Goal: Task Accomplishment & Management: Complete application form

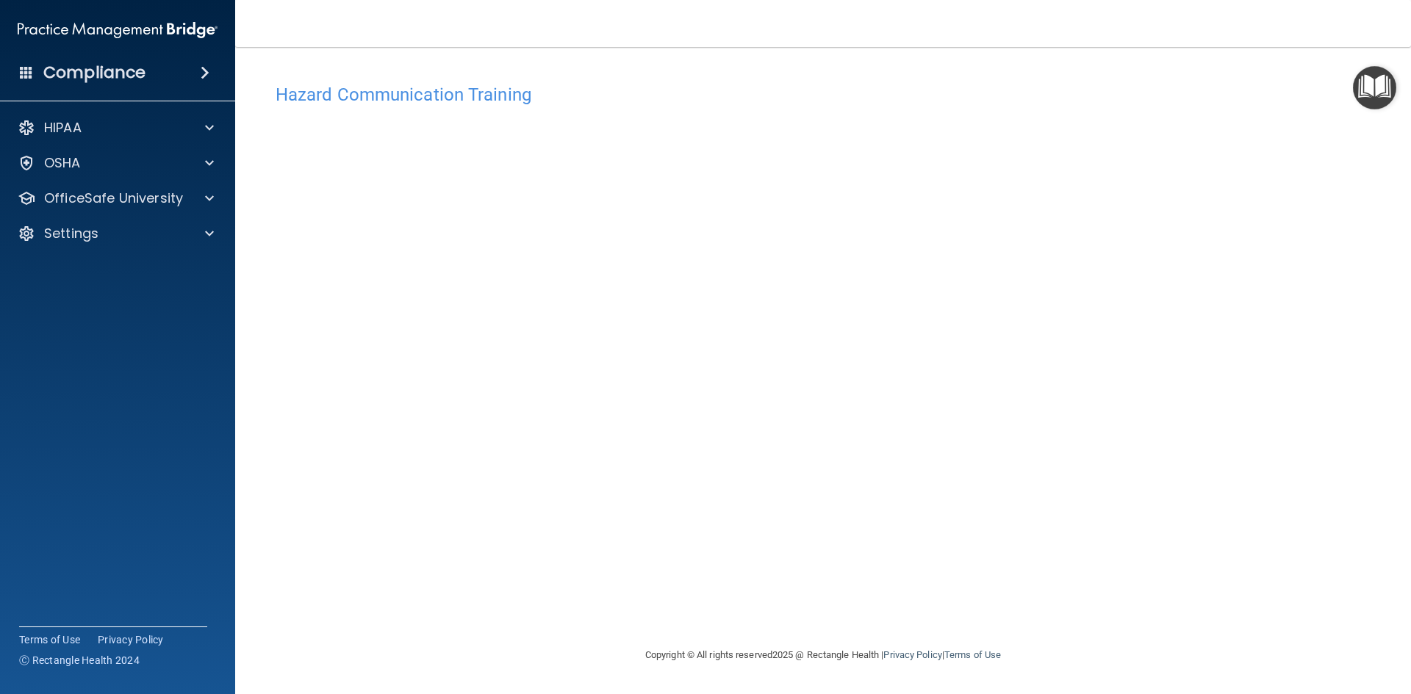
click at [1390, 92] on img "Open Resource Center" at bounding box center [1373, 87] width 43 height 43
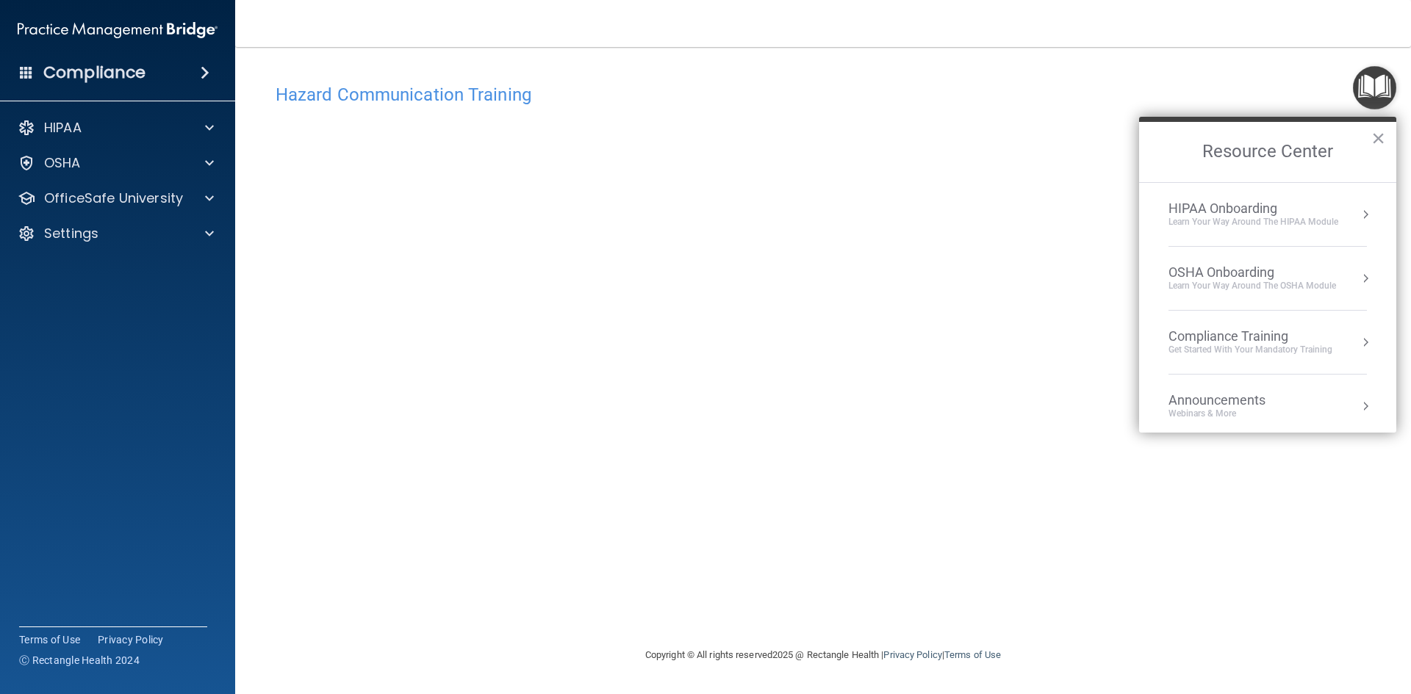
click at [1377, 93] on img "Open Resource Center" at bounding box center [1373, 87] width 43 height 43
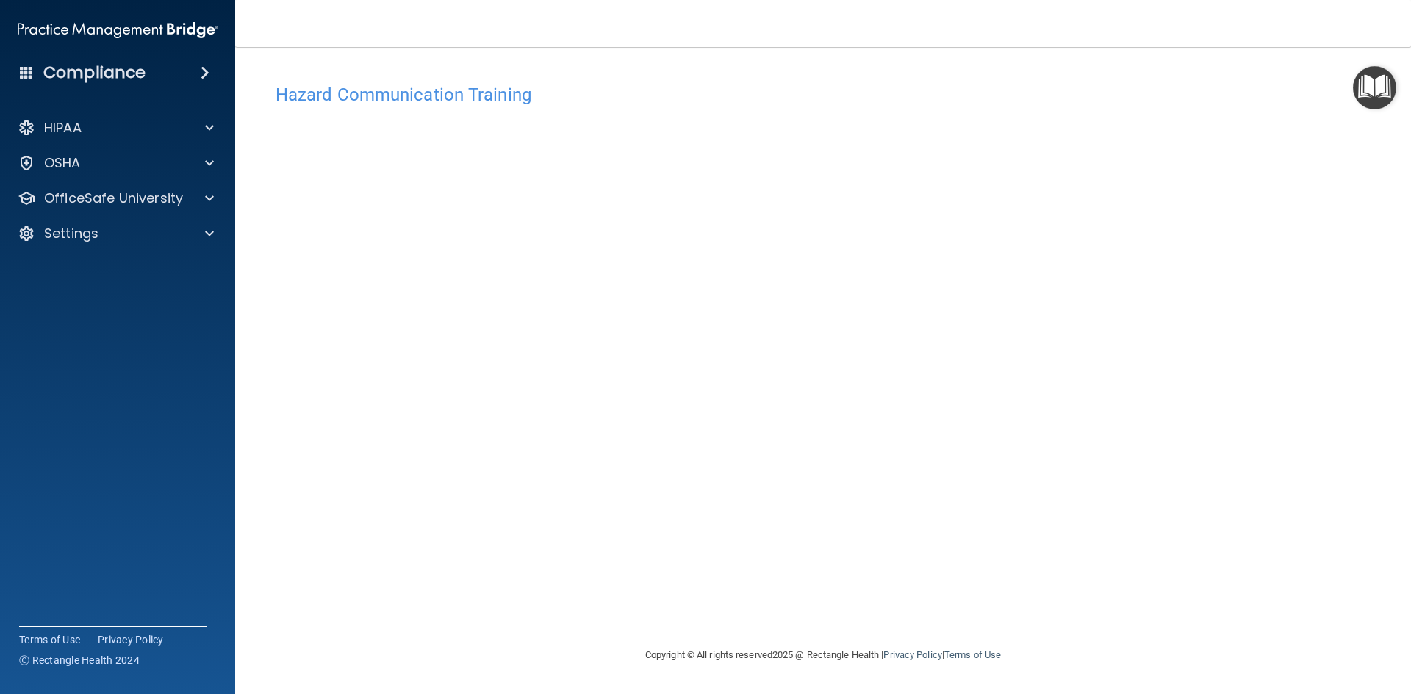
click at [1377, 93] on img "Open Resource Center" at bounding box center [1373, 87] width 43 height 43
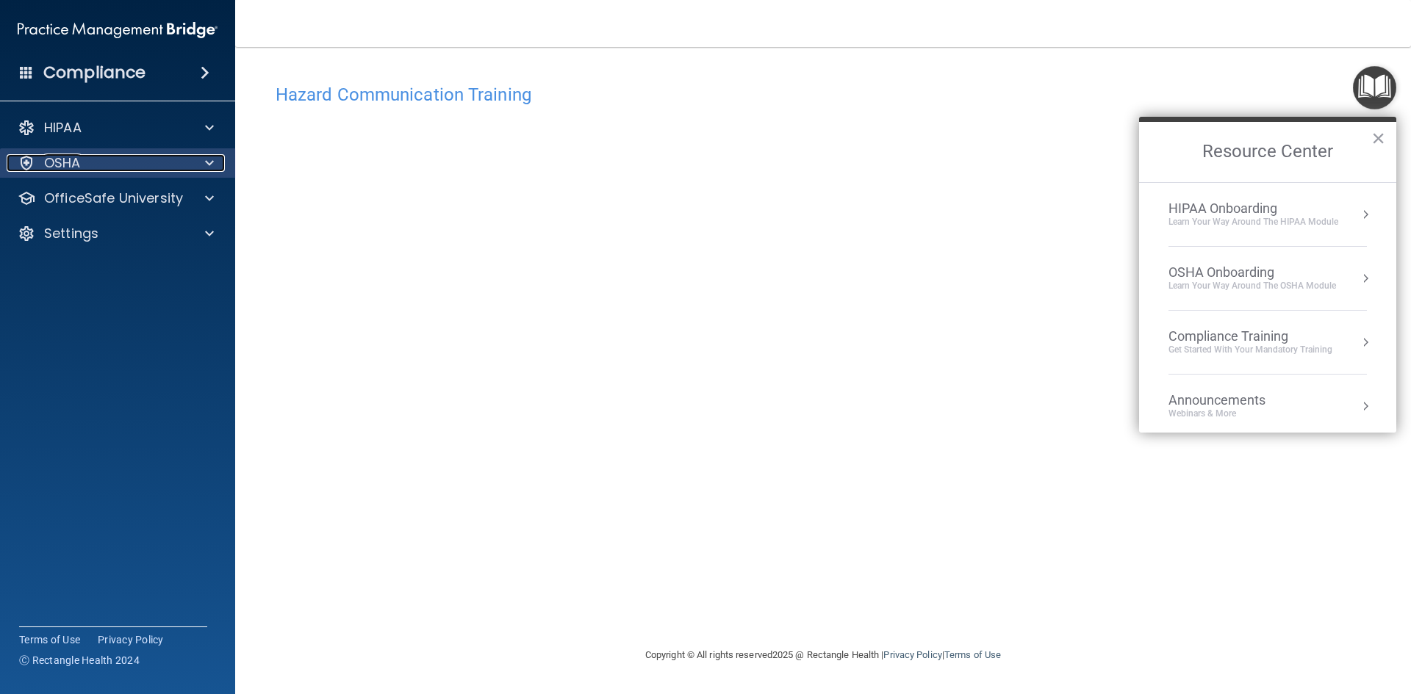
click at [98, 155] on div "OSHA" at bounding box center [98, 163] width 182 height 18
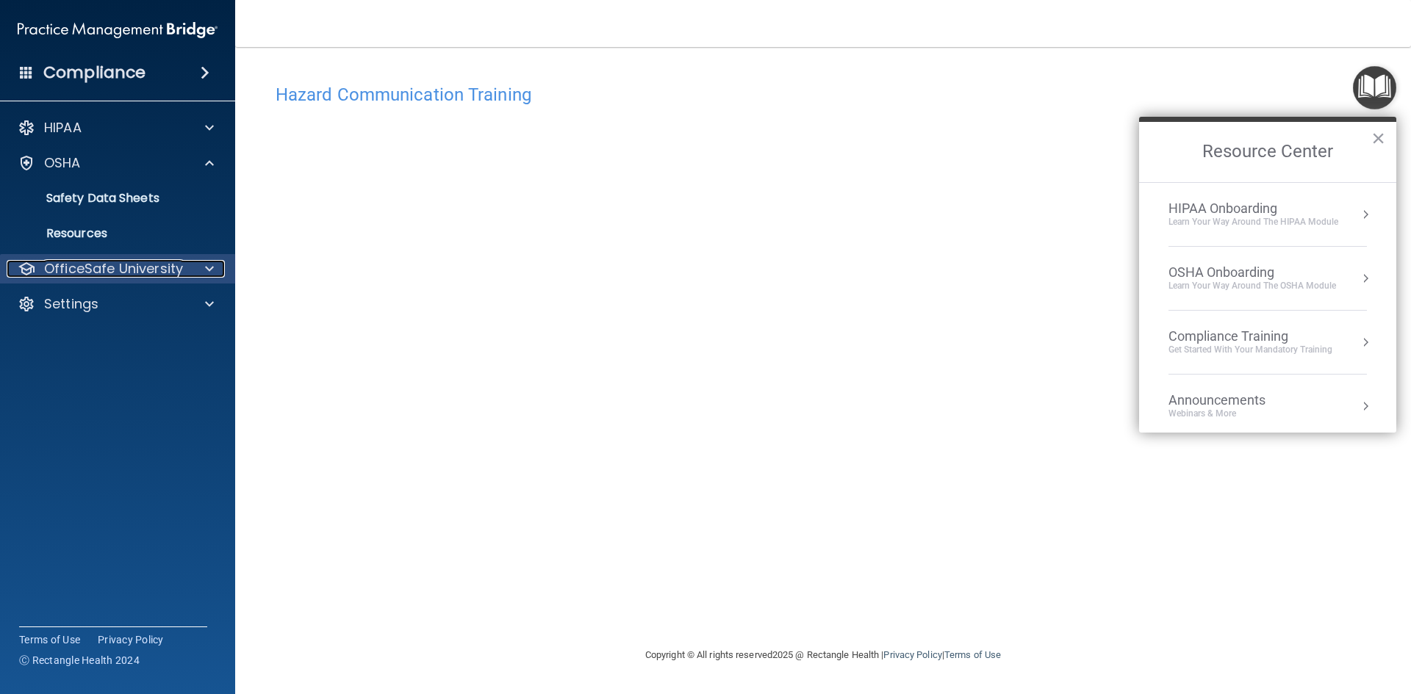
click at [103, 260] on p "OfficeSafe University" at bounding box center [113, 269] width 139 height 18
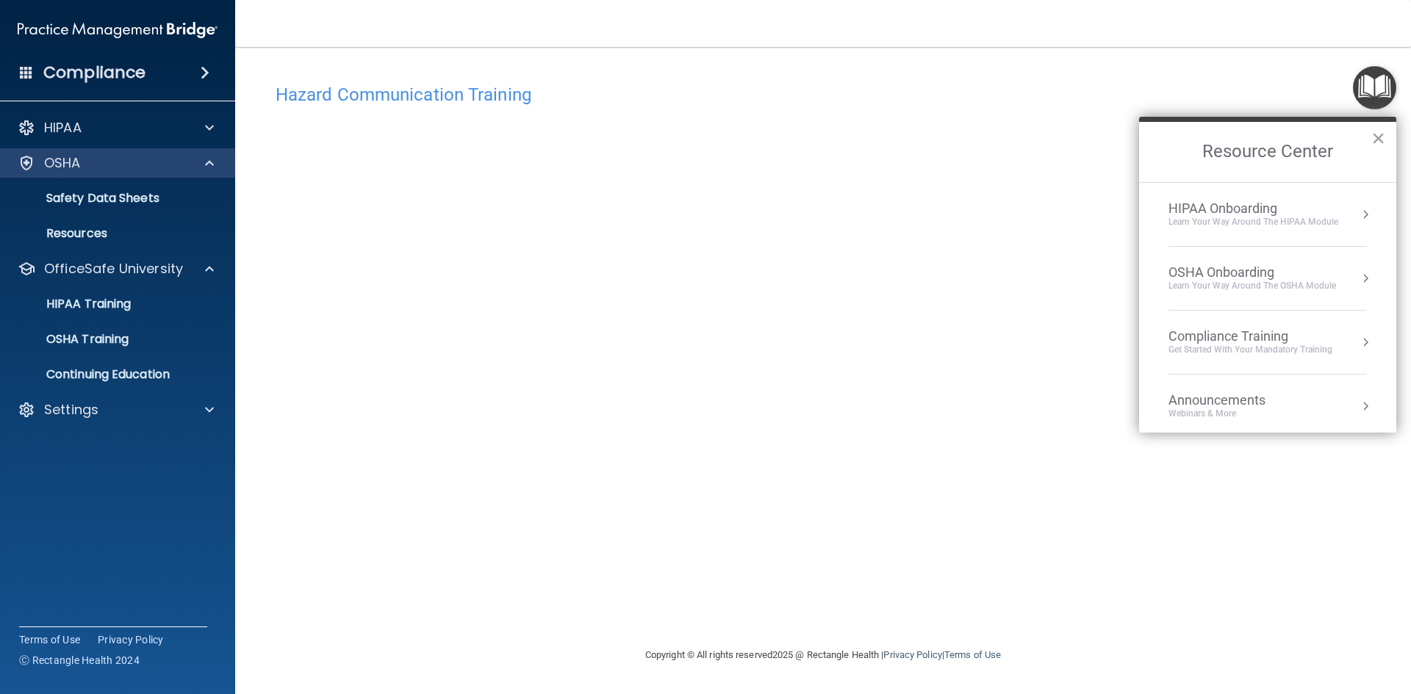
click at [141, 173] on div "OSHA" at bounding box center [118, 162] width 236 height 29
click at [154, 159] on div "OSHA" at bounding box center [98, 163] width 182 height 18
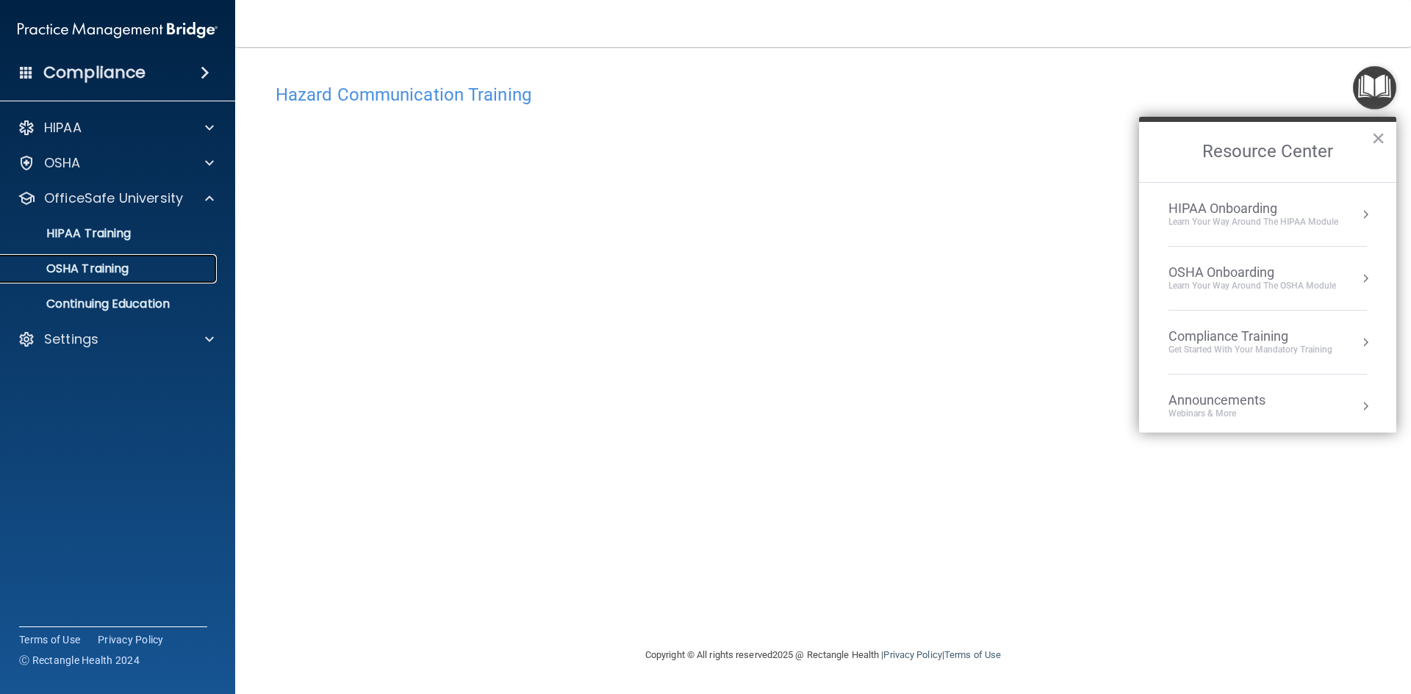
click at [119, 259] on link "OSHA Training" at bounding box center [100, 268] width 231 height 29
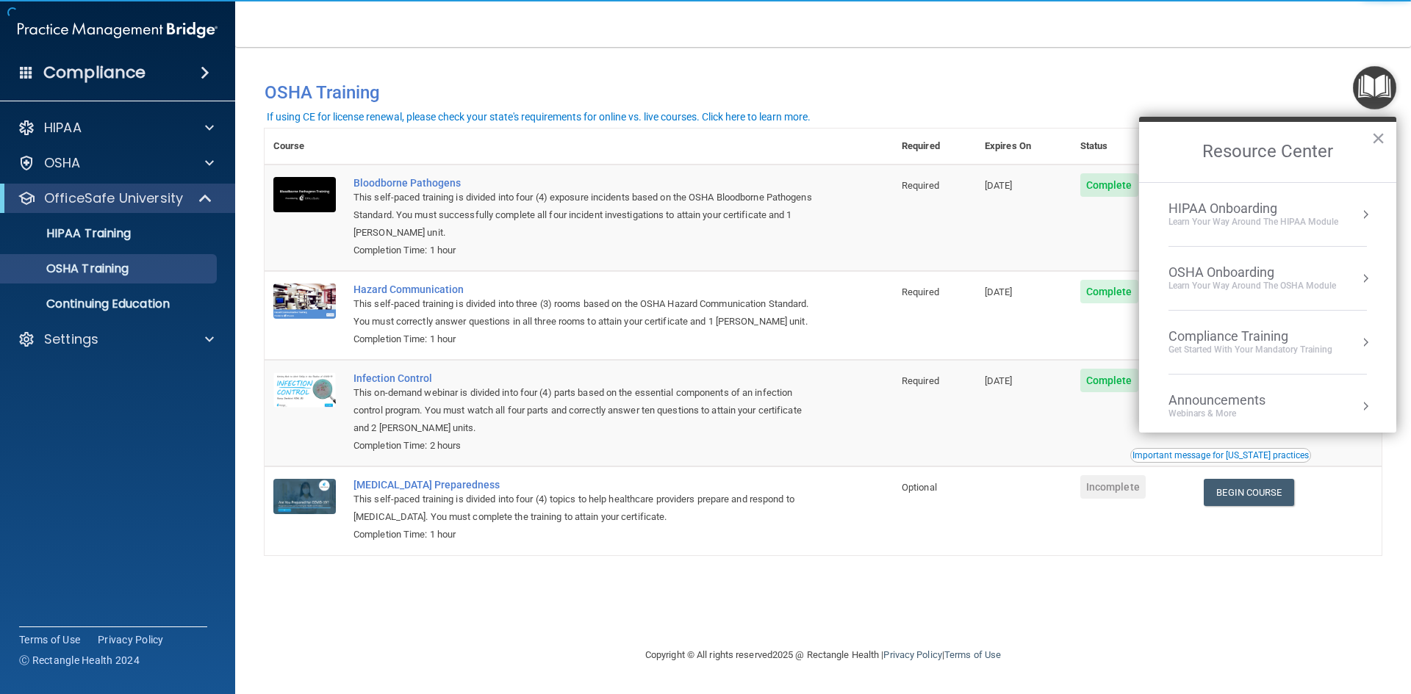
click at [1182, 72] on div "You have a course that has expired or is incomplete. Please complete the course…" at bounding box center [822, 86] width 1139 height 49
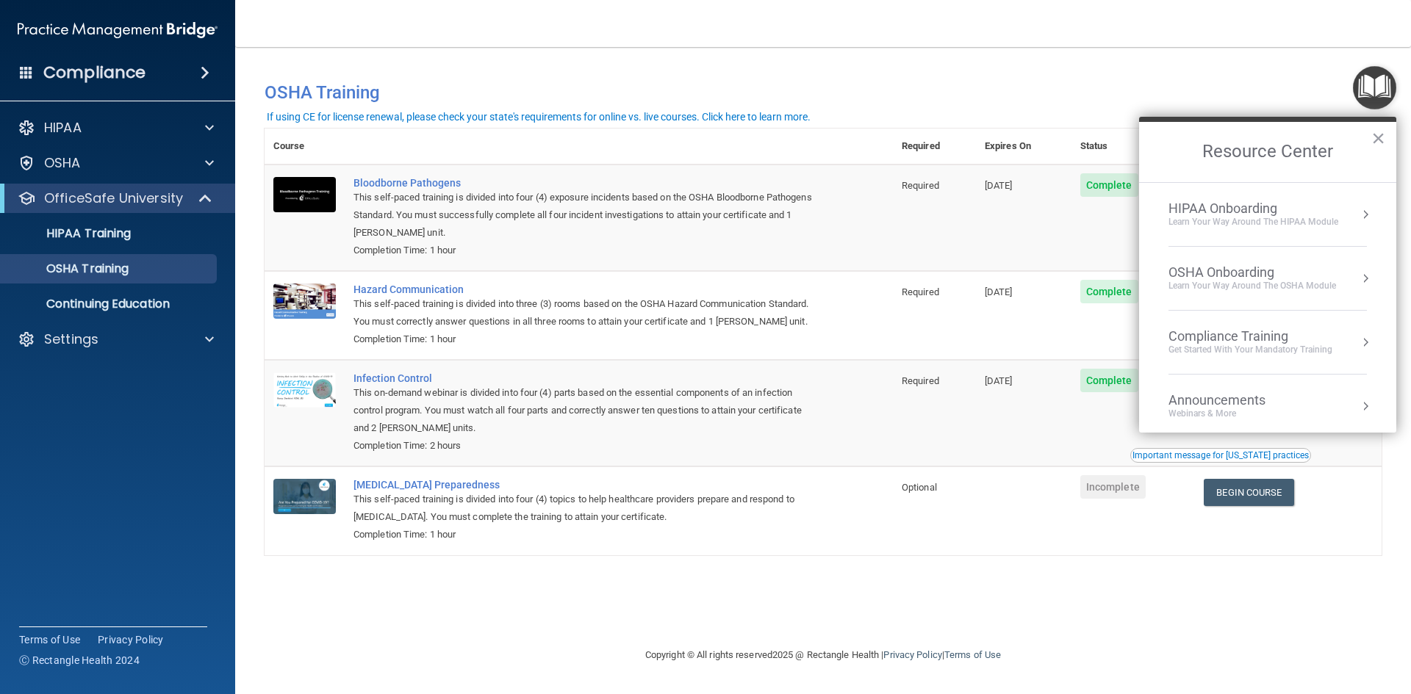
click at [1370, 140] on h2 "Resource Center" at bounding box center [1267, 152] width 257 height 60
click at [1377, 143] on button "×" at bounding box center [1378, 138] width 14 height 24
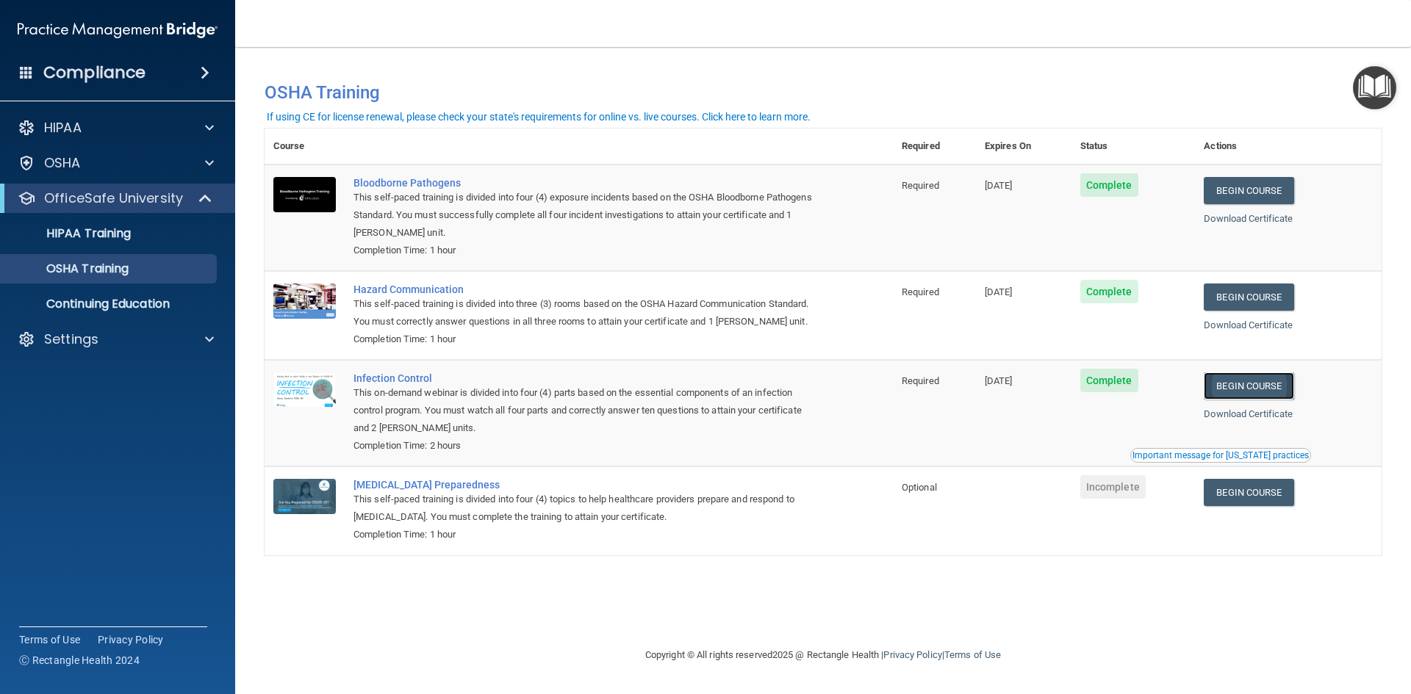
click at [1260, 384] on link "Begin Course" at bounding box center [1248, 385] width 90 height 27
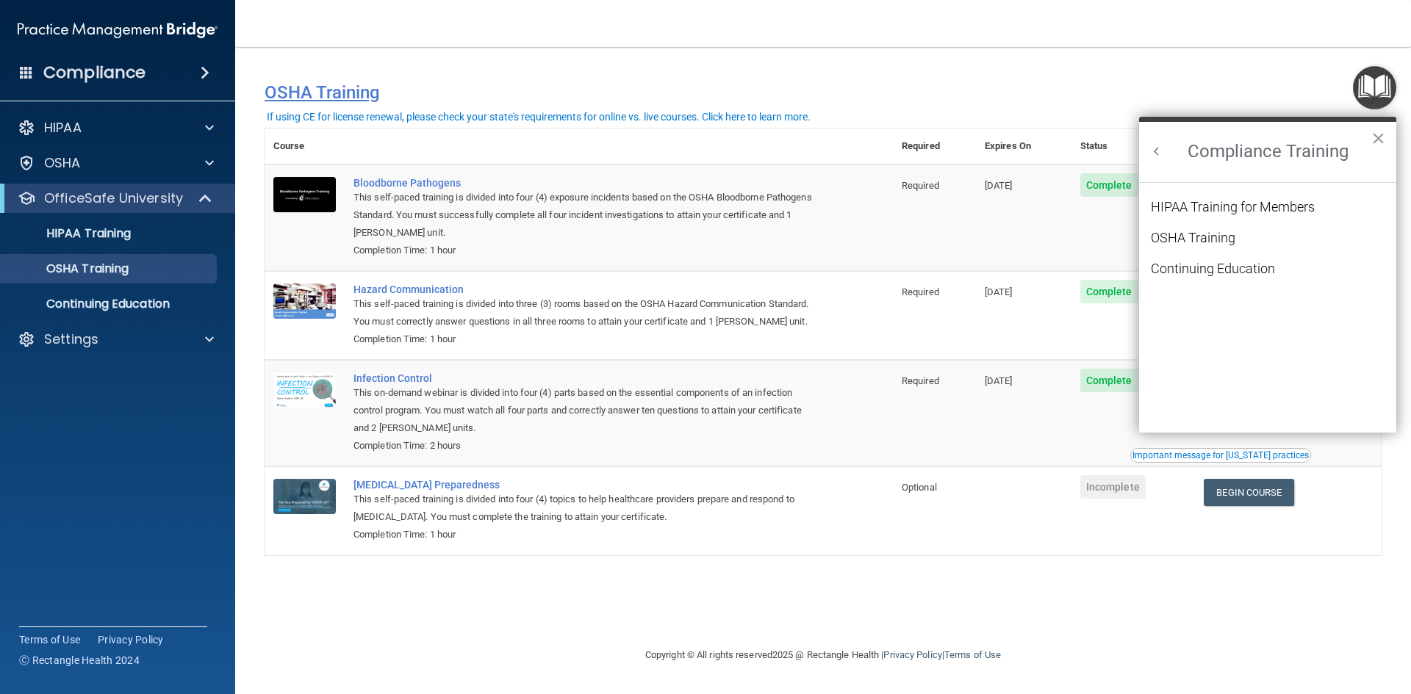
click at [874, 101] on h4 "OSHA Training" at bounding box center [822, 92] width 1117 height 21
click at [1375, 136] on button "×" at bounding box center [1378, 138] width 14 height 24
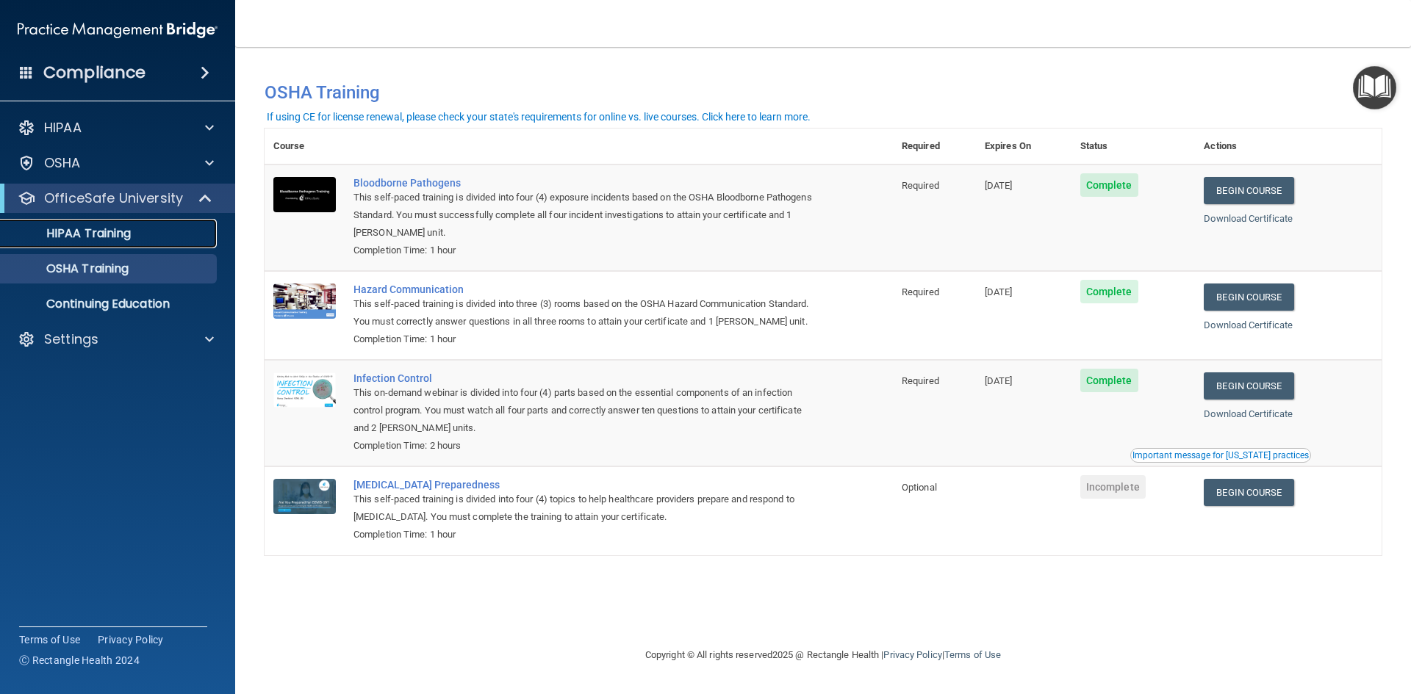
click at [121, 236] on p "HIPAA Training" at bounding box center [70, 233] width 121 height 15
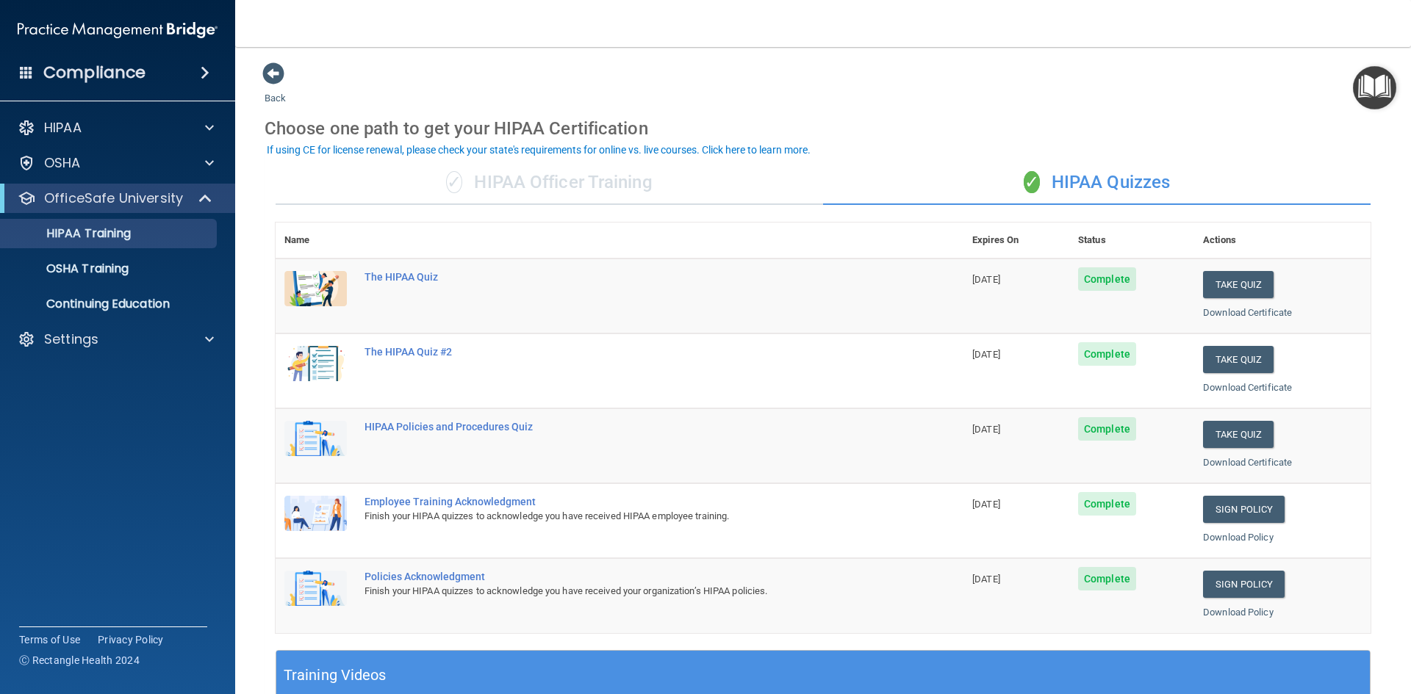
click at [621, 173] on div "✓ HIPAA Officer Training" at bounding box center [548, 183] width 547 height 44
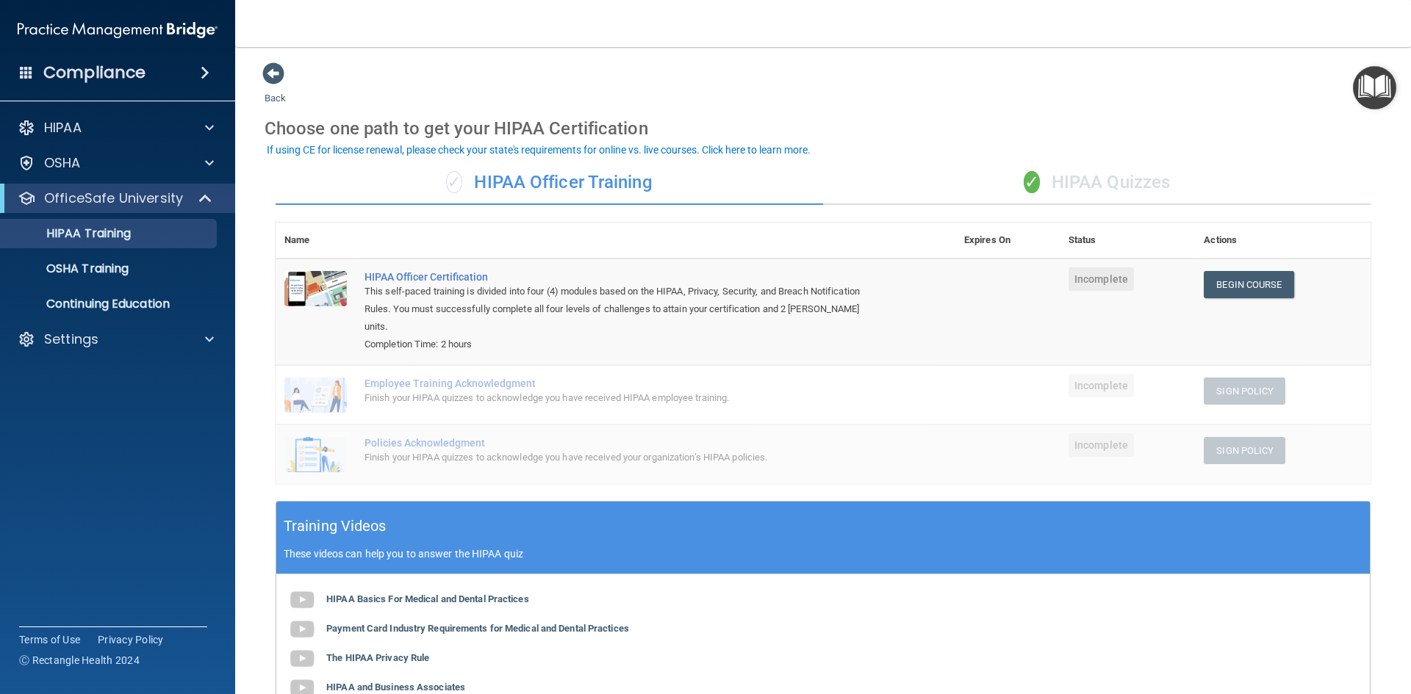
click at [1065, 192] on div "✓ HIPAA Quizzes" at bounding box center [1096, 183] width 547 height 44
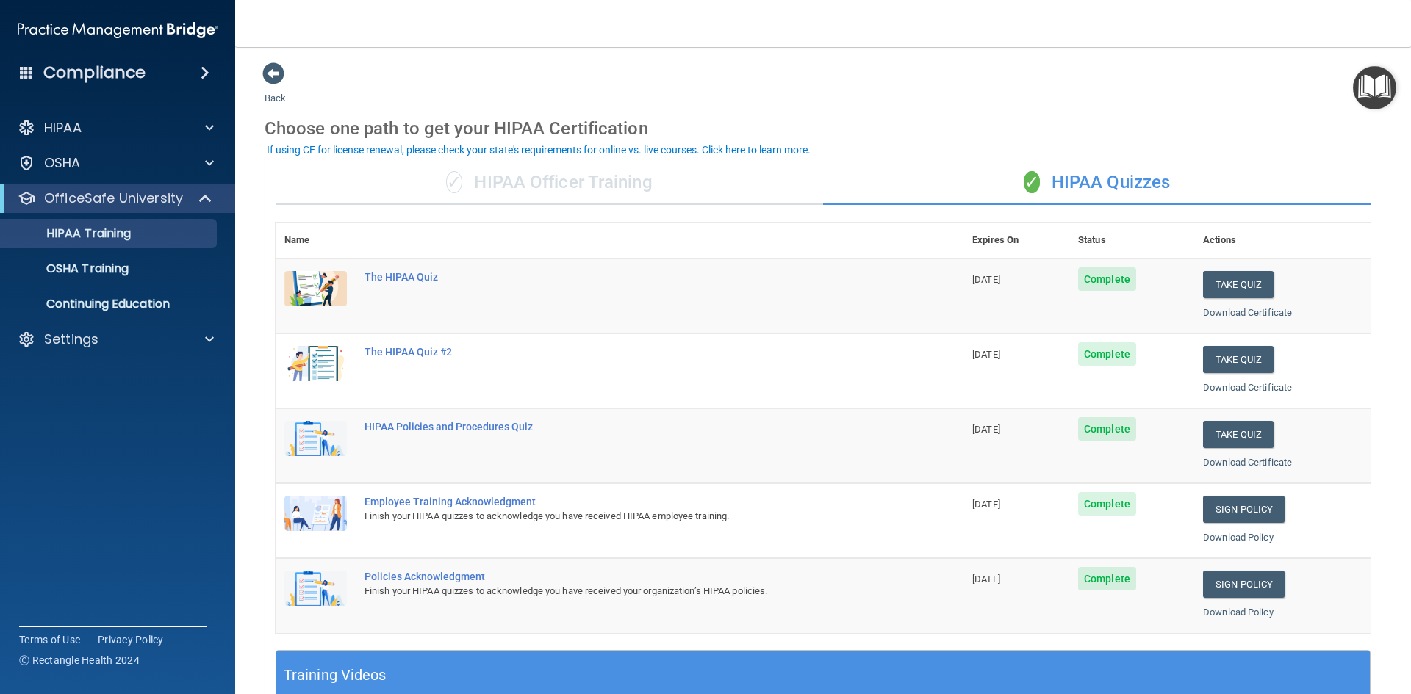
click at [1366, 94] on img "Open Resource Center" at bounding box center [1373, 87] width 43 height 43
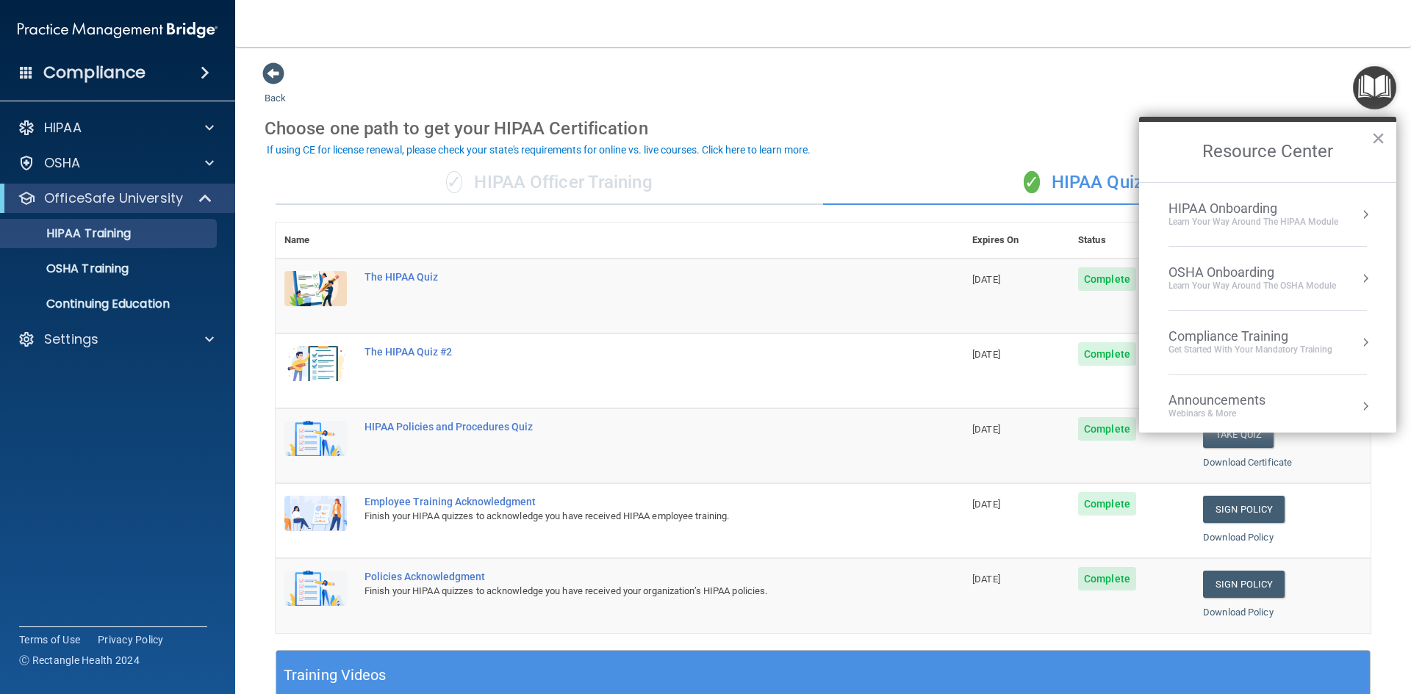
click at [1087, 87] on div "Back Choose one path to get your HIPAA Certification ✓ HIPAA Officer Training ✓…" at bounding box center [822, 555] width 1117 height 986
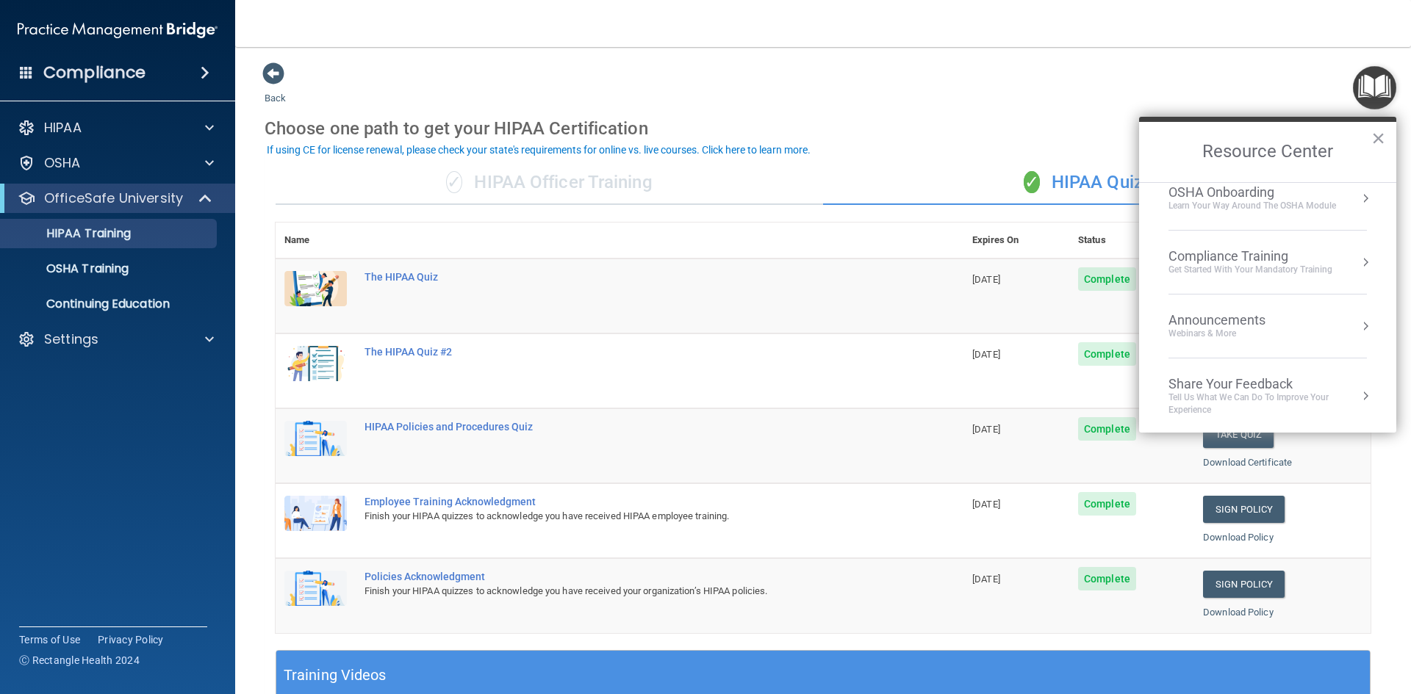
scroll to position [82, 0]
click at [1023, 98] on div "Back Choose one path to get your HIPAA Certification ✓ HIPAA Officer Training ✓…" at bounding box center [822, 555] width 1117 height 986
click at [1376, 84] on img "Open Resource Center" at bounding box center [1373, 87] width 43 height 43
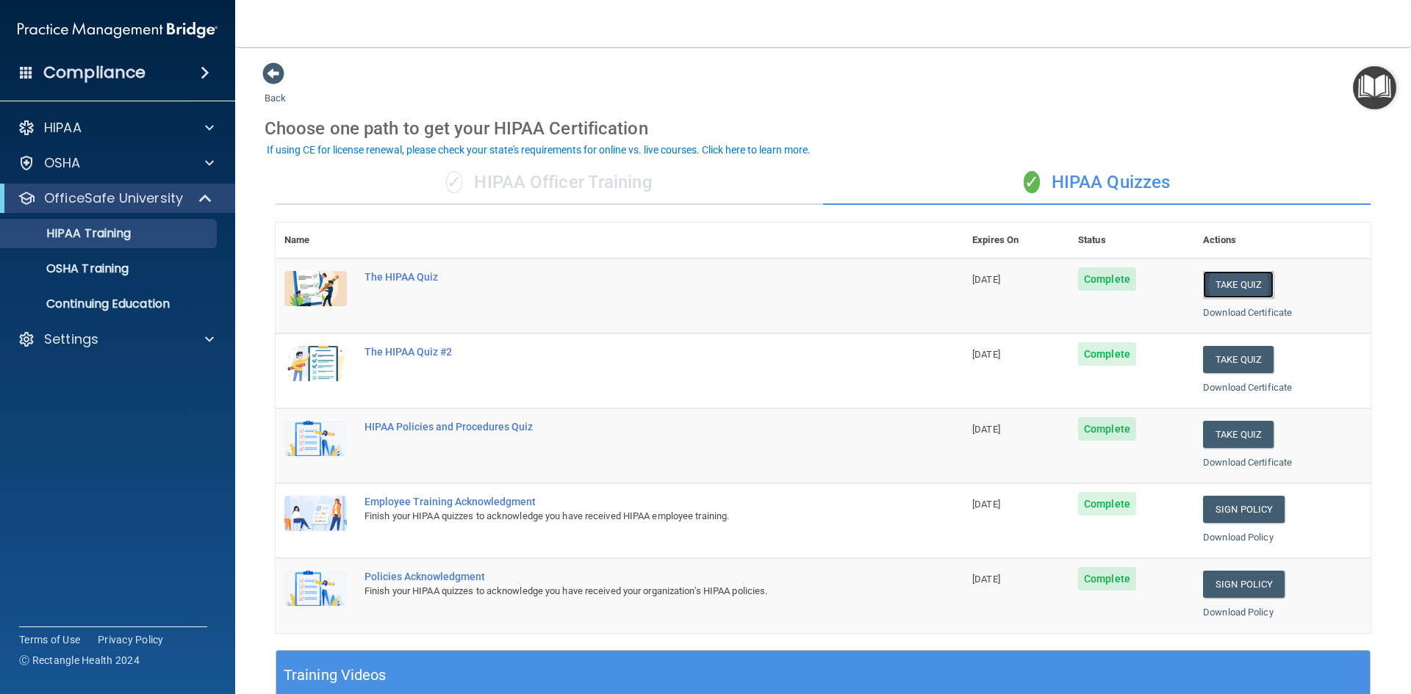
click at [1217, 283] on button "Take Quiz" at bounding box center [1238, 284] width 71 height 27
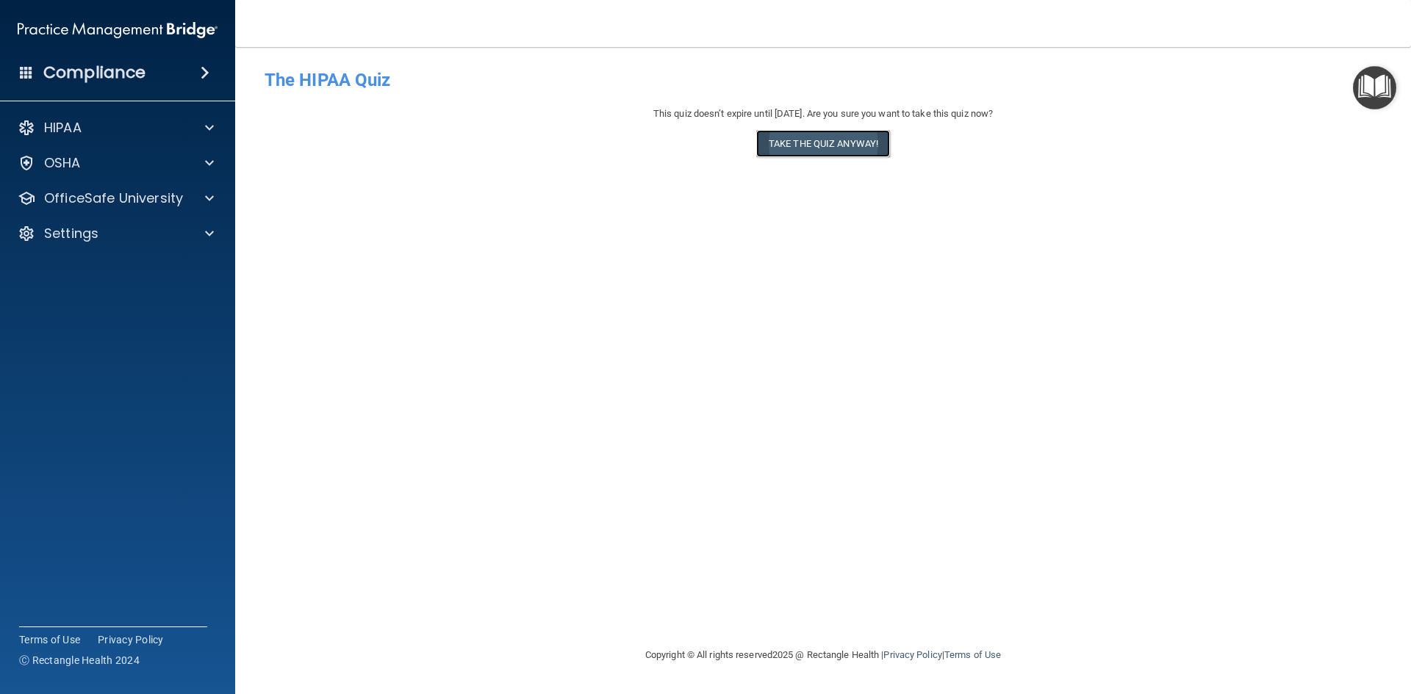
click at [826, 136] on button "Take the quiz anyway!" at bounding box center [823, 143] width 134 height 27
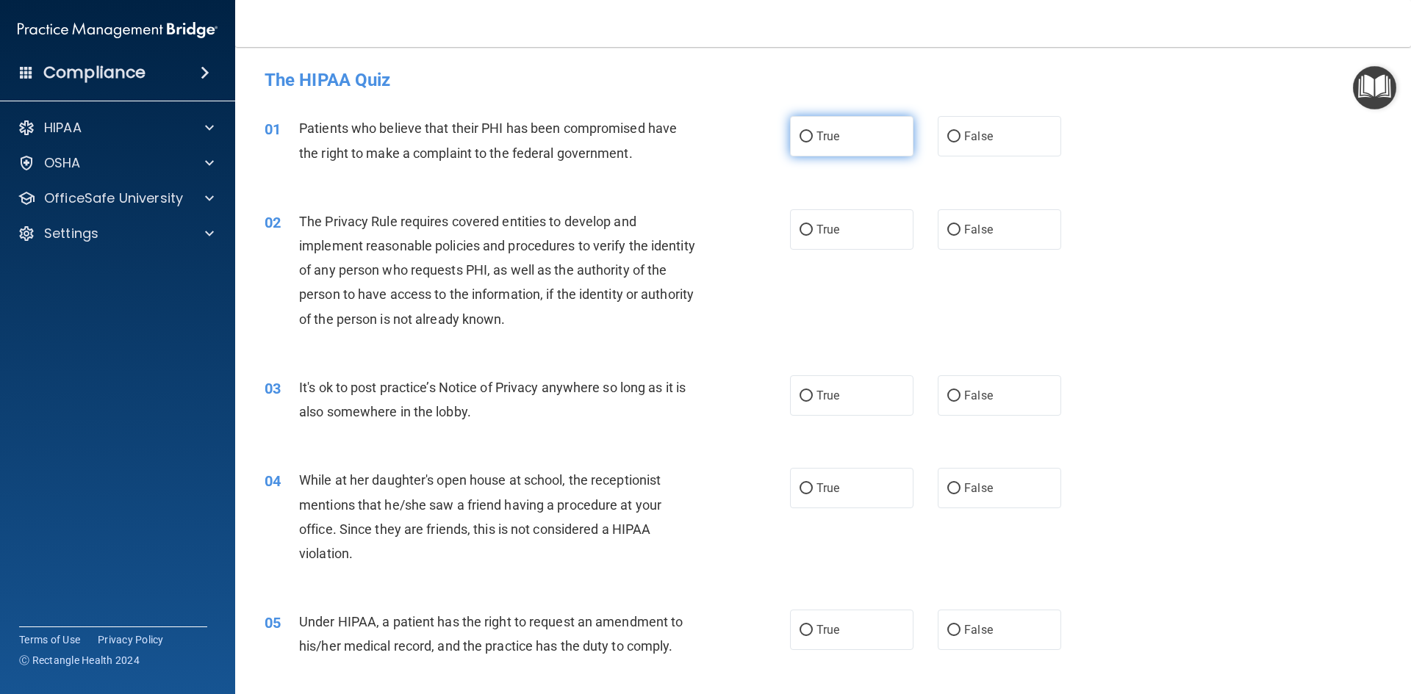
click at [820, 147] on label "True" at bounding box center [851, 136] width 123 height 40
click at [813, 143] on input "True" at bounding box center [805, 137] width 13 height 11
radio input "true"
click at [840, 232] on label "True" at bounding box center [851, 229] width 123 height 40
click at [813, 232] on input "True" at bounding box center [805, 230] width 13 height 11
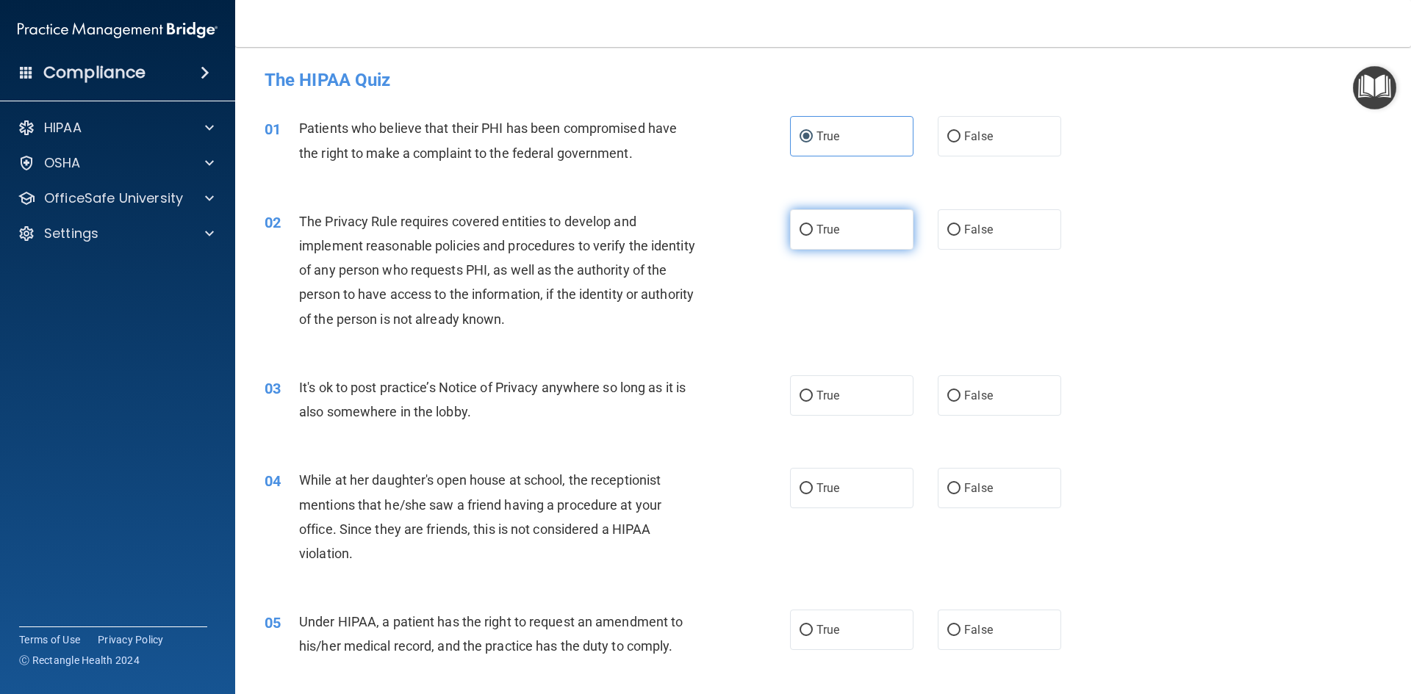
radio input "true"
click at [948, 400] on input "False" at bounding box center [953, 396] width 13 height 11
radio input "true"
click at [968, 412] on label "False" at bounding box center [998, 395] width 123 height 40
click at [960, 402] on input "False" at bounding box center [953, 396] width 13 height 11
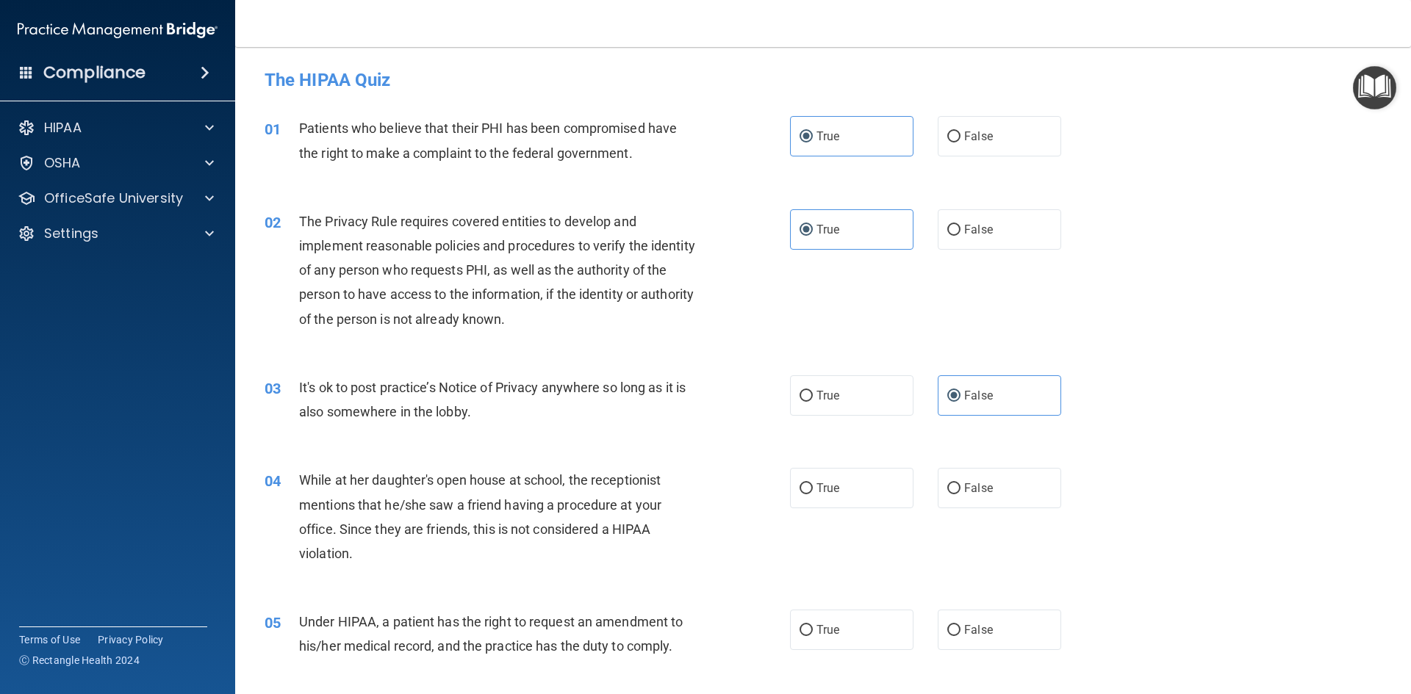
click at [975, 460] on div "04 While at her daughter's open house at school, the receptionist mentions that…" at bounding box center [822, 521] width 1139 height 142
click at [981, 478] on label "False" at bounding box center [998, 488] width 123 height 40
click at [960, 483] on input "False" at bounding box center [953, 488] width 13 height 11
radio input "true"
click at [1008, 625] on label "False" at bounding box center [998, 630] width 123 height 40
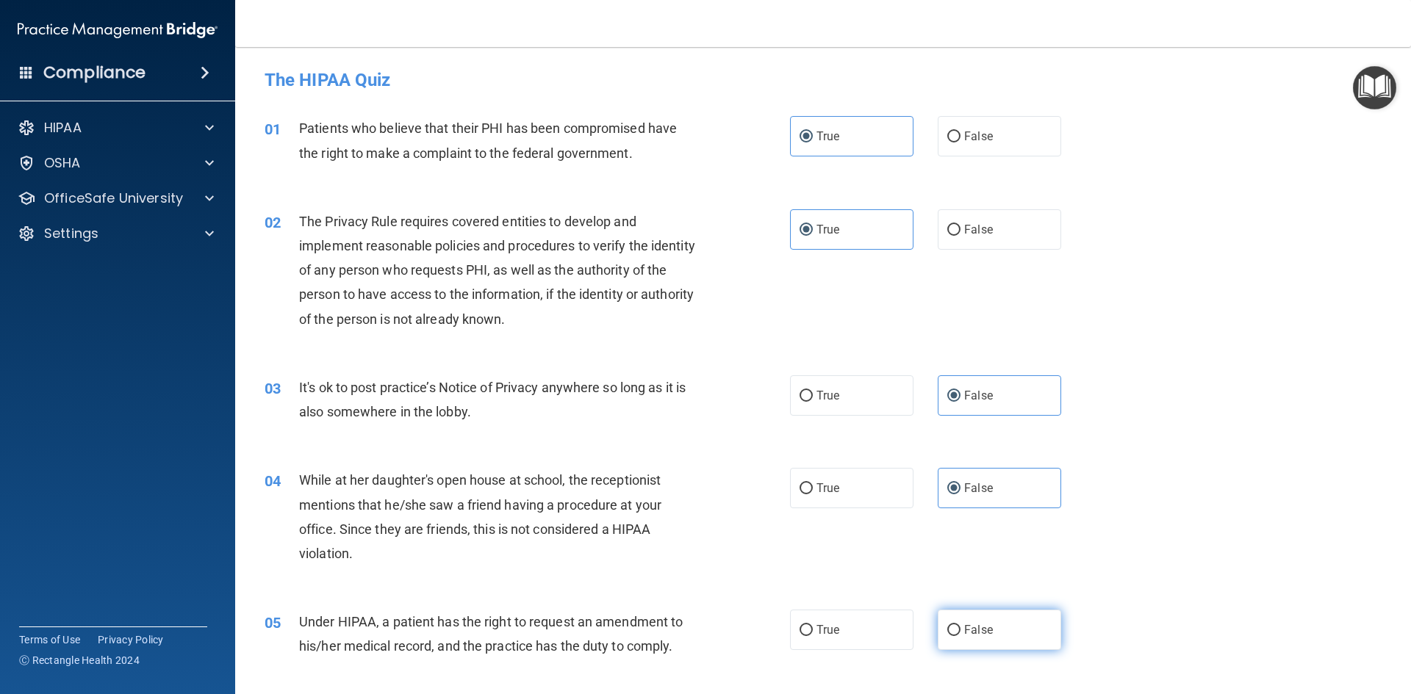
click at [960, 625] on input "False" at bounding box center [953, 630] width 13 height 11
radio input "true"
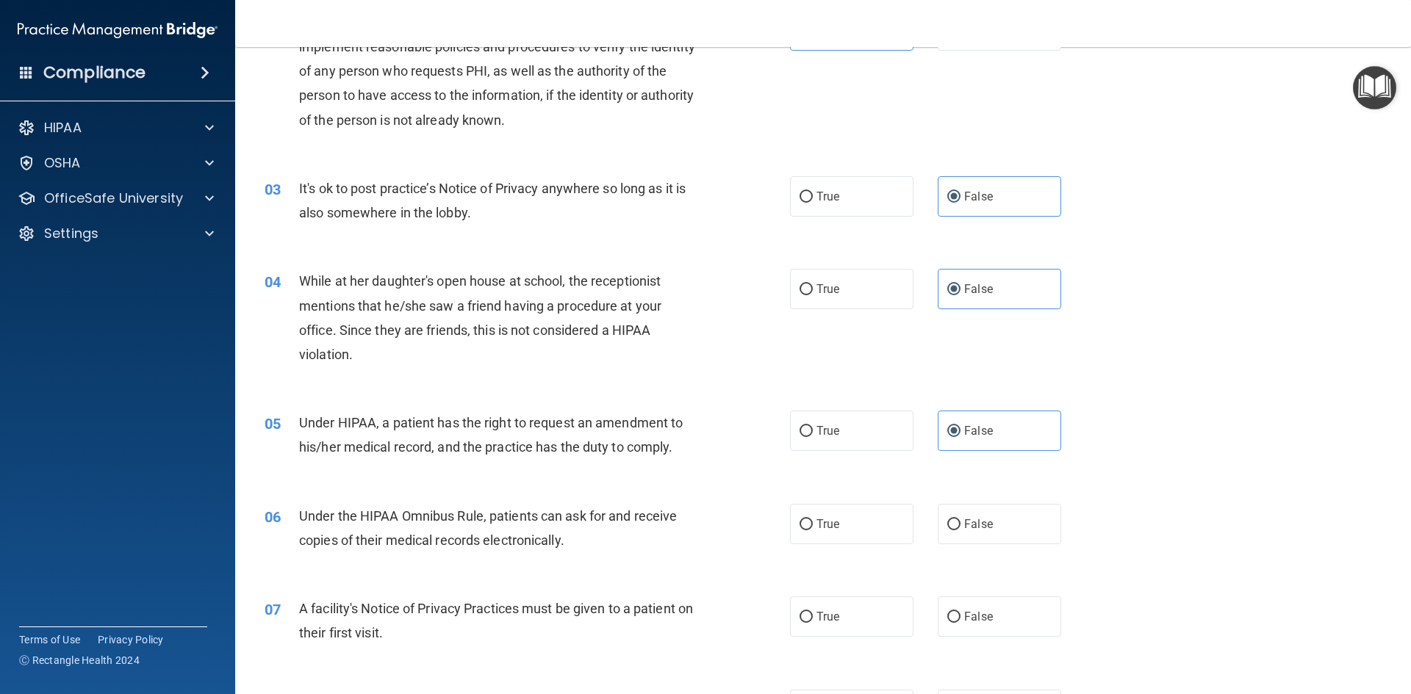
scroll to position [220, 0]
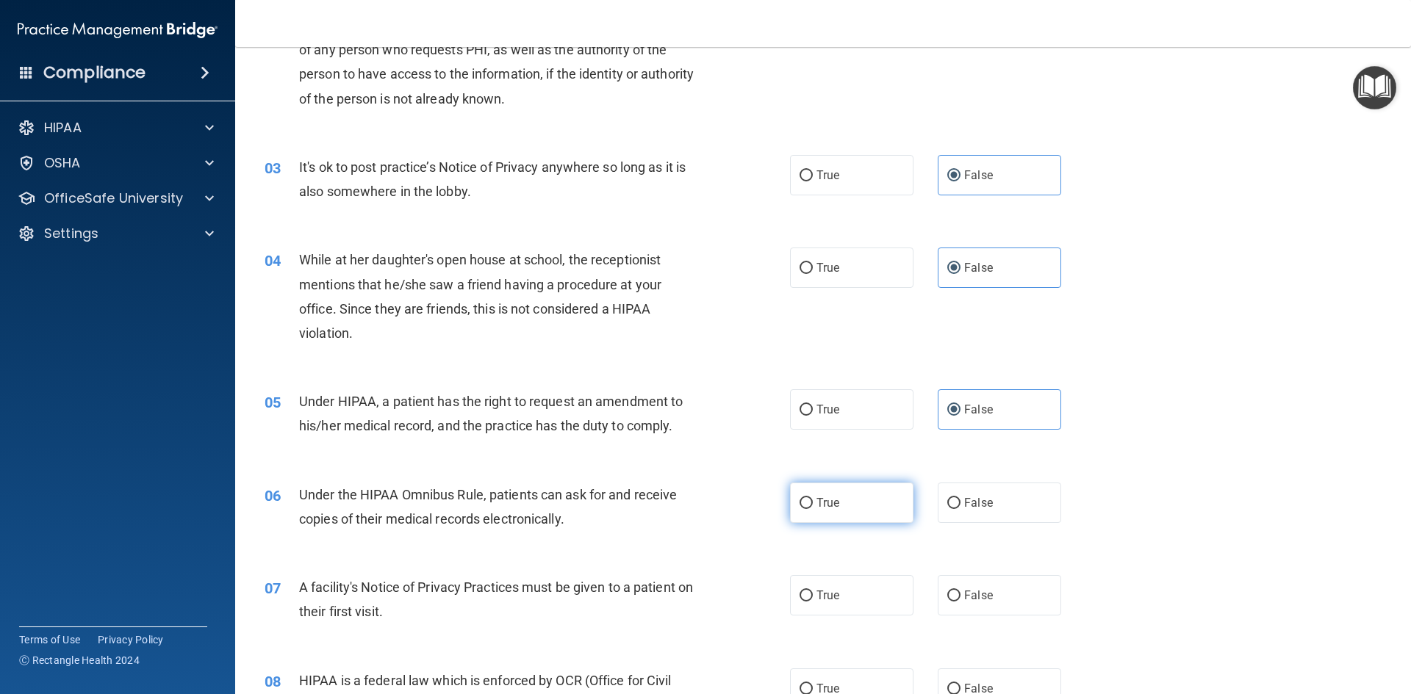
click at [824, 504] on span "True" at bounding box center [827, 503] width 23 height 14
click at [813, 504] on input "True" at bounding box center [805, 503] width 13 height 11
radio input "true"
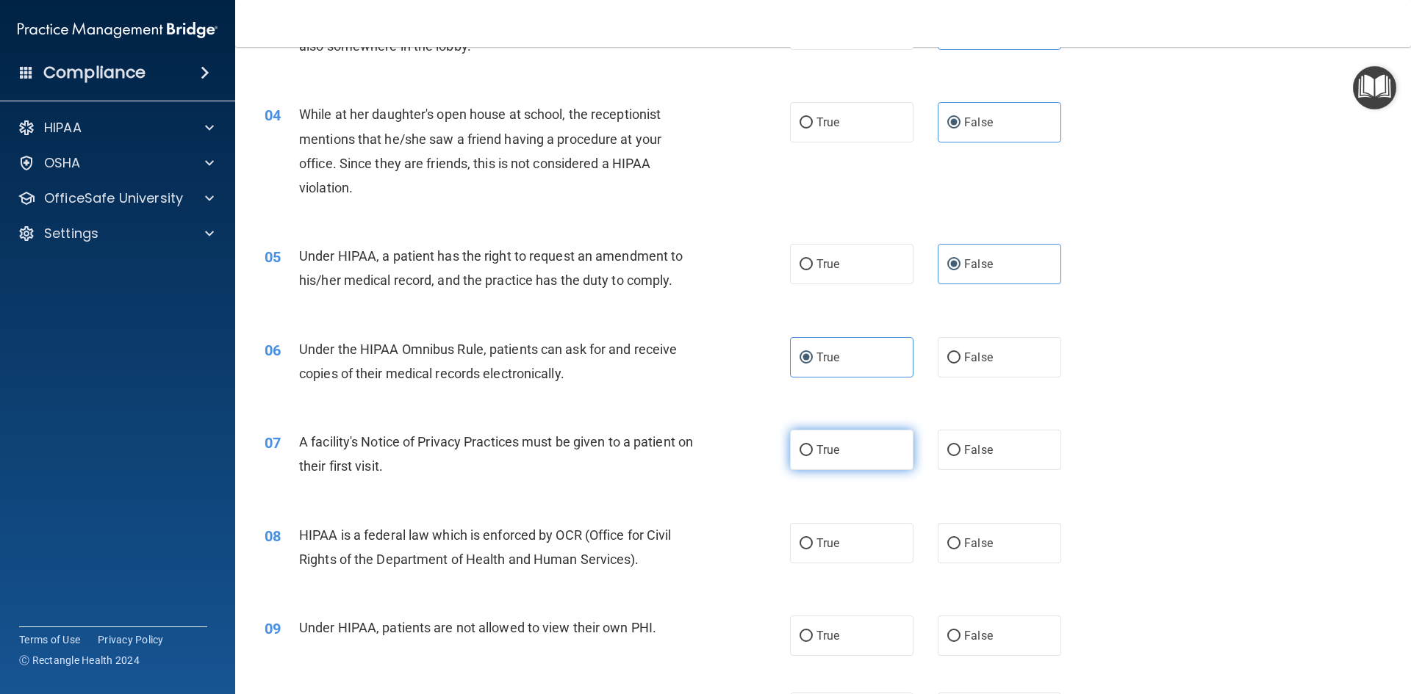
scroll to position [367, 0]
click at [861, 437] on label "True" at bounding box center [851, 448] width 123 height 40
click at [813, 444] on input "True" at bounding box center [805, 449] width 13 height 11
radio input "true"
click at [875, 538] on label "True" at bounding box center [851, 542] width 123 height 40
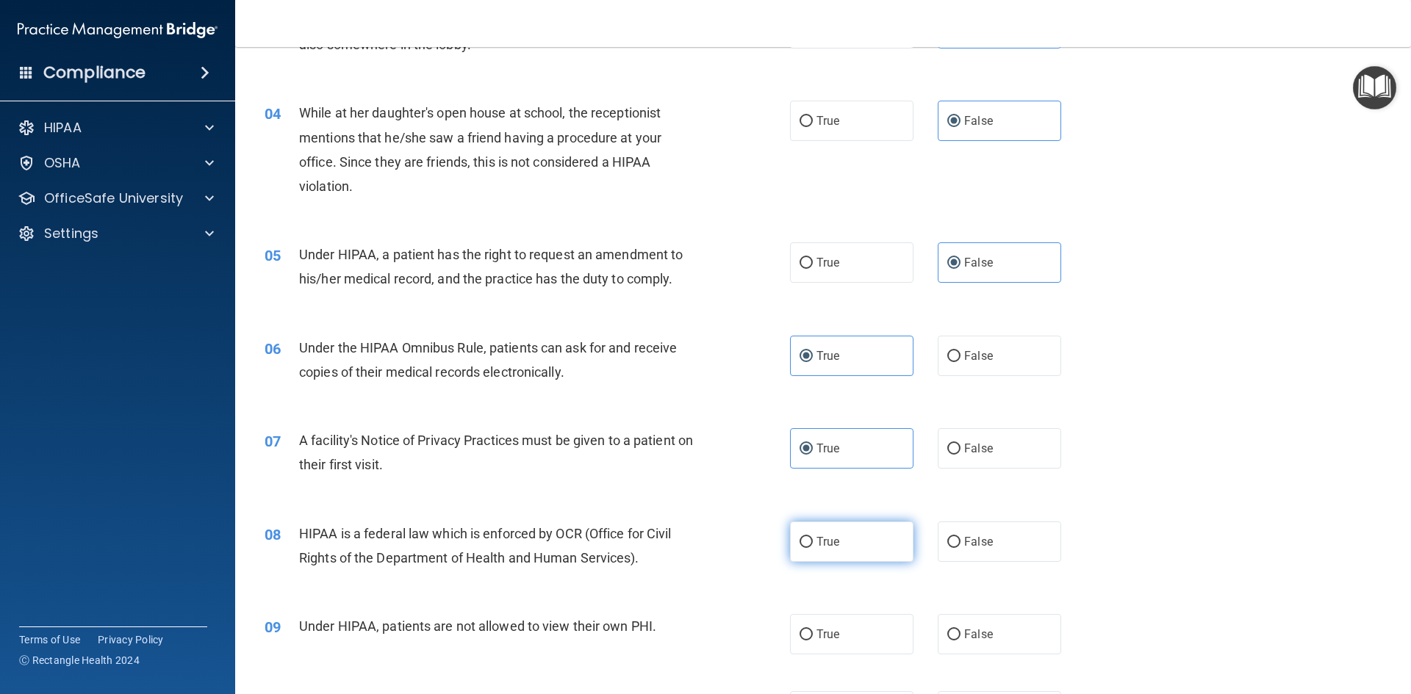
click at [813, 538] on input "True" at bounding box center [805, 542] width 13 height 11
radio input "true"
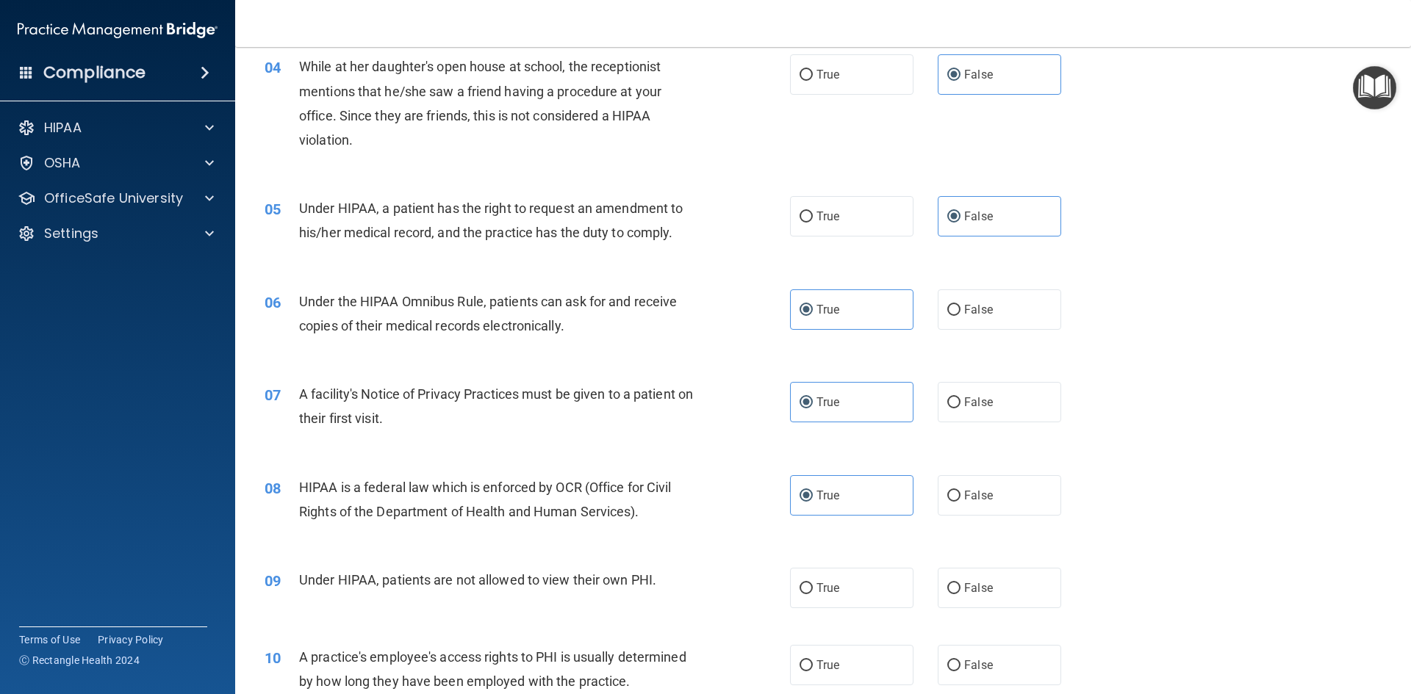
scroll to position [588, 0]
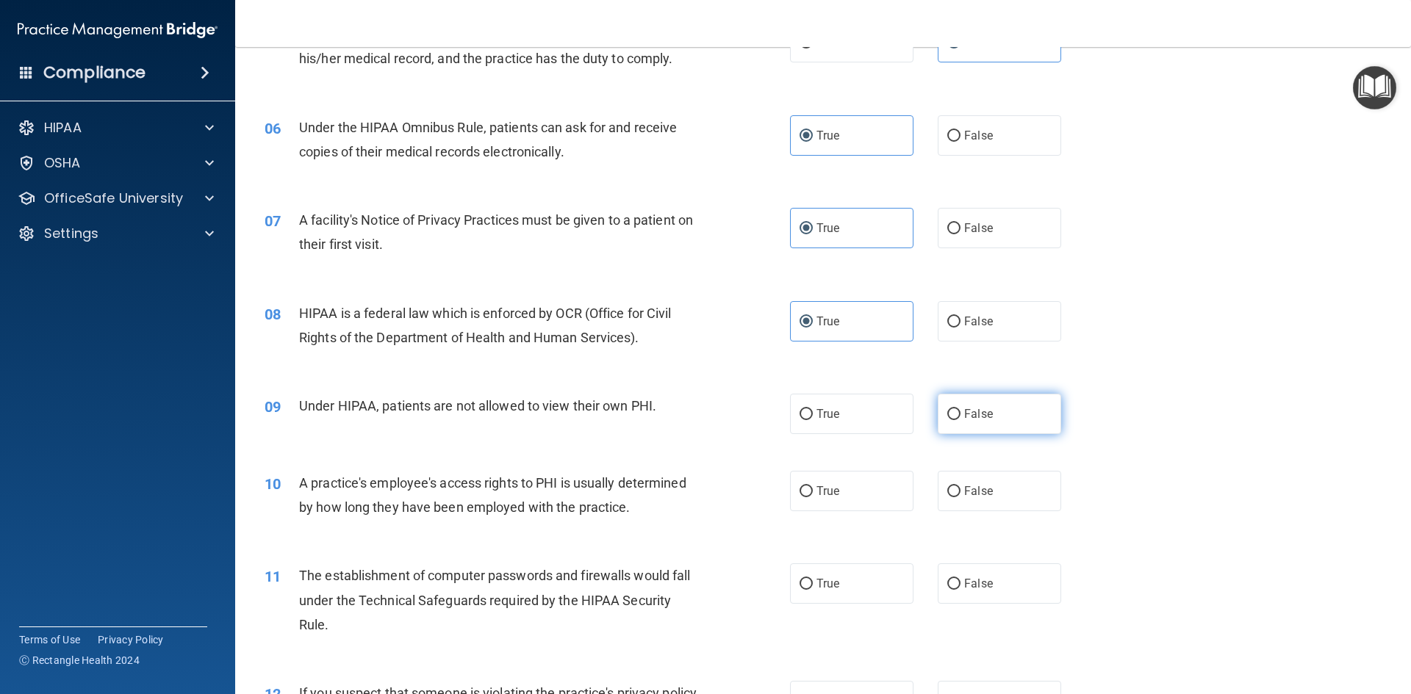
click at [1020, 409] on label "False" at bounding box center [998, 414] width 123 height 40
click at [960, 409] on input "False" at bounding box center [953, 414] width 13 height 11
radio input "true"
click at [999, 484] on label "False" at bounding box center [998, 491] width 123 height 40
click at [960, 486] on input "False" at bounding box center [953, 491] width 13 height 11
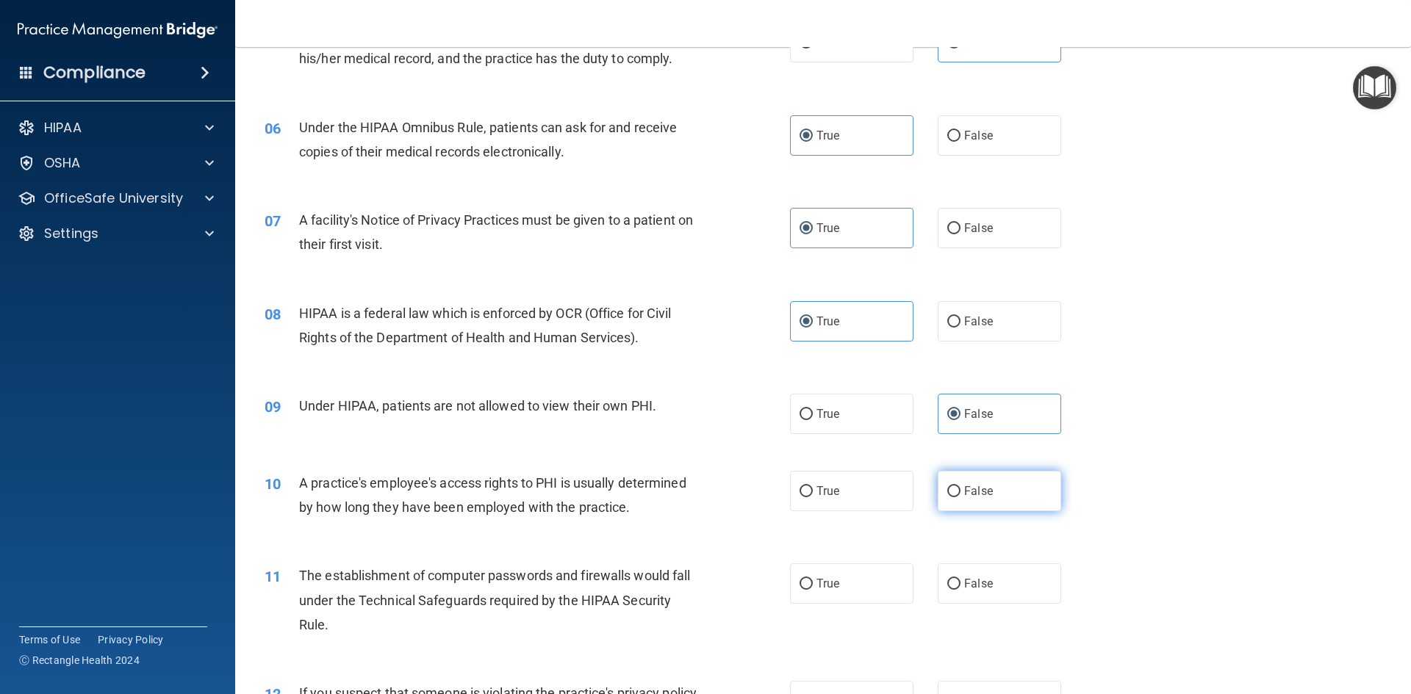
radio input "true"
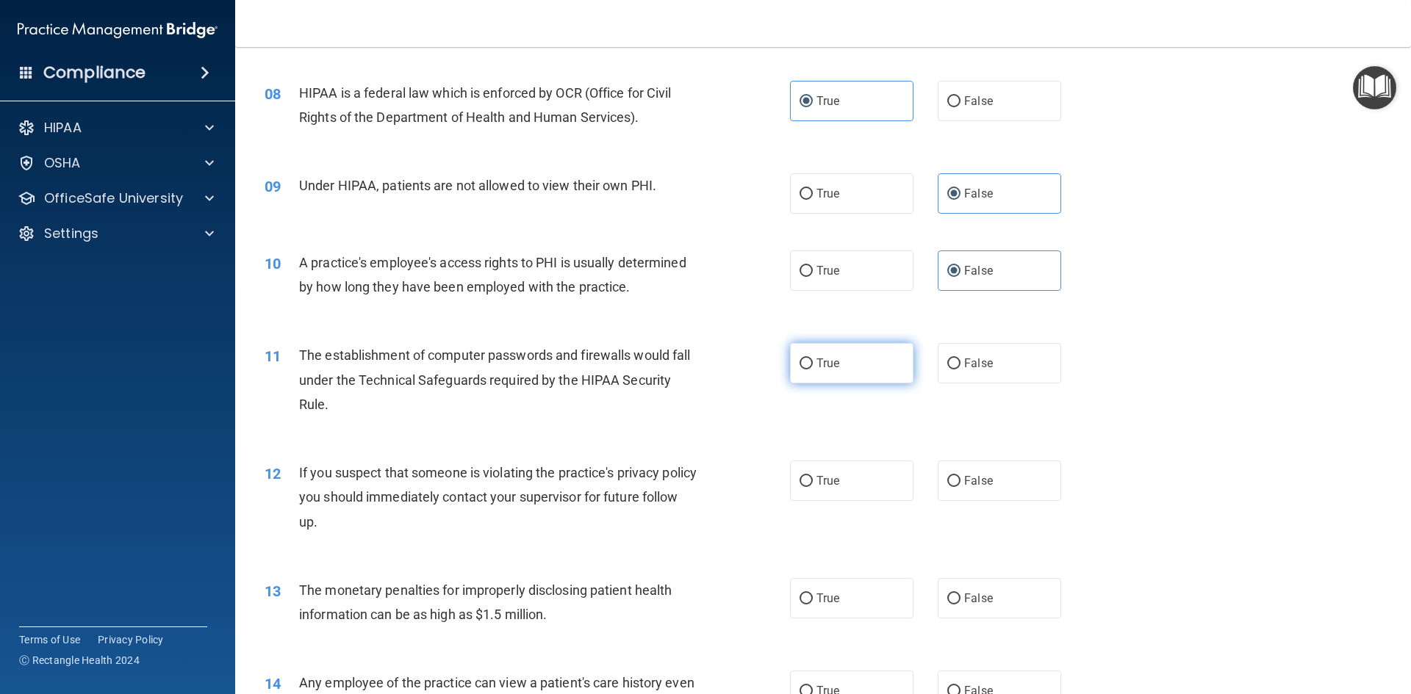
click at [888, 363] on label "True" at bounding box center [851, 363] width 123 height 40
click at [813, 363] on input "True" at bounding box center [805, 364] width 13 height 11
radio input "true"
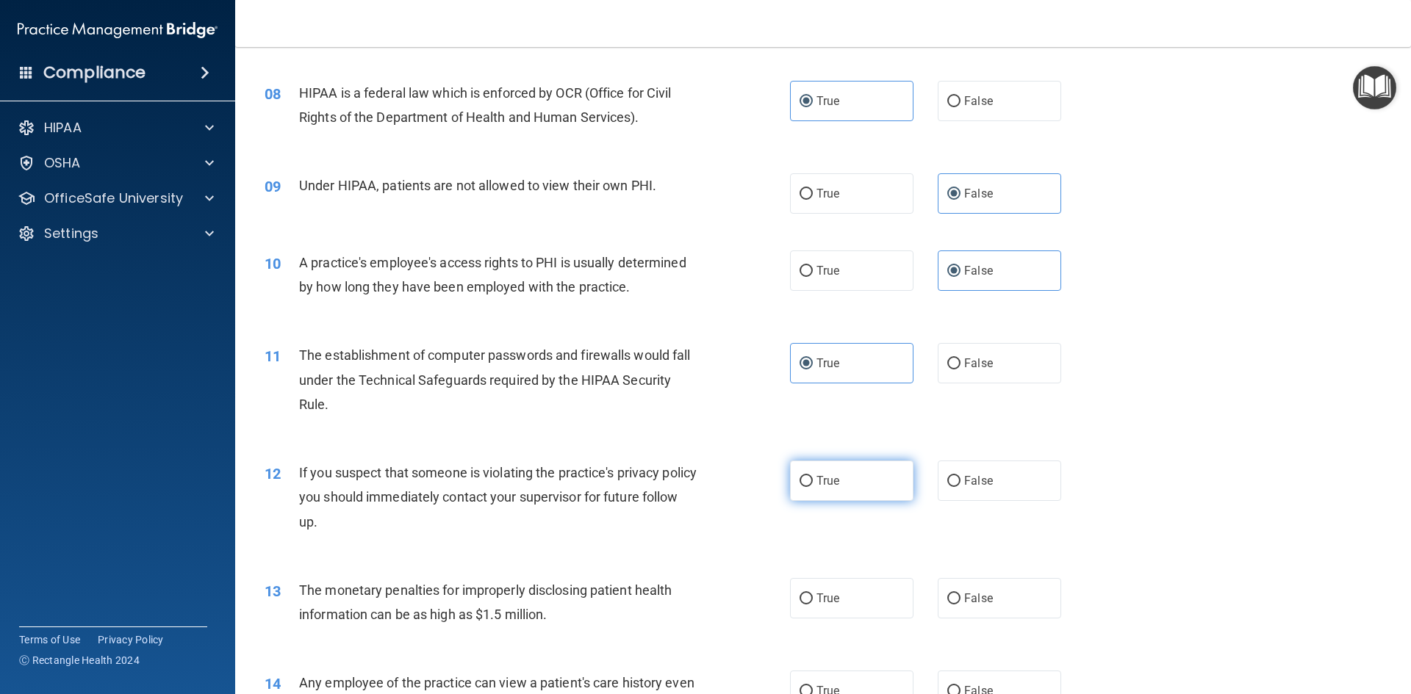
click at [856, 478] on label "True" at bounding box center [851, 481] width 123 height 40
click at [813, 478] on input "True" at bounding box center [805, 481] width 13 height 11
radio input "true"
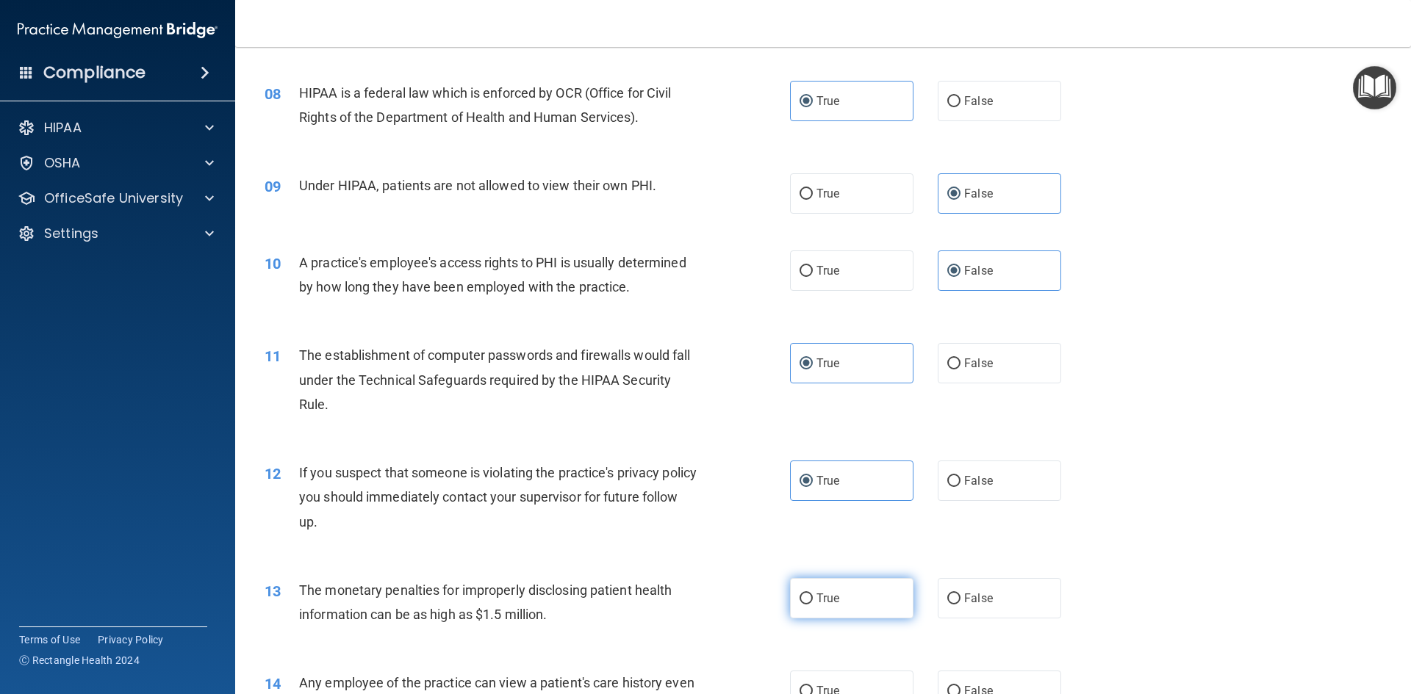
click at [832, 575] on div "13 The monetary penalties for improperly disclosing patient health information …" at bounding box center [822, 606] width 1139 height 93
click at [835, 583] on label "True" at bounding box center [851, 598] width 123 height 40
click at [813, 594] on input "True" at bounding box center [805, 599] width 13 height 11
radio input "true"
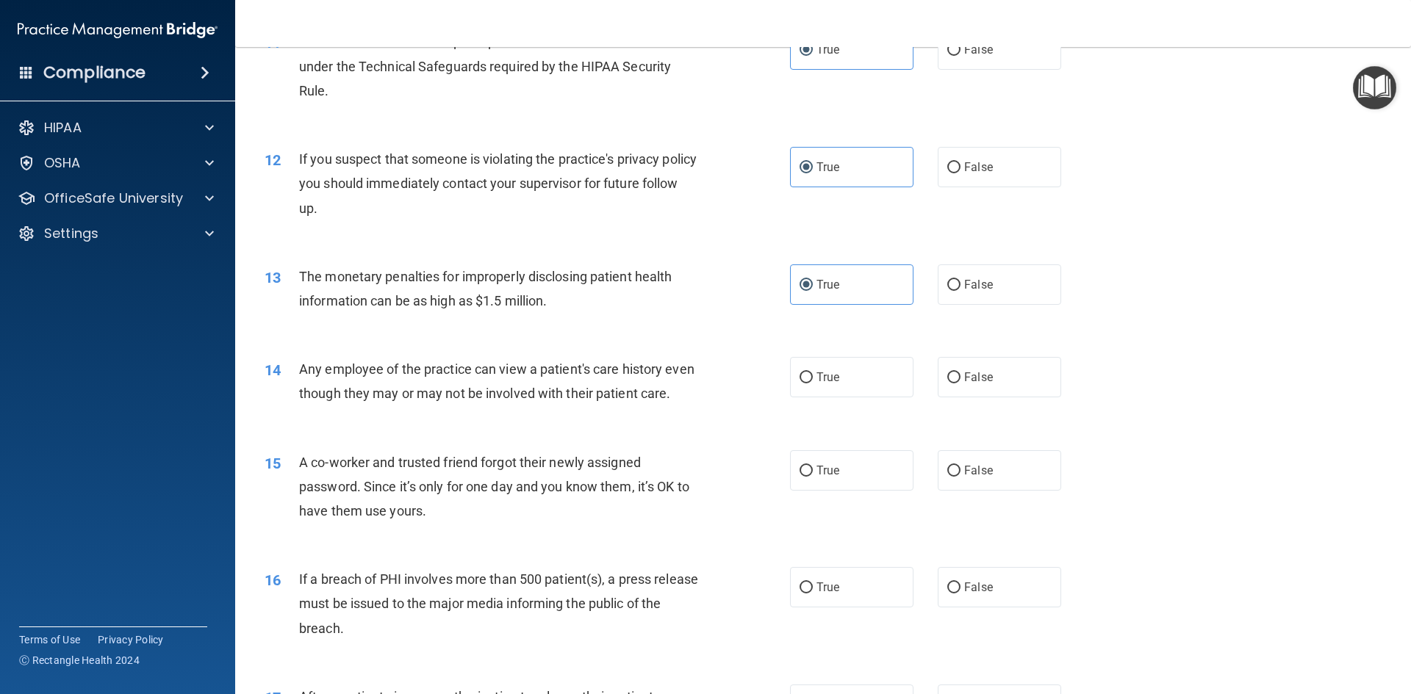
scroll to position [1249, 0]
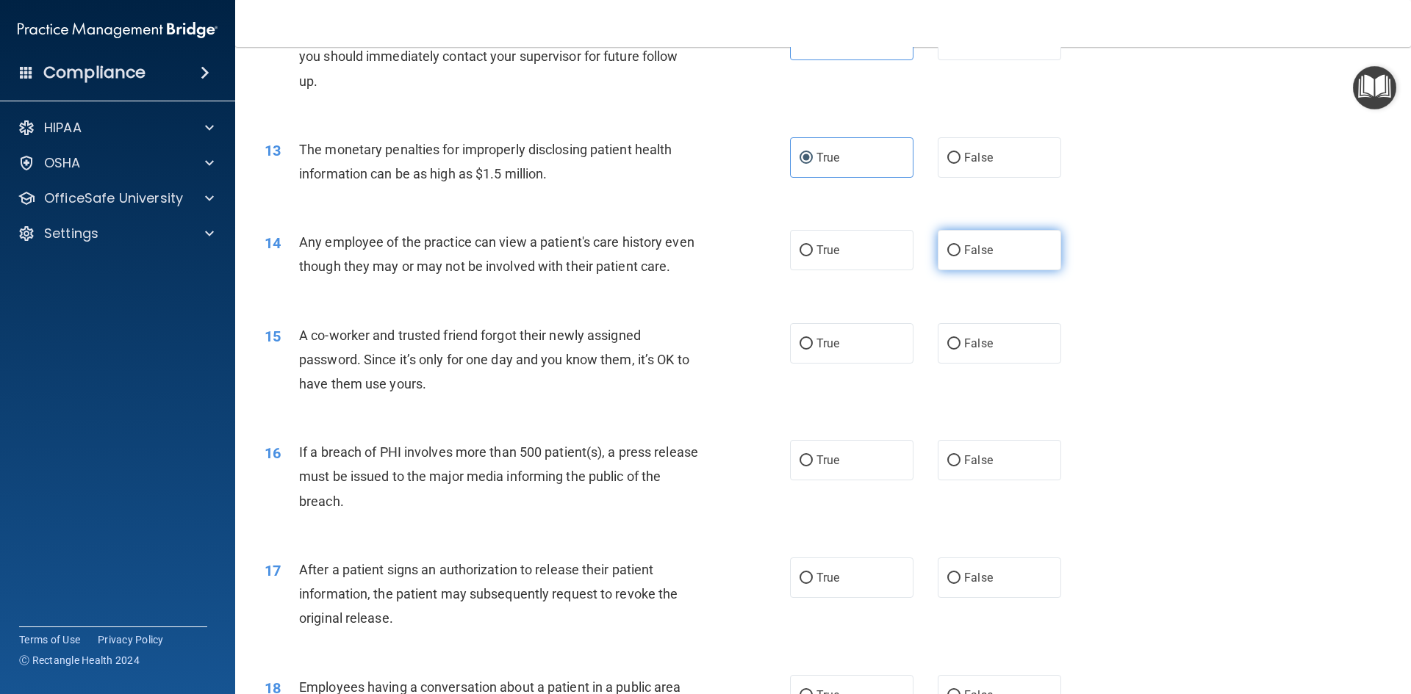
click at [991, 236] on label "False" at bounding box center [998, 250] width 123 height 40
click at [960, 245] on input "False" at bounding box center [953, 250] width 13 height 11
radio input "true"
click at [1015, 349] on label "False" at bounding box center [998, 343] width 123 height 40
click at [960, 349] on input "False" at bounding box center [953, 344] width 13 height 11
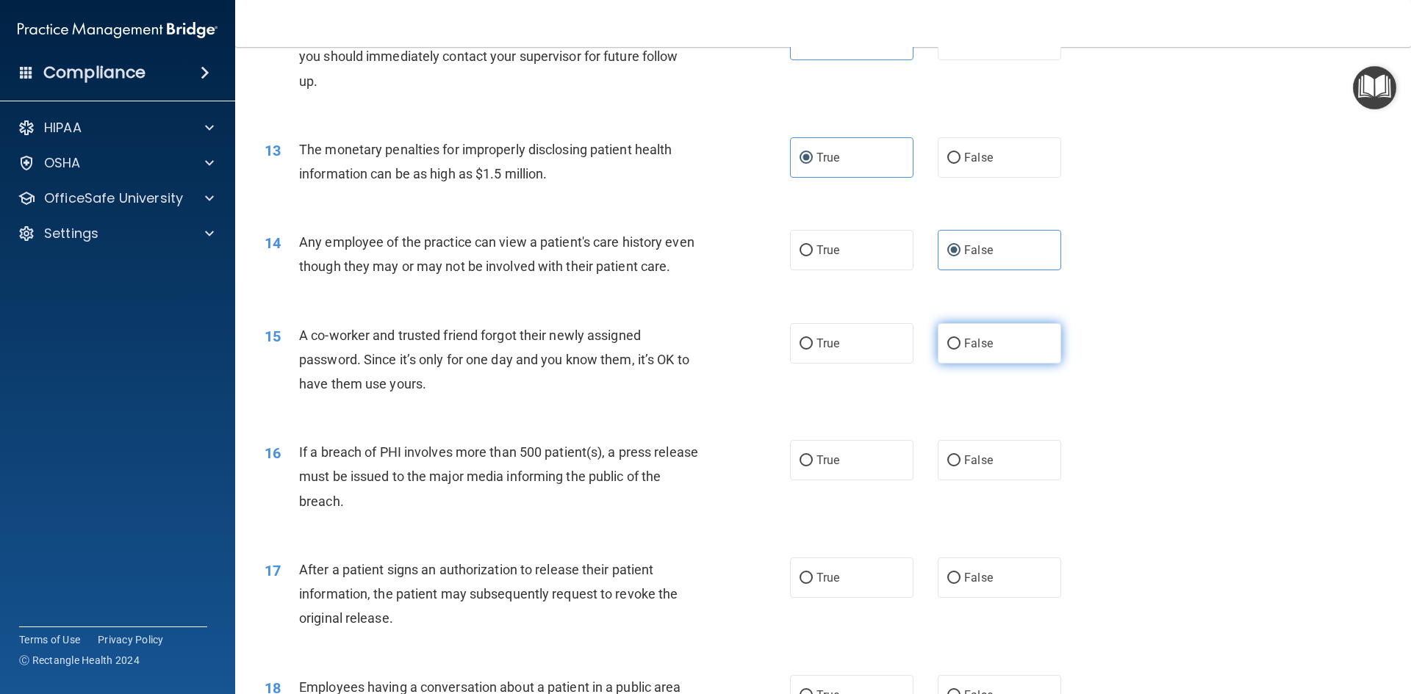
radio input "true"
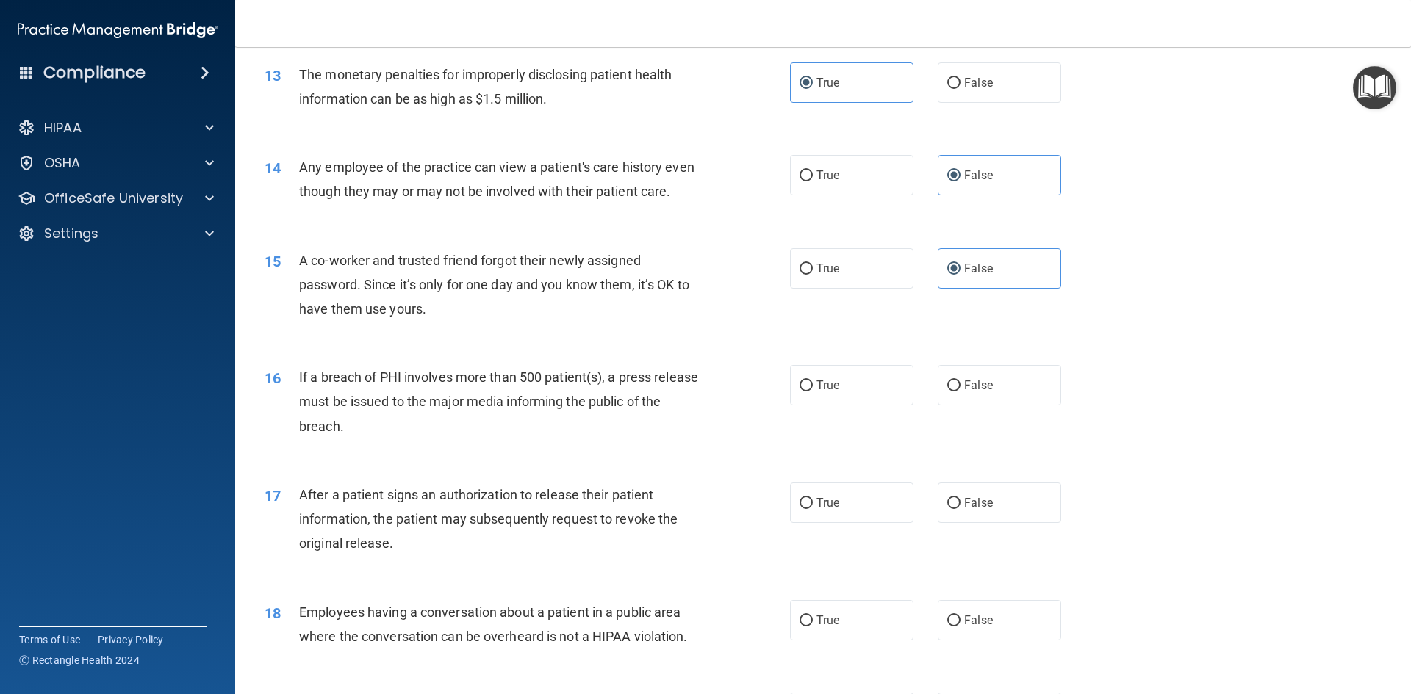
scroll to position [1396, 0]
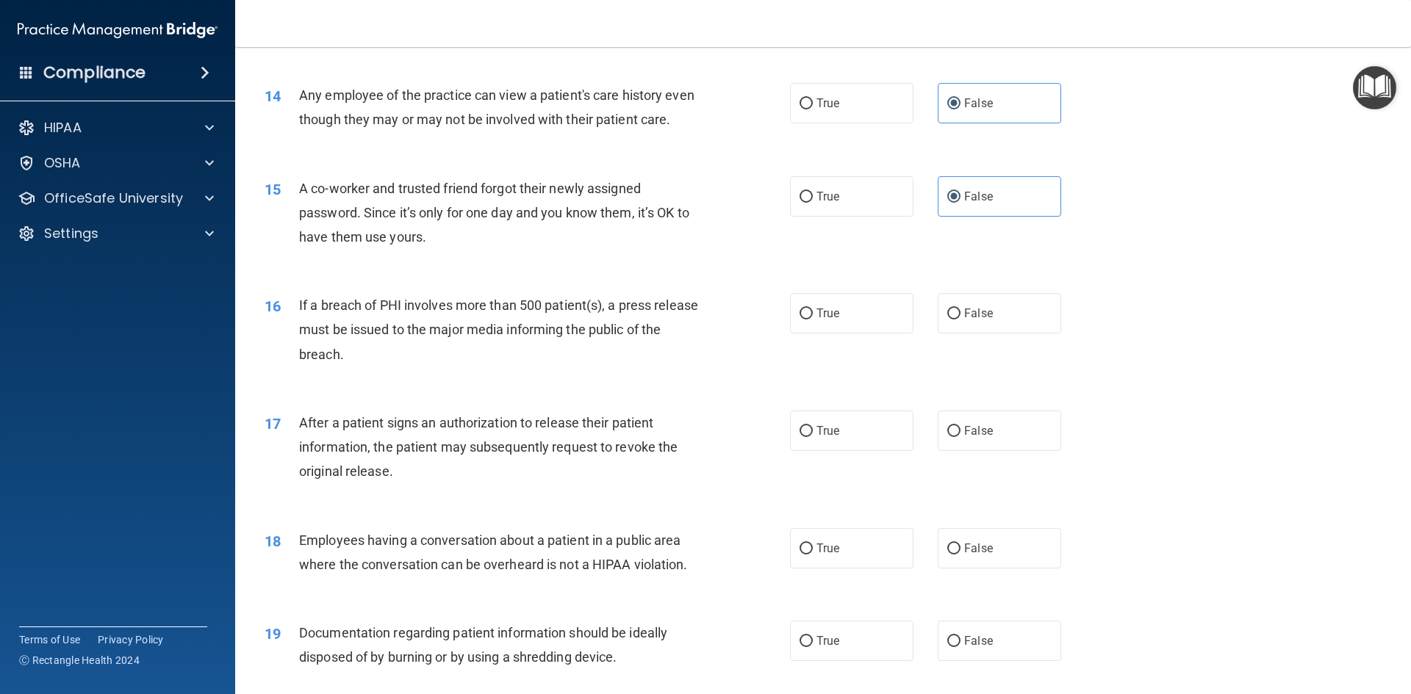
click at [861, 303] on div "16 If a breach of PHI involves more than 500 patient(s), a press release must b…" at bounding box center [822, 334] width 1139 height 118
click at [860, 331] on label "True" at bounding box center [851, 313] width 123 height 40
click at [813, 320] on input "True" at bounding box center [805, 314] width 13 height 11
radio input "true"
drag, startPoint x: 875, startPoint y: 444, endPoint x: 883, endPoint y: 441, distance: 8.9
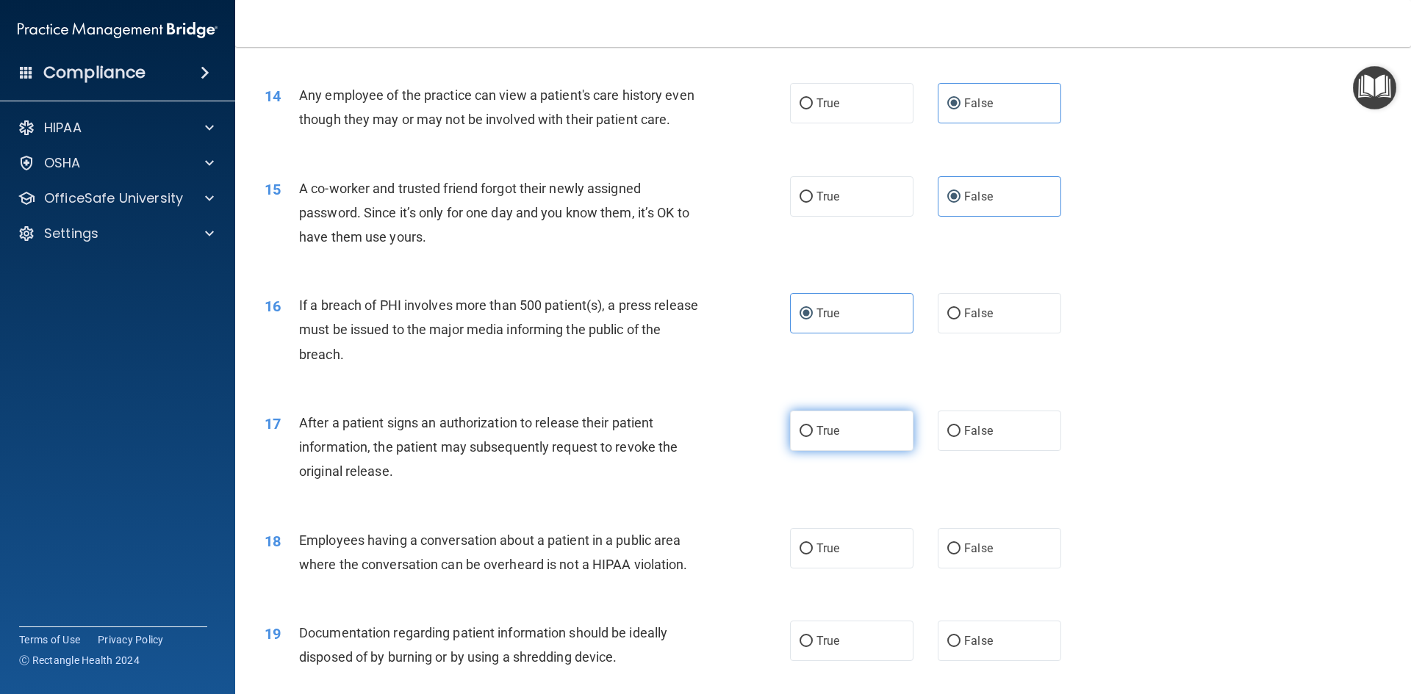
click at [876, 444] on label "True" at bounding box center [851, 431] width 123 height 40
click at [813, 437] on input "True" at bounding box center [805, 431] width 13 height 11
radio input "true"
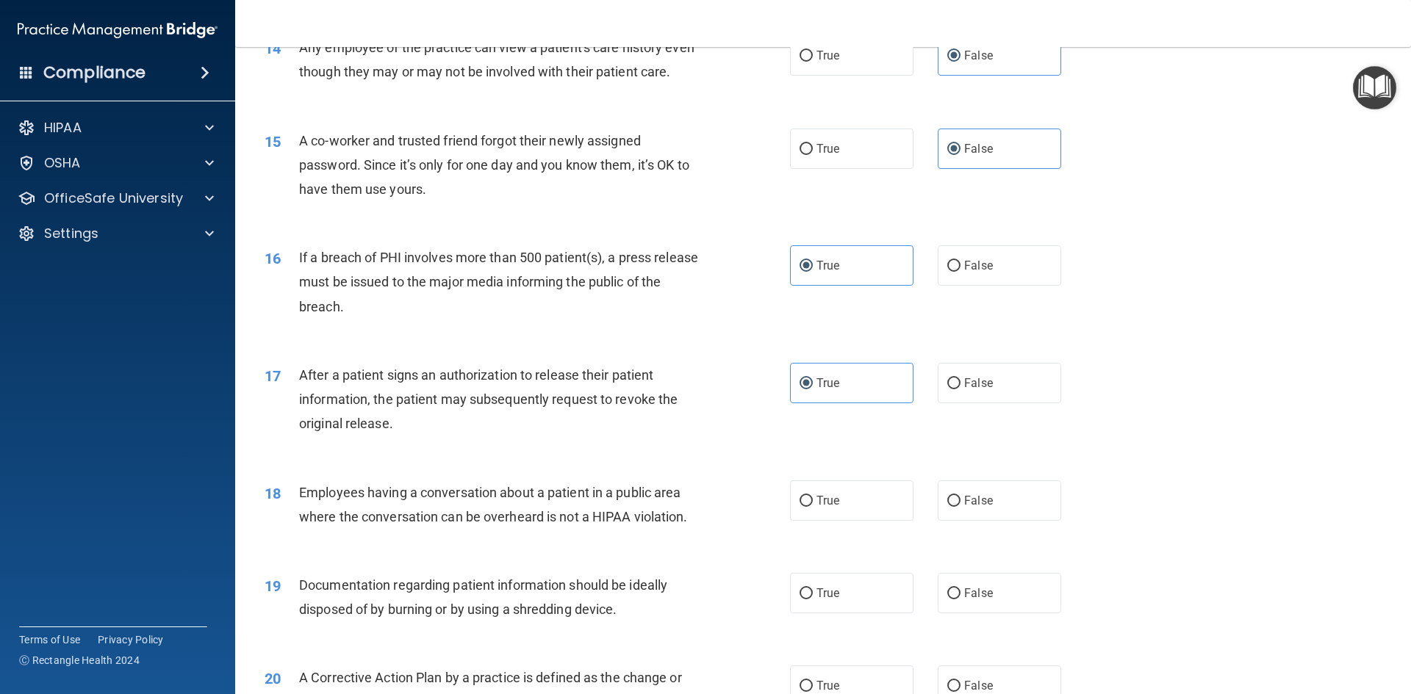
scroll to position [1616, 0]
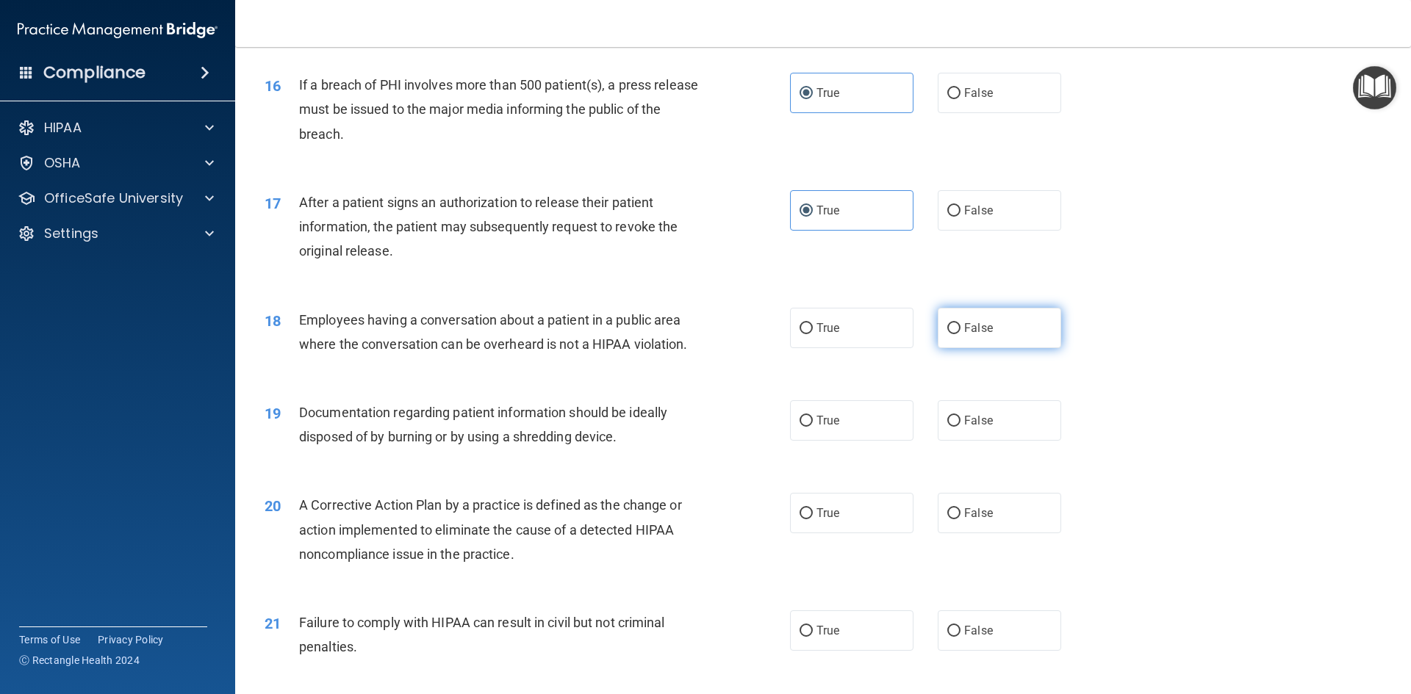
click at [1016, 348] on label "False" at bounding box center [998, 328] width 123 height 40
click at [960, 334] on input "False" at bounding box center [953, 328] width 13 height 11
radio input "true"
click at [843, 441] on label "True" at bounding box center [851, 420] width 123 height 40
click at [813, 427] on input "True" at bounding box center [805, 421] width 13 height 11
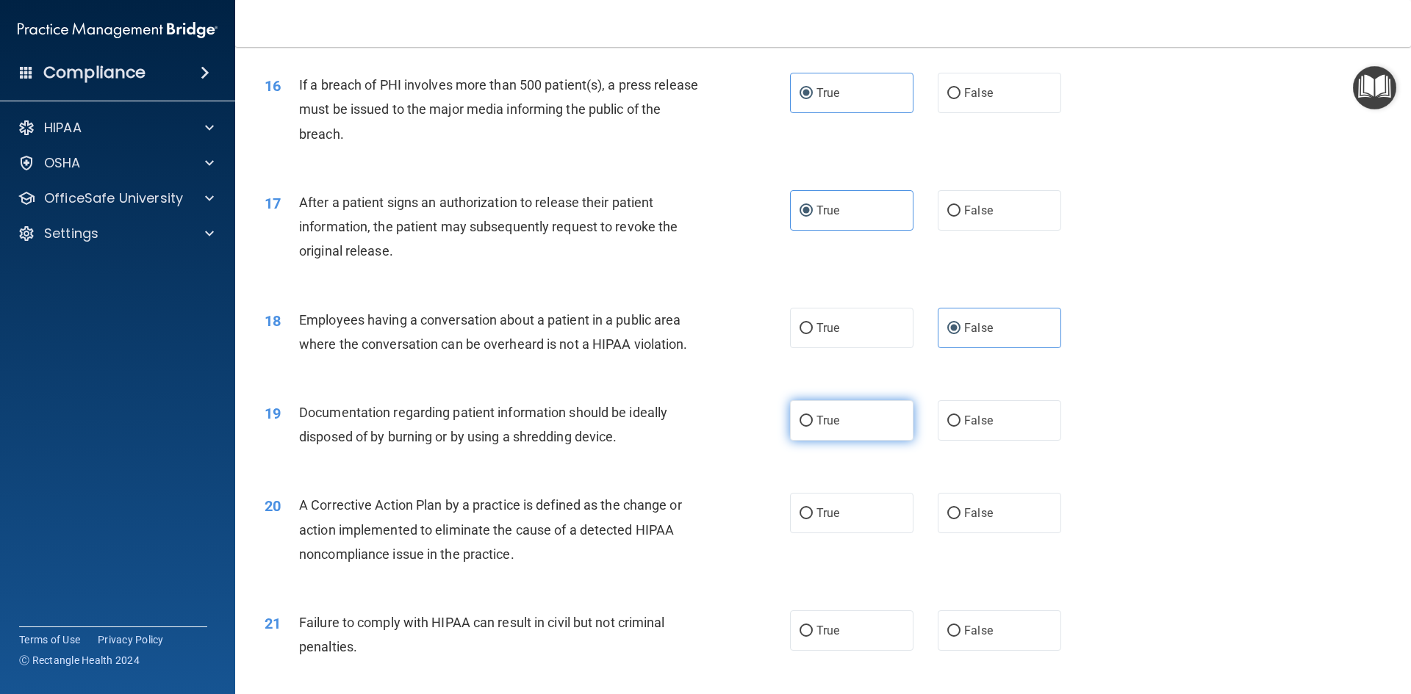
radio input "true"
click at [878, 533] on label "True" at bounding box center [851, 513] width 123 height 40
click at [813, 519] on input "True" at bounding box center [805, 513] width 13 height 11
radio input "true"
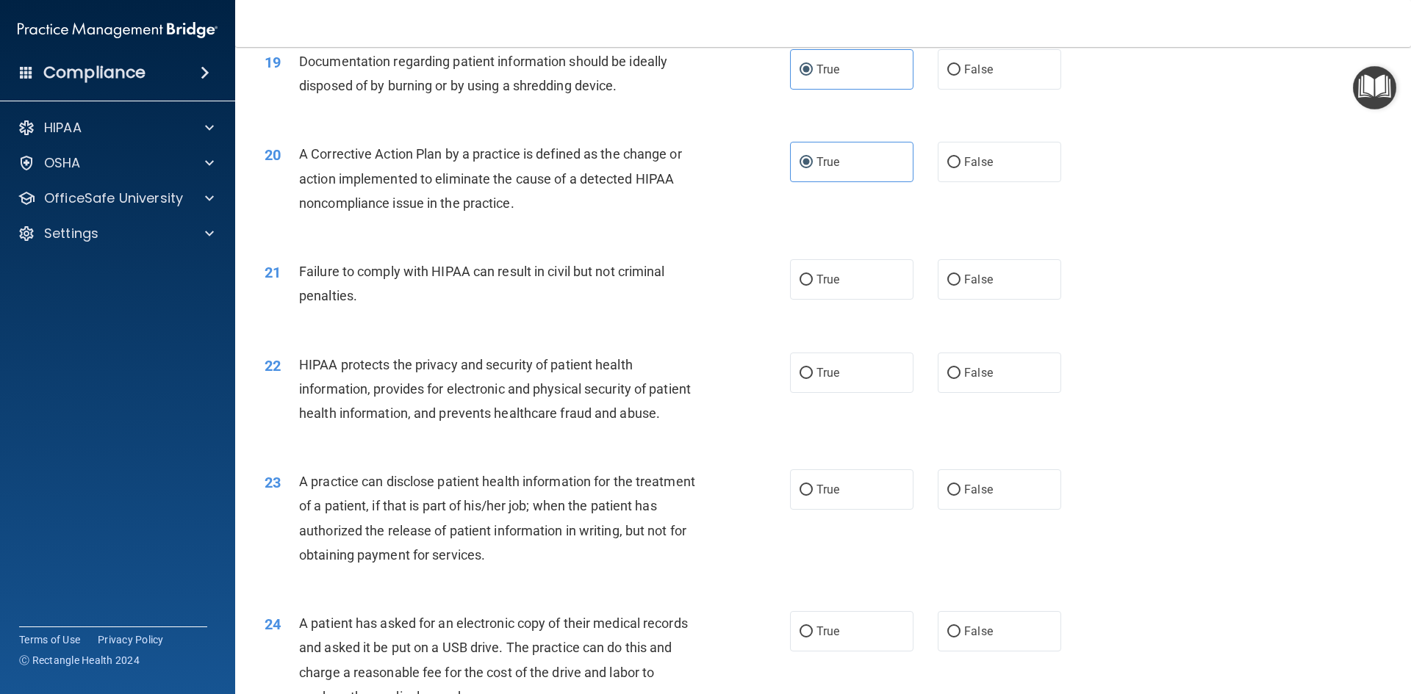
scroll to position [2057, 0]
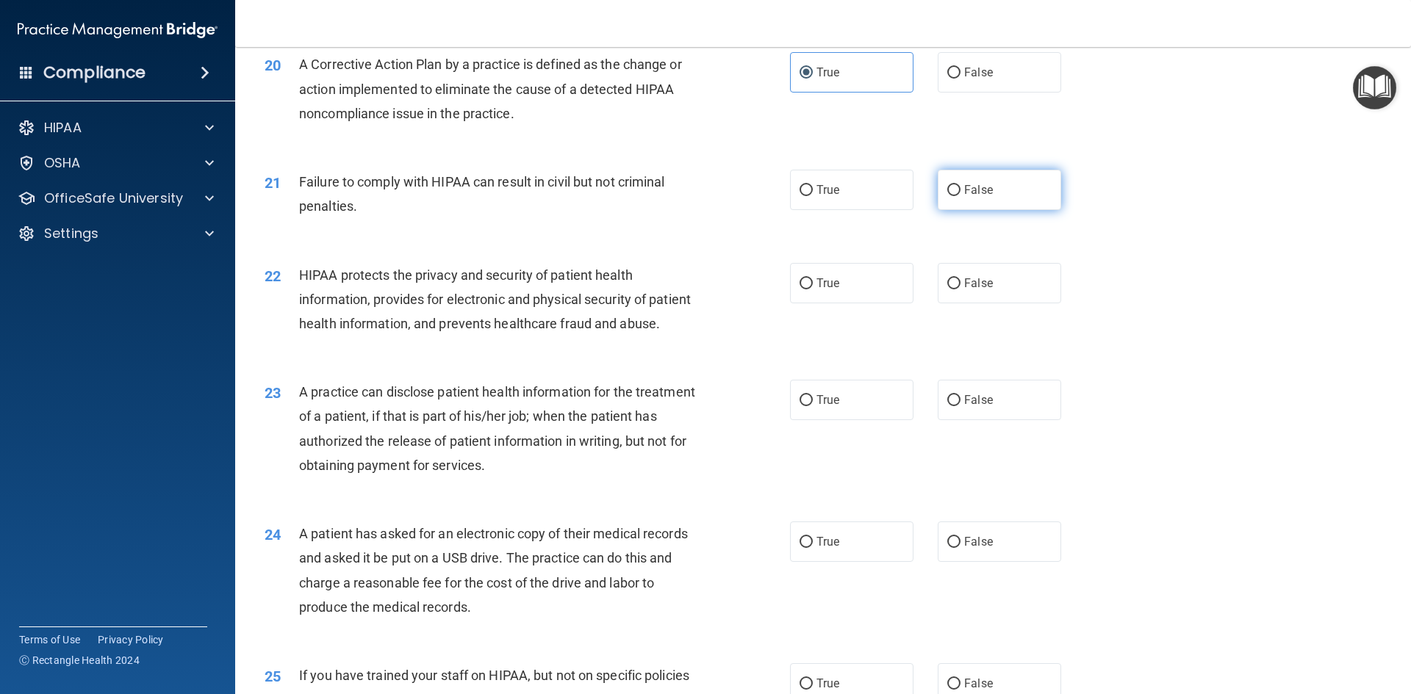
click at [987, 206] on label "False" at bounding box center [998, 190] width 123 height 40
click at [960, 196] on input "False" at bounding box center [953, 190] width 13 height 11
radio input "true"
click at [843, 302] on label "True" at bounding box center [851, 283] width 123 height 40
click at [813, 289] on input "True" at bounding box center [805, 283] width 13 height 11
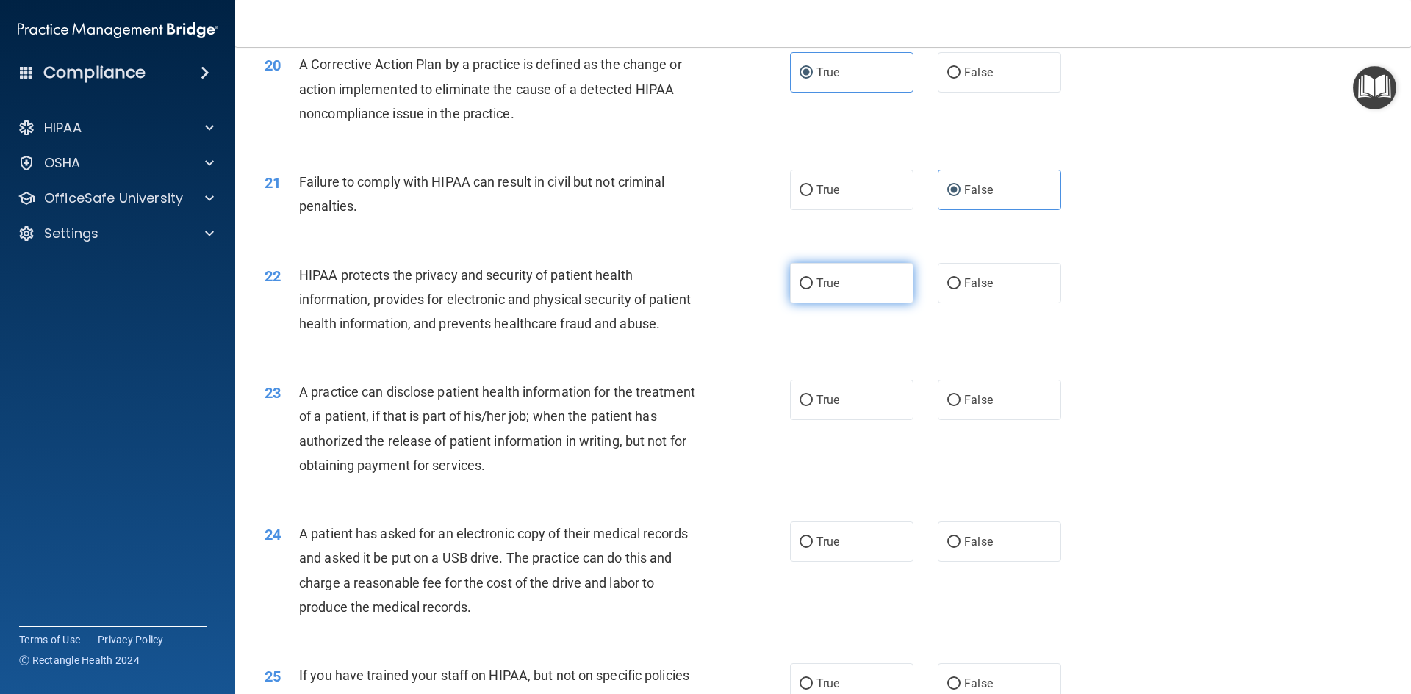
radio input "true"
click at [993, 420] on label "False" at bounding box center [998, 400] width 123 height 40
click at [960, 406] on input "False" at bounding box center [953, 400] width 13 height 11
radio input "true"
click at [845, 562] on label "True" at bounding box center [851, 542] width 123 height 40
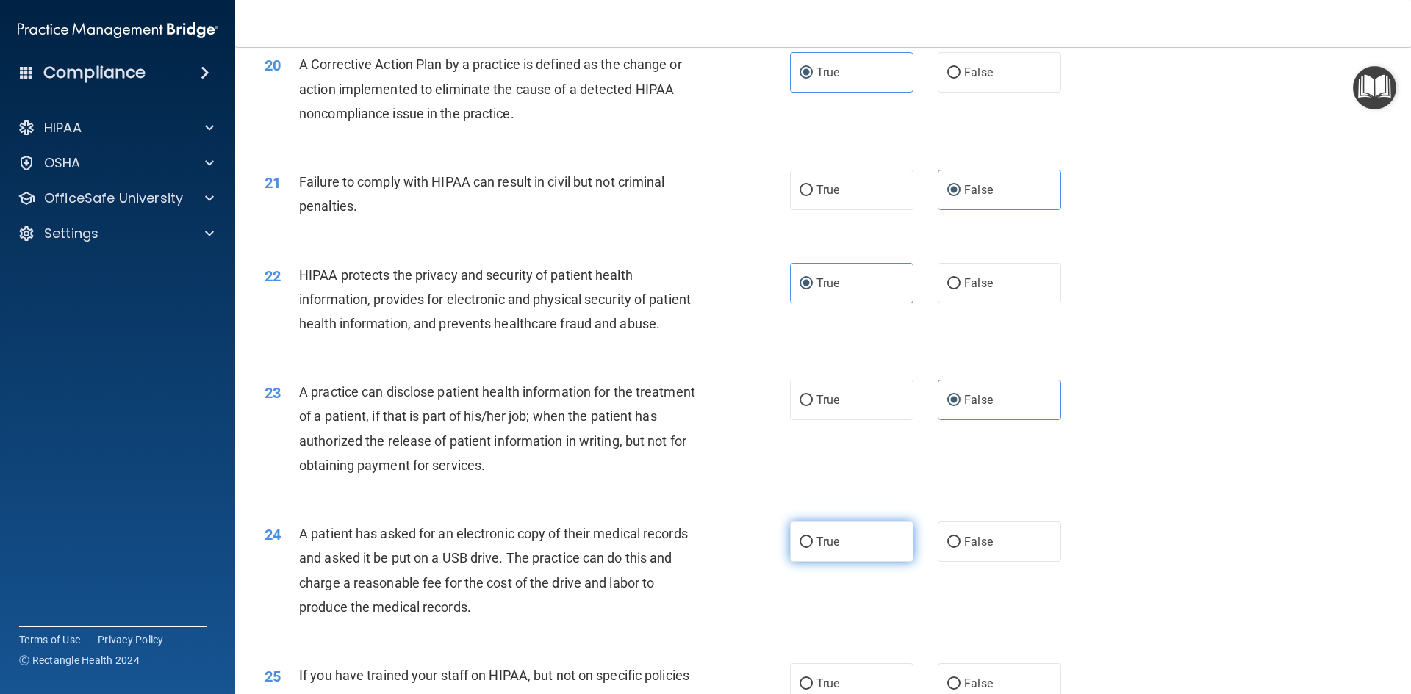
click at [813, 548] on input "True" at bounding box center [805, 542] width 13 height 11
radio input "true"
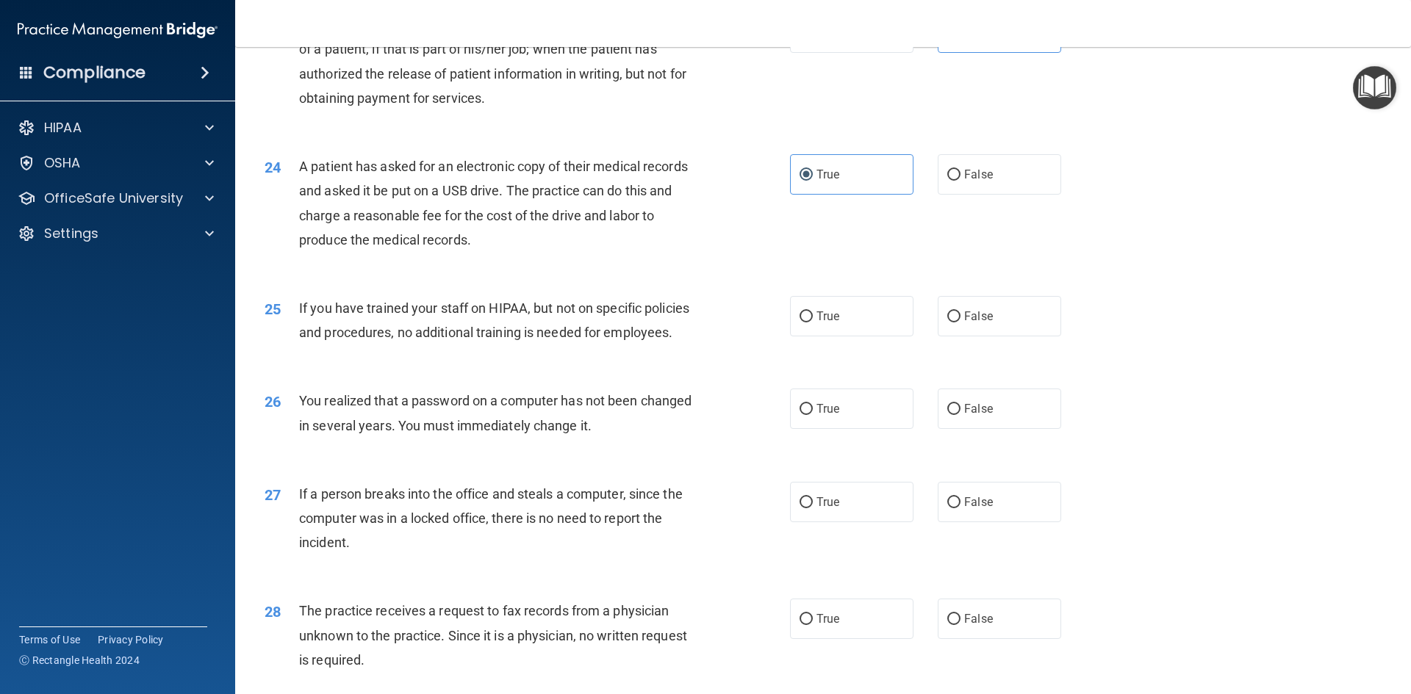
scroll to position [2498, 0]
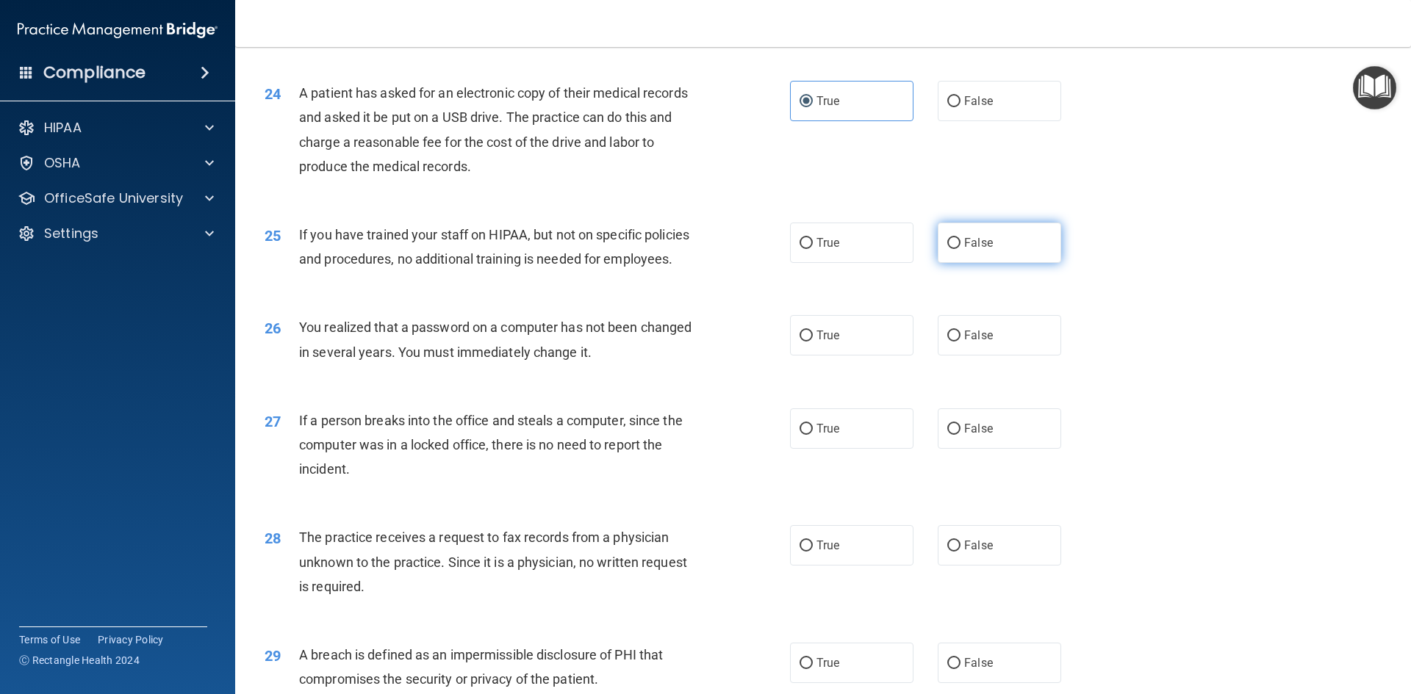
click at [988, 263] on label "False" at bounding box center [998, 243] width 123 height 40
click at [960, 249] on input "False" at bounding box center [953, 243] width 13 height 11
radio input "true"
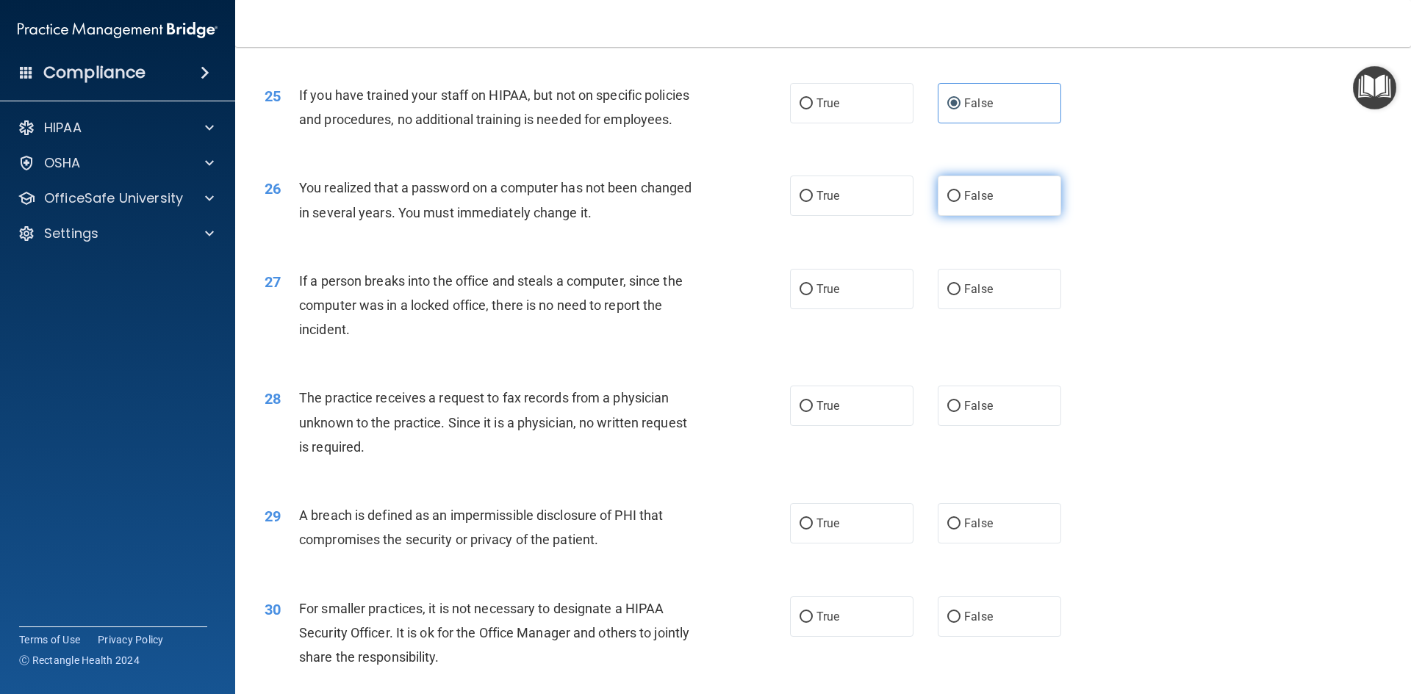
scroll to position [2645, 0]
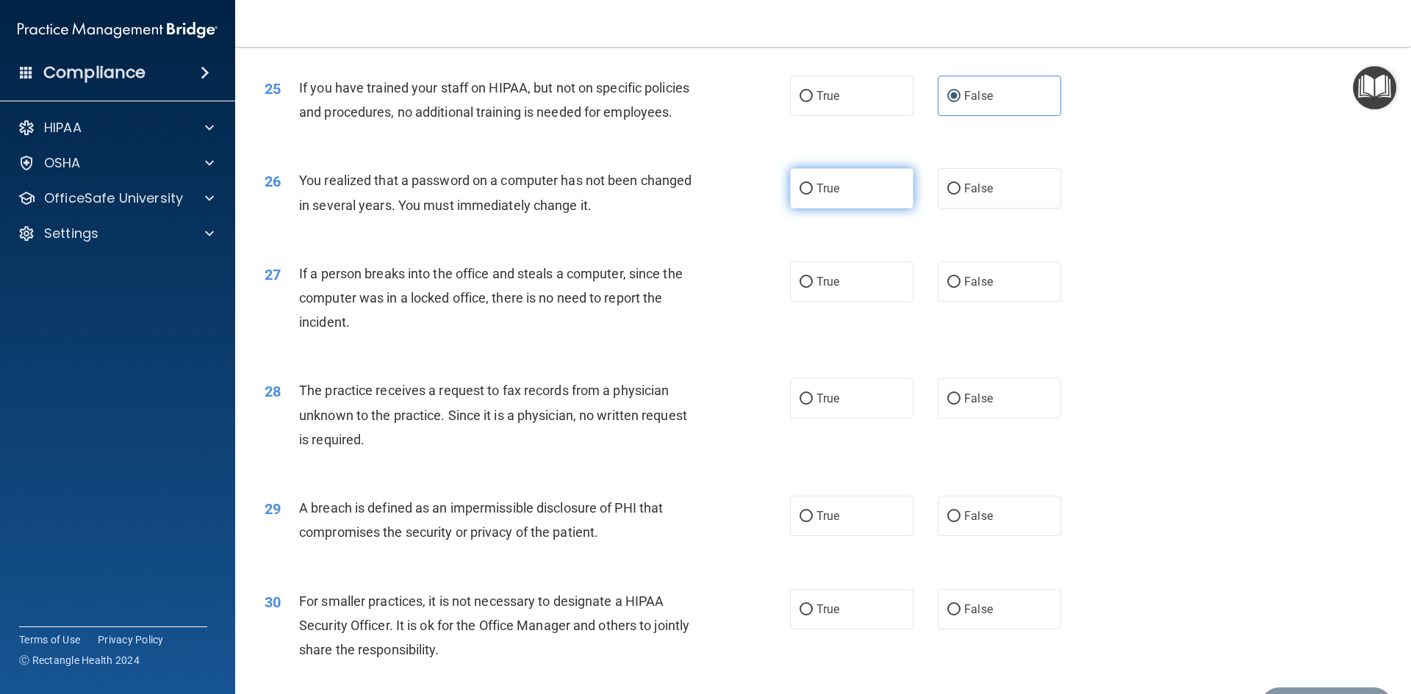
click at [825, 195] on span "True" at bounding box center [827, 188] width 23 height 14
click at [813, 195] on input "True" at bounding box center [805, 189] width 13 height 11
radio input "true"
click at [975, 302] on label "False" at bounding box center [998, 282] width 123 height 40
click at [960, 288] on input "False" at bounding box center [953, 282] width 13 height 11
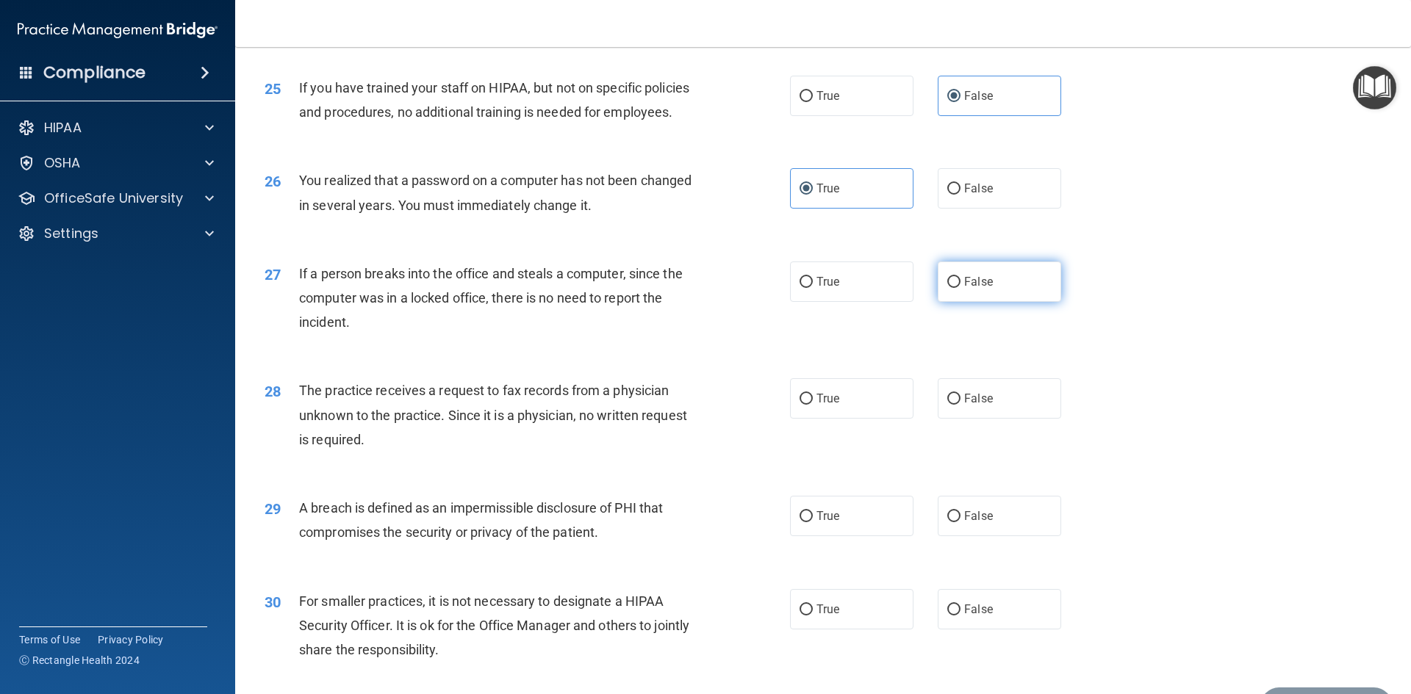
radio input "true"
click at [1012, 419] on label "False" at bounding box center [998, 398] width 123 height 40
click at [960, 405] on input "False" at bounding box center [953, 399] width 13 height 11
radio input "true"
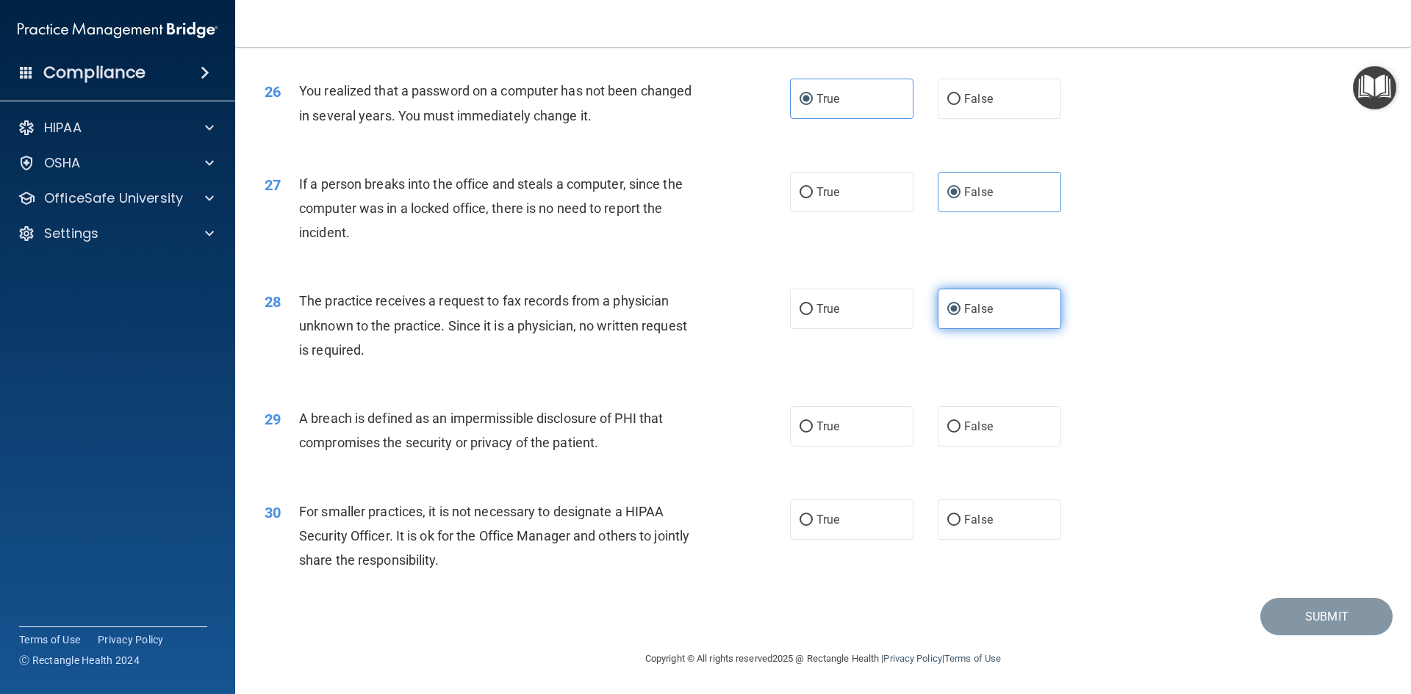
scroll to position [2783, 0]
click at [869, 435] on label "True" at bounding box center [851, 426] width 123 height 40
click at [813, 433] on input "True" at bounding box center [805, 427] width 13 height 11
radio input "true"
click at [980, 525] on span "False" at bounding box center [978, 520] width 29 height 14
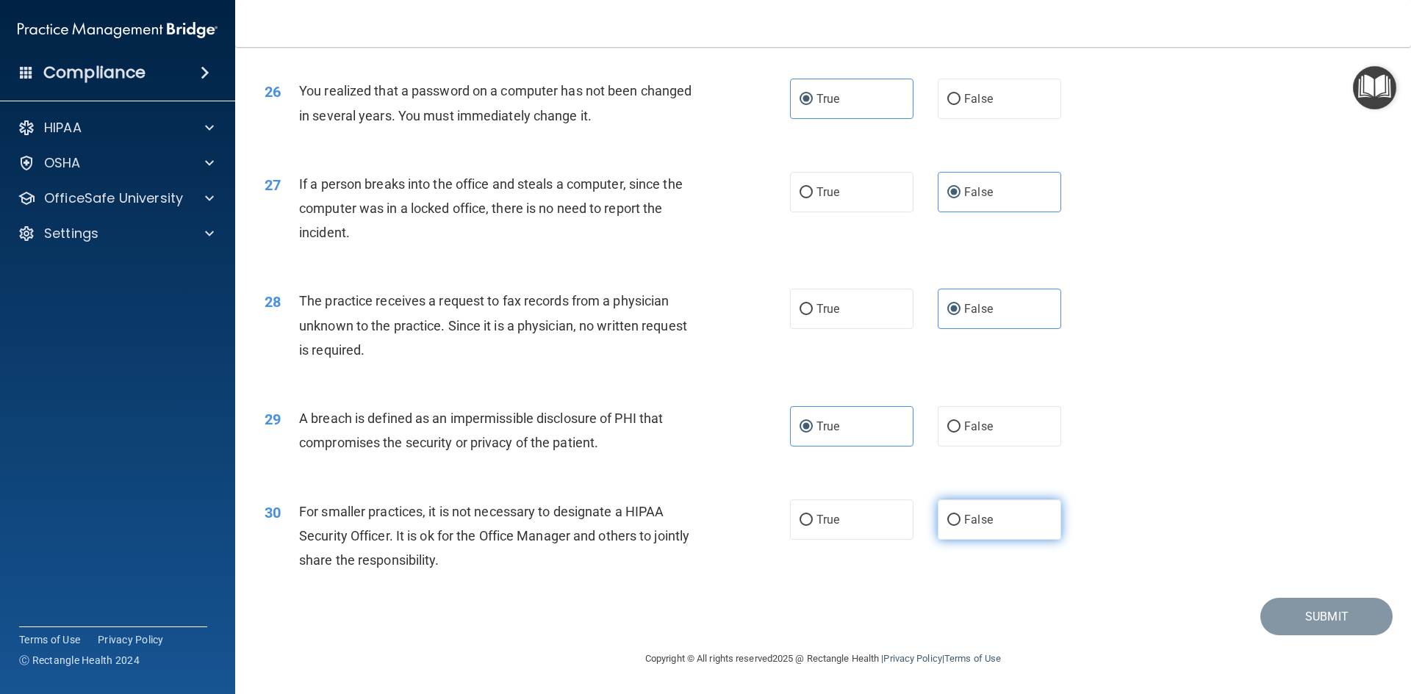
click at [960, 525] on input "False" at bounding box center [953, 520] width 13 height 11
radio input "true"
click at [1333, 612] on button "Submit" at bounding box center [1326, 616] width 132 height 37
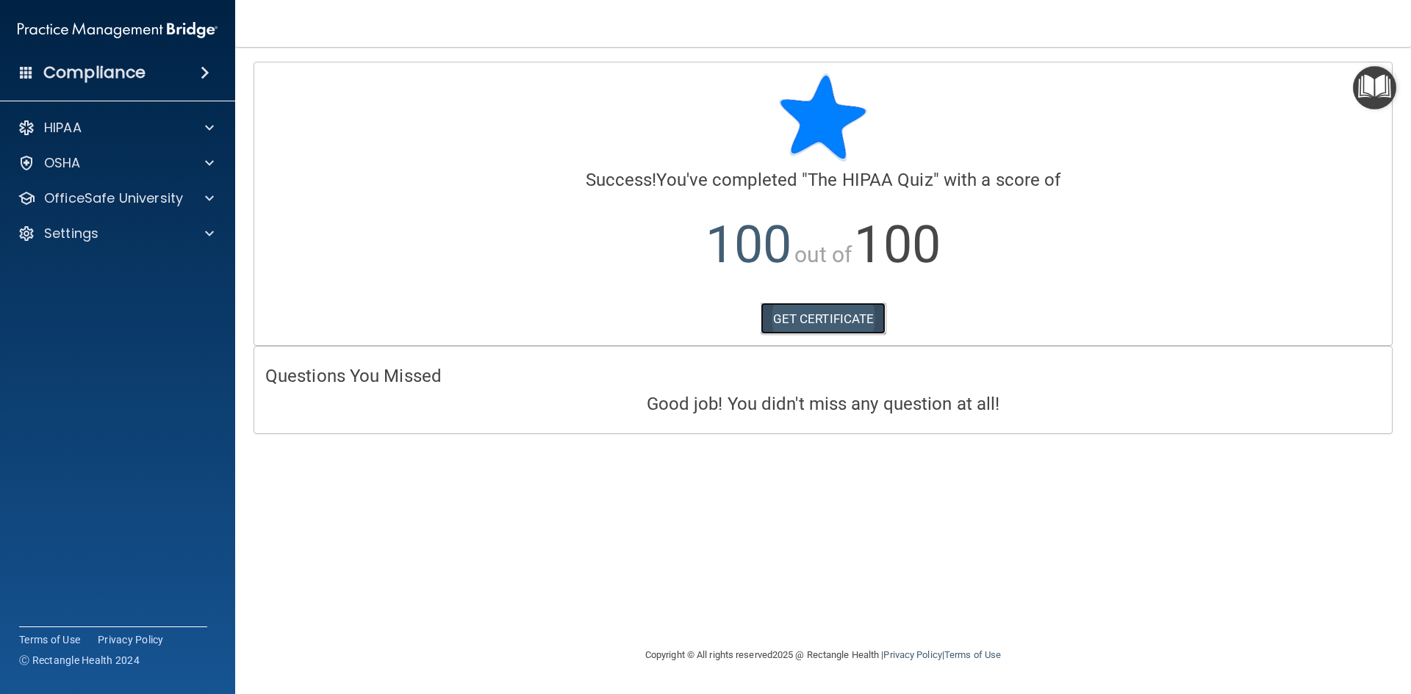
click at [817, 323] on link "GET CERTIFICATE" at bounding box center [823, 319] width 126 height 32
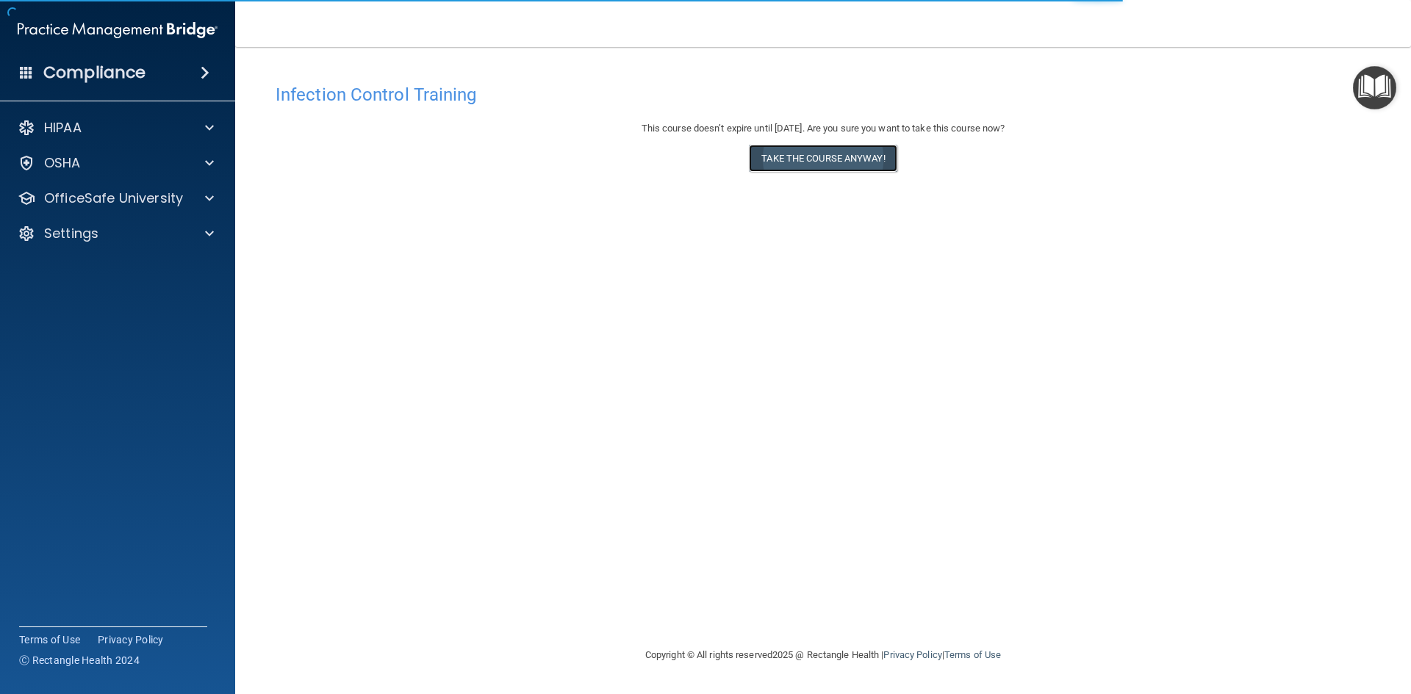
click at [816, 154] on button "Take the course anyway!" at bounding box center [823, 158] width 148 height 27
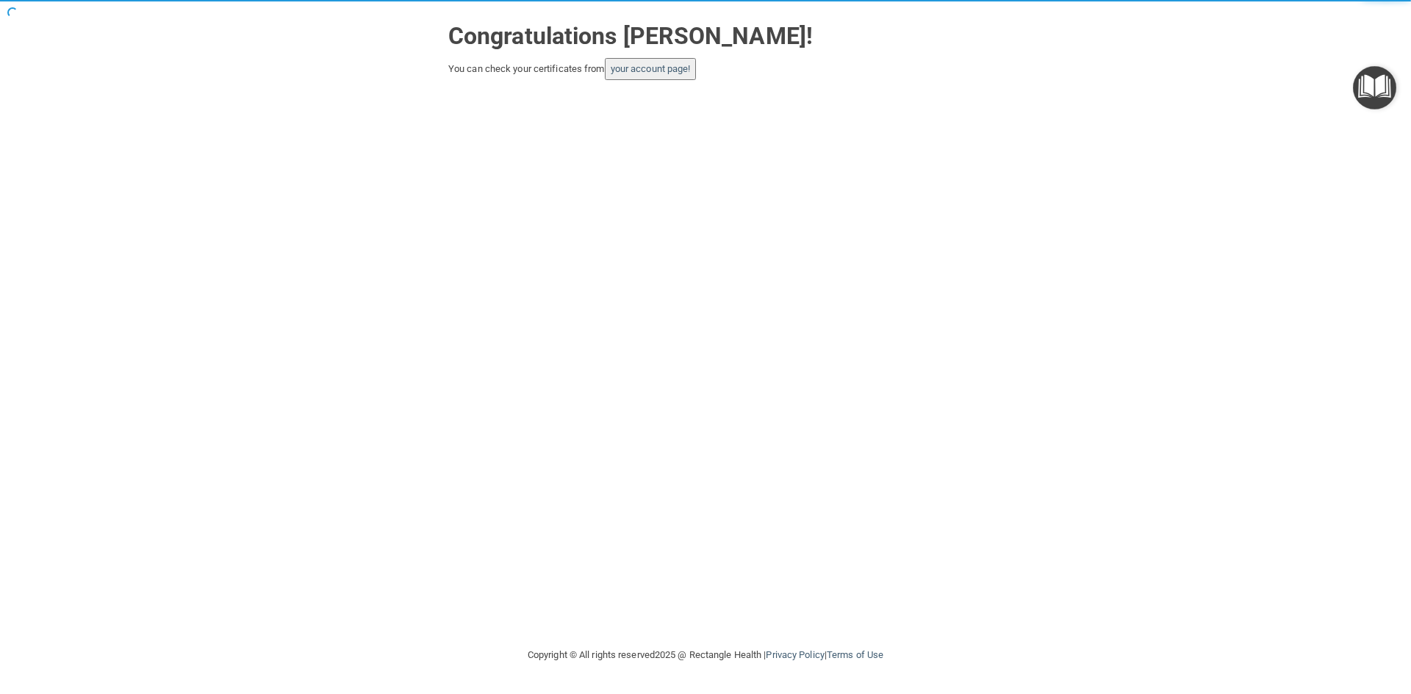
click at [1369, 90] on img "Open Resource Center" at bounding box center [1373, 87] width 43 height 43
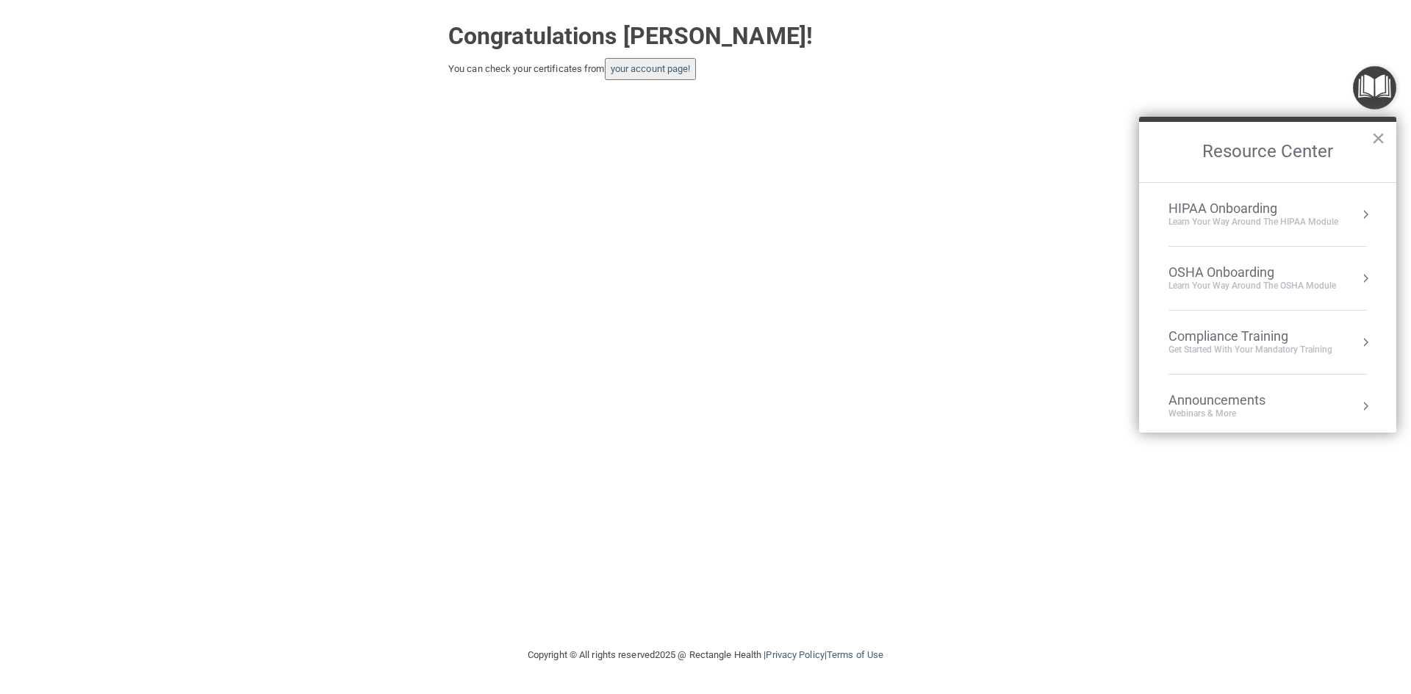
click at [1283, 341] on div "Compliance Training" at bounding box center [1250, 336] width 164 height 16
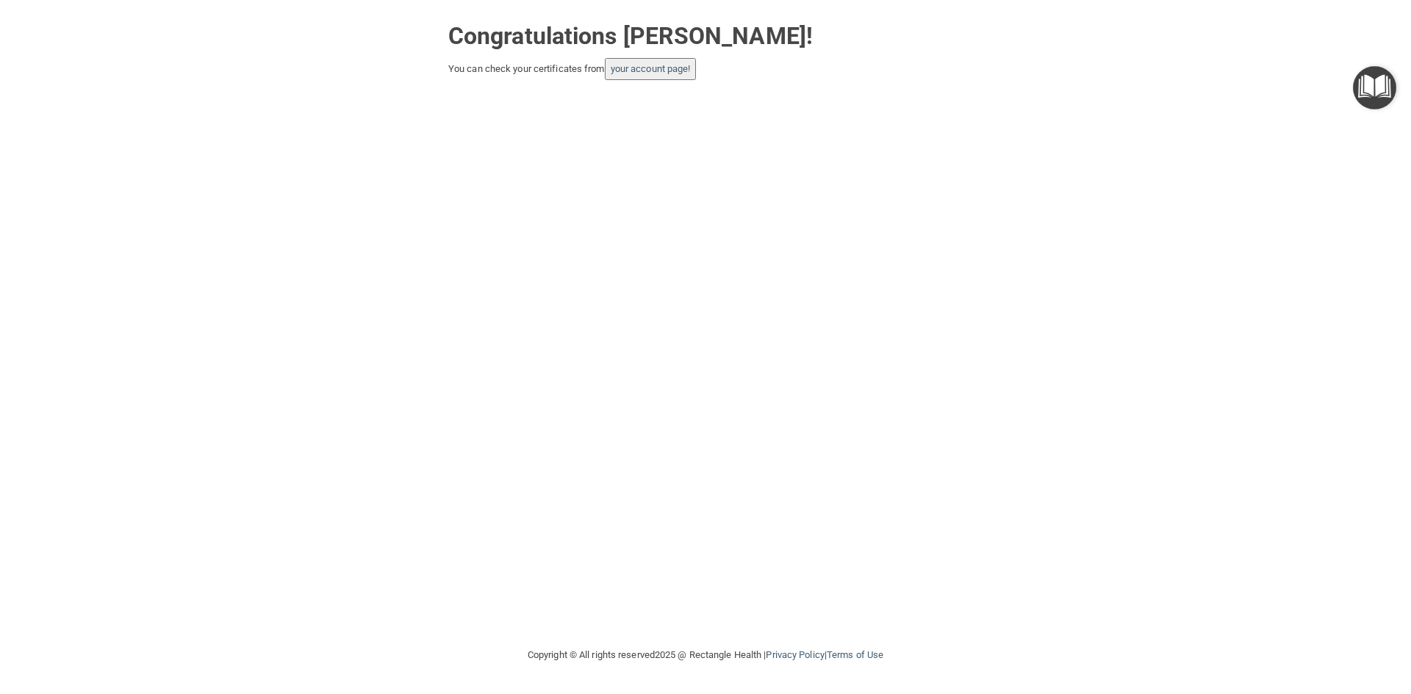
click at [663, 75] on button "your account page!" at bounding box center [651, 69] width 92 height 22
click at [658, 65] on link "your account page!" at bounding box center [650, 68] width 80 height 11
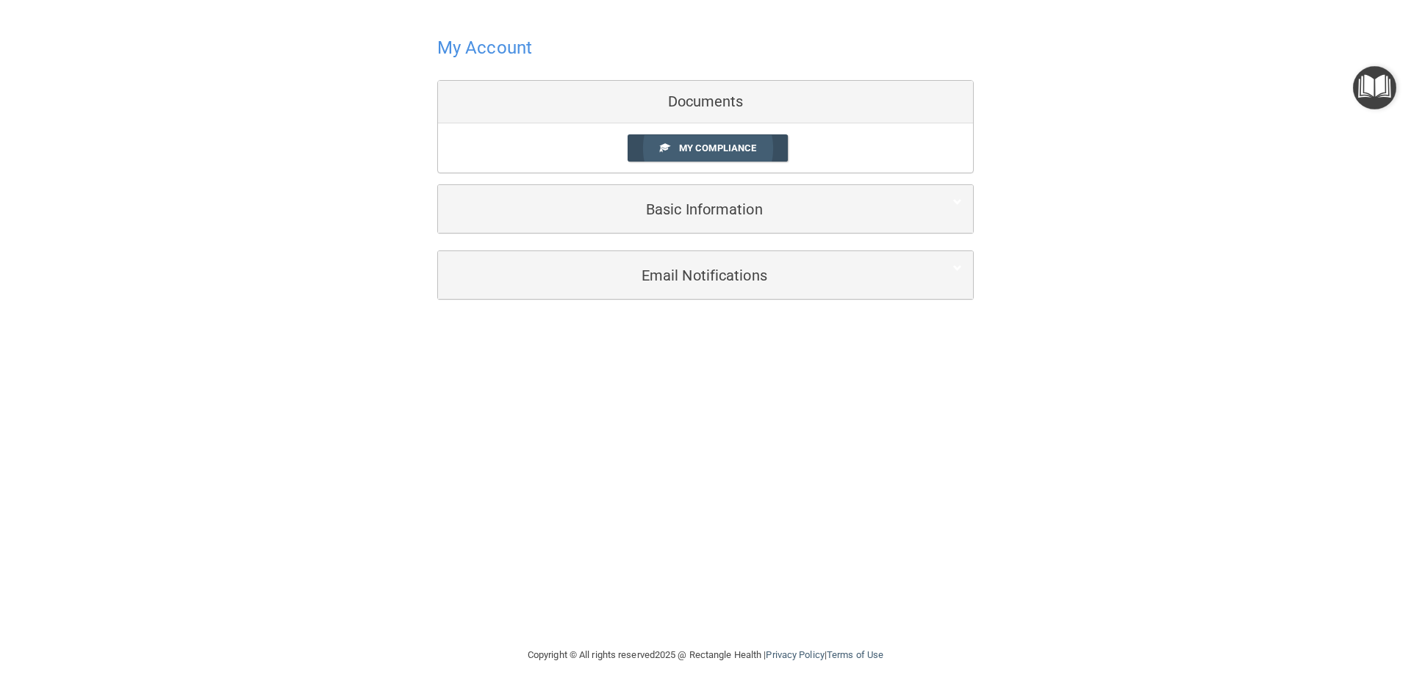
click at [722, 142] on link "My Compliance" at bounding box center [707, 147] width 161 height 27
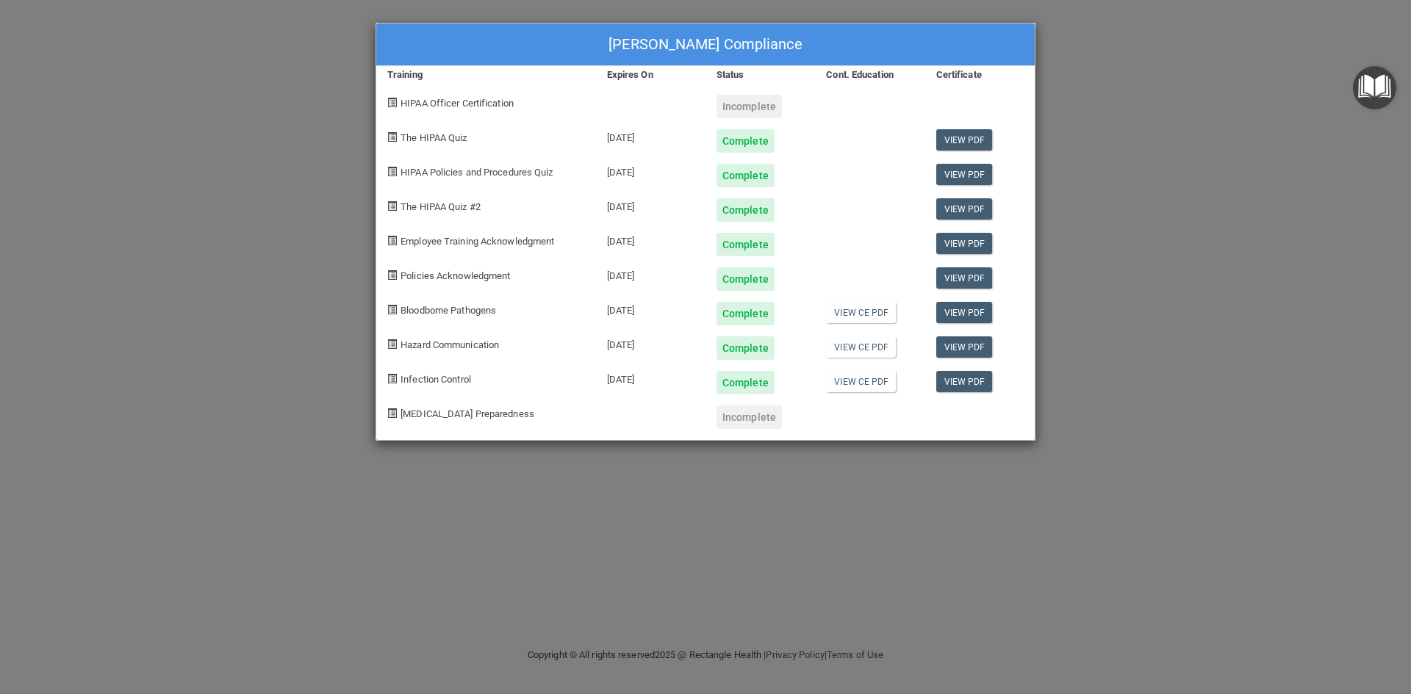
click at [751, 519] on div "Hadley Volzke's Compliance Training Expires On Status Cont. Education Certifica…" at bounding box center [705, 347] width 1411 height 694
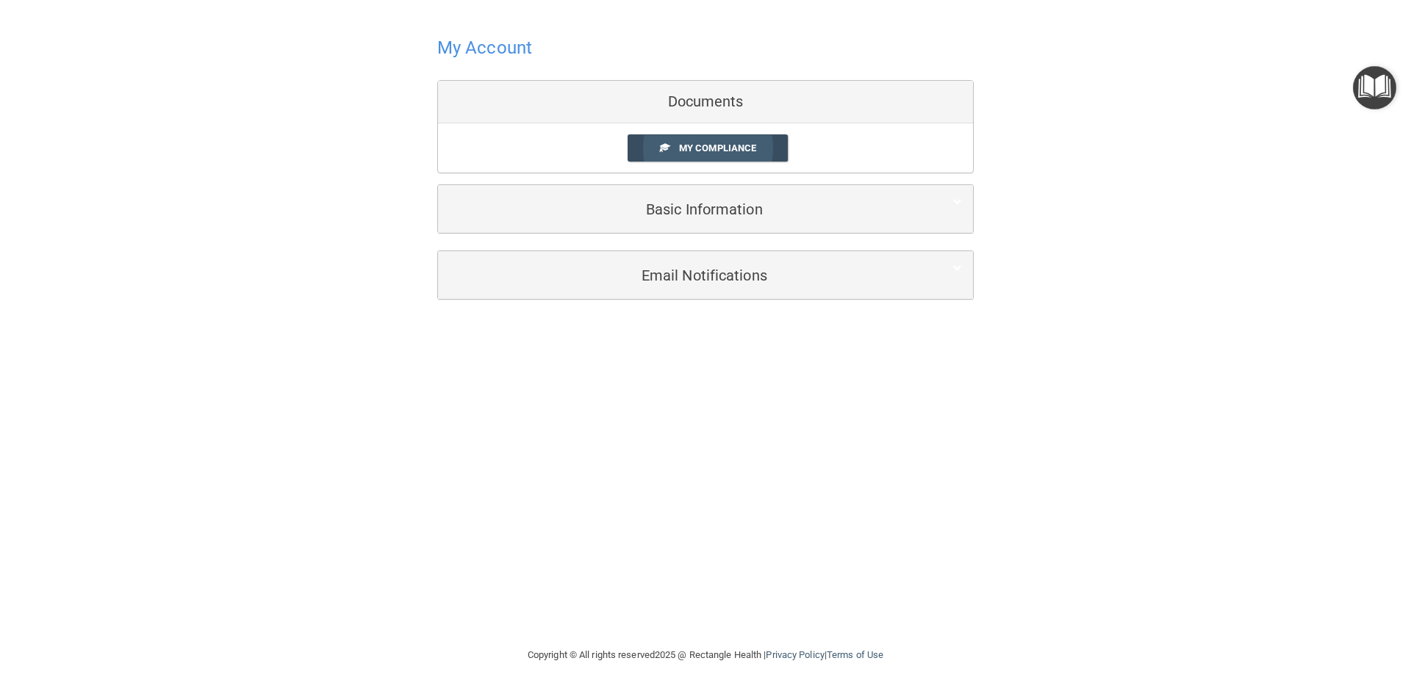
click at [740, 159] on link "My Compliance" at bounding box center [707, 147] width 161 height 27
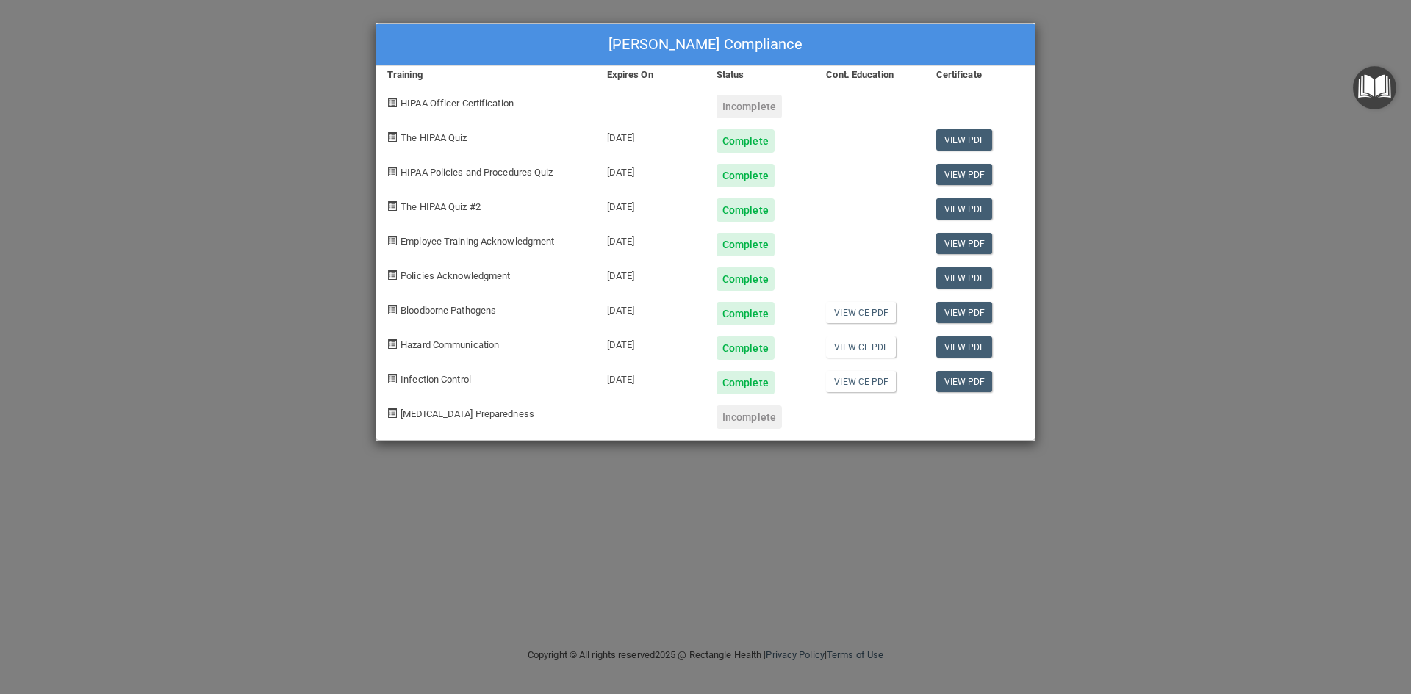
click at [1380, 96] on img "Open Resource Center" at bounding box center [1373, 87] width 43 height 43
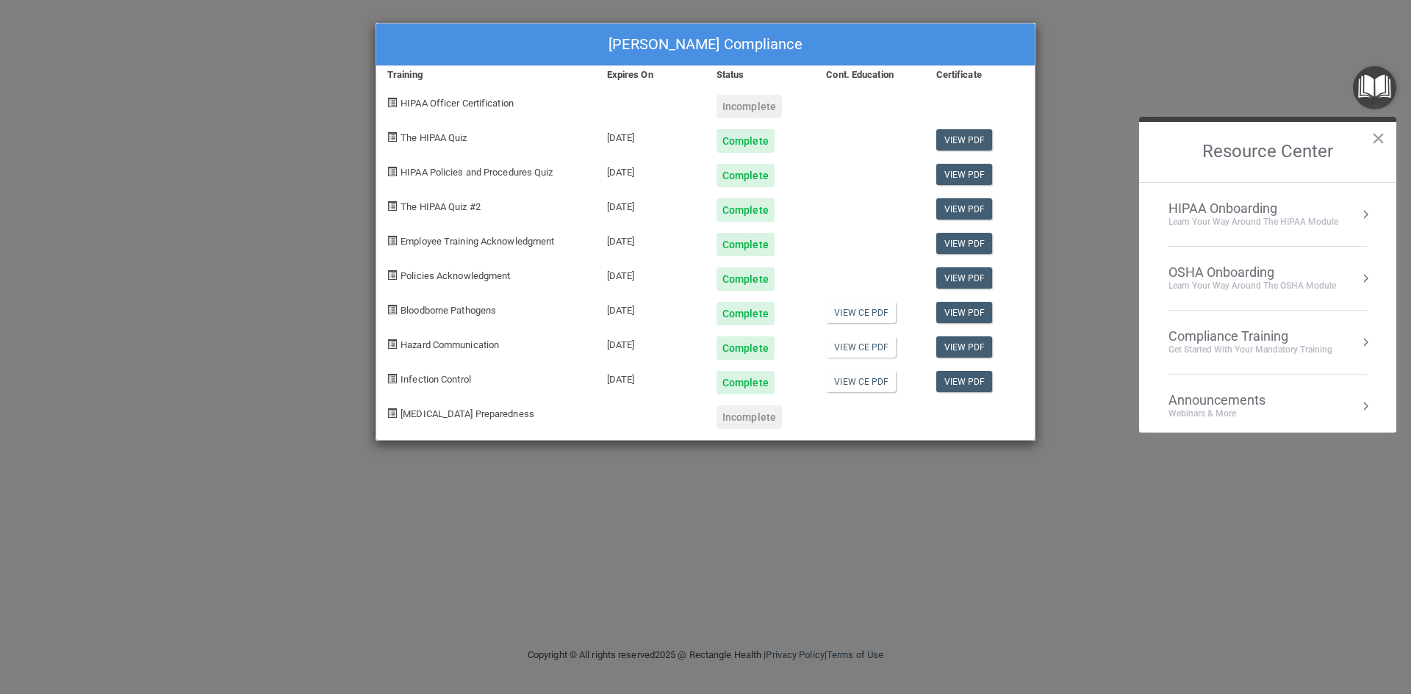
click at [1239, 208] on div "HIPAA Onboarding" at bounding box center [1253, 209] width 170 height 16
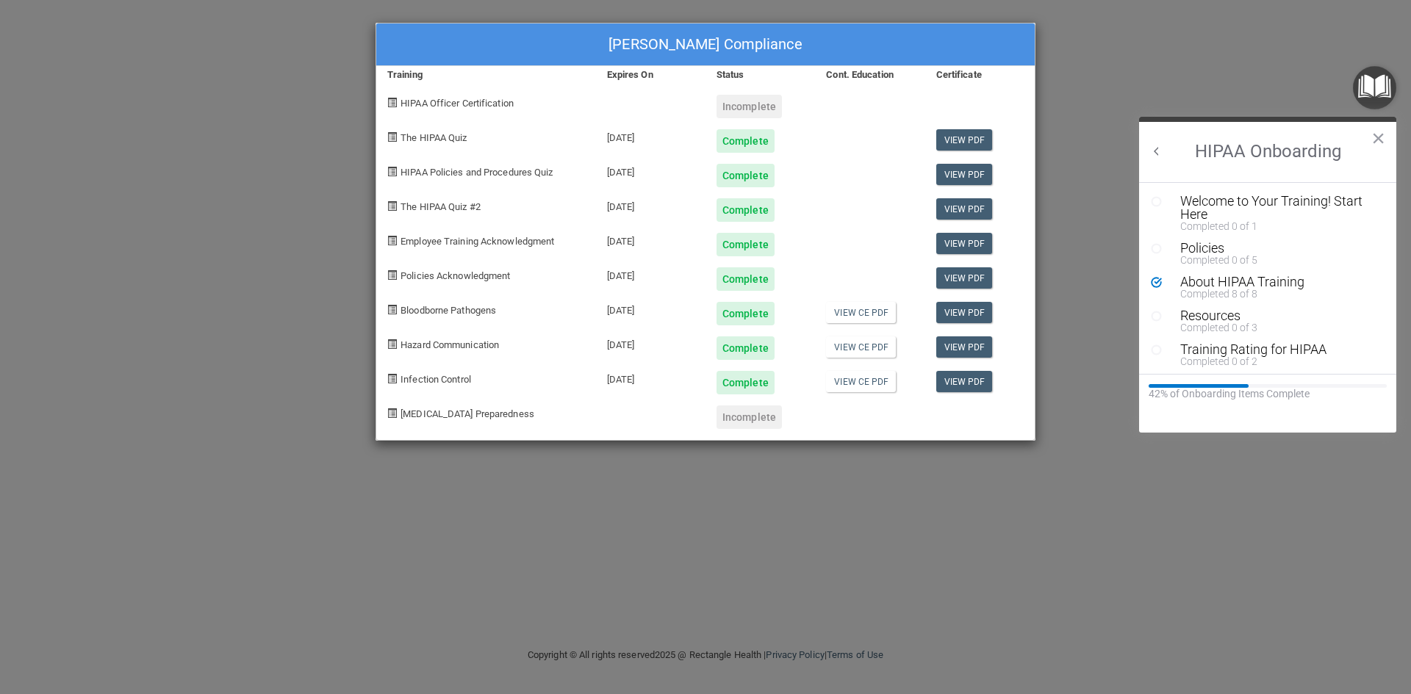
scroll to position [3, 0]
click at [1156, 156] on button "Back to Resource Center Home" at bounding box center [1156, 151] width 15 height 15
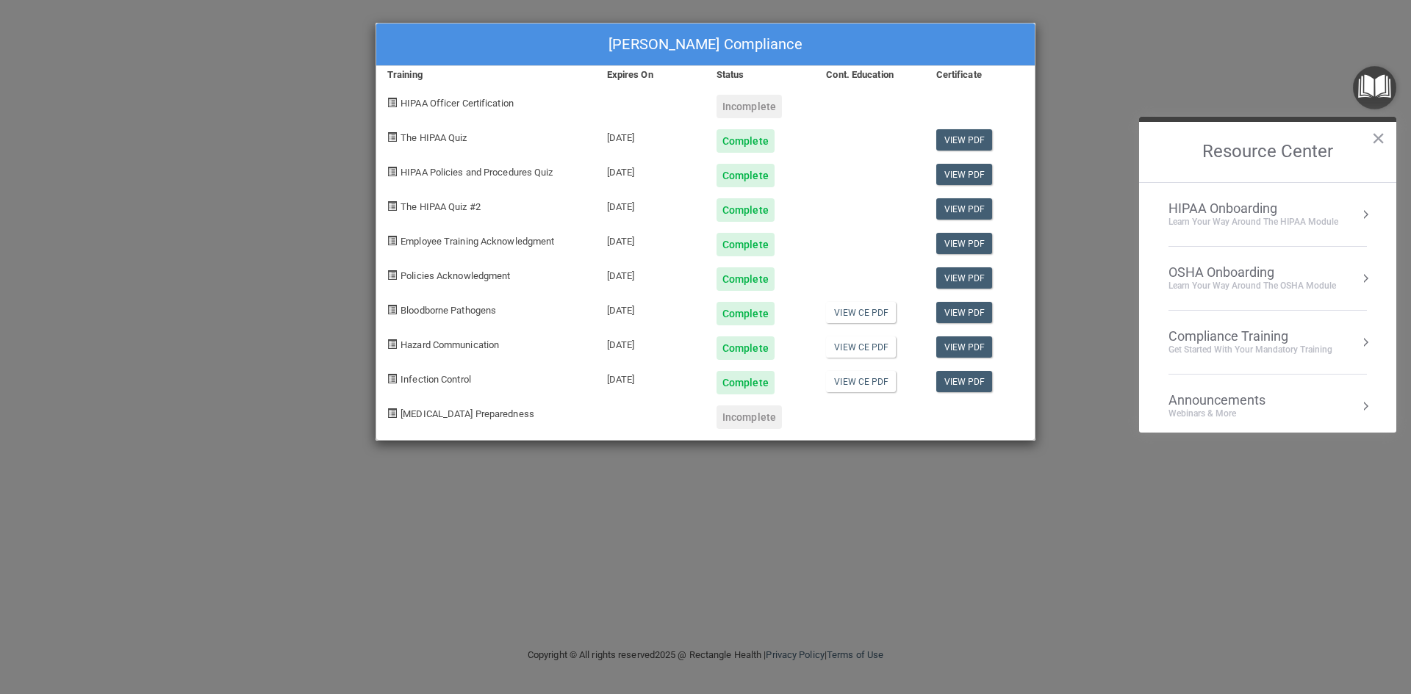
scroll to position [0, 0]
click at [1098, 203] on div "Hadley Volzke's Compliance Training Expires On Status Cont. Education Certifica…" at bounding box center [705, 347] width 1411 height 694
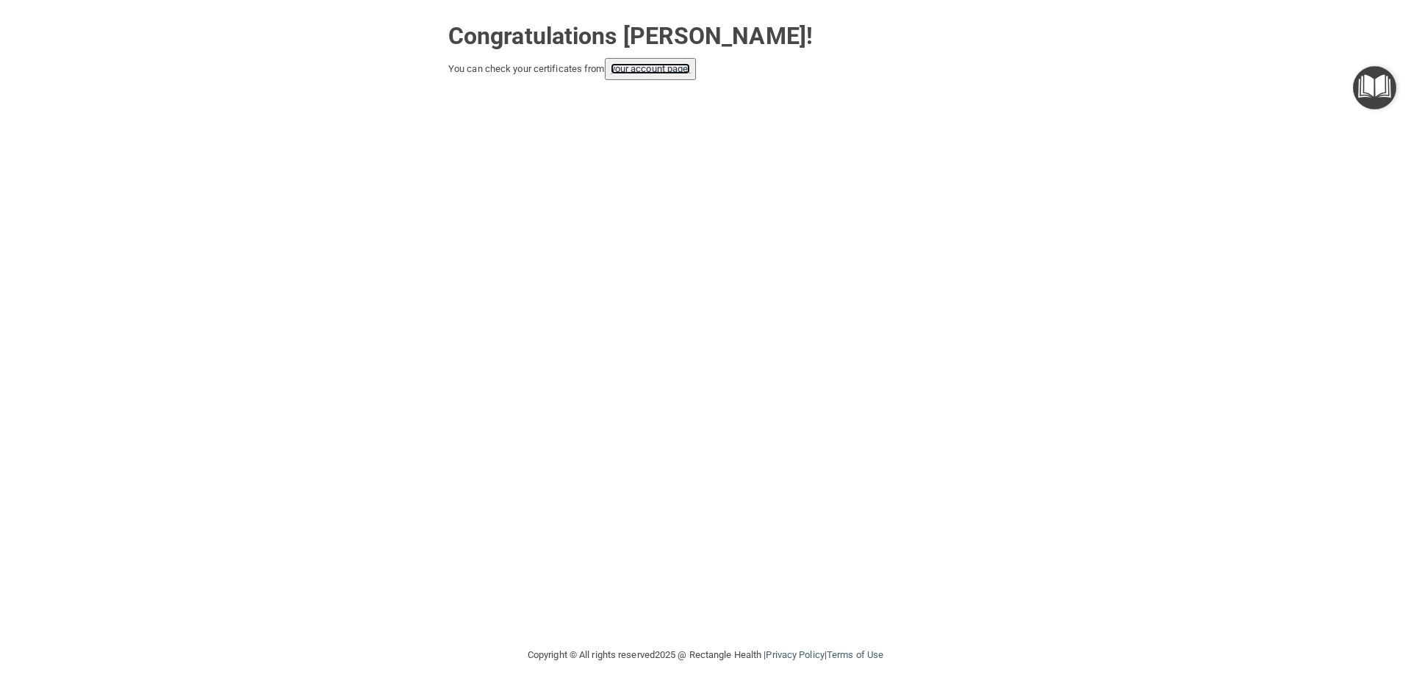
click at [637, 73] on link "your account page!" at bounding box center [650, 68] width 80 height 11
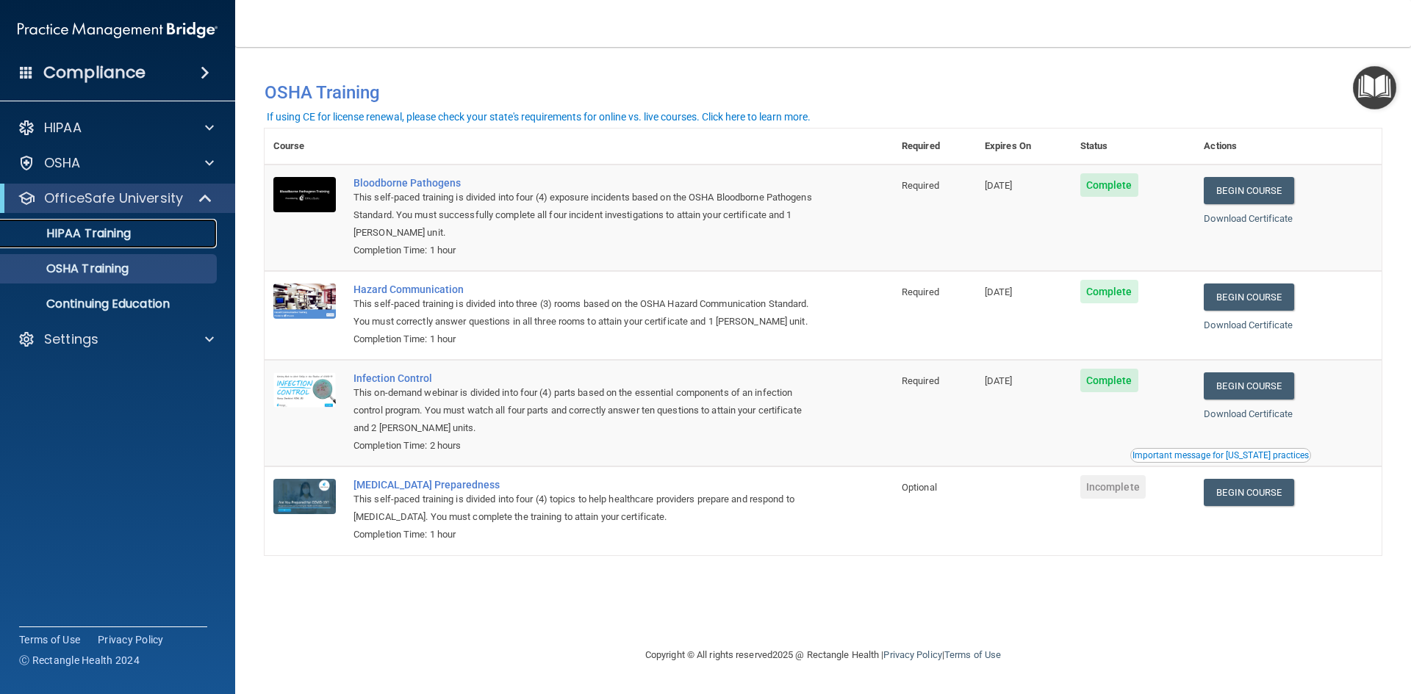
click at [138, 230] on div "HIPAA Training" at bounding box center [110, 233] width 201 height 15
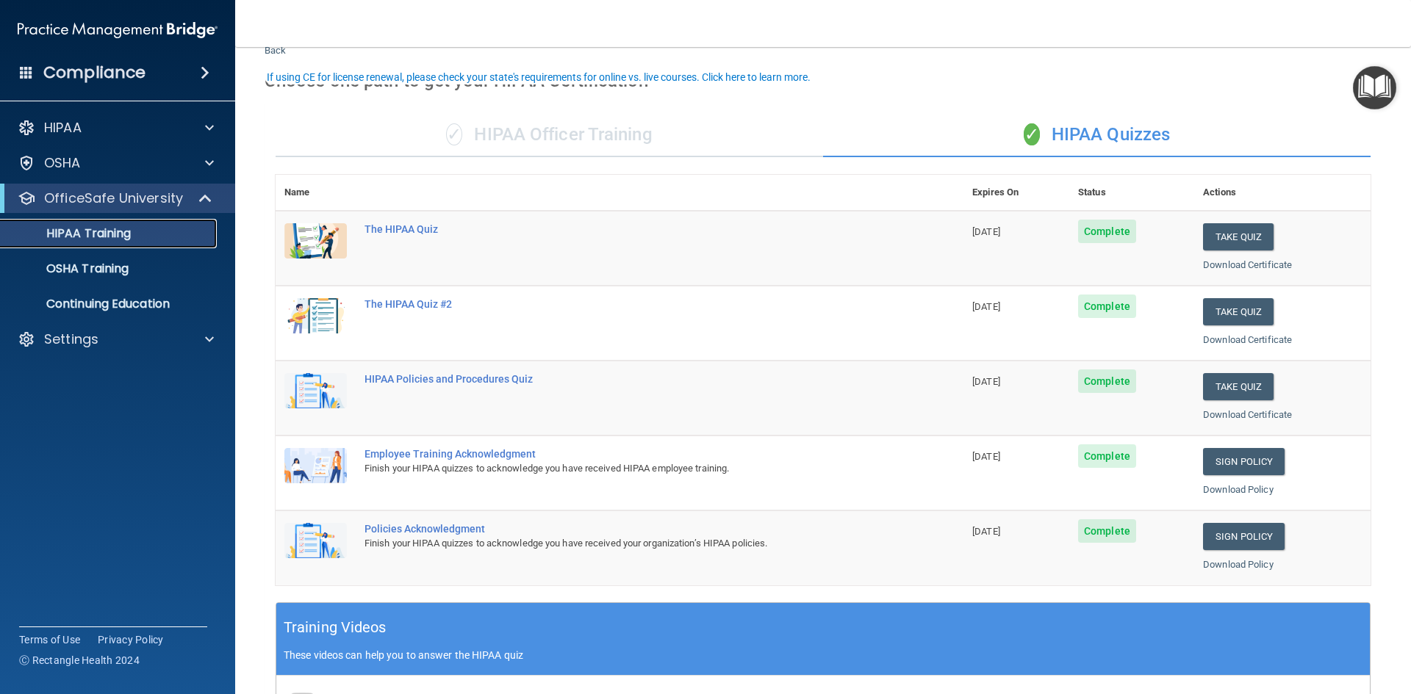
scroll to position [73, 0]
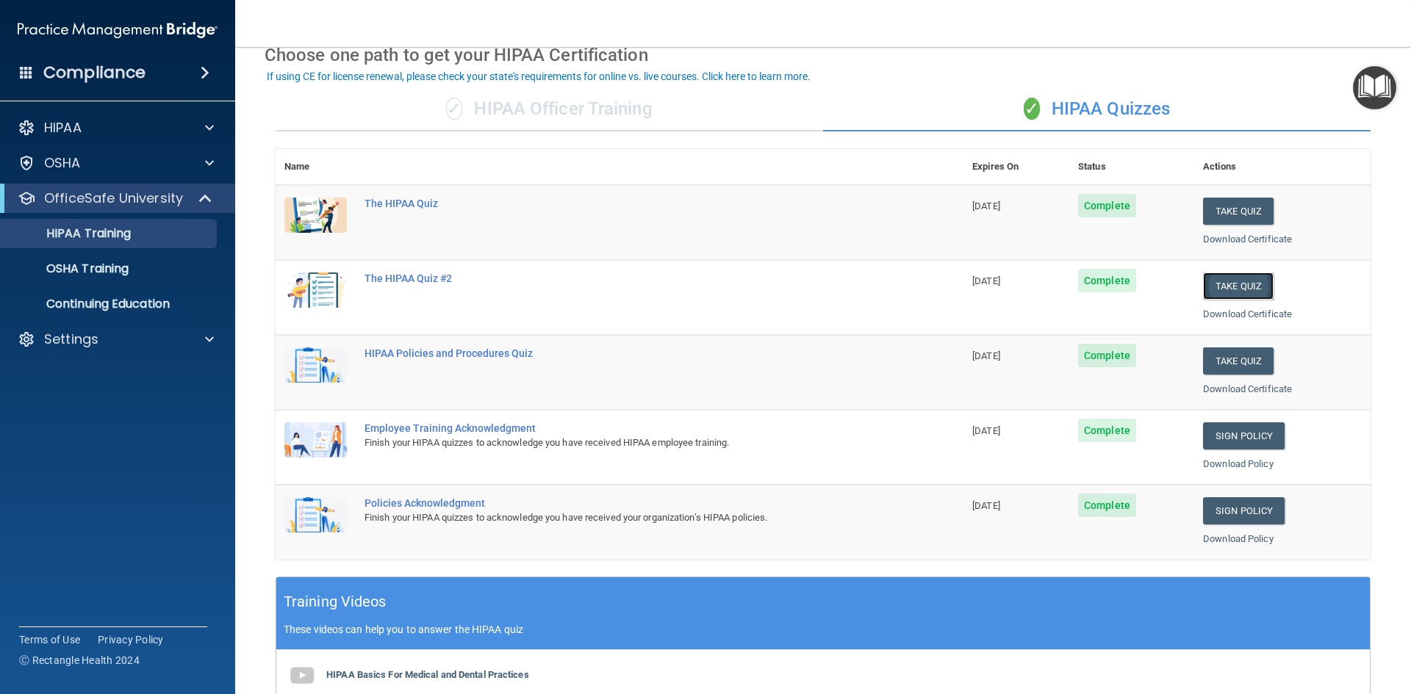
click at [1242, 284] on button "Take Quiz" at bounding box center [1238, 286] width 71 height 27
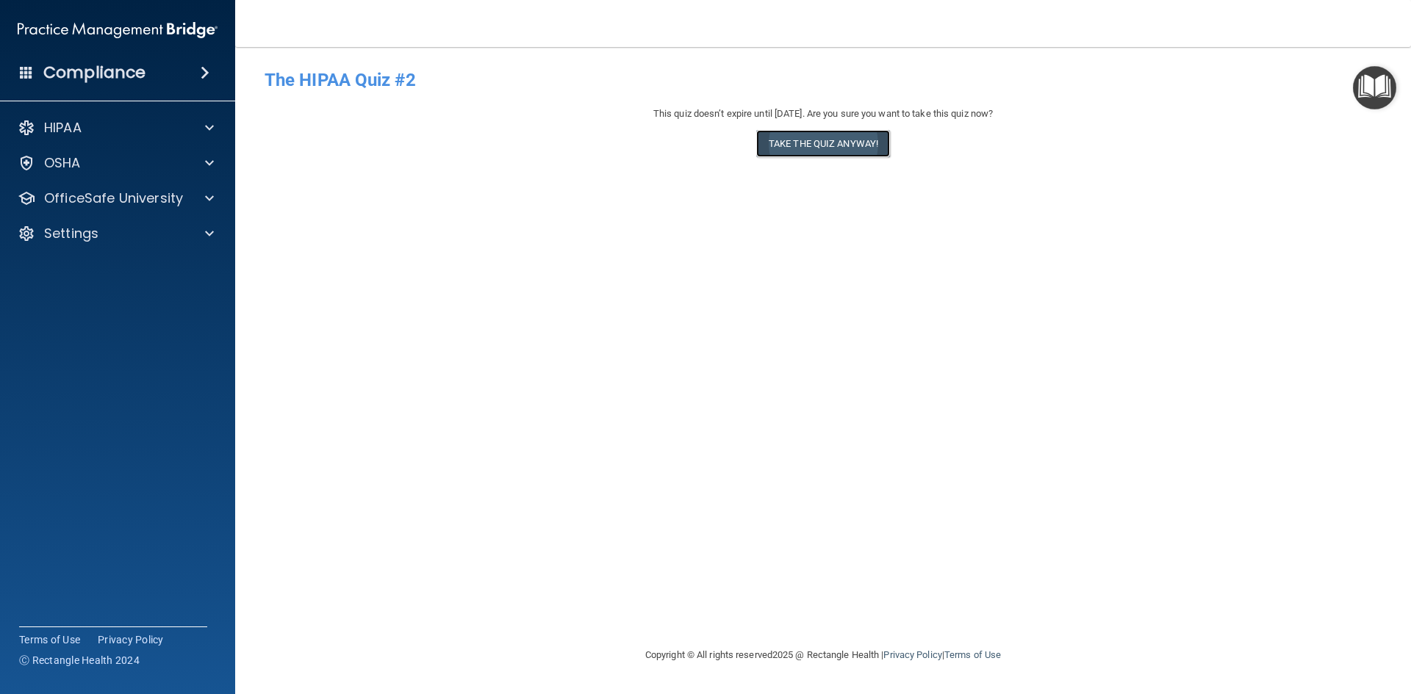
click at [834, 137] on button "Take the quiz anyway!" at bounding box center [823, 143] width 134 height 27
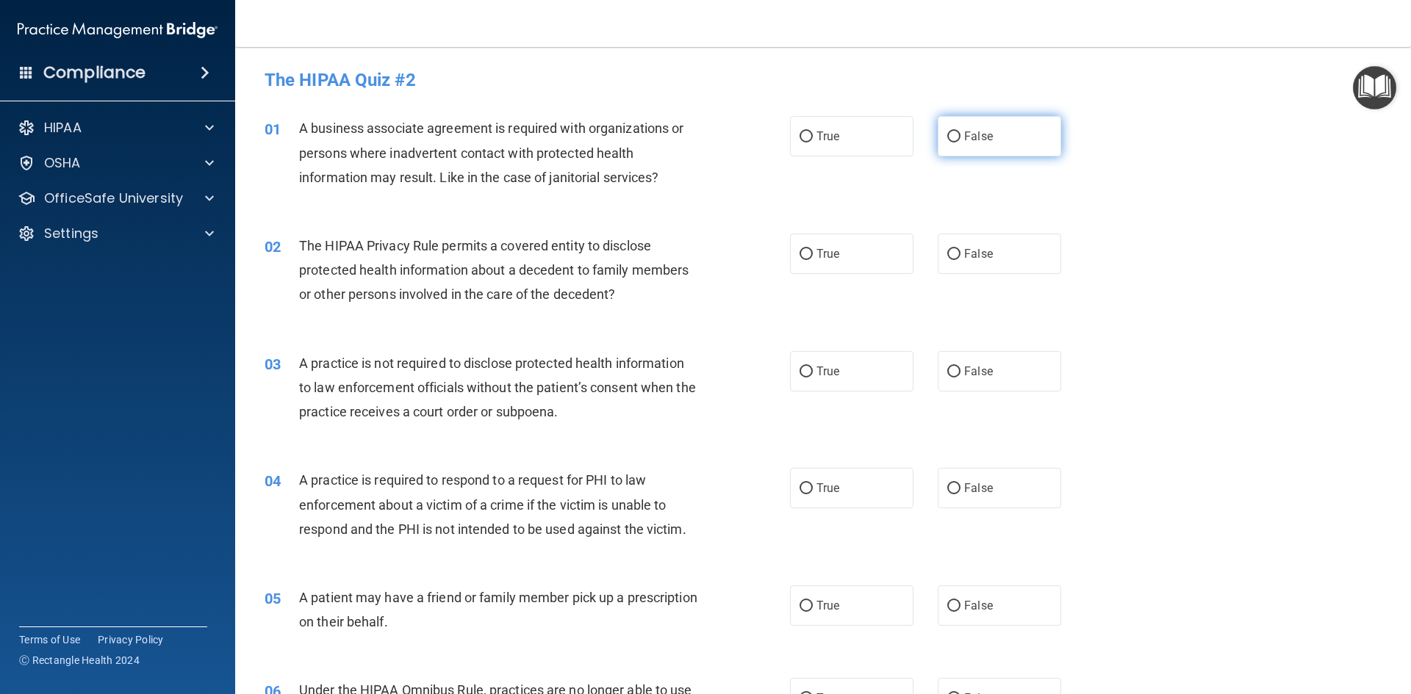
click at [954, 153] on label "False" at bounding box center [998, 136] width 123 height 40
click at [954, 143] on input "False" at bounding box center [953, 137] width 13 height 11
radio input "true"
click at [912, 247] on div "True False" at bounding box center [938, 254] width 296 height 40
click at [856, 256] on label "True" at bounding box center [851, 254] width 123 height 40
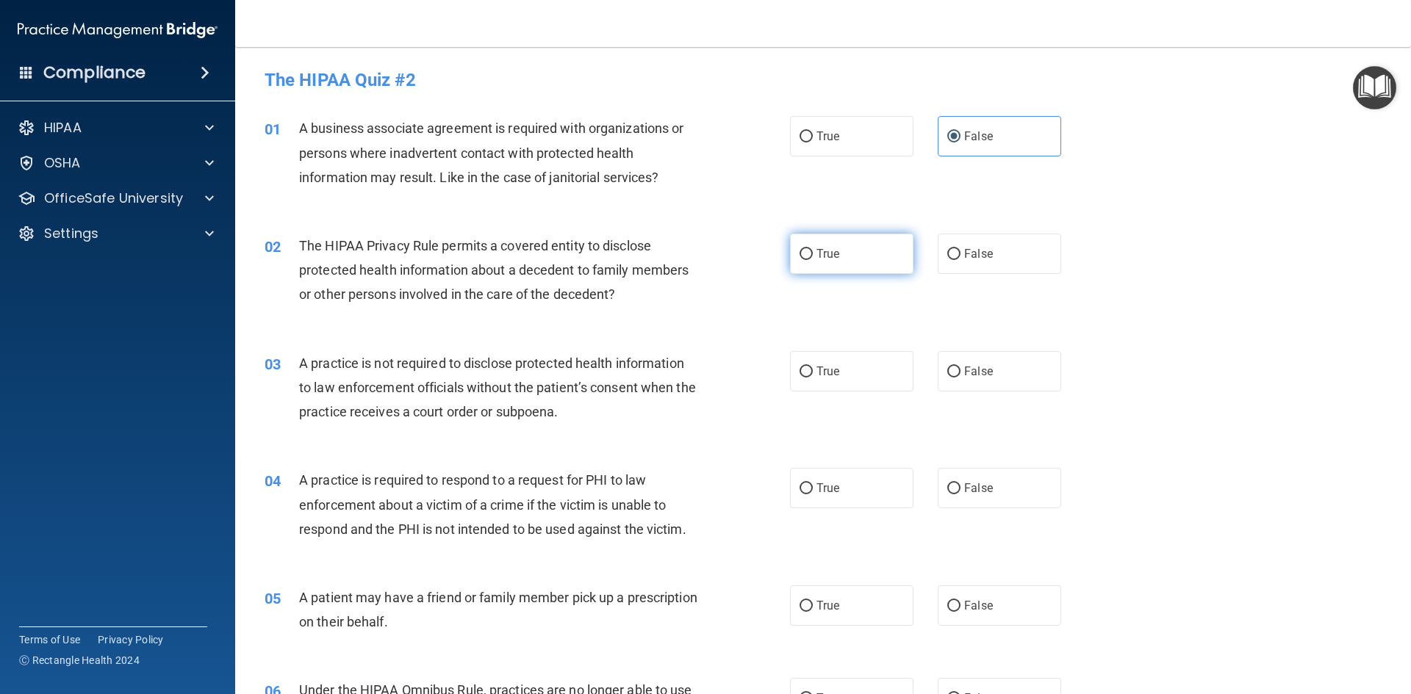
click at [813, 256] on input "True" at bounding box center [805, 254] width 13 height 11
radio input "true"
click at [975, 379] on label "False" at bounding box center [998, 371] width 123 height 40
click at [960, 378] on input "False" at bounding box center [953, 372] width 13 height 11
radio input "true"
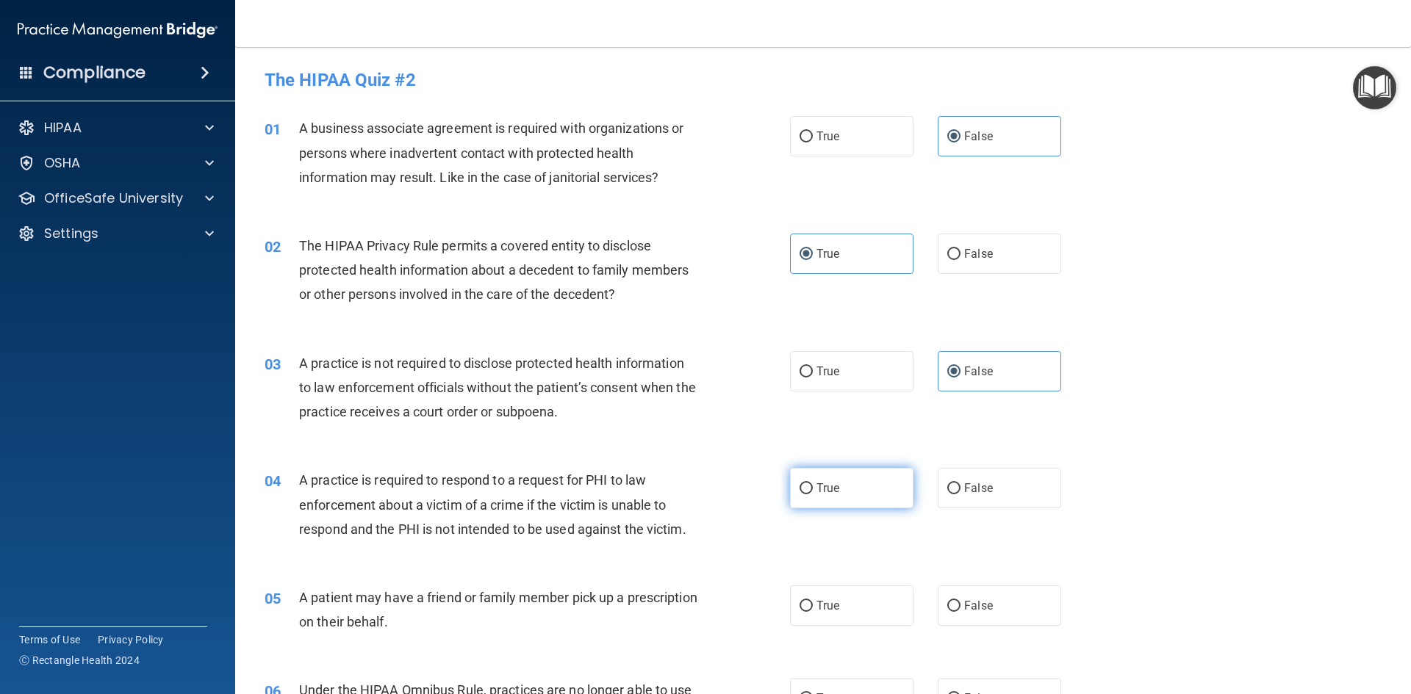
click at [845, 470] on label "True" at bounding box center [851, 488] width 123 height 40
click at [813, 483] on input "True" at bounding box center [805, 488] width 13 height 11
radio input "true"
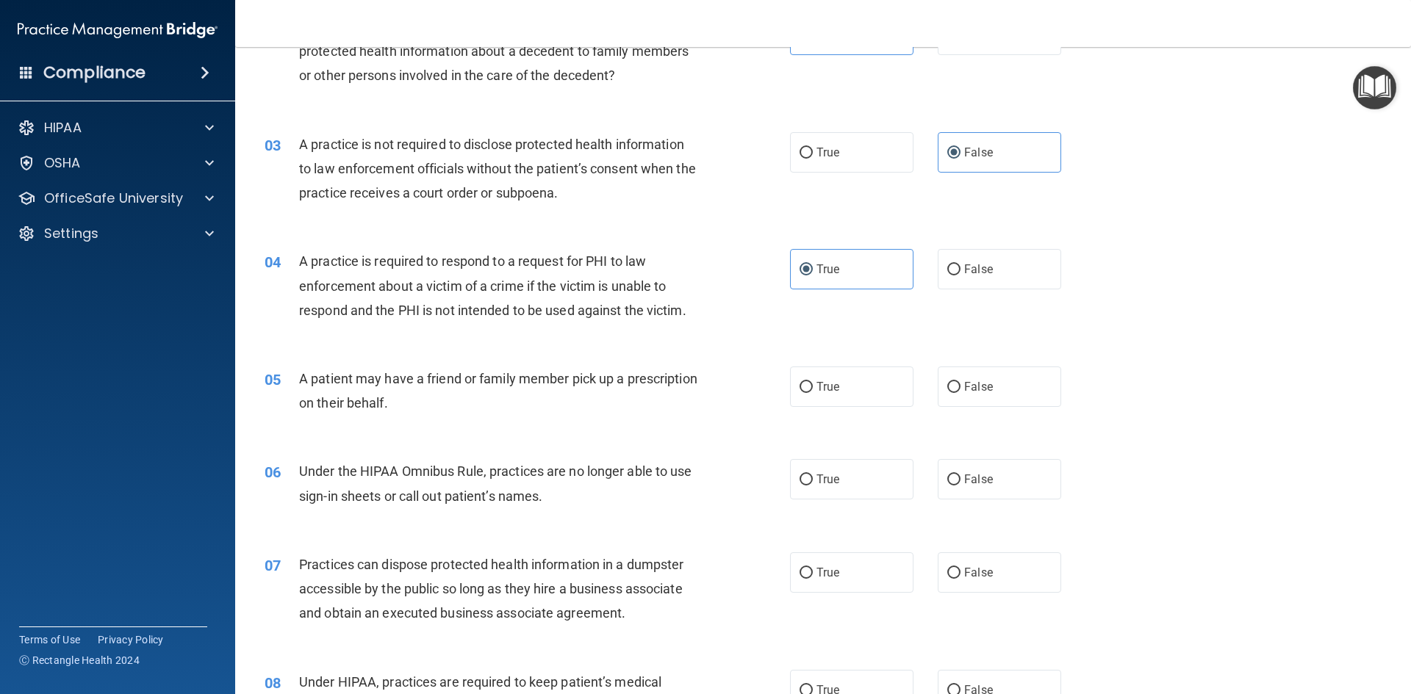
scroll to position [220, 0]
click at [833, 373] on label "True" at bounding box center [851, 385] width 123 height 40
click at [813, 381] on input "True" at bounding box center [805, 386] width 13 height 11
radio input "true"
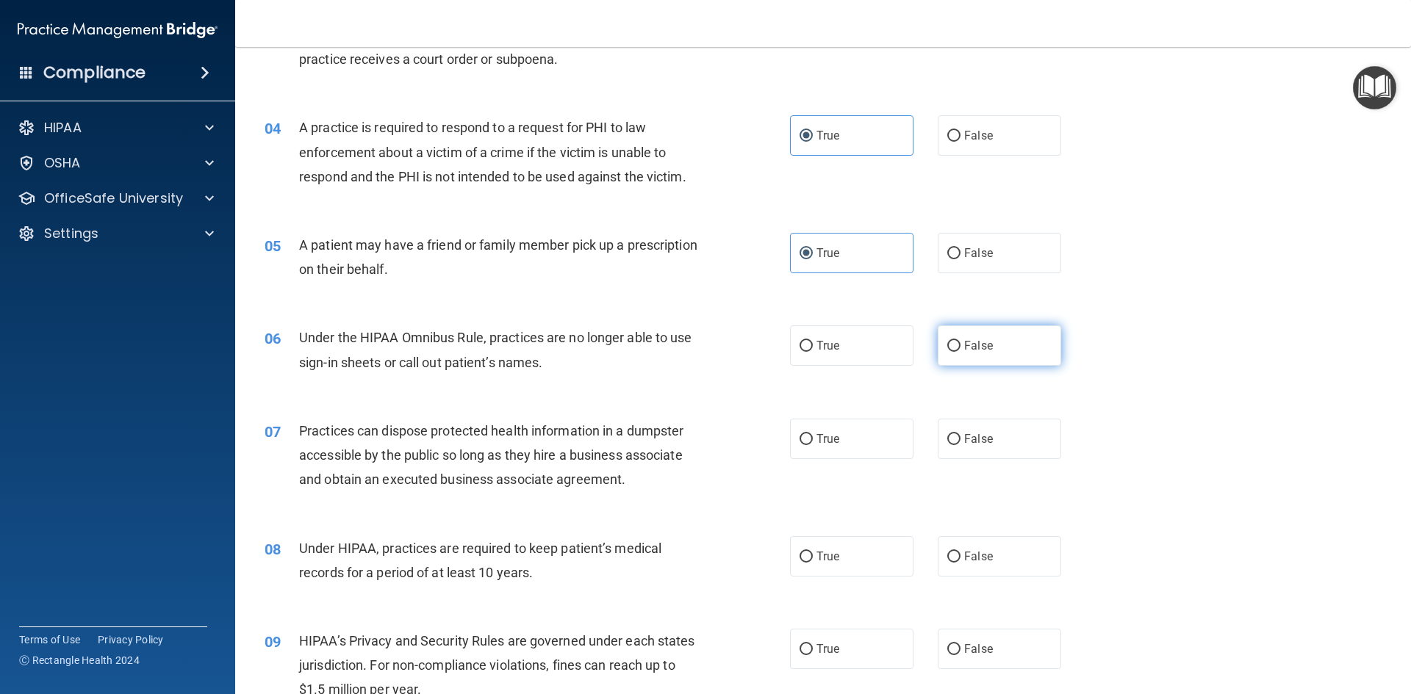
scroll to position [367, 0]
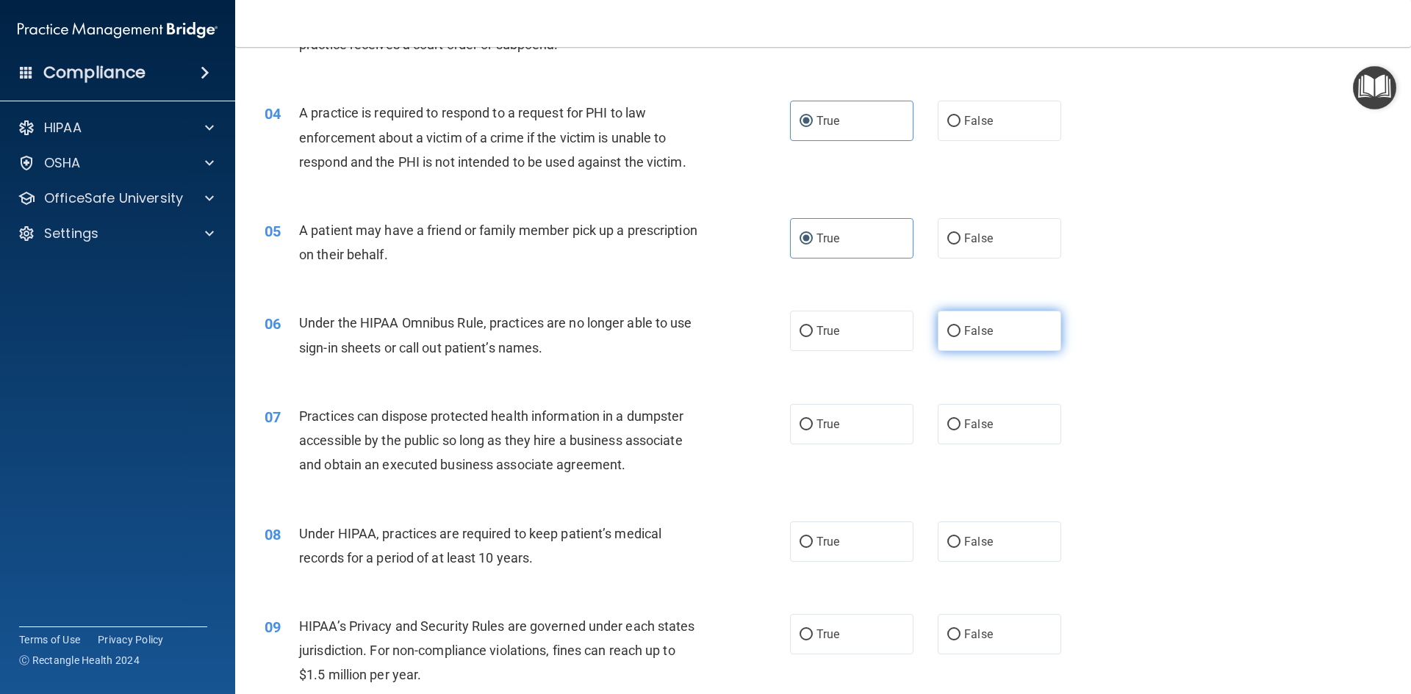
click at [1015, 340] on label "False" at bounding box center [998, 331] width 123 height 40
click at [960, 337] on input "False" at bounding box center [953, 331] width 13 height 11
radio input "true"
click at [1009, 417] on label "False" at bounding box center [998, 424] width 123 height 40
click at [960, 419] on input "False" at bounding box center [953, 424] width 13 height 11
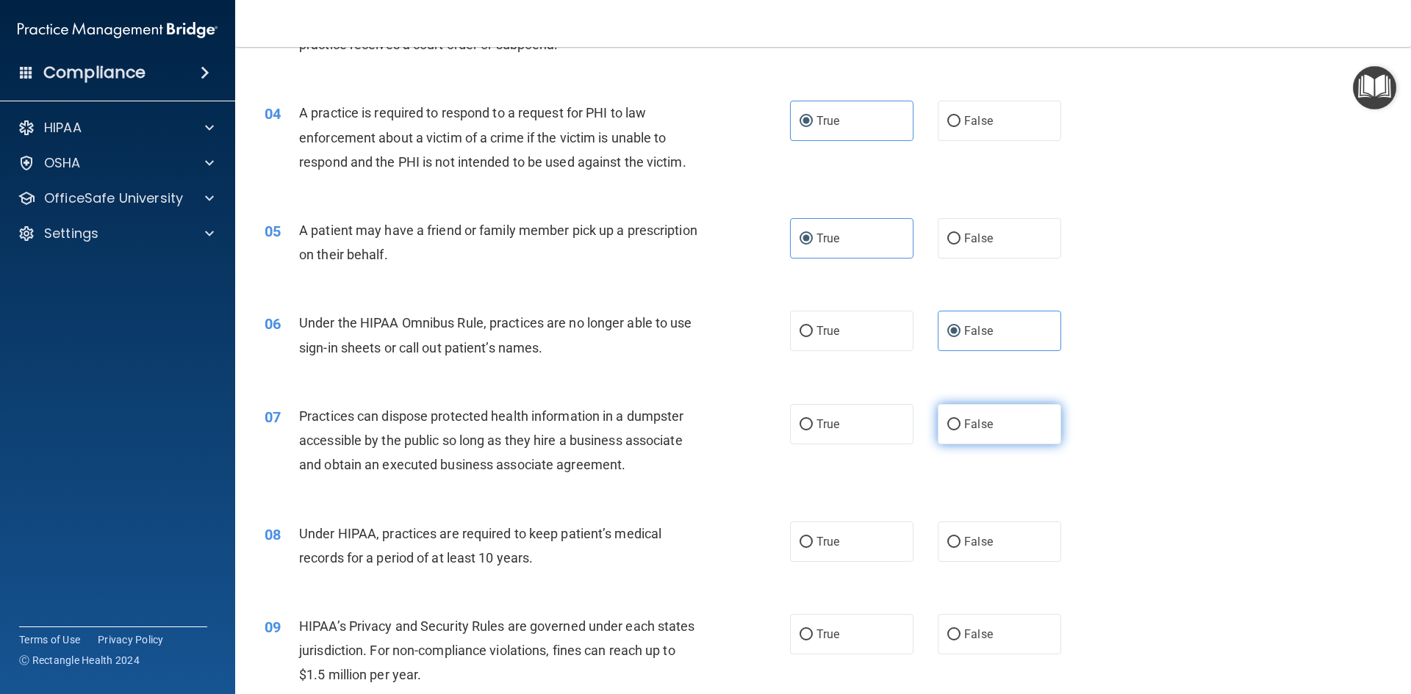
radio input "true"
click at [997, 536] on label "False" at bounding box center [998, 542] width 123 height 40
click at [960, 537] on input "False" at bounding box center [953, 542] width 13 height 11
radio input "true"
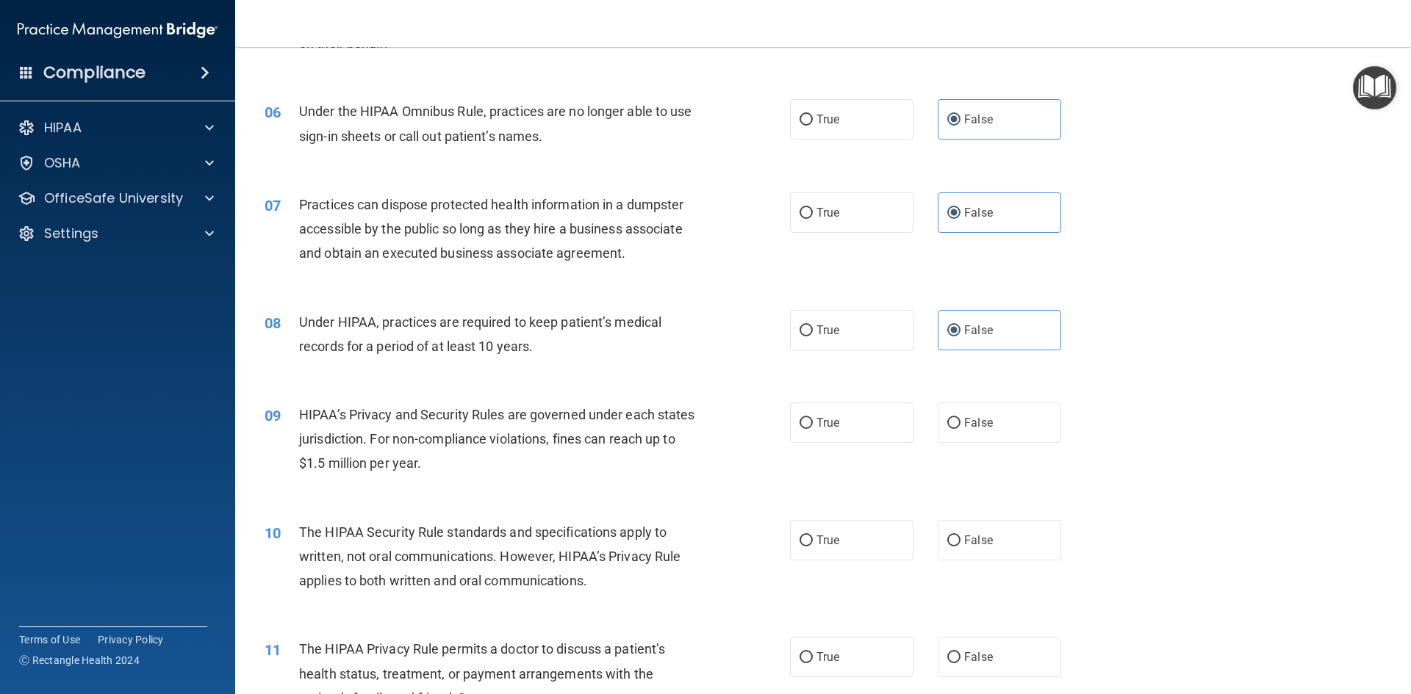
scroll to position [588, 0]
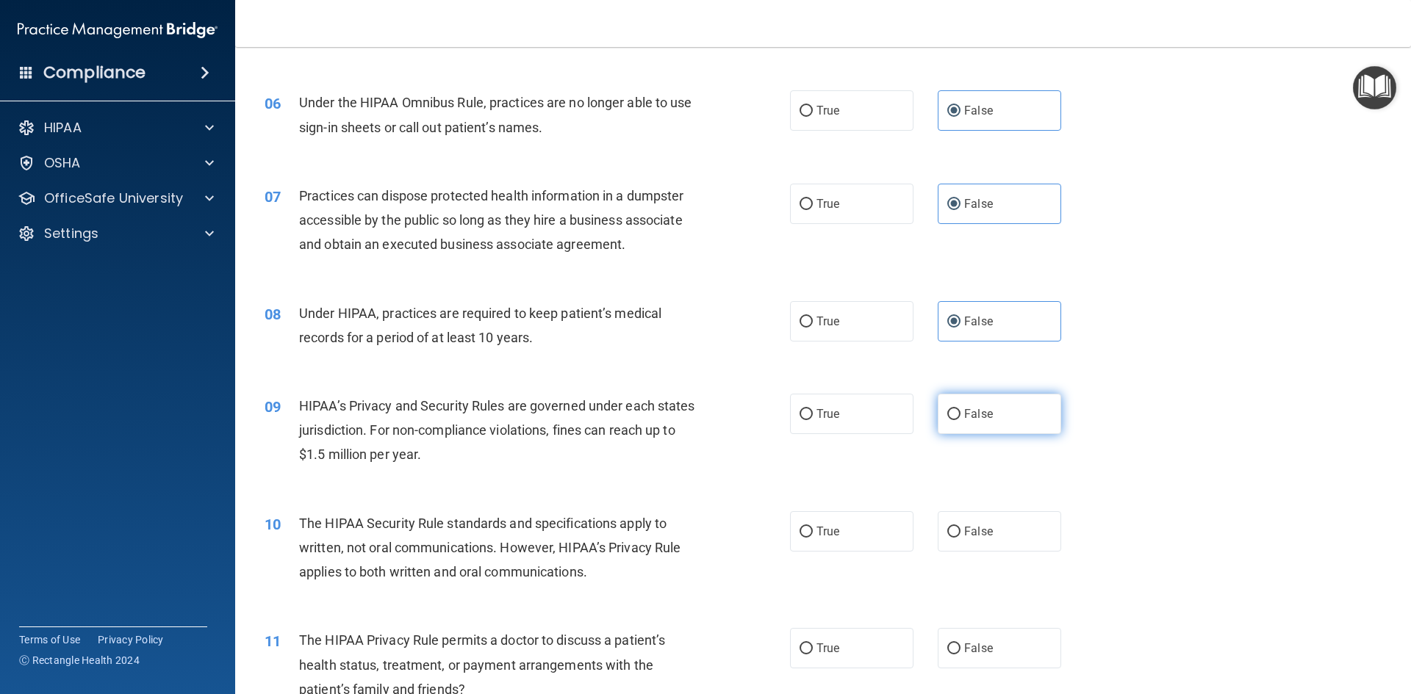
click at [982, 423] on label "False" at bounding box center [998, 414] width 123 height 40
click at [960, 420] on input "False" at bounding box center [953, 414] width 13 height 11
radio input "true"
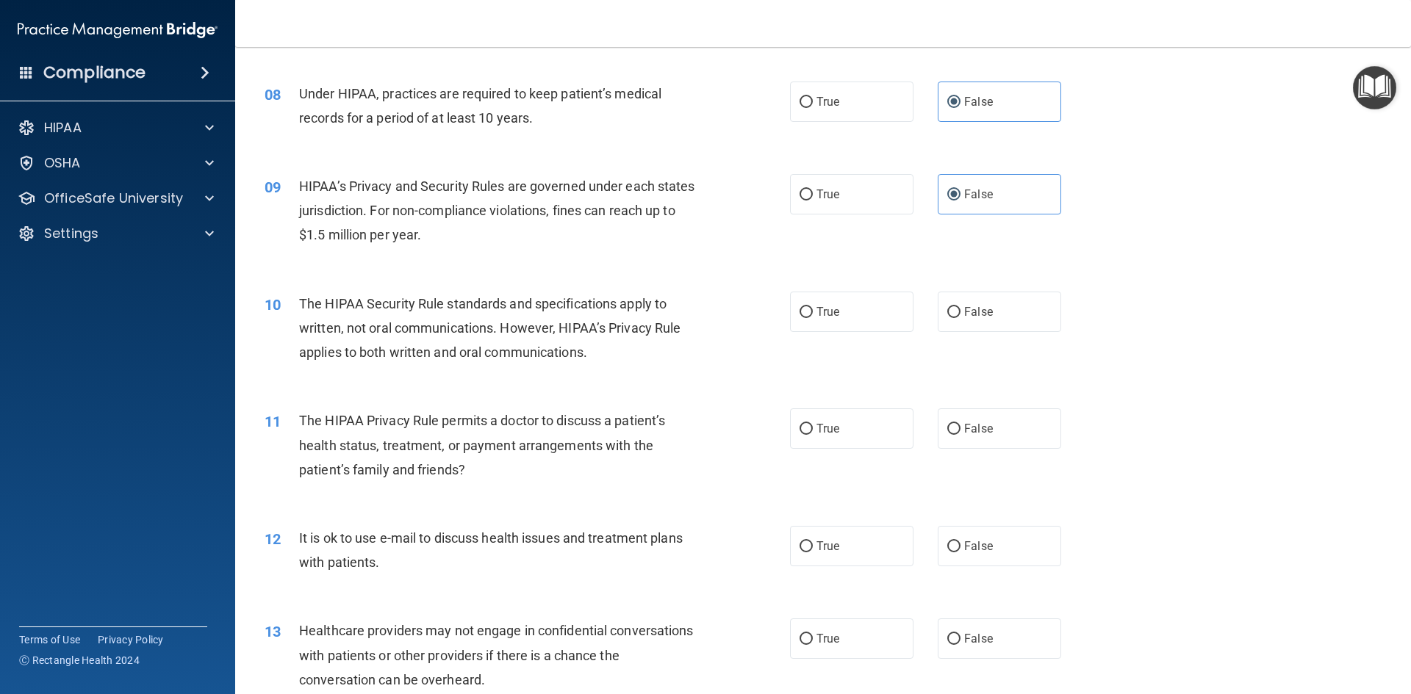
scroll to position [808, 0]
click at [837, 322] on label "True" at bounding box center [851, 311] width 123 height 40
click at [813, 317] on input "True" at bounding box center [805, 311] width 13 height 11
radio input "true"
click at [882, 441] on label "True" at bounding box center [851, 428] width 123 height 40
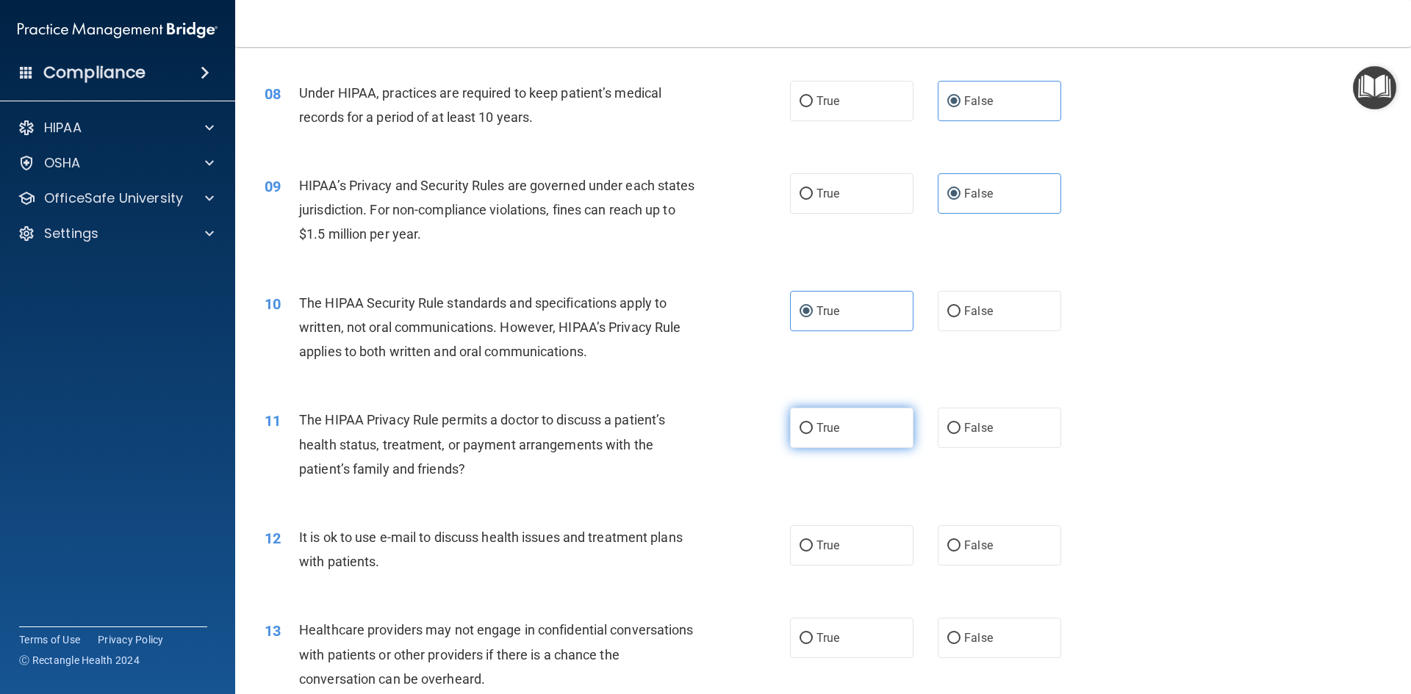
click at [813, 434] on input "True" at bounding box center [805, 428] width 13 height 11
radio input "true"
click at [839, 541] on label "True" at bounding box center [851, 545] width 123 height 40
click at [813, 541] on input "True" at bounding box center [805, 546] width 13 height 11
radio input "true"
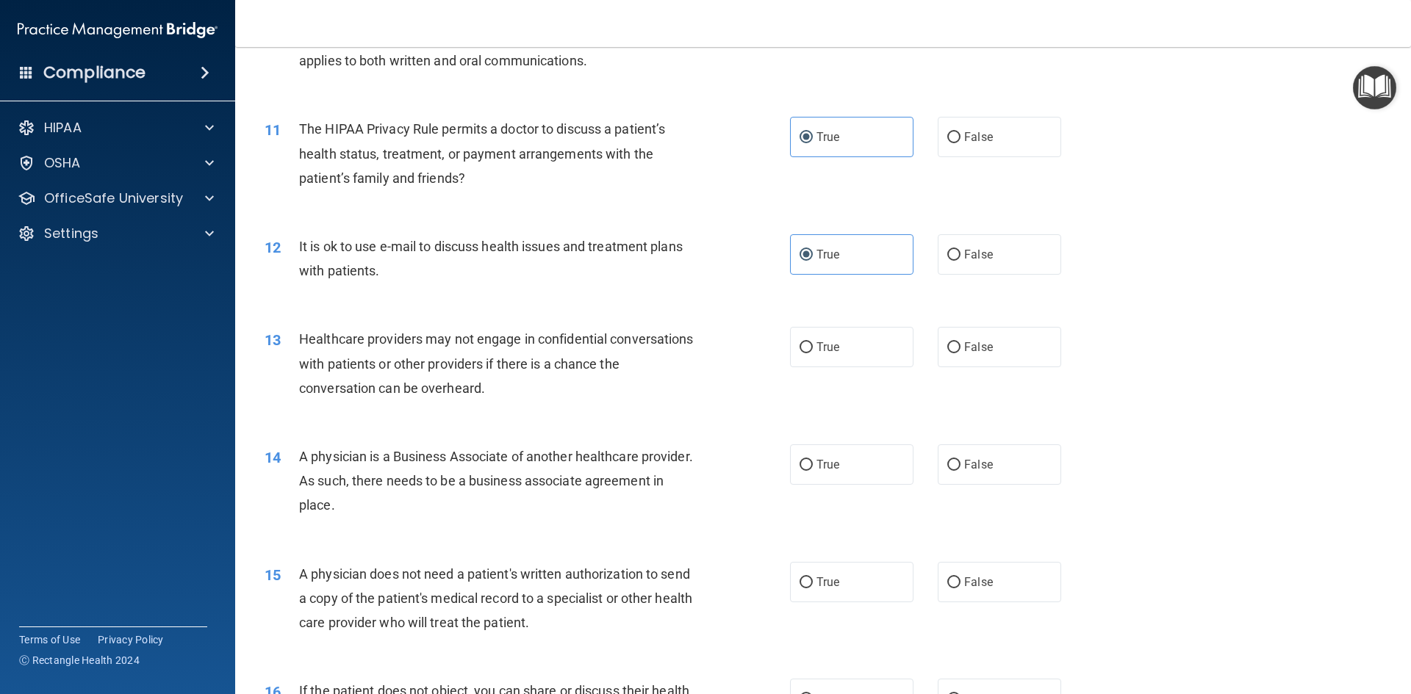
scroll to position [1102, 0]
click at [991, 347] on label "False" at bounding box center [998, 344] width 123 height 40
click at [960, 347] on input "False" at bounding box center [953, 344] width 13 height 11
radio input "true"
click at [1001, 445] on label "False" at bounding box center [998, 462] width 123 height 40
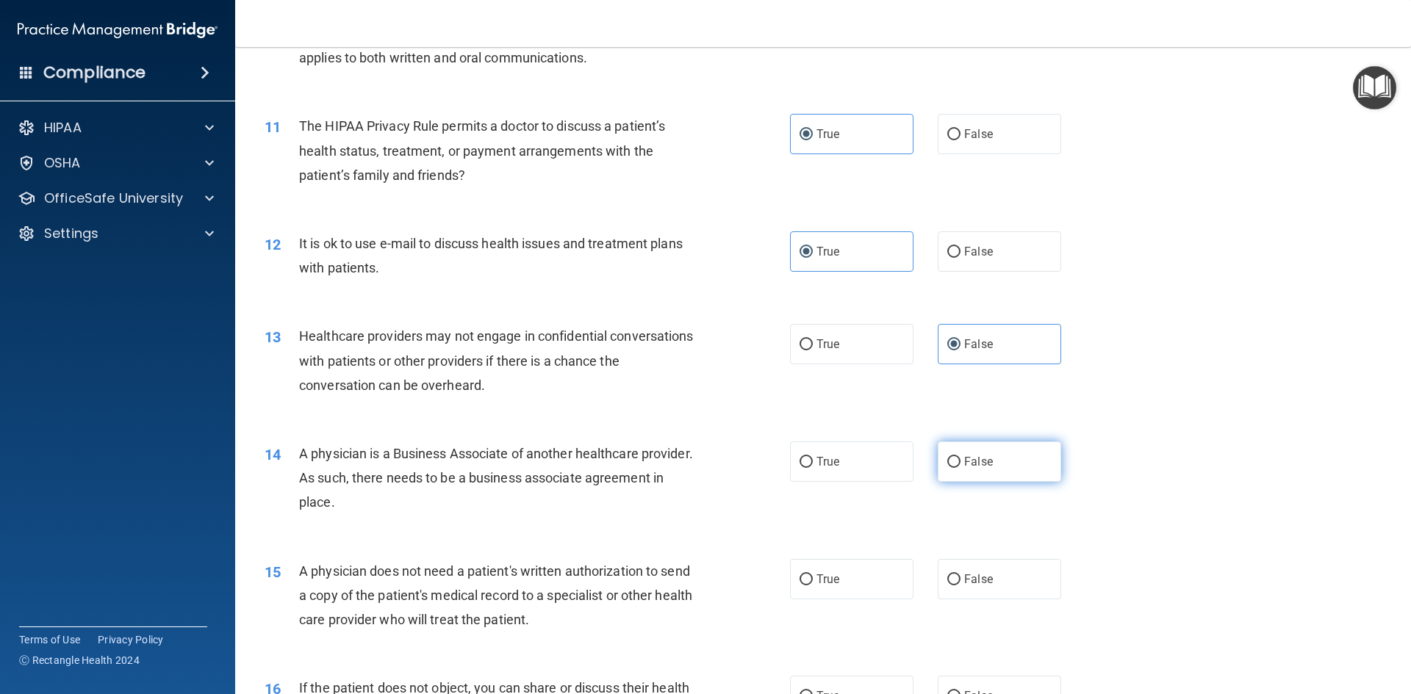
click at [960, 457] on input "False" at bounding box center [953, 462] width 13 height 11
radio input "true"
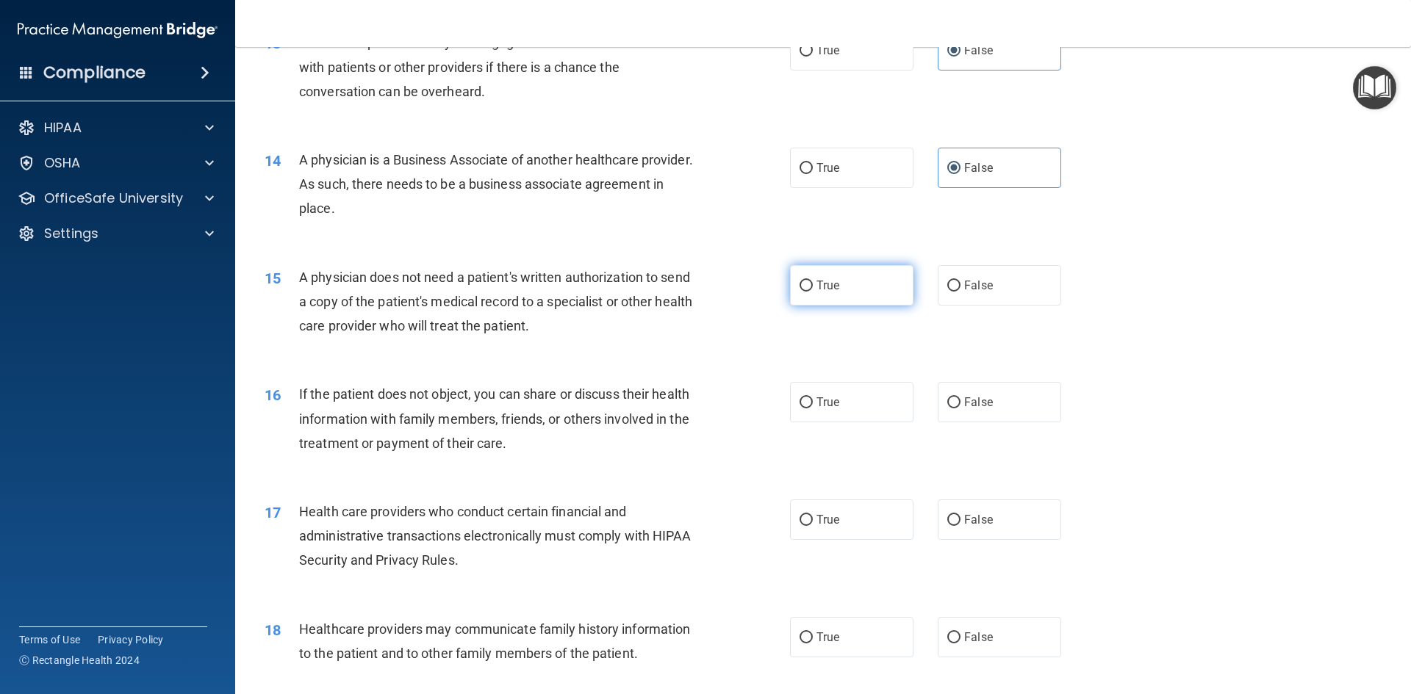
click at [846, 281] on label "True" at bounding box center [851, 285] width 123 height 40
click at [813, 281] on input "True" at bounding box center [805, 286] width 13 height 11
radio input "true"
click at [873, 395] on label "True" at bounding box center [851, 402] width 123 height 40
click at [813, 397] on input "True" at bounding box center [805, 402] width 13 height 11
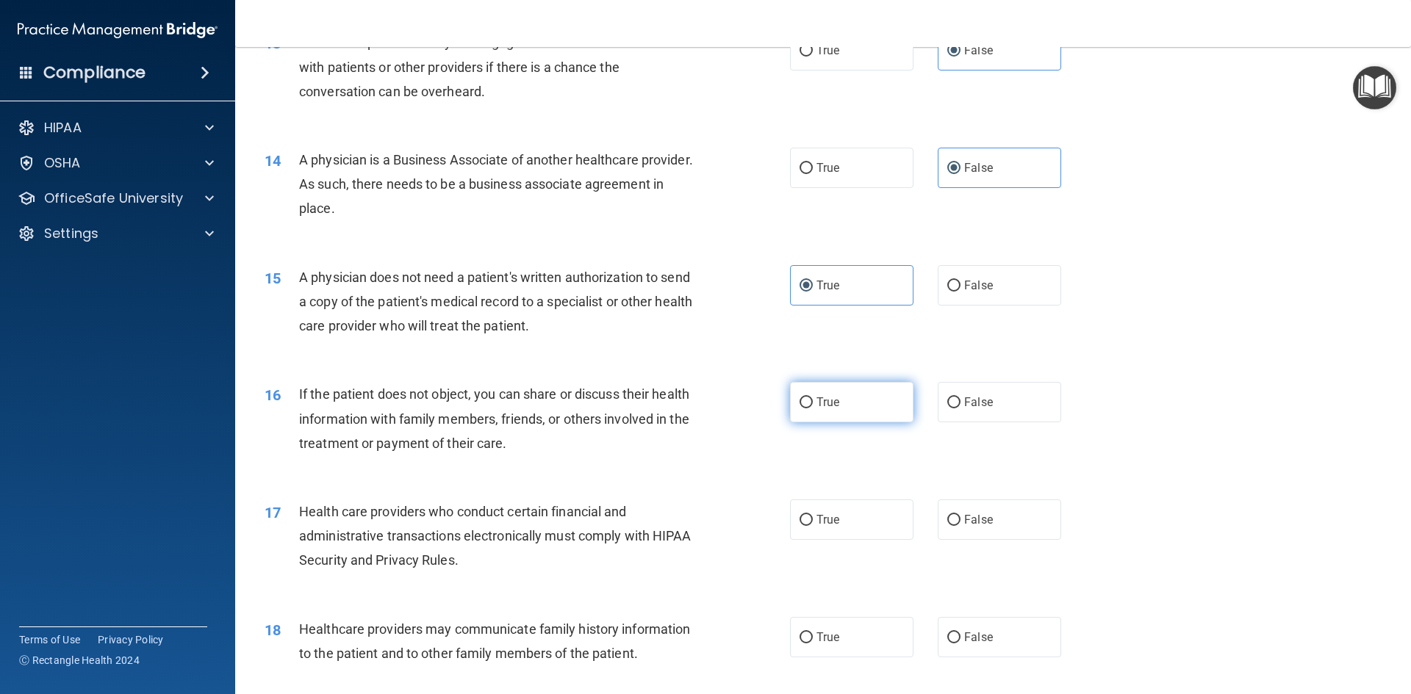
radio input "true"
click at [862, 503] on label "True" at bounding box center [851, 520] width 123 height 40
click at [813, 515] on input "True" at bounding box center [805, 520] width 13 height 11
radio input "true"
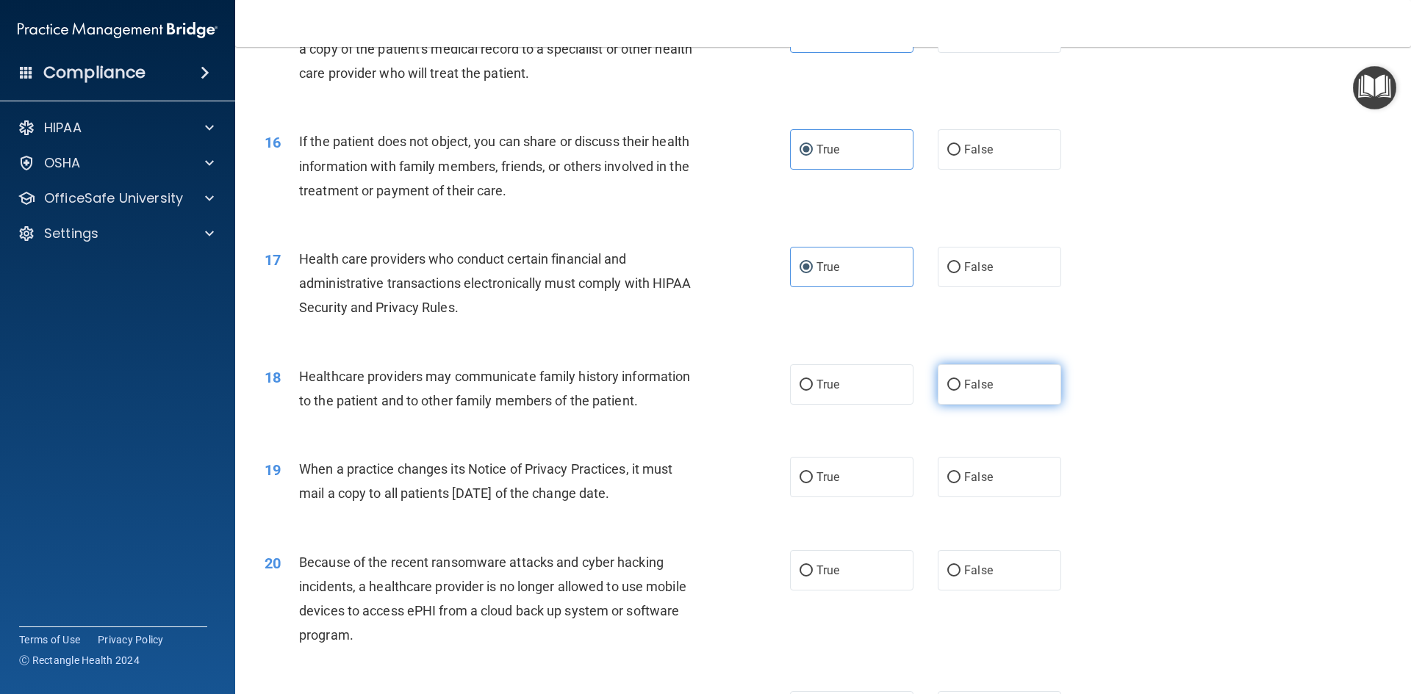
scroll to position [1690, 0]
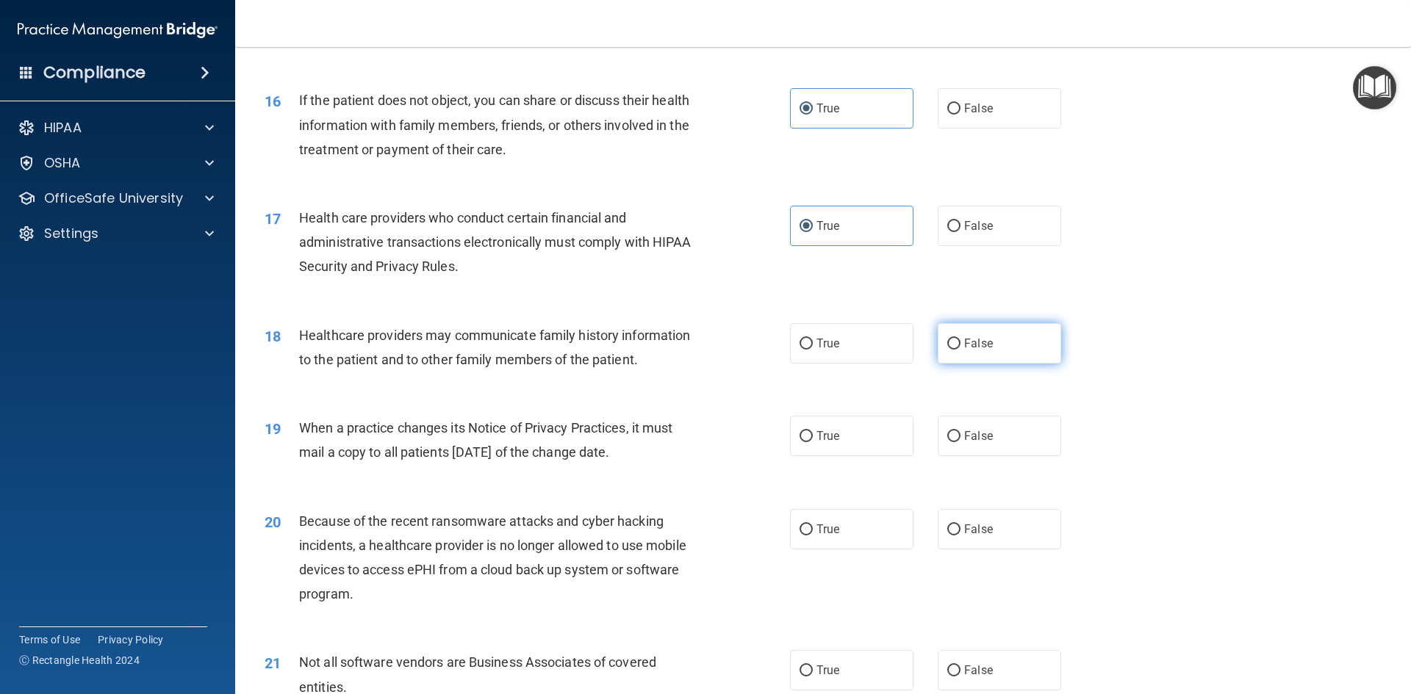
click at [980, 345] on span "False" at bounding box center [978, 343] width 29 height 14
click at [960, 345] on input "False" at bounding box center [953, 344] width 13 height 11
radio input "true"
click at [997, 418] on label "False" at bounding box center [998, 436] width 123 height 40
click at [960, 431] on input "False" at bounding box center [953, 436] width 13 height 11
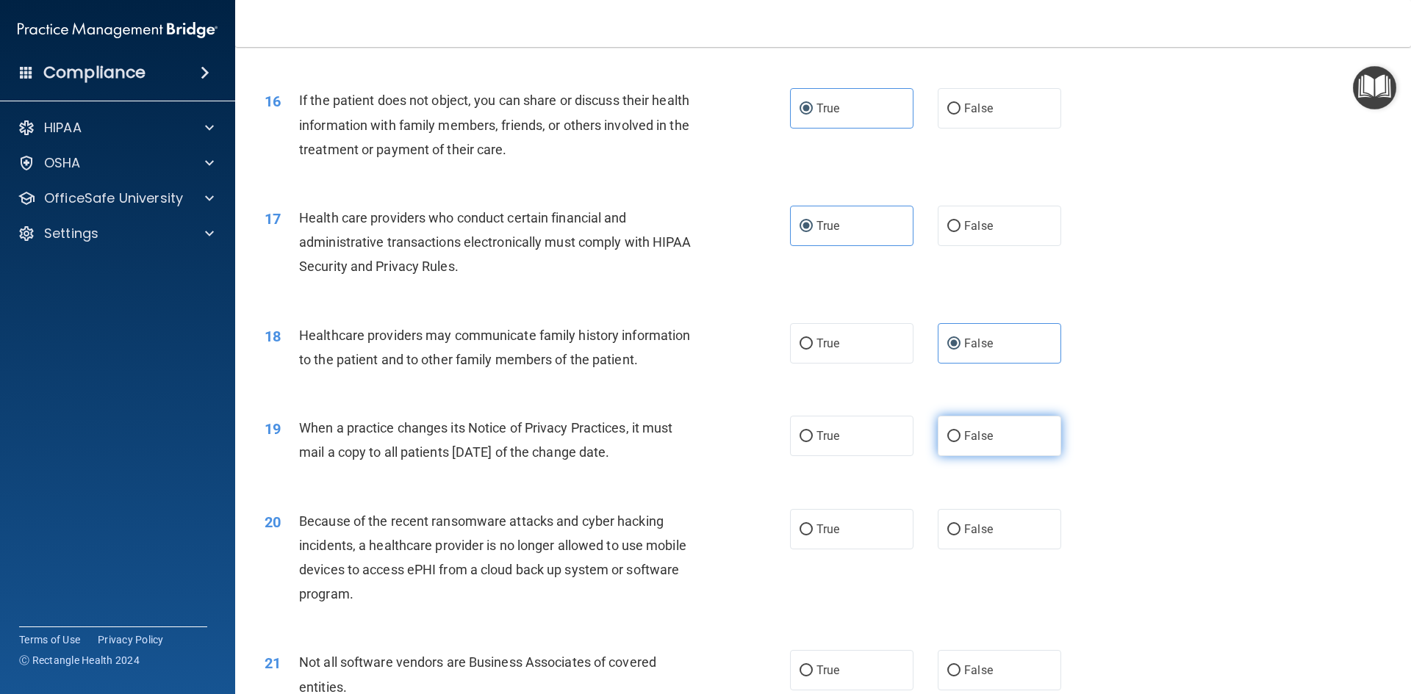
radio input "true"
click at [1005, 497] on div "20 Because of the recent ransomware attacks and cyber hacking incidents, a heal…" at bounding box center [822, 562] width 1139 height 142
click at [1006, 526] on label "False" at bounding box center [998, 529] width 123 height 40
click at [960, 526] on input "False" at bounding box center [953, 530] width 13 height 11
radio input "true"
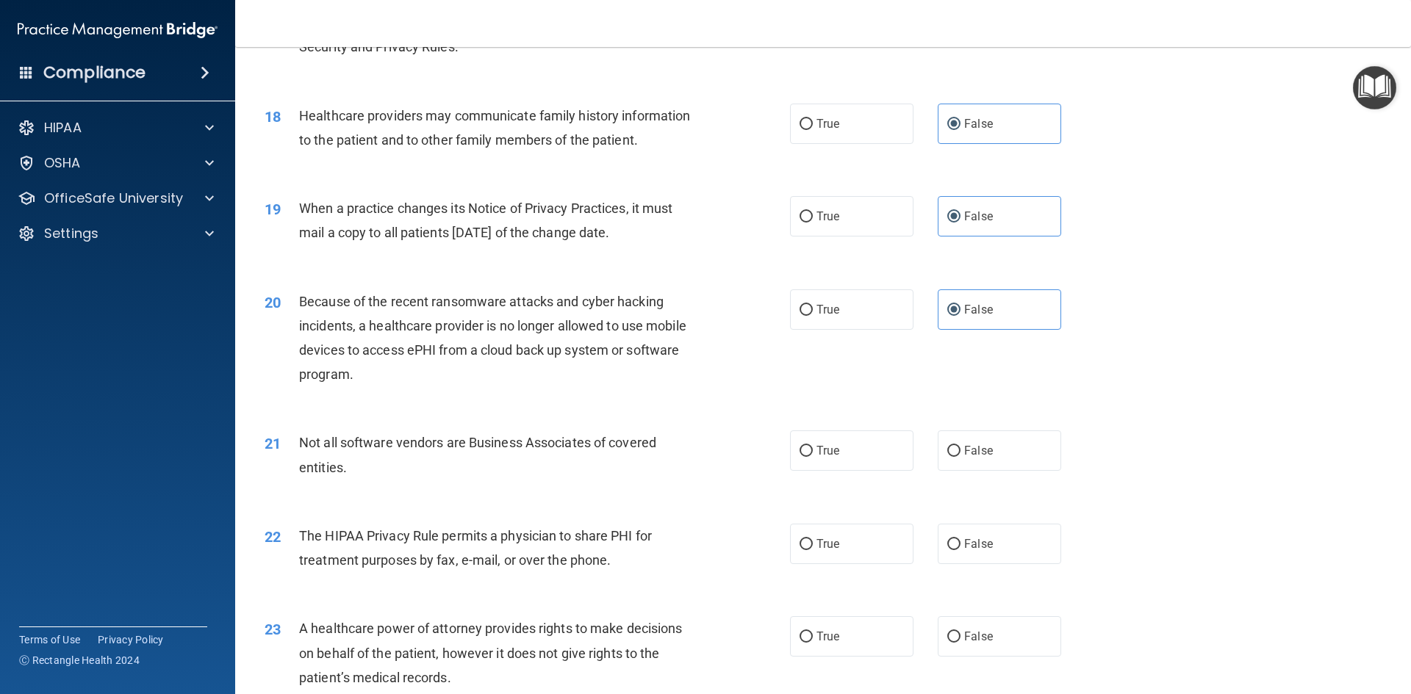
scroll to position [1910, 0]
click at [816, 453] on span "True" at bounding box center [827, 450] width 23 height 14
click at [813, 453] on input "True" at bounding box center [805, 450] width 13 height 11
radio input "true"
click at [828, 536] on span "True" at bounding box center [827, 543] width 23 height 14
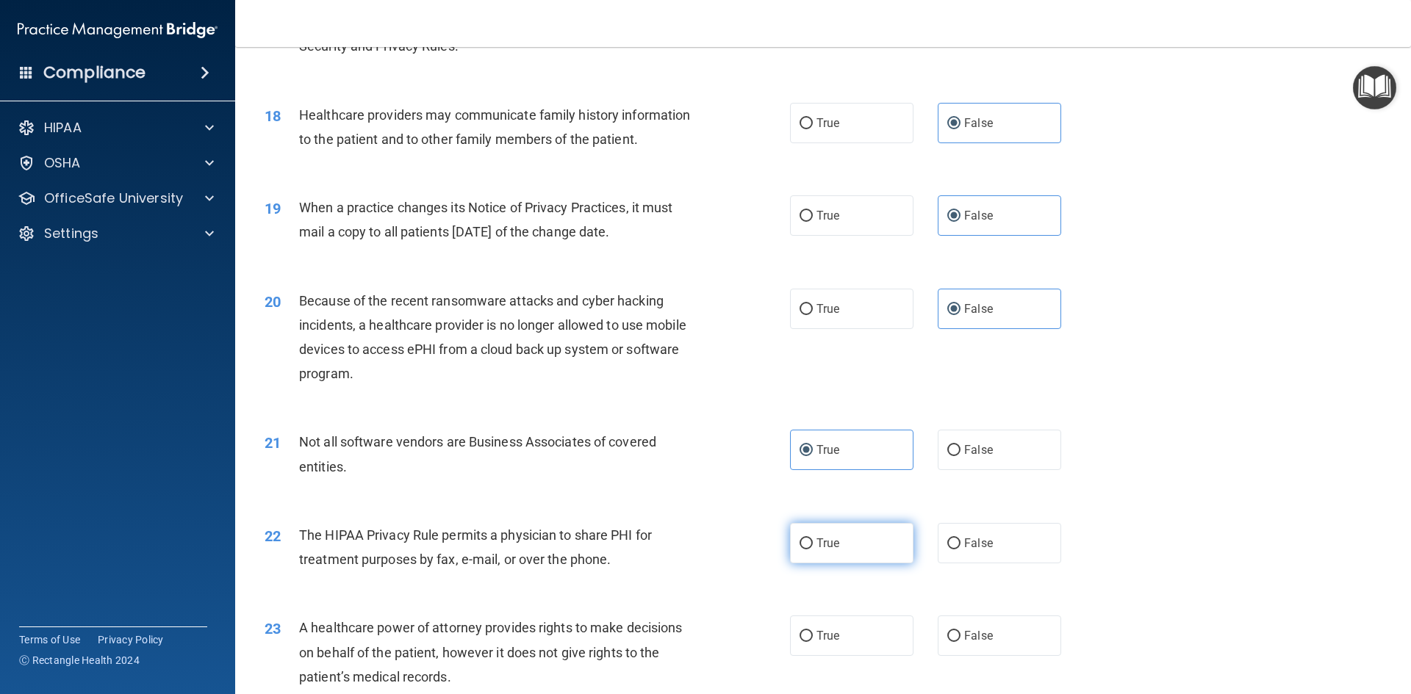
click at [813, 538] on input "True" at bounding box center [805, 543] width 13 height 11
radio input "true"
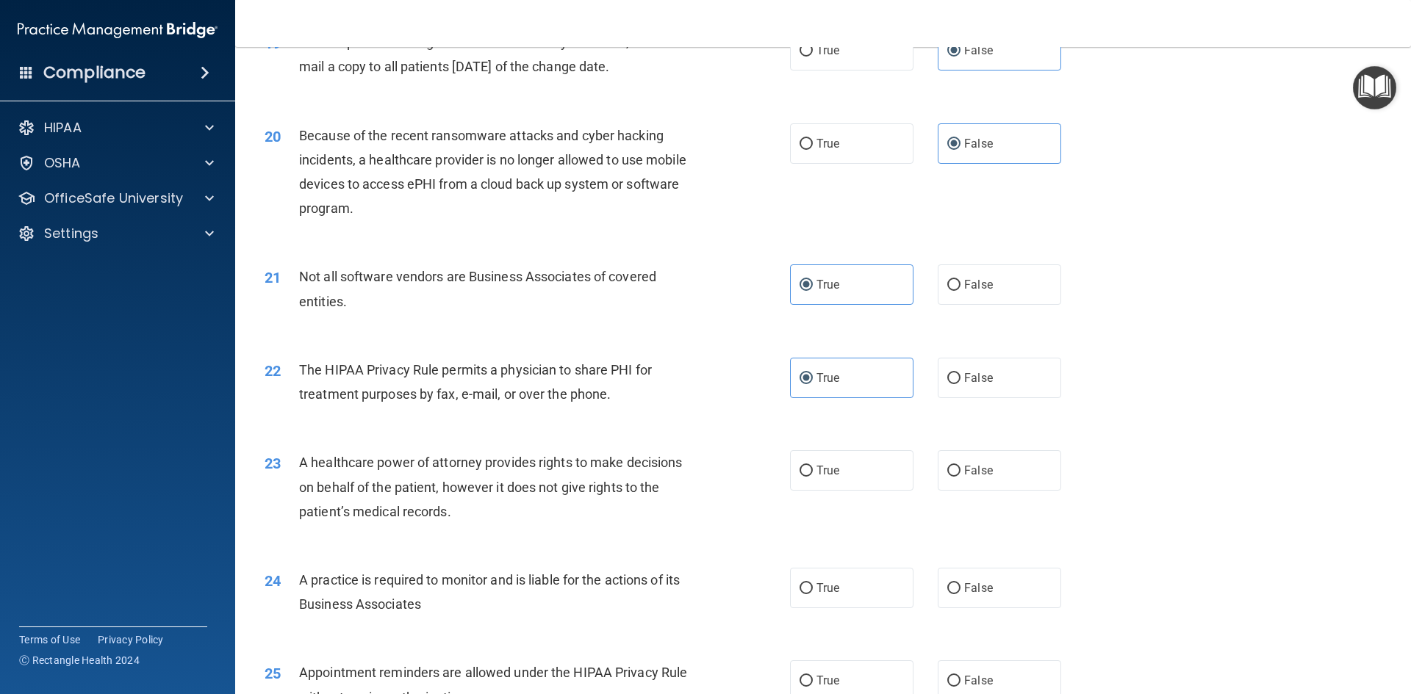
scroll to position [2204, 0]
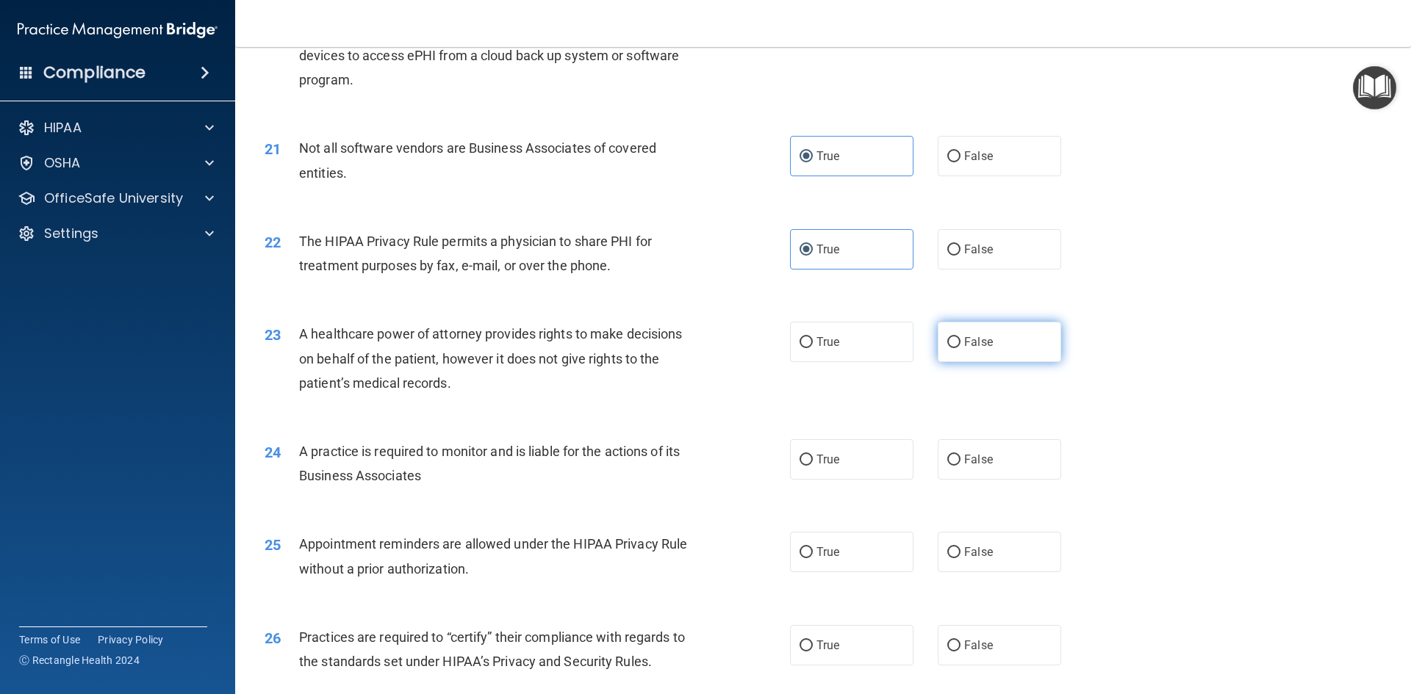
click at [995, 342] on label "False" at bounding box center [998, 342] width 123 height 40
click at [960, 342] on input "False" at bounding box center [953, 342] width 13 height 11
radio input "true"
click at [987, 460] on label "False" at bounding box center [998, 459] width 123 height 40
click at [960, 460] on input "False" at bounding box center [953, 460] width 13 height 11
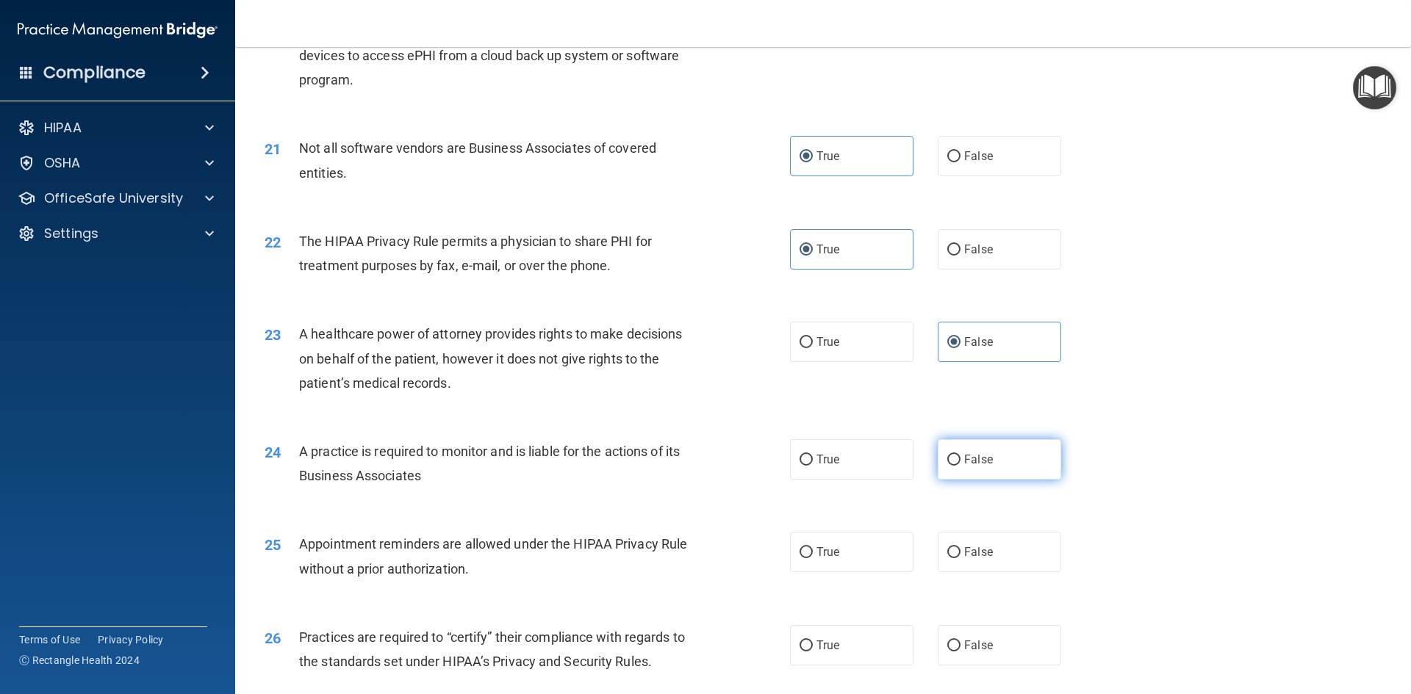
radio input "true"
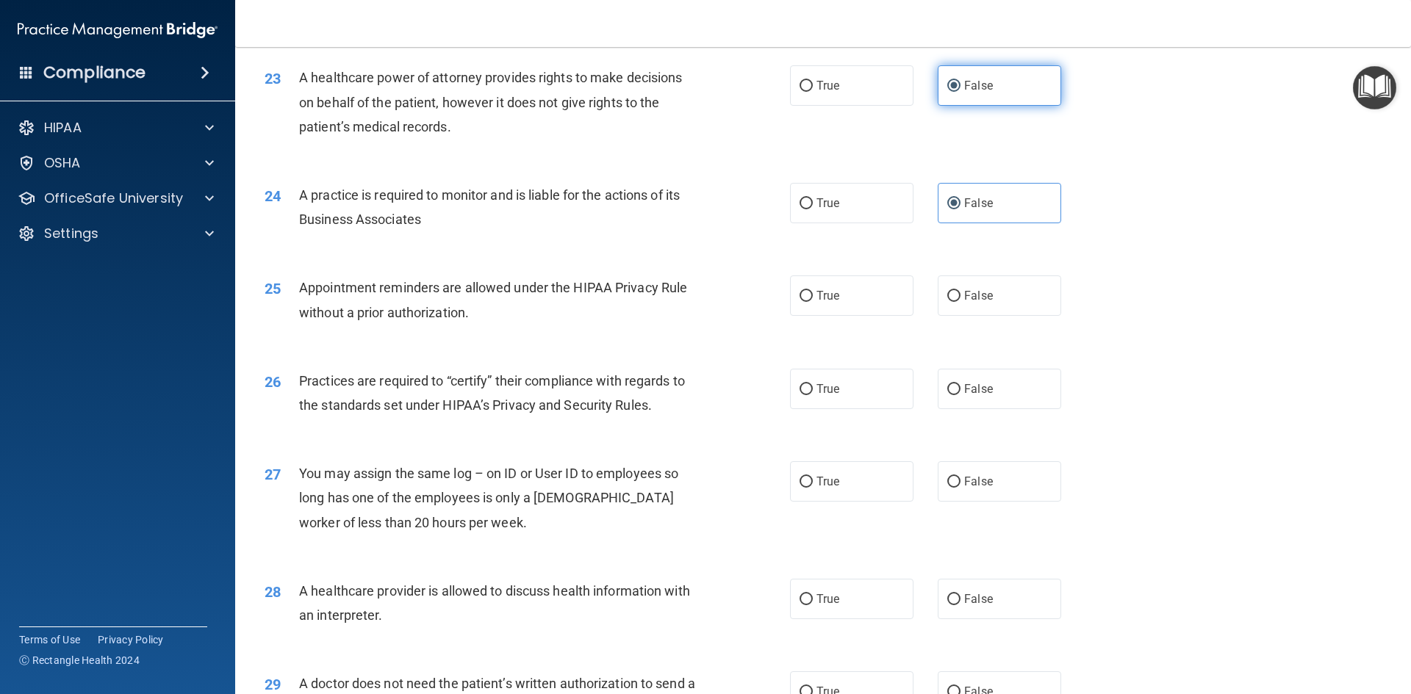
scroll to position [2498, 0]
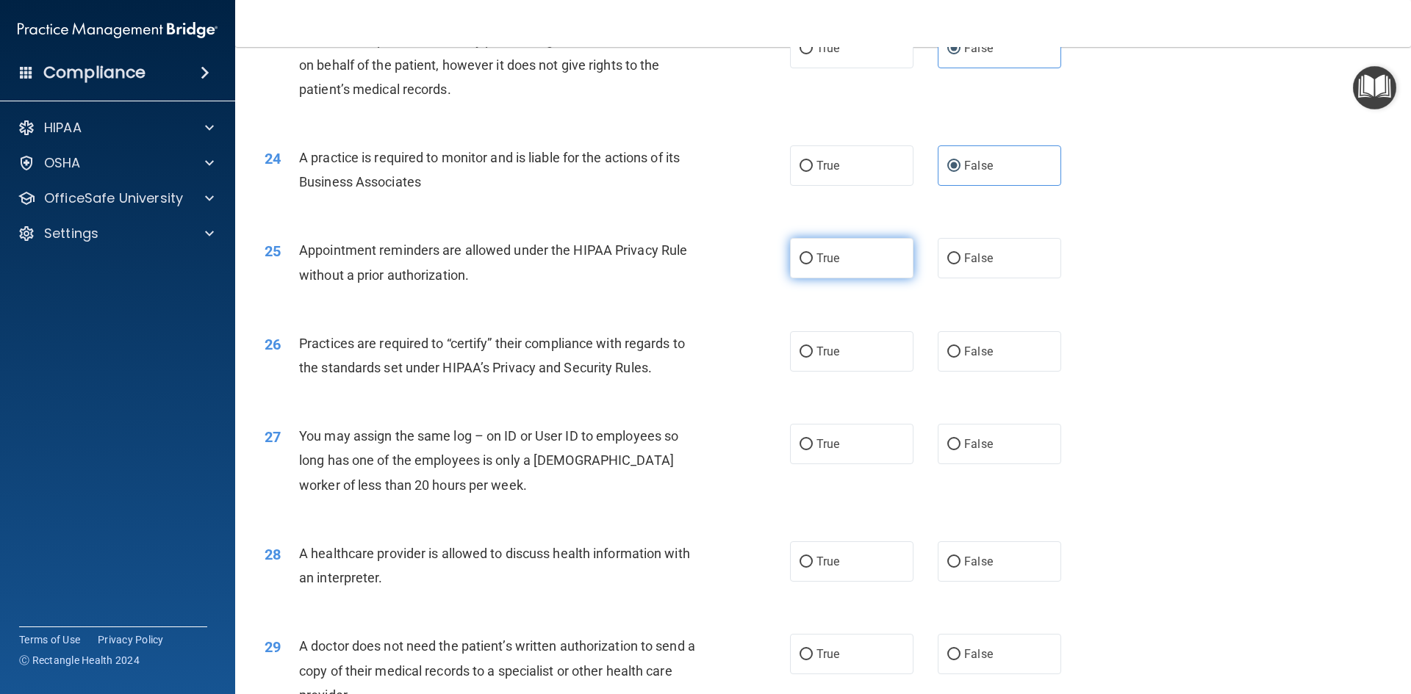
click at [854, 253] on label "True" at bounding box center [851, 258] width 123 height 40
click at [813, 253] on input "True" at bounding box center [805, 258] width 13 height 11
radio input "true"
click at [1006, 350] on label "False" at bounding box center [998, 351] width 123 height 40
click at [960, 350] on input "False" at bounding box center [953, 352] width 13 height 11
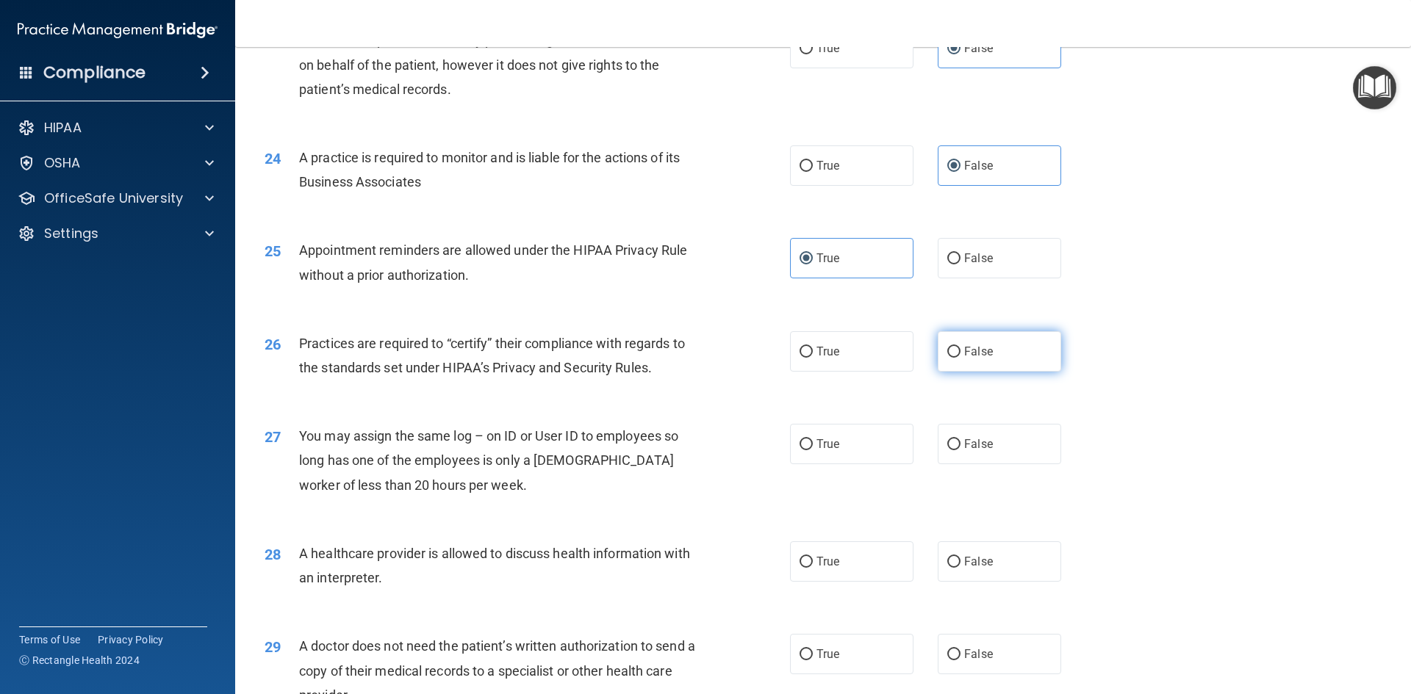
radio input "true"
drag, startPoint x: 998, startPoint y: 448, endPoint x: 1010, endPoint y: 406, distance: 44.4
click at [996, 448] on label "False" at bounding box center [998, 444] width 123 height 40
click at [960, 448] on input "False" at bounding box center [953, 444] width 13 height 11
radio input "true"
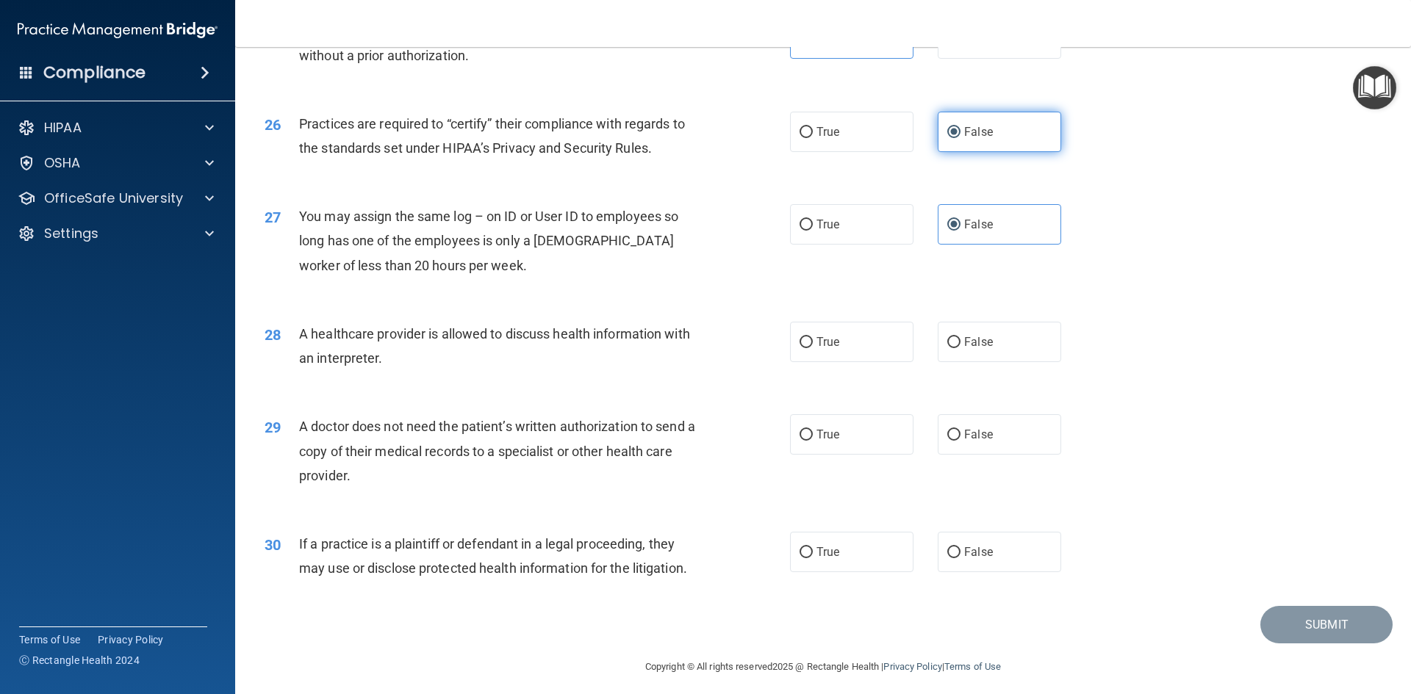
scroll to position [2718, 0]
click at [885, 339] on label "True" at bounding box center [851, 341] width 123 height 40
click at [813, 339] on input "True" at bounding box center [805, 341] width 13 height 11
radio input "true"
click at [874, 437] on label "True" at bounding box center [851, 434] width 123 height 40
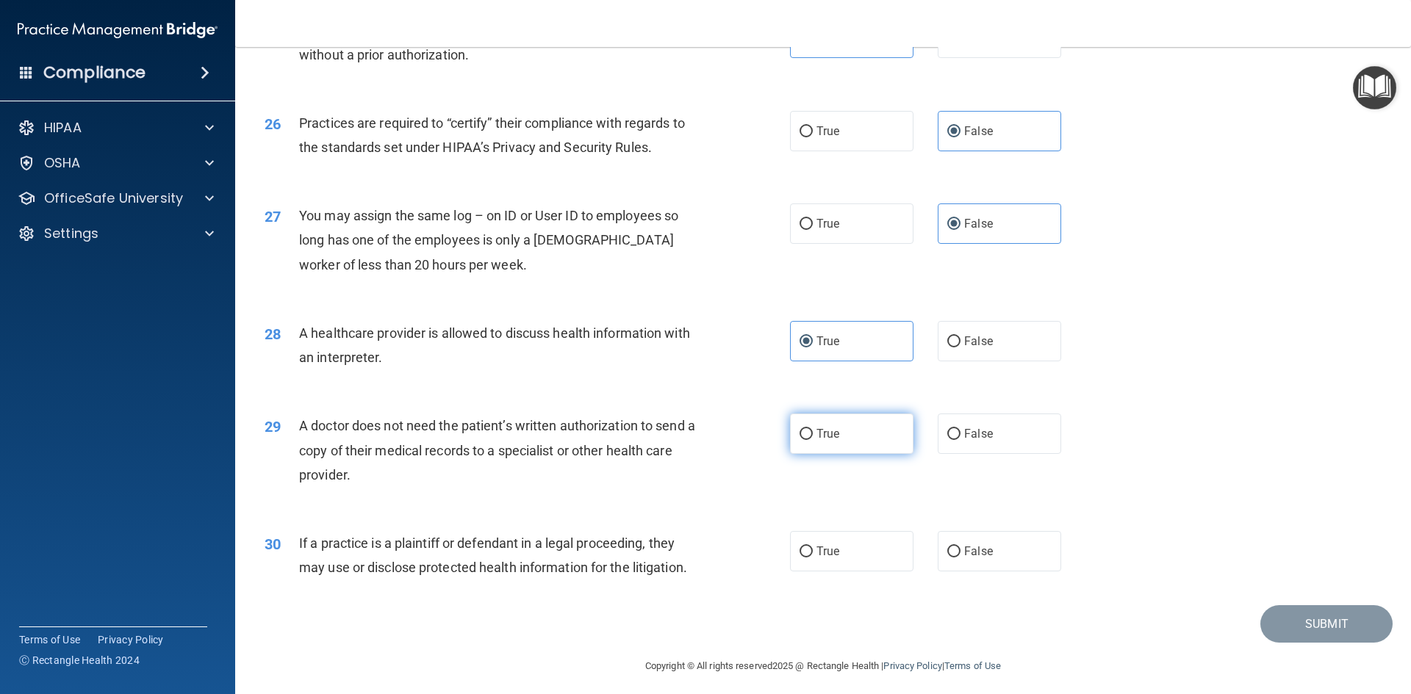
click at [813, 437] on input "True" at bounding box center [805, 434] width 13 height 11
radio input "true"
click at [863, 547] on label "True" at bounding box center [851, 551] width 123 height 40
click at [813, 547] on input "True" at bounding box center [805, 552] width 13 height 11
radio input "true"
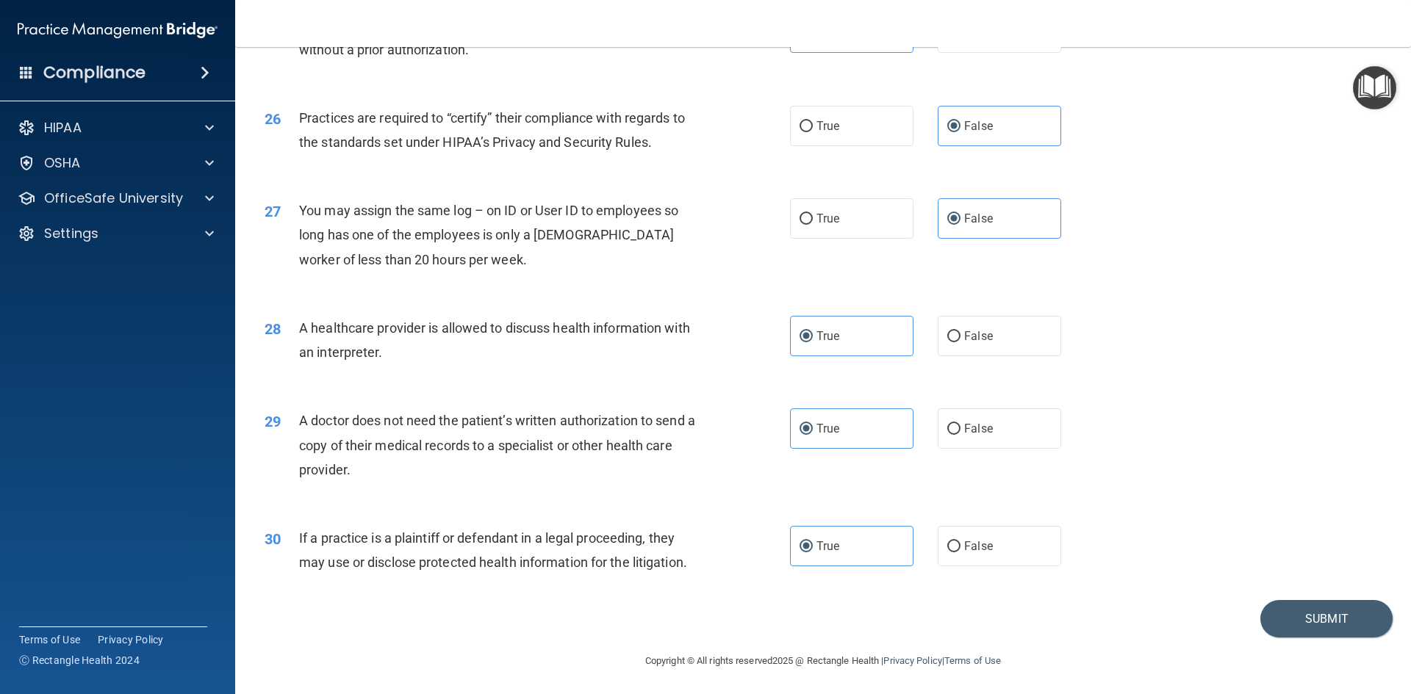
scroll to position [2726, 0]
click at [1305, 610] on button "Submit" at bounding box center [1326, 616] width 132 height 37
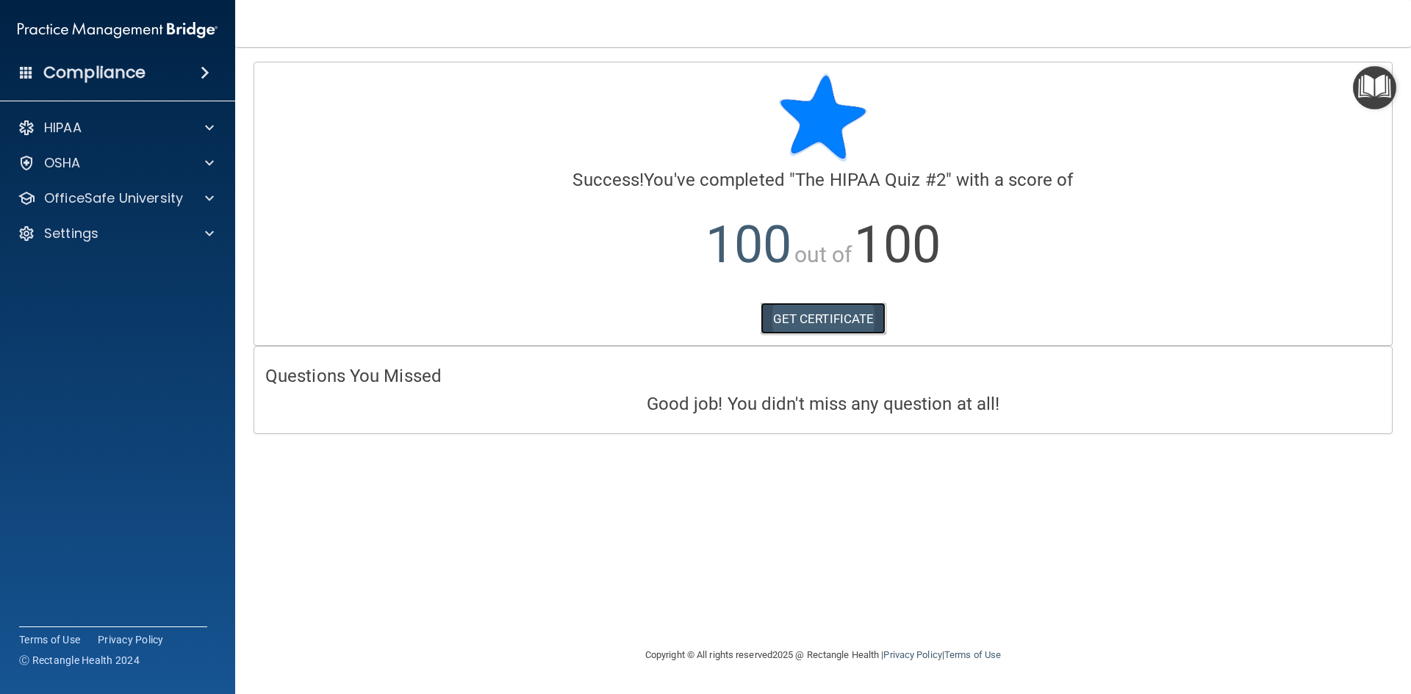
click at [874, 306] on link "GET CERTIFICATE" at bounding box center [823, 319] width 126 height 32
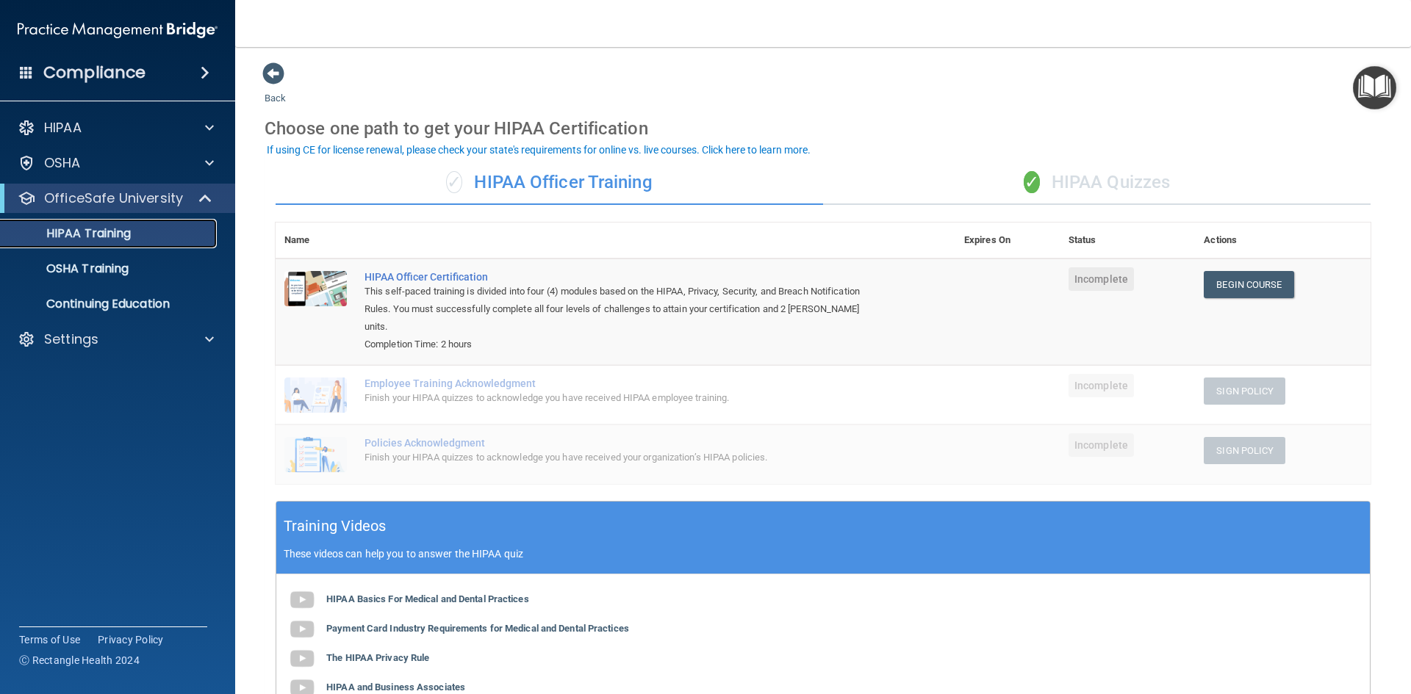
click at [100, 235] on p "HIPAA Training" at bounding box center [70, 233] width 121 height 15
click at [132, 198] on p "OfficeSafe University" at bounding box center [113, 199] width 139 height 18
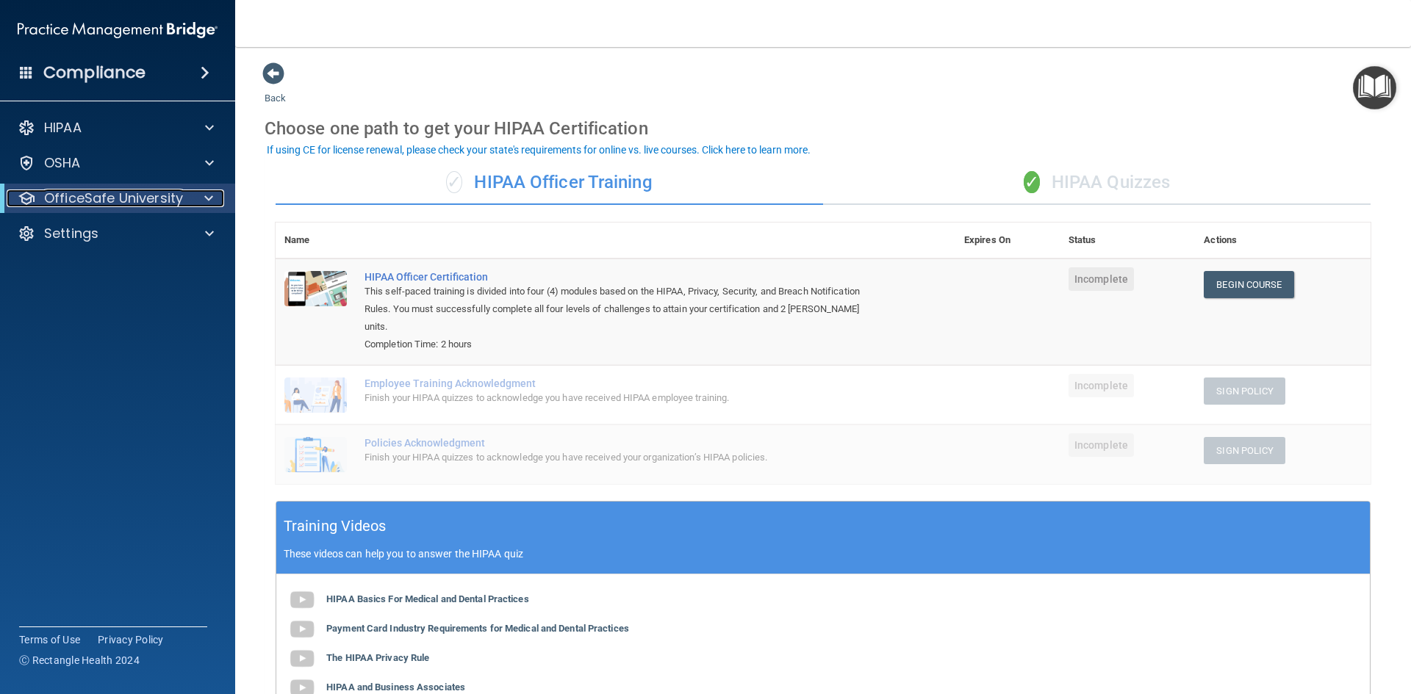
click at [140, 196] on p "OfficeSafe University" at bounding box center [113, 199] width 139 height 18
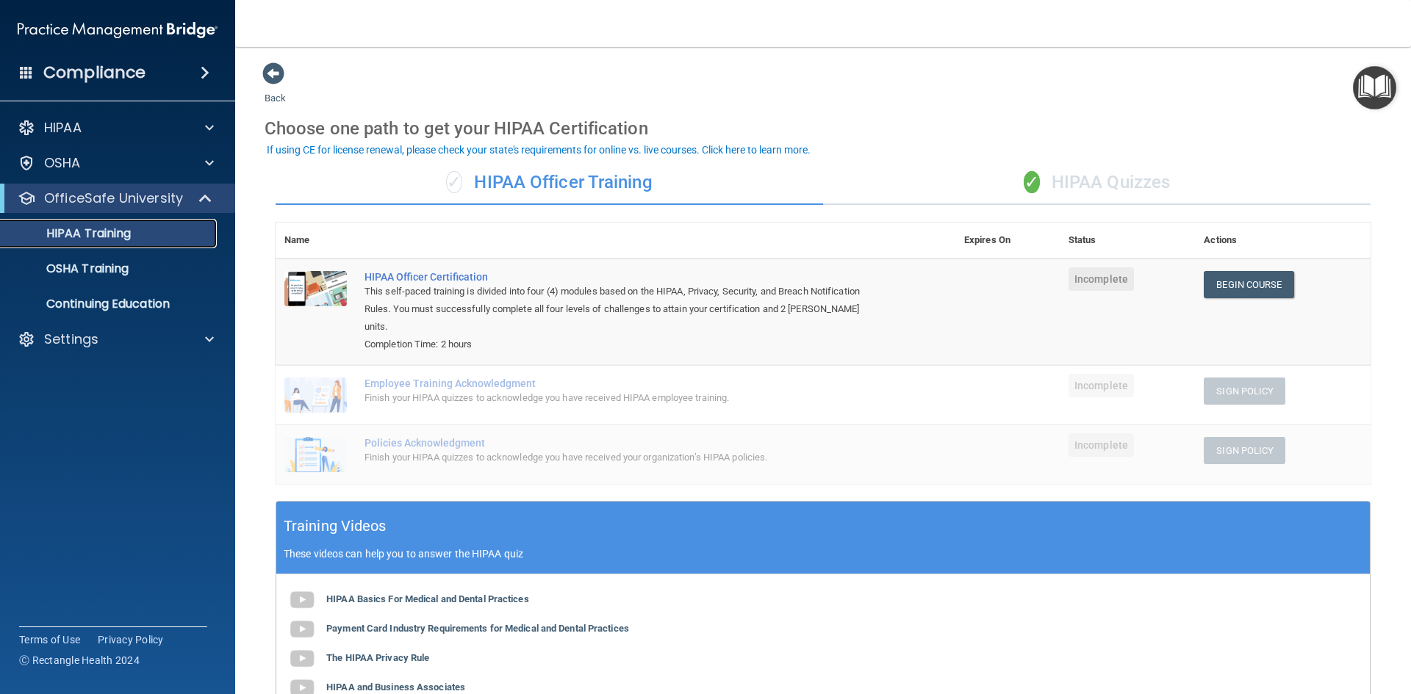
click at [85, 236] on p "HIPAA Training" at bounding box center [70, 233] width 121 height 15
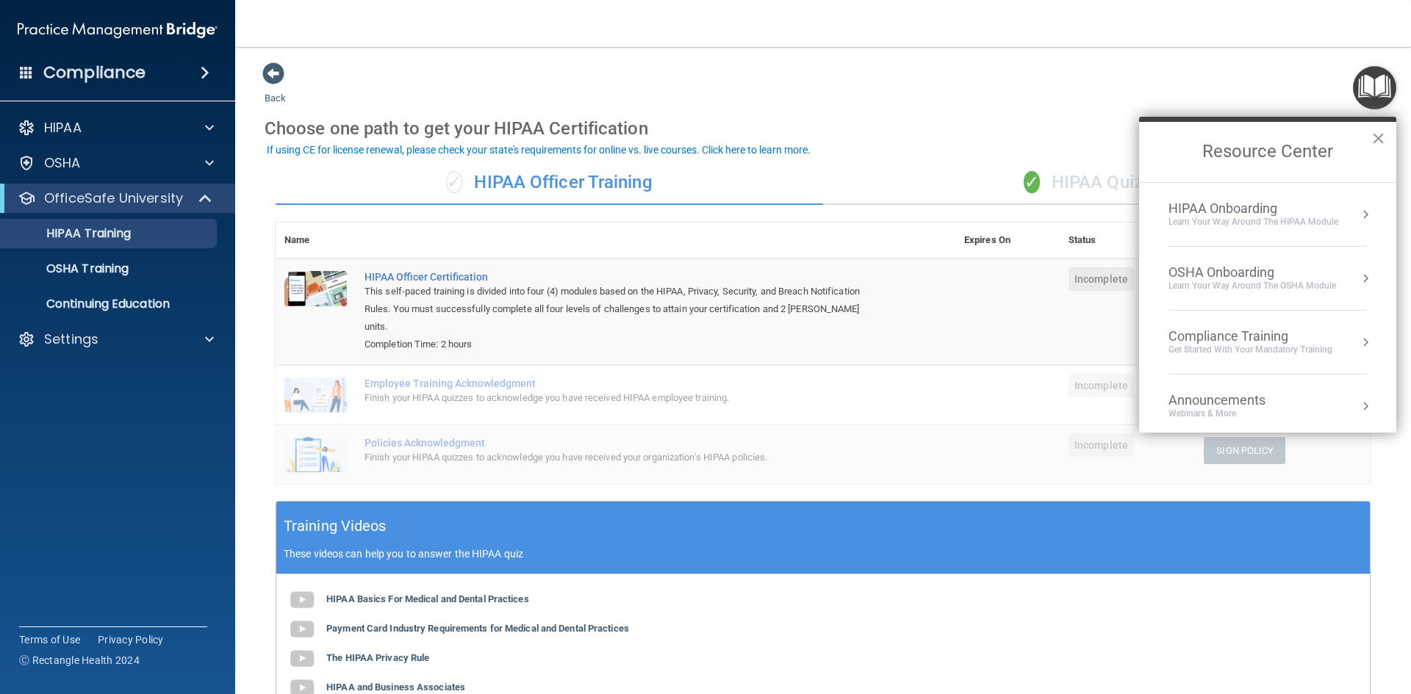
click at [986, 181] on div "✓ HIPAA Quizzes" at bounding box center [1096, 183] width 547 height 44
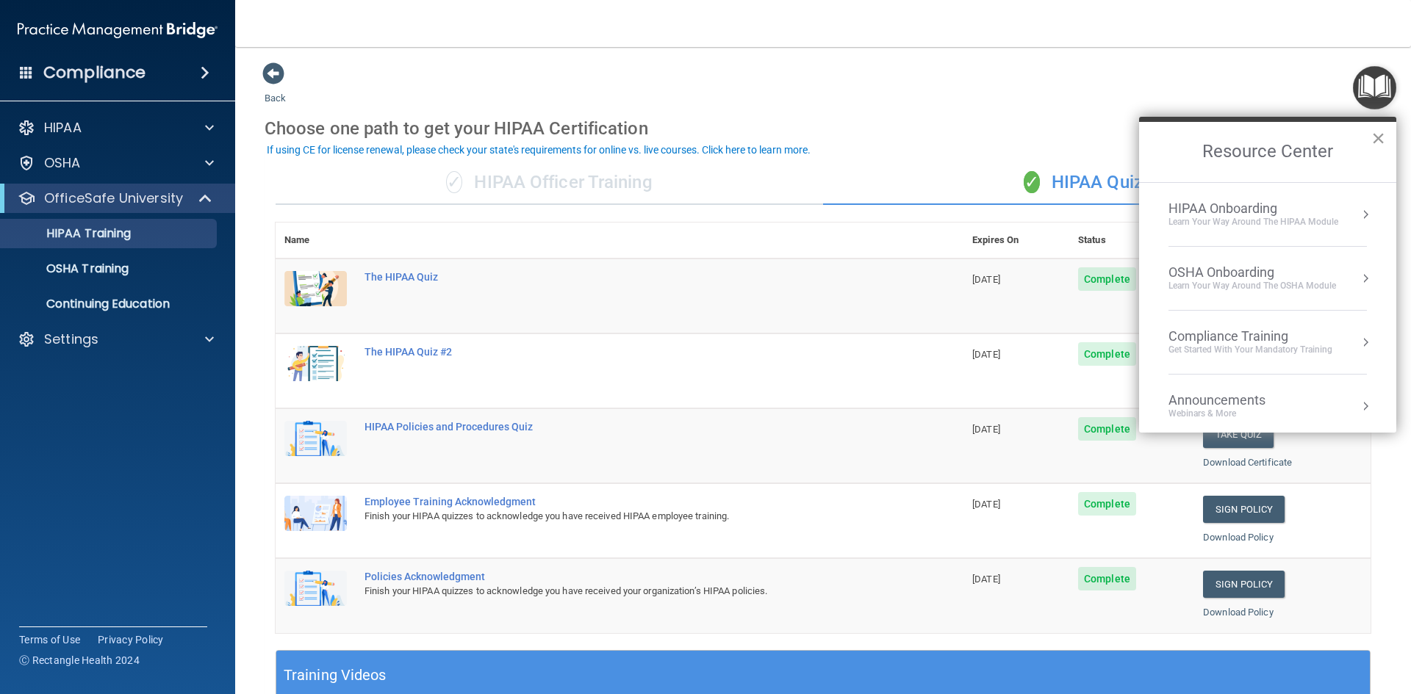
click at [1376, 134] on button "×" at bounding box center [1378, 138] width 14 height 24
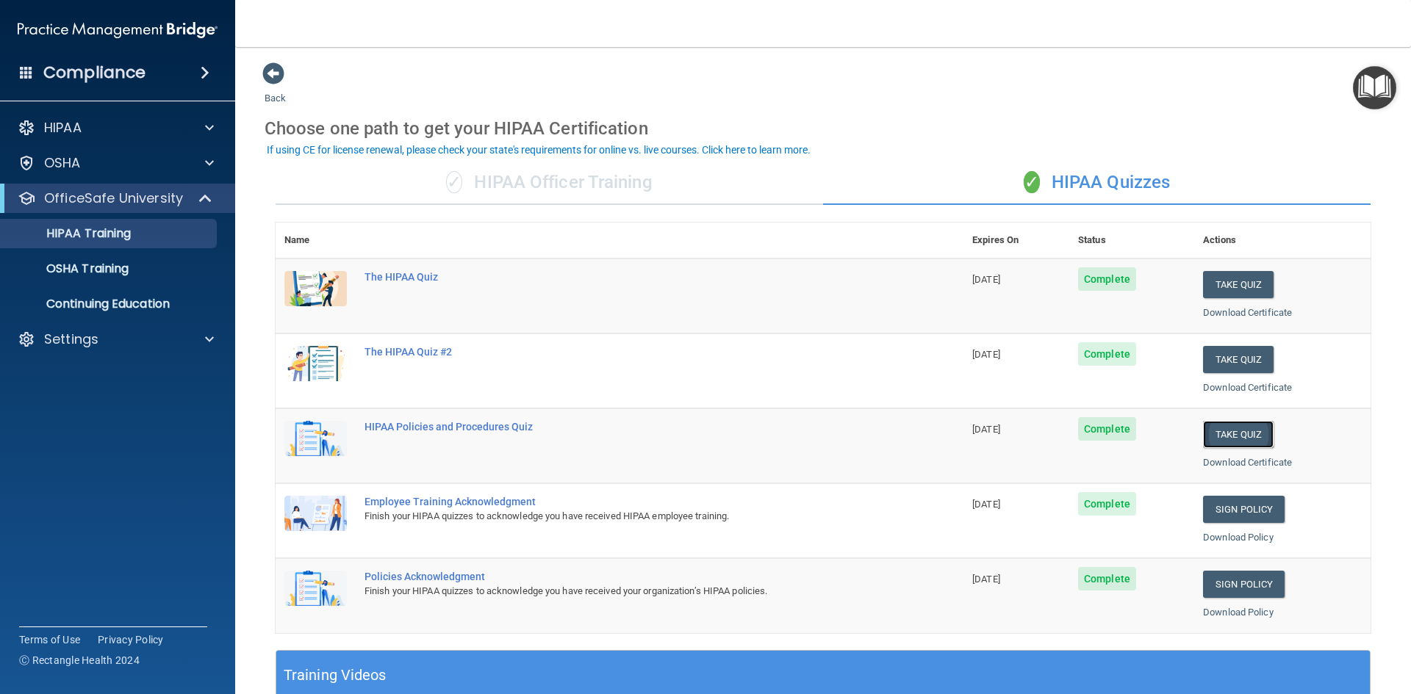
click at [1250, 437] on button "Take Quiz" at bounding box center [1238, 434] width 71 height 27
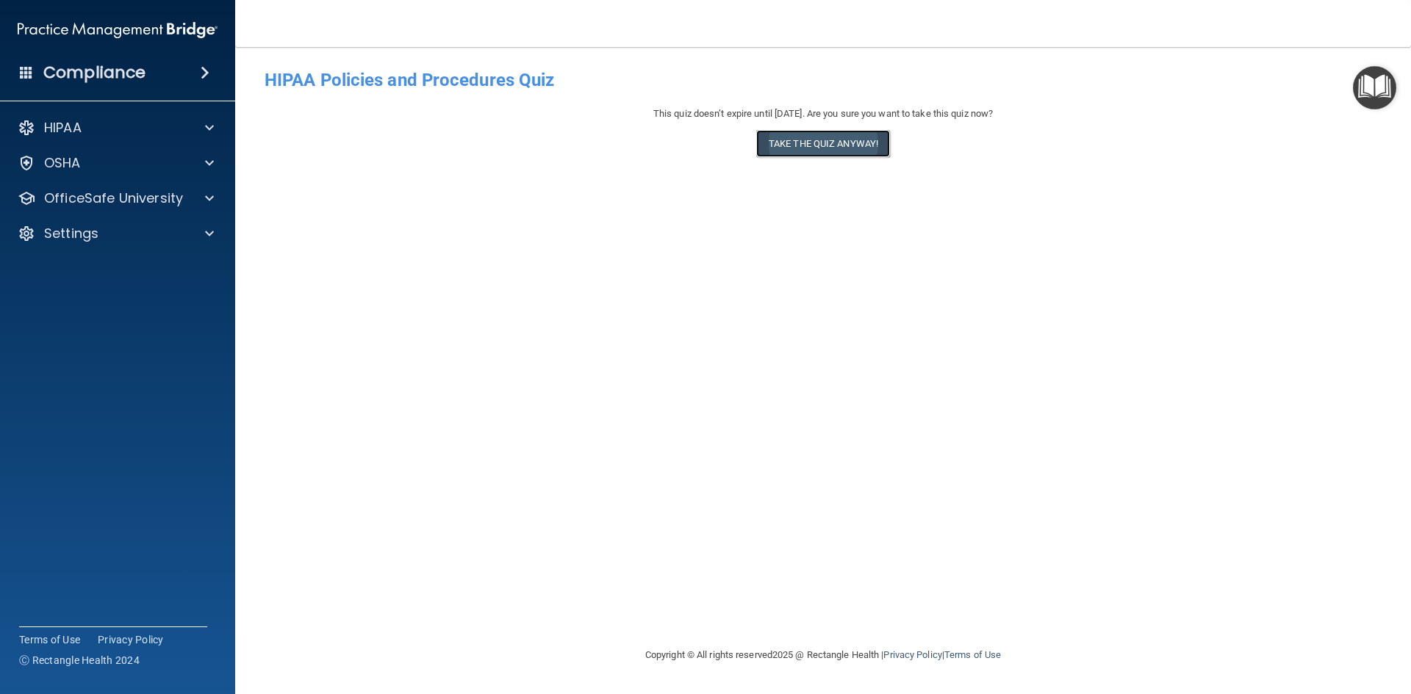
click at [825, 149] on button "Take the quiz anyway!" at bounding box center [823, 143] width 134 height 27
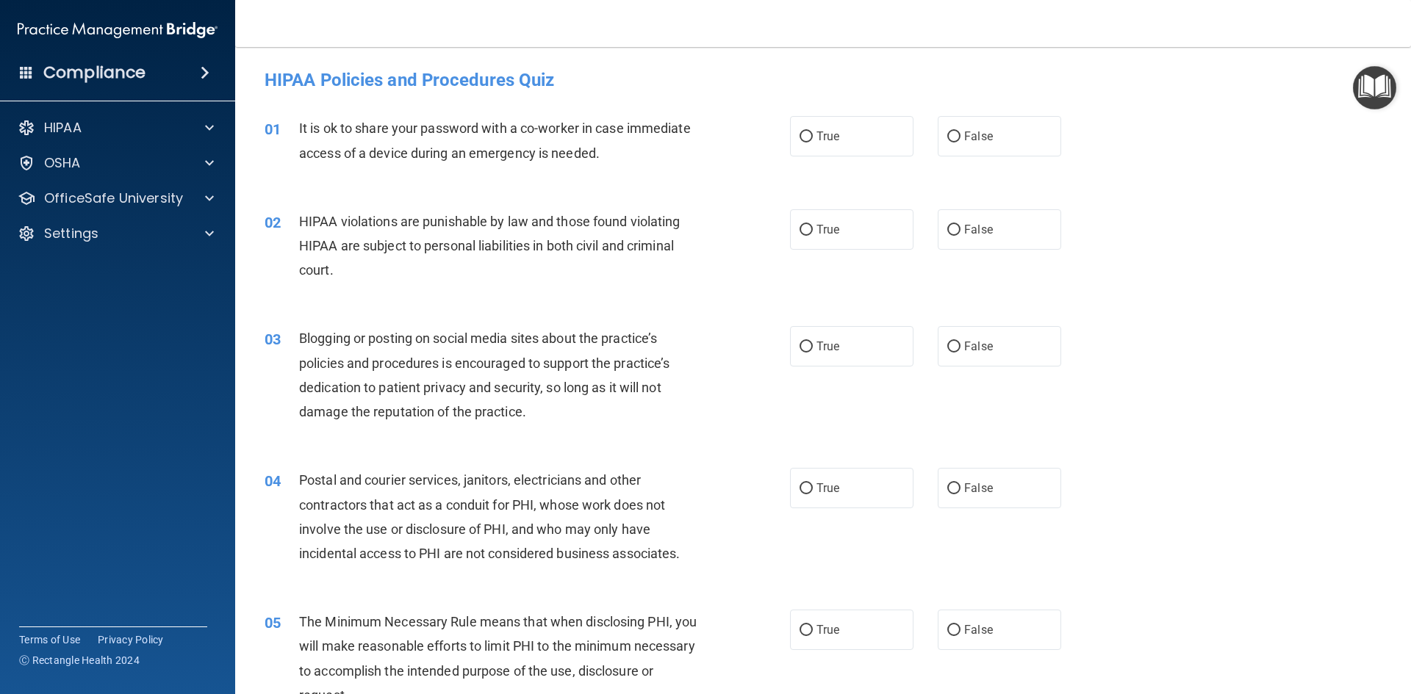
click at [976, 163] on div "01 It is ok to share your password with a co-worker in case immediate access of…" at bounding box center [822, 144] width 1139 height 93
click at [970, 146] on label "False" at bounding box center [998, 136] width 123 height 40
click at [960, 143] on input "False" at bounding box center [953, 137] width 13 height 11
radio input "true"
click at [900, 217] on label "True" at bounding box center [851, 229] width 123 height 40
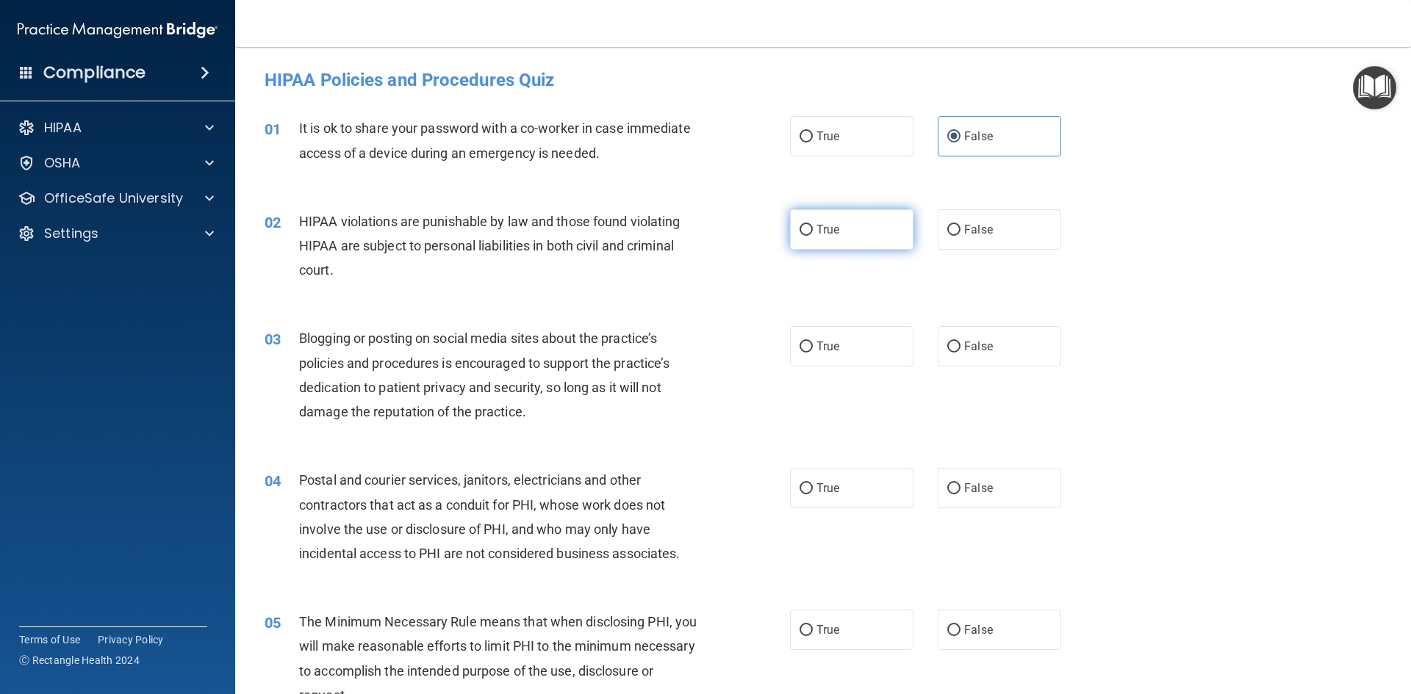
click at [813, 225] on input "True" at bounding box center [805, 230] width 13 height 11
radio input "true"
click at [1011, 344] on label "False" at bounding box center [998, 346] width 123 height 40
click at [960, 344] on input "False" at bounding box center [953, 347] width 13 height 11
radio input "true"
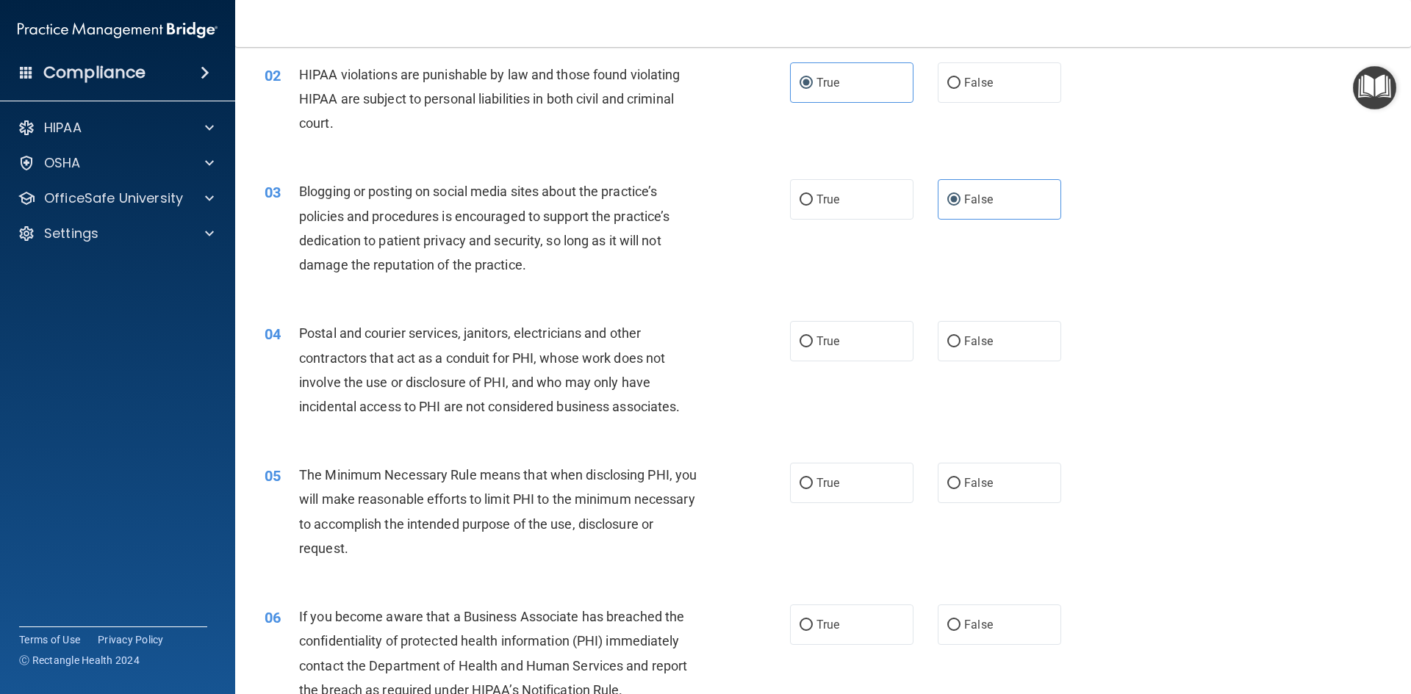
scroll to position [220, 0]
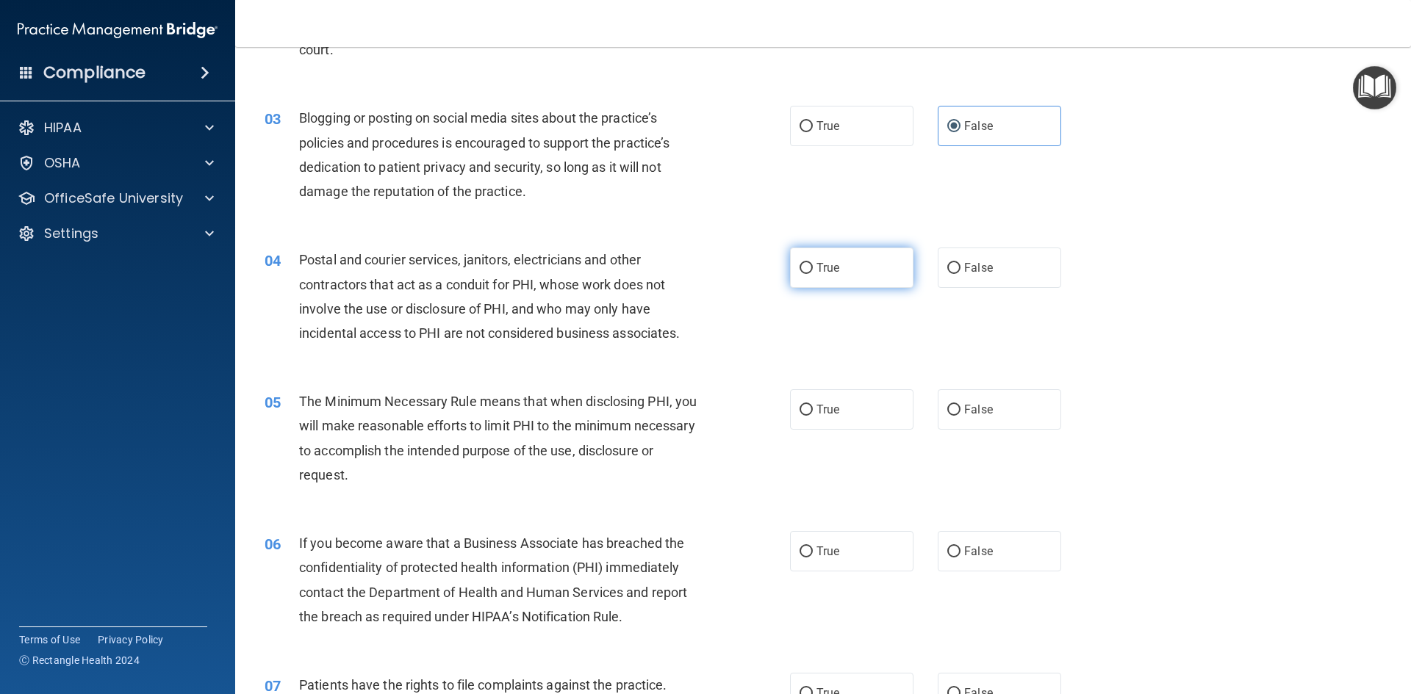
click at [857, 271] on label "True" at bounding box center [851, 268] width 123 height 40
click at [813, 271] on input "True" at bounding box center [805, 268] width 13 height 11
radio input "true"
click at [846, 396] on label "True" at bounding box center [851, 409] width 123 height 40
click at [813, 405] on input "True" at bounding box center [805, 410] width 13 height 11
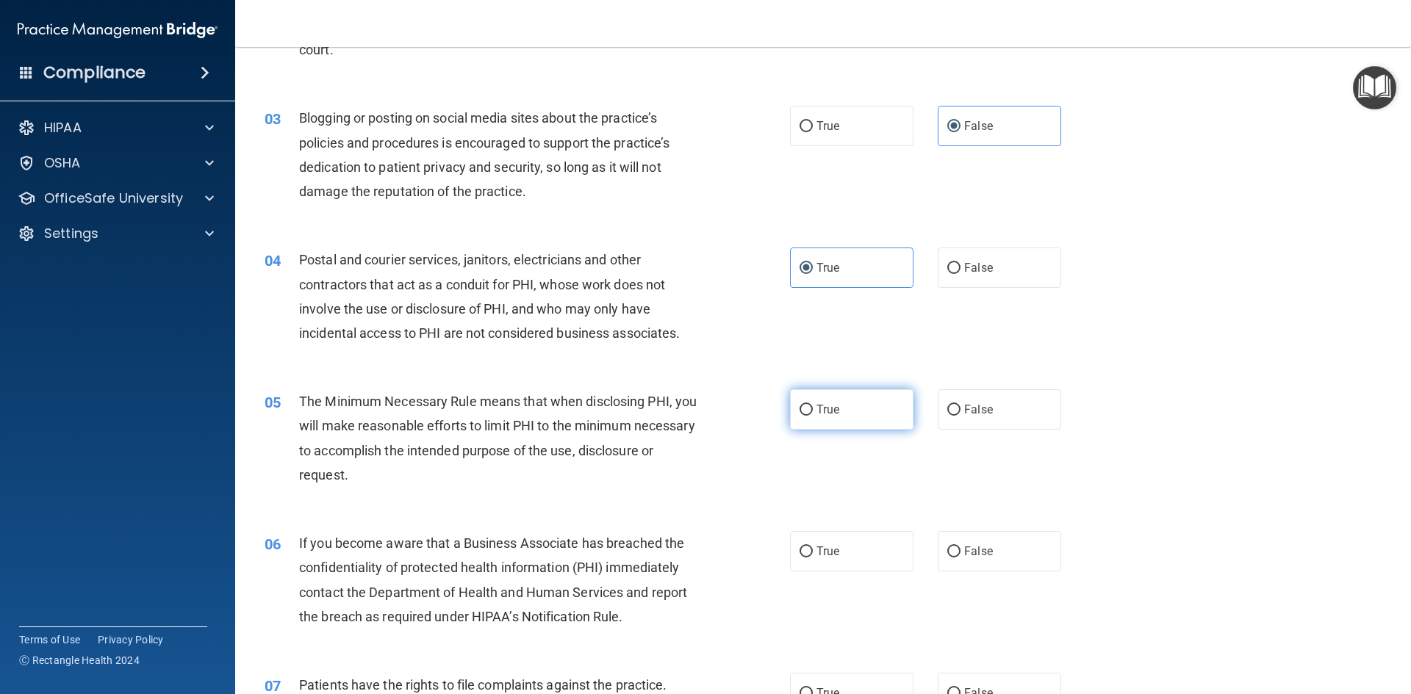
radio input "true"
click at [1002, 544] on label "False" at bounding box center [998, 551] width 123 height 40
click at [960, 547] on input "False" at bounding box center [953, 552] width 13 height 11
radio input "true"
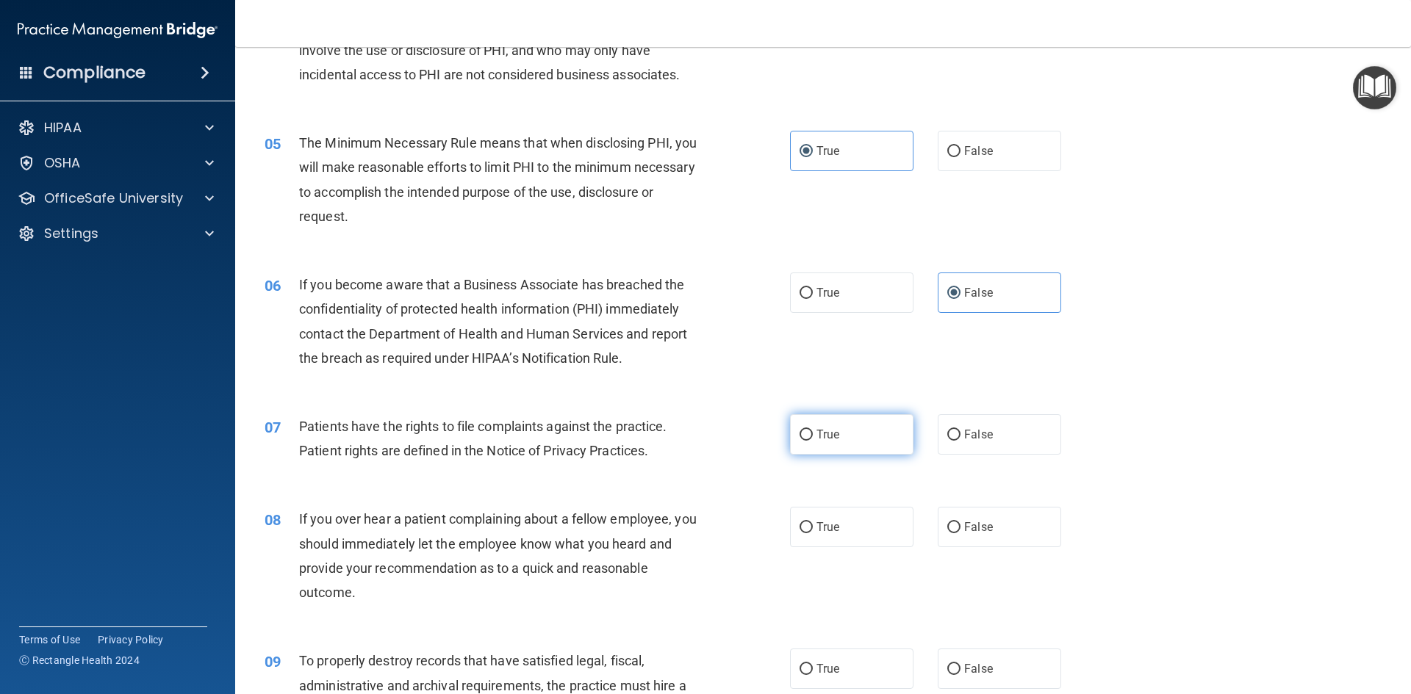
scroll to position [514, 0]
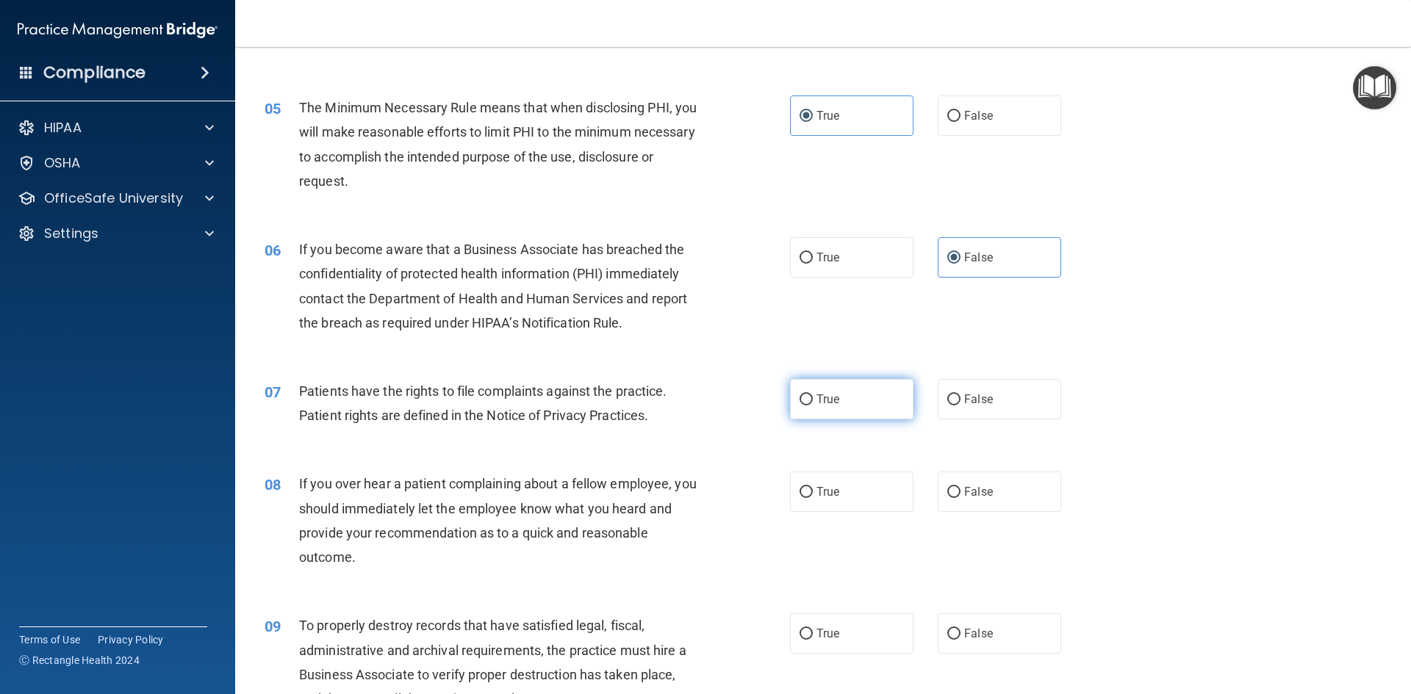
click at [803, 392] on label "True" at bounding box center [851, 399] width 123 height 40
click at [803, 395] on input "True" at bounding box center [805, 400] width 13 height 11
radio input "true"
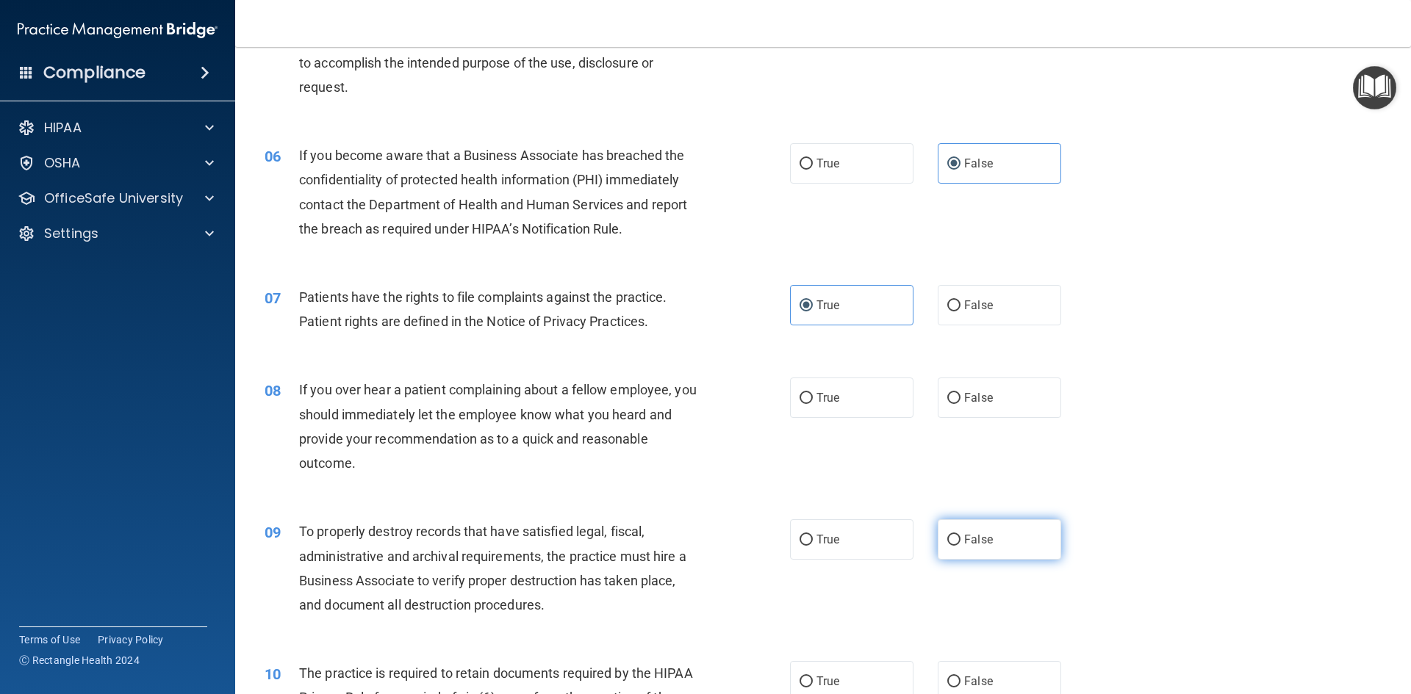
scroll to position [735, 0]
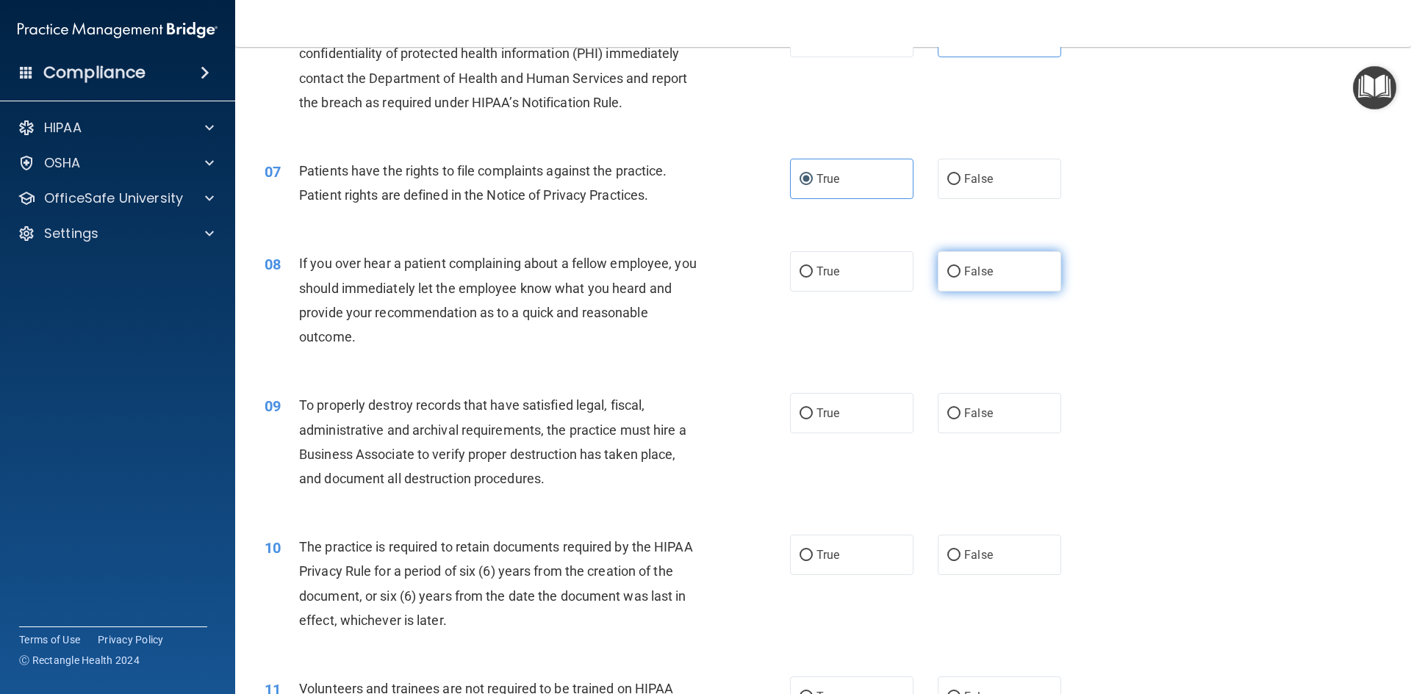
click at [1005, 277] on label "False" at bounding box center [998, 271] width 123 height 40
click at [960, 277] on input "False" at bounding box center [953, 272] width 13 height 11
radio input "true"
click at [1019, 389] on div "09 To properly destroy records that have satisfied legal, fiscal, administrativ…" at bounding box center [822, 446] width 1139 height 142
click at [1019, 414] on label "False" at bounding box center [998, 413] width 123 height 40
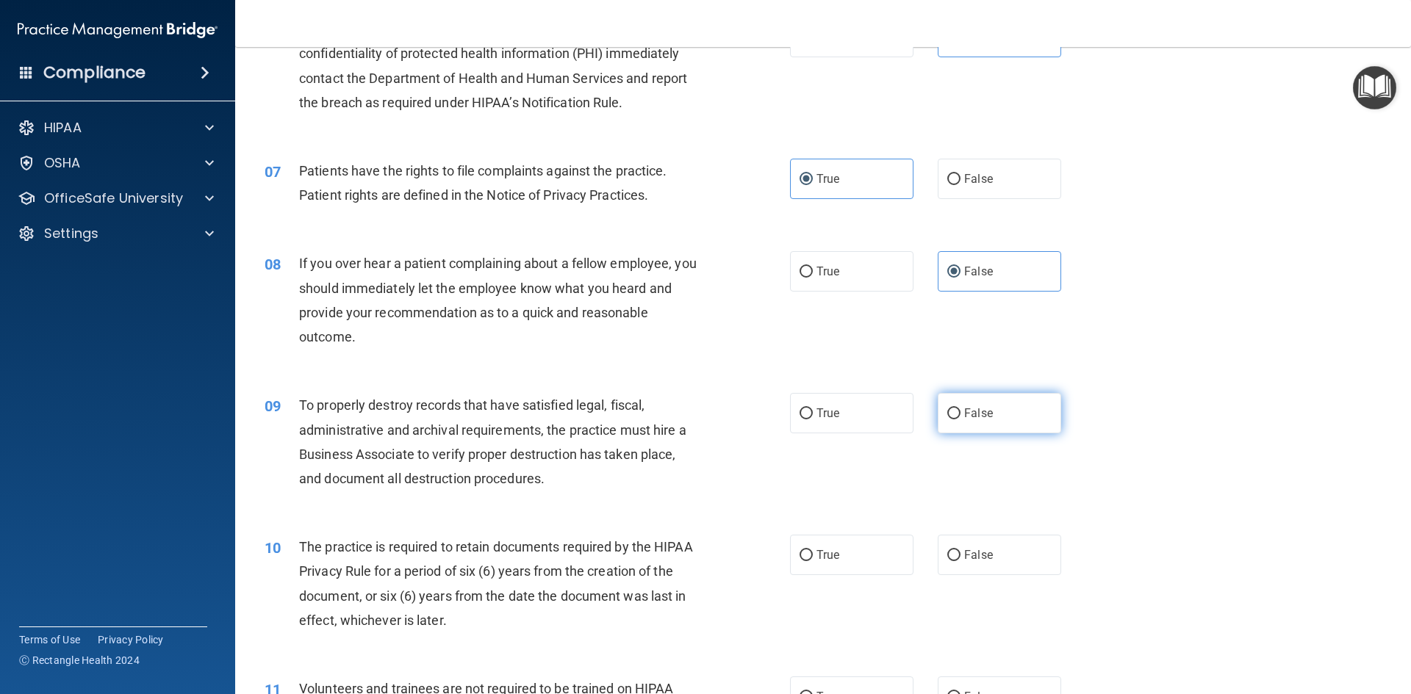
click at [960, 414] on input "False" at bounding box center [953, 413] width 13 height 11
radio input "true"
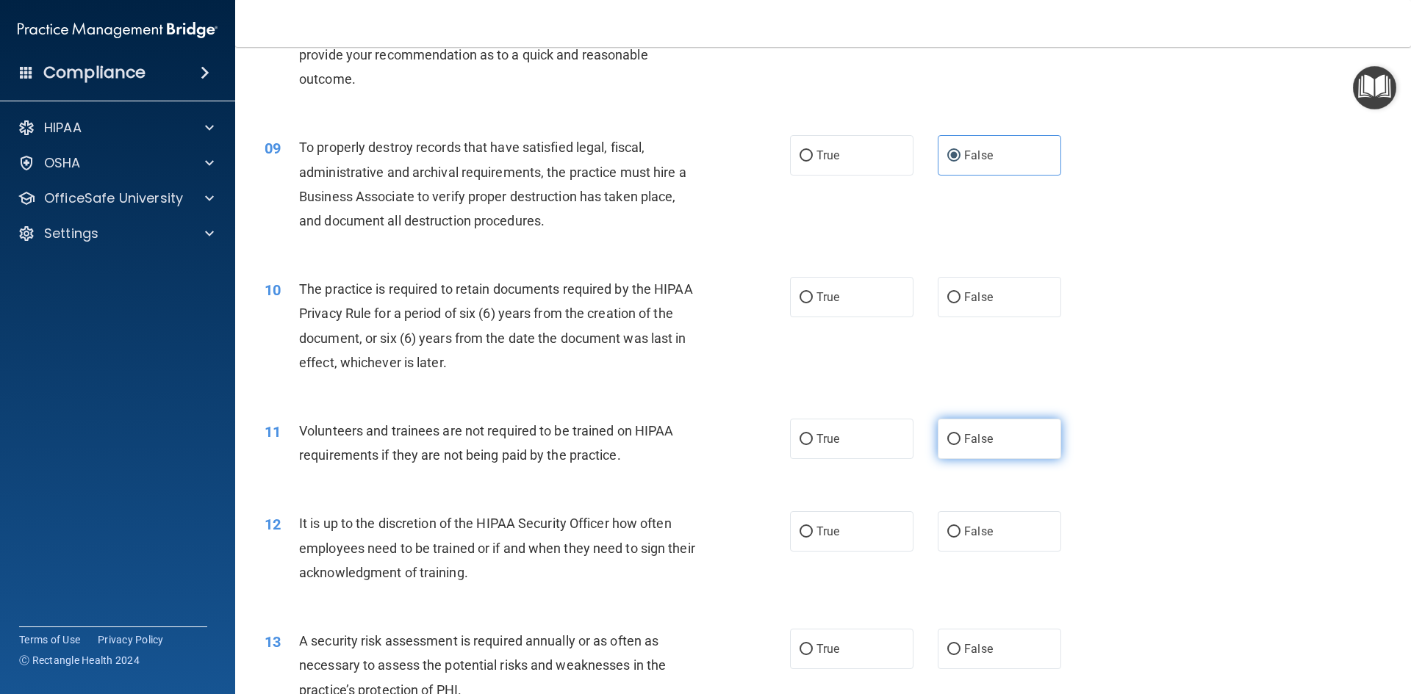
scroll to position [1029, 0]
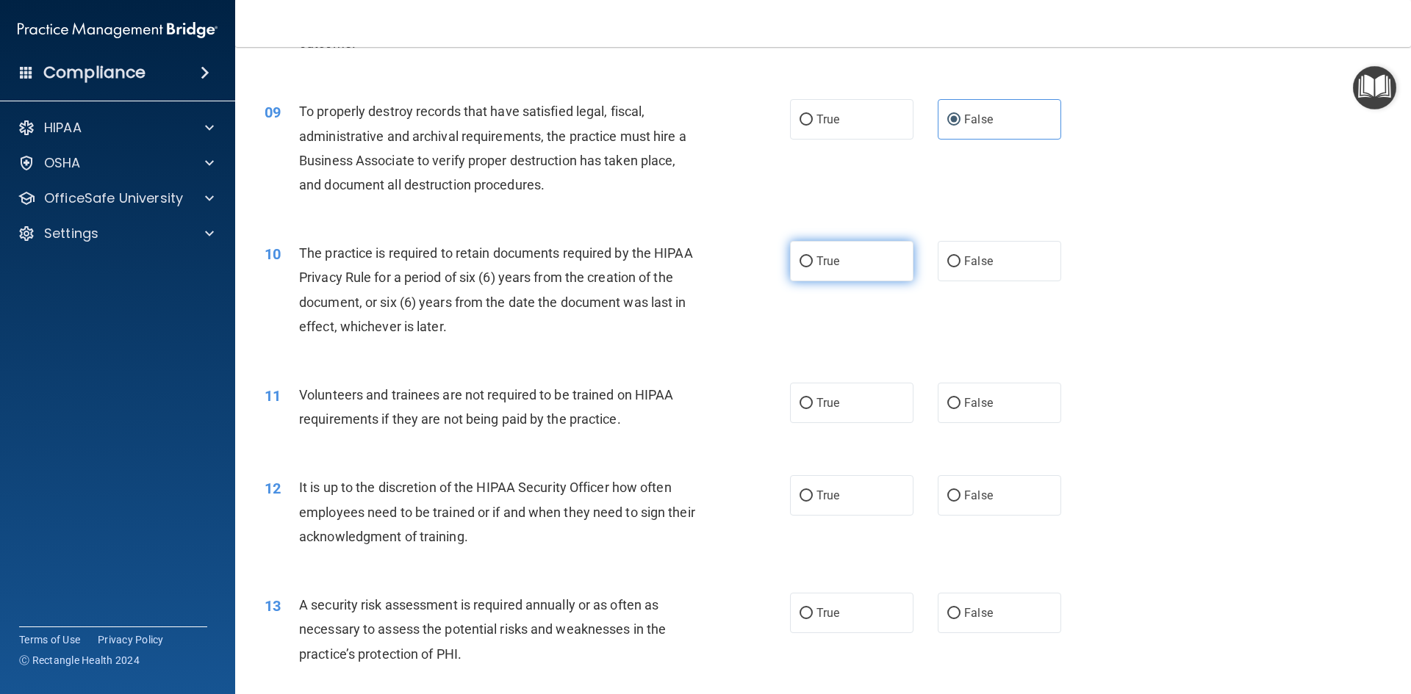
click at [810, 251] on label "True" at bounding box center [851, 261] width 123 height 40
click at [810, 256] on input "True" at bounding box center [805, 261] width 13 height 11
radio input "true"
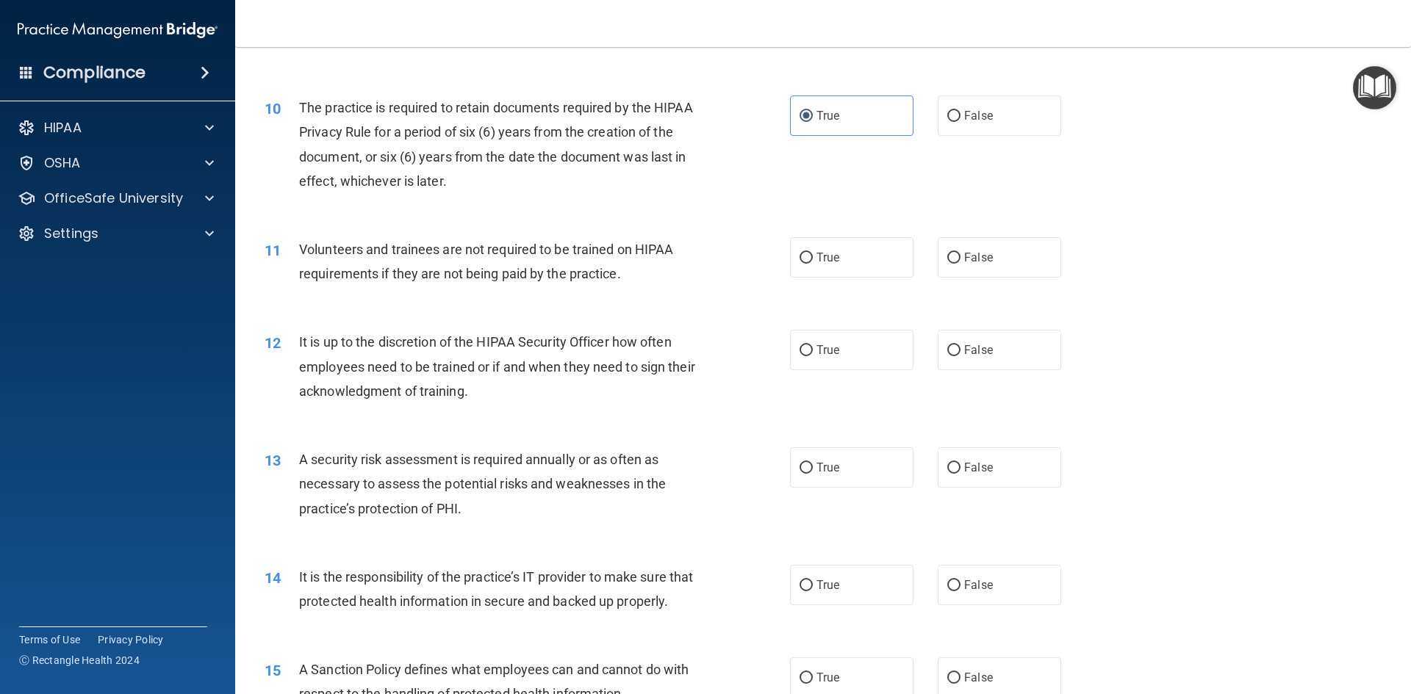
scroll to position [1175, 0]
click at [982, 253] on span "False" at bounding box center [978, 256] width 29 height 14
click at [960, 253] on input "False" at bounding box center [953, 256] width 13 height 11
radio input "true"
click at [989, 327] on div "12 It is up to the discretion of the HIPAA Security Officer how often employees…" at bounding box center [822, 369] width 1139 height 118
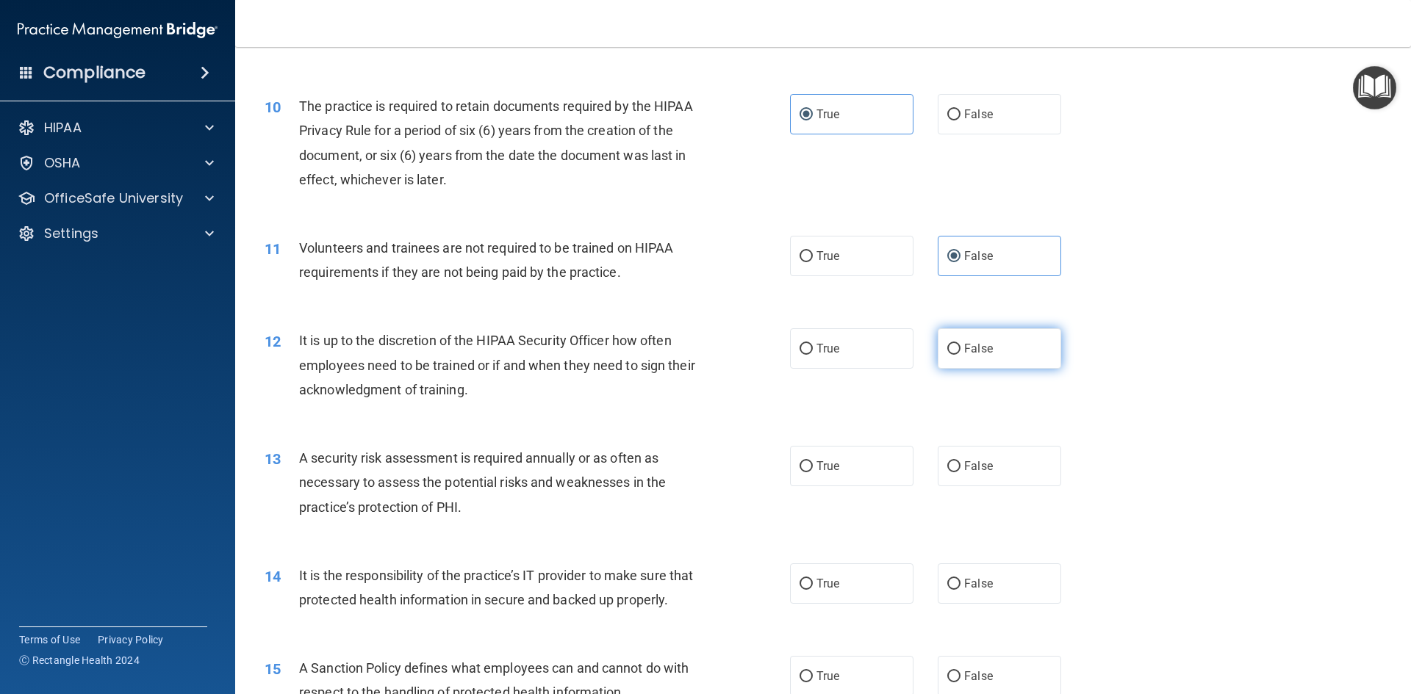
click at [975, 341] on label "False" at bounding box center [998, 348] width 123 height 40
click at [960, 344] on input "False" at bounding box center [953, 349] width 13 height 11
radio input "true"
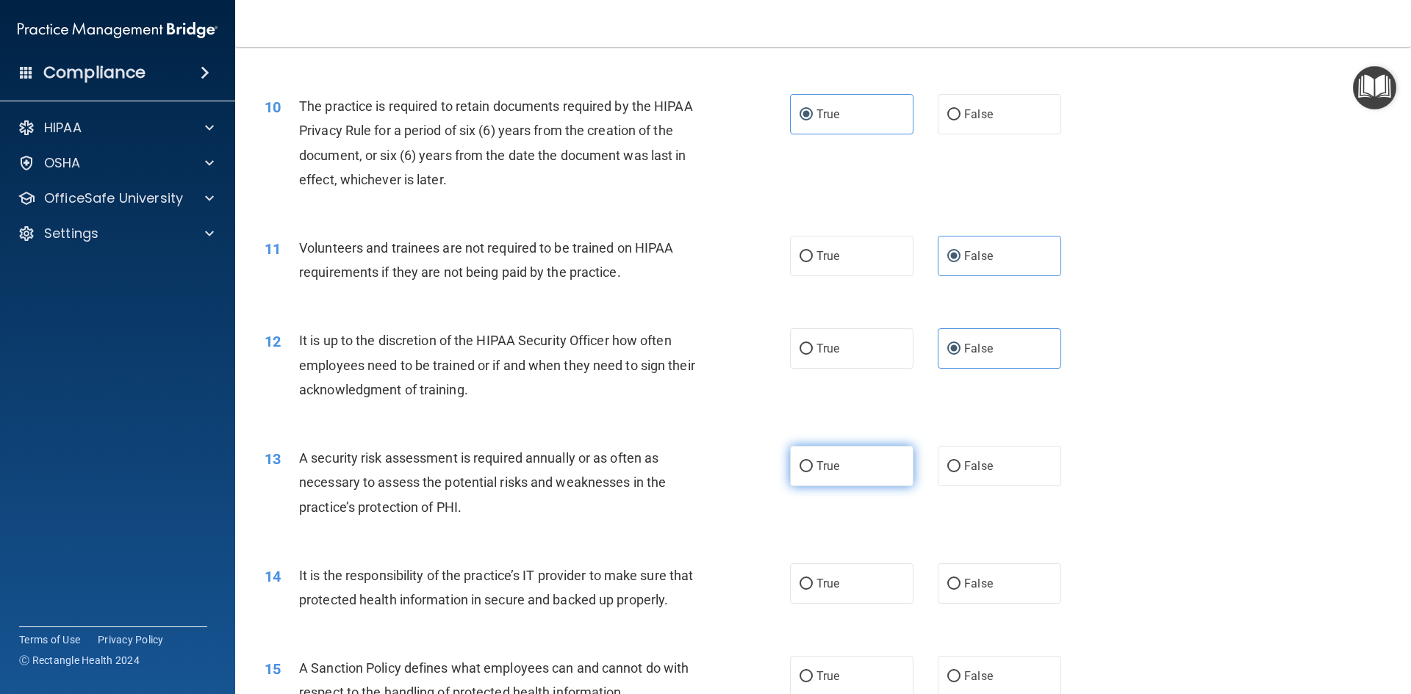
click at [891, 463] on label "True" at bounding box center [851, 466] width 123 height 40
click at [813, 463] on input "True" at bounding box center [805, 466] width 13 height 11
radio input "true"
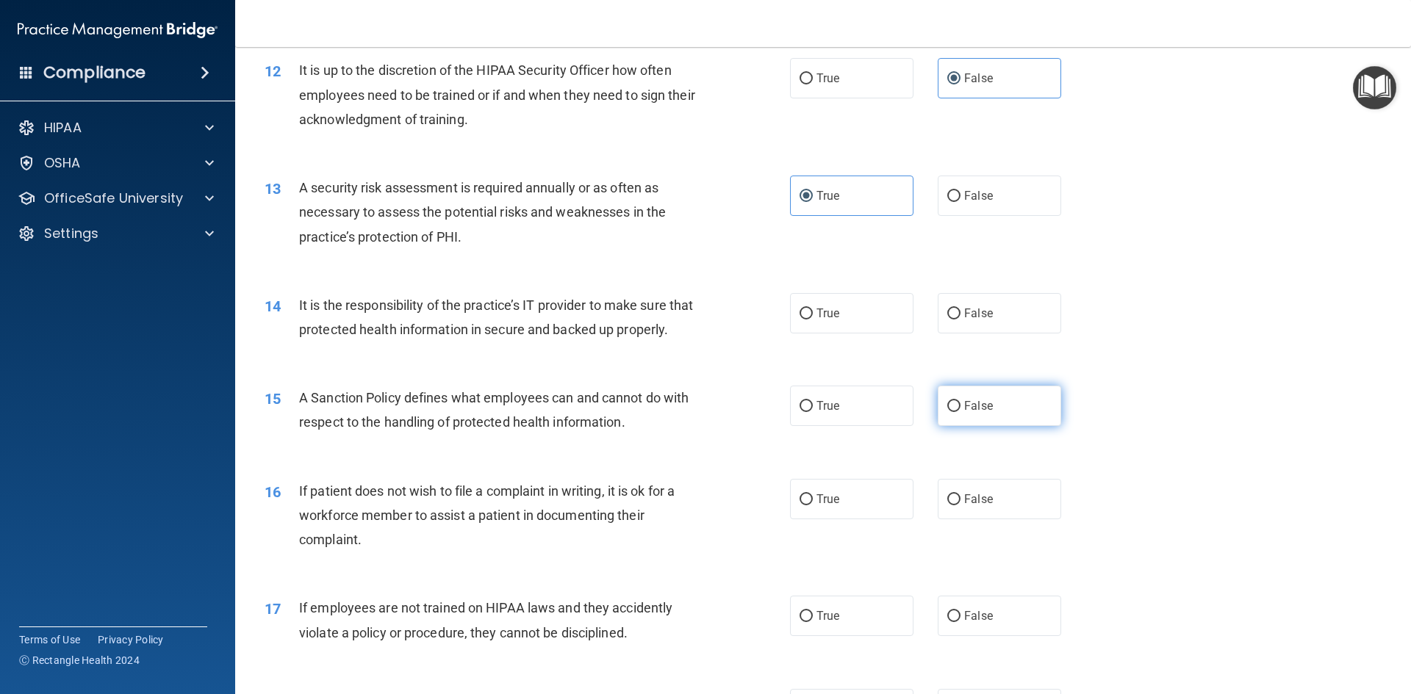
scroll to position [1543, 0]
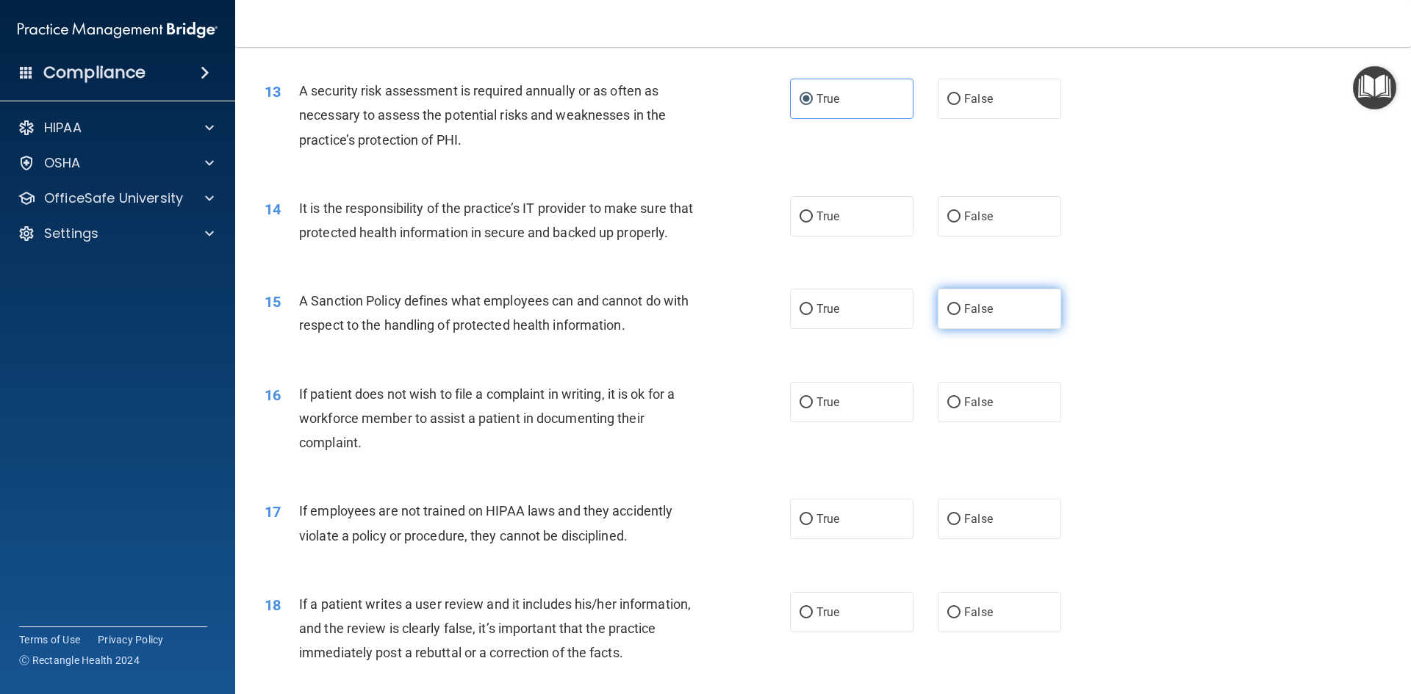
click at [979, 316] on span "False" at bounding box center [978, 309] width 29 height 14
click at [960, 315] on input "False" at bounding box center [953, 309] width 13 height 11
radio input "true"
click at [990, 225] on label "False" at bounding box center [998, 216] width 123 height 40
click at [960, 223] on input "False" at bounding box center [953, 217] width 13 height 11
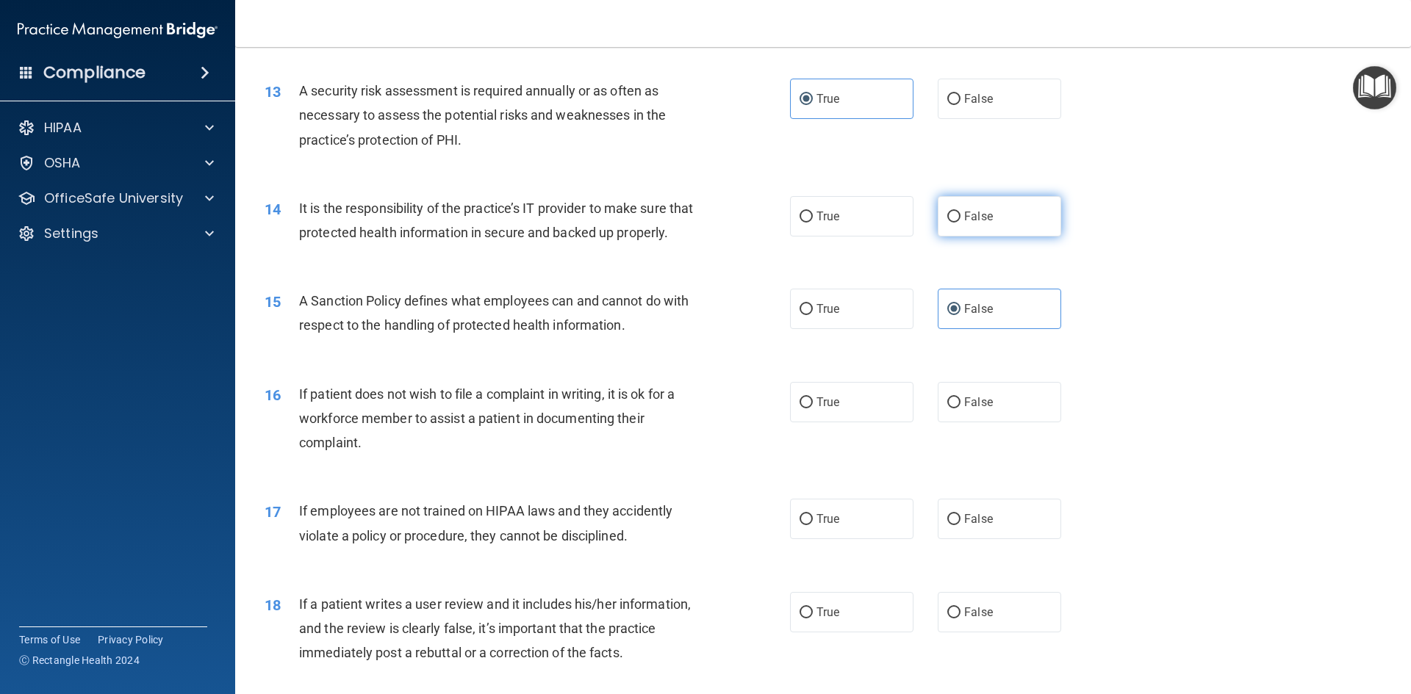
radio input "true"
click at [860, 416] on label "True" at bounding box center [851, 402] width 123 height 40
click at [813, 408] on input "True" at bounding box center [805, 402] width 13 height 11
radio input "true"
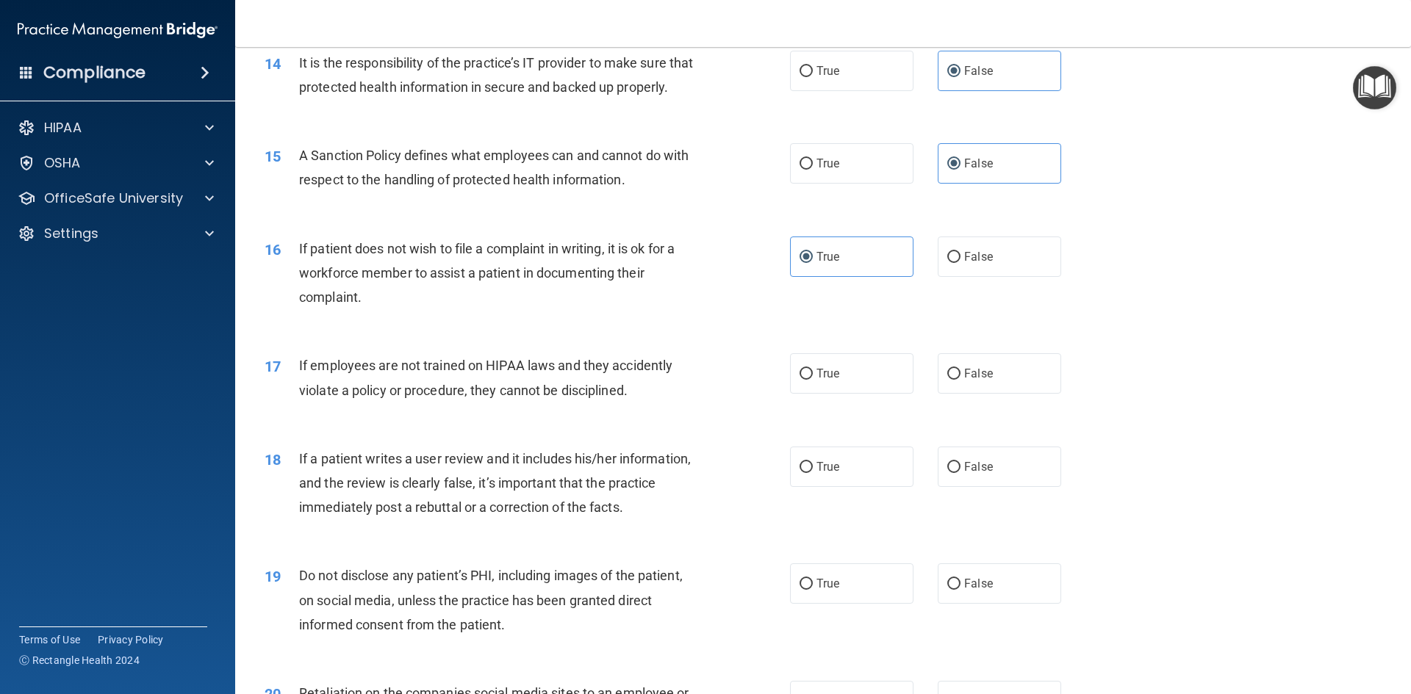
scroll to position [1690, 0]
click at [983, 379] on span "False" at bounding box center [978, 372] width 29 height 14
click at [960, 378] on input "False" at bounding box center [953, 372] width 13 height 11
radio input "true"
click at [976, 486] on label "False" at bounding box center [998, 465] width 123 height 40
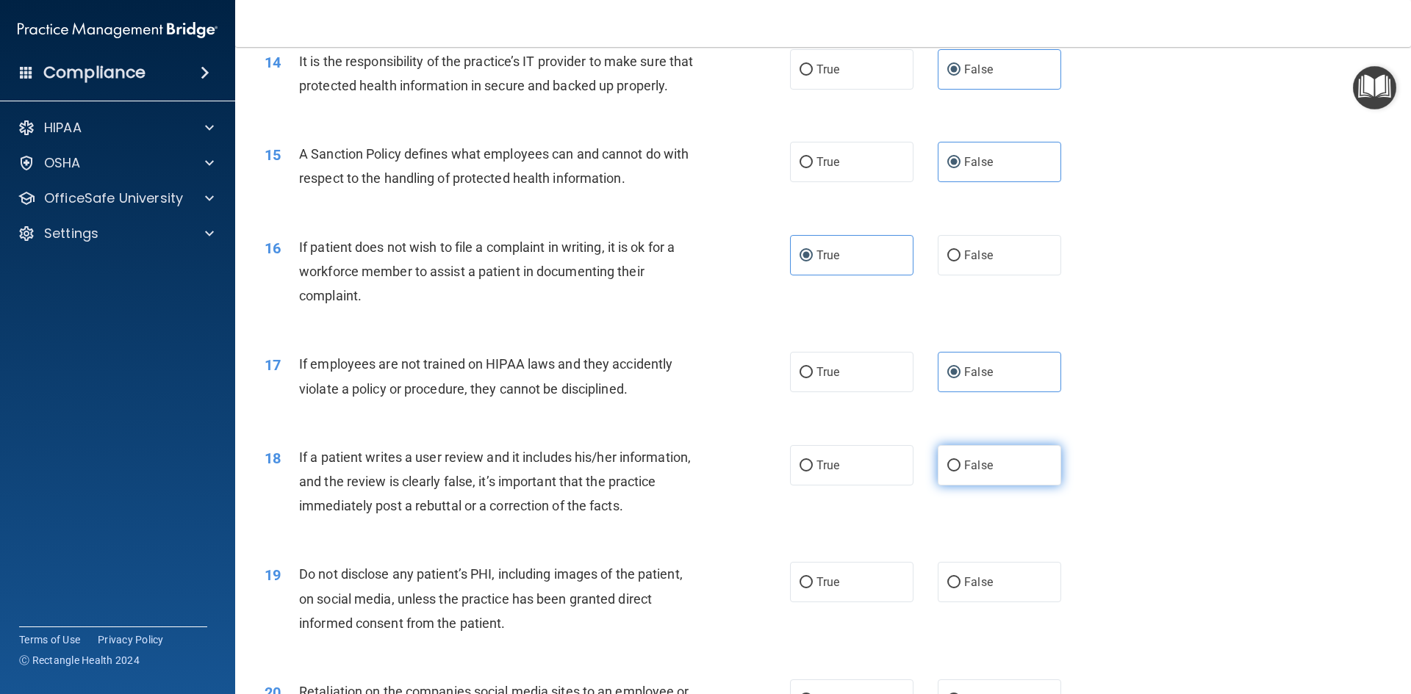
click at [960, 472] on input "False" at bounding box center [953, 466] width 13 height 11
radio input "true"
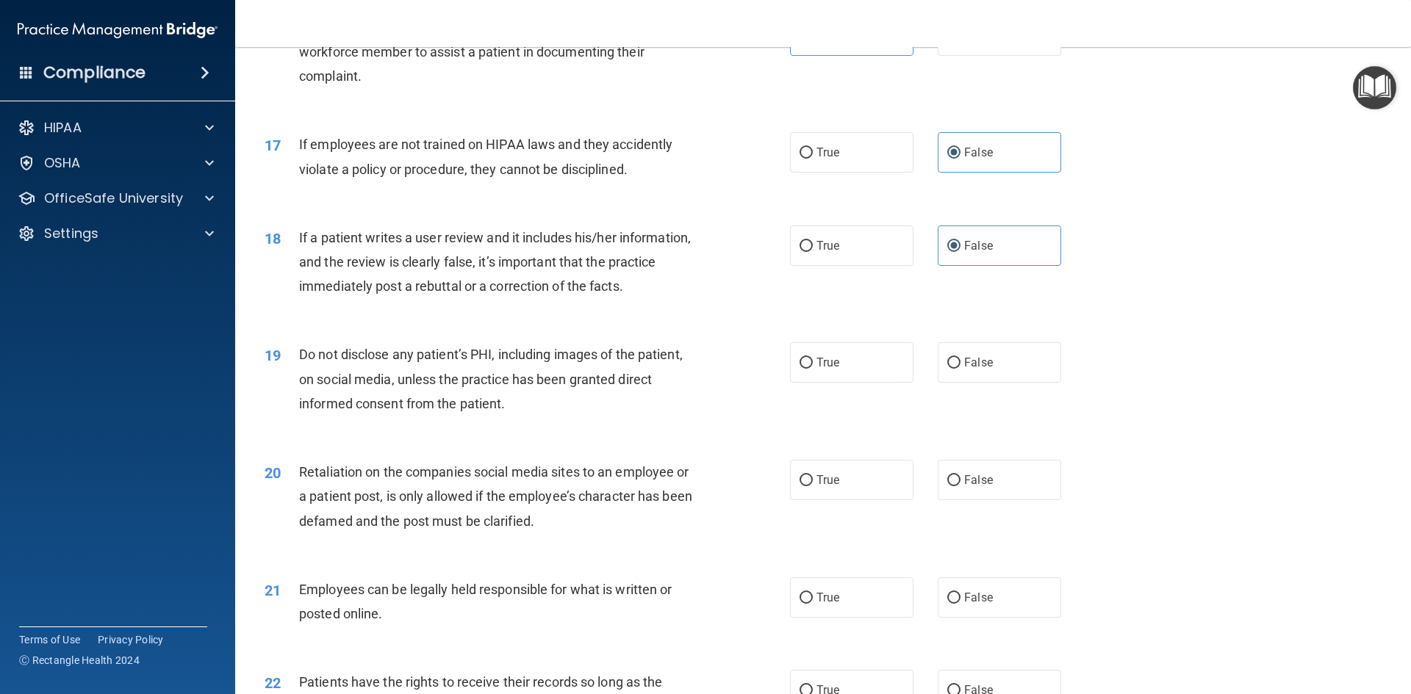
scroll to position [1910, 0]
click at [838, 382] on label "True" at bounding box center [851, 362] width 123 height 40
click at [813, 368] on input "True" at bounding box center [805, 362] width 13 height 11
radio input "true"
click at [1024, 497] on label "False" at bounding box center [998, 479] width 123 height 40
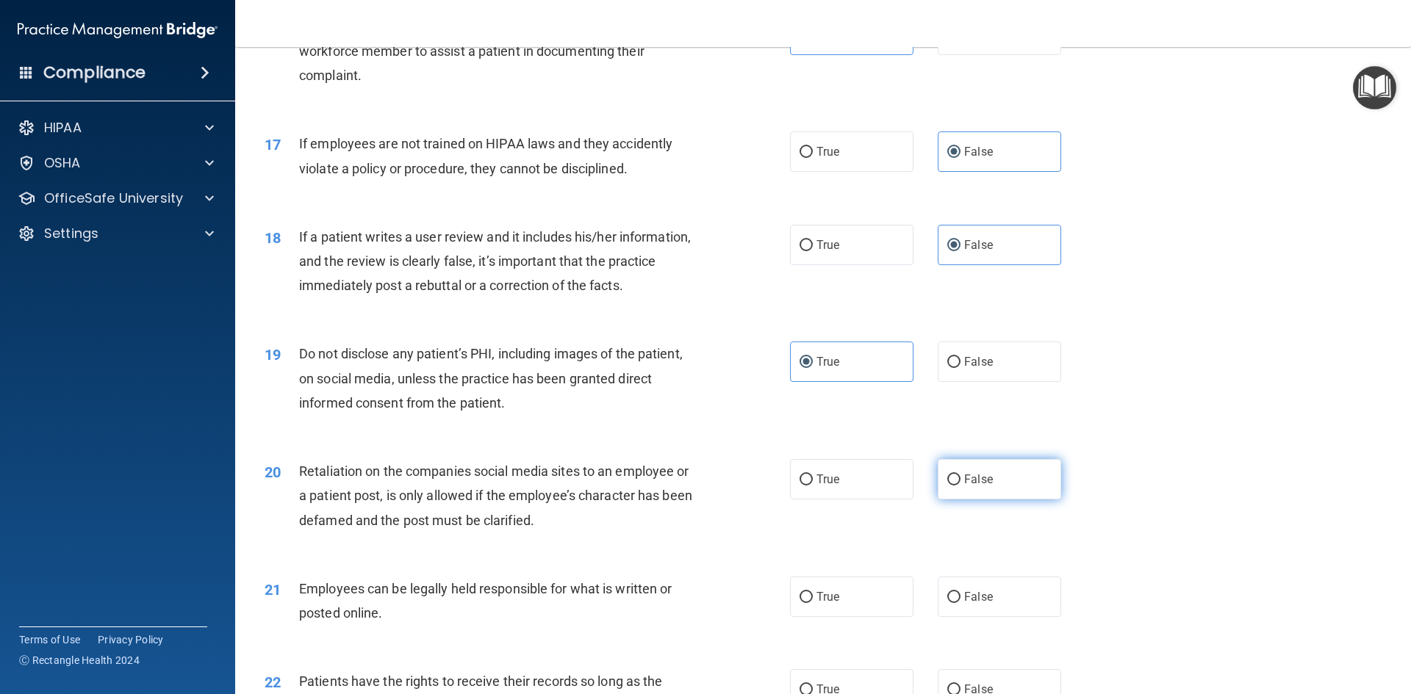
click at [960, 486] on input "False" at bounding box center [953, 480] width 13 height 11
radio input "true"
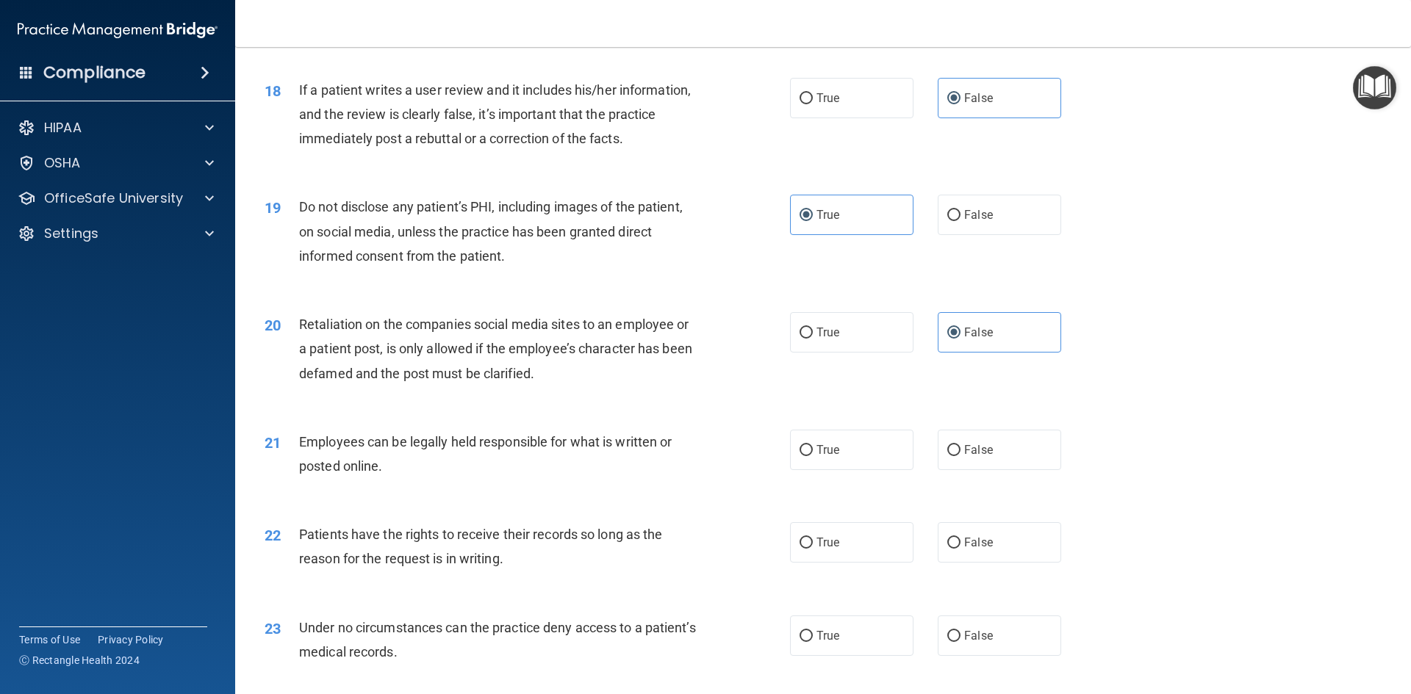
scroll to position [2130, 0]
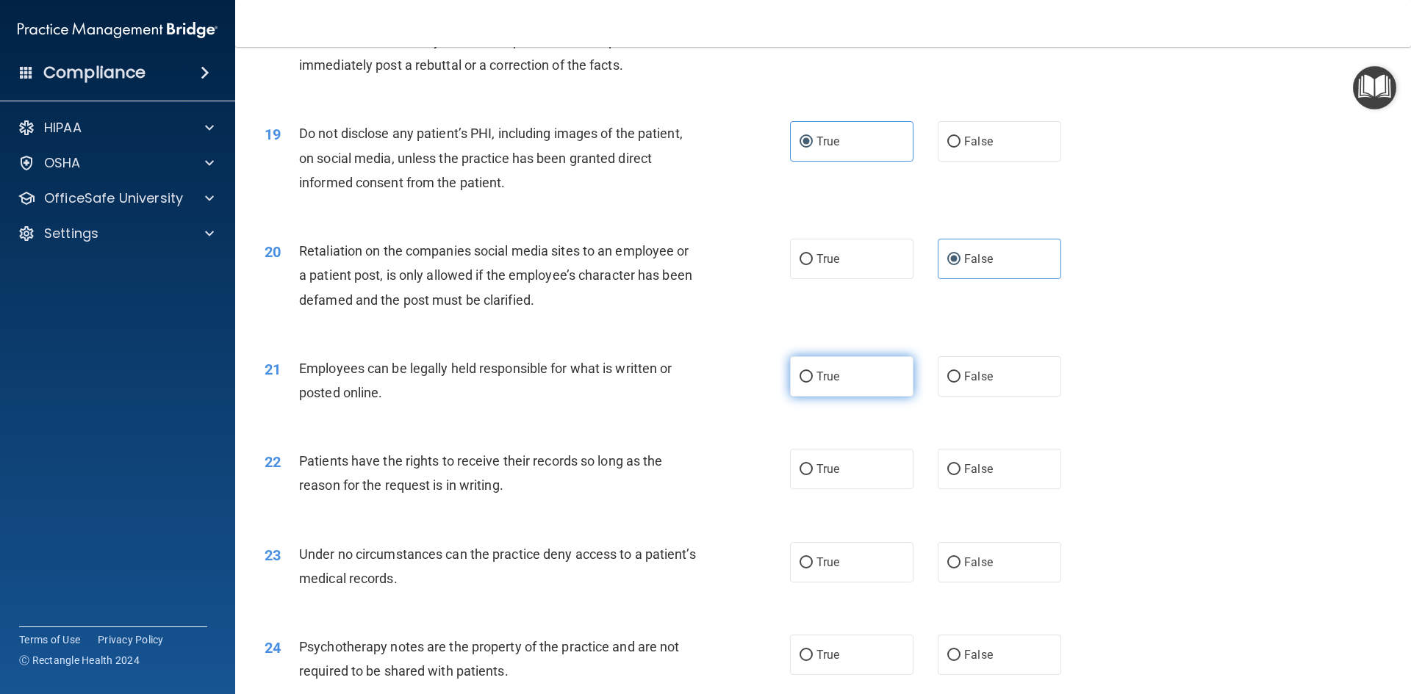
click at [841, 389] on label "True" at bounding box center [851, 376] width 123 height 40
click at [813, 383] on input "True" at bounding box center [805, 377] width 13 height 11
radio input "true"
drag, startPoint x: 983, startPoint y: 478, endPoint x: 1002, endPoint y: 525, distance: 50.7
click at [984, 479] on label "False" at bounding box center [998, 469] width 123 height 40
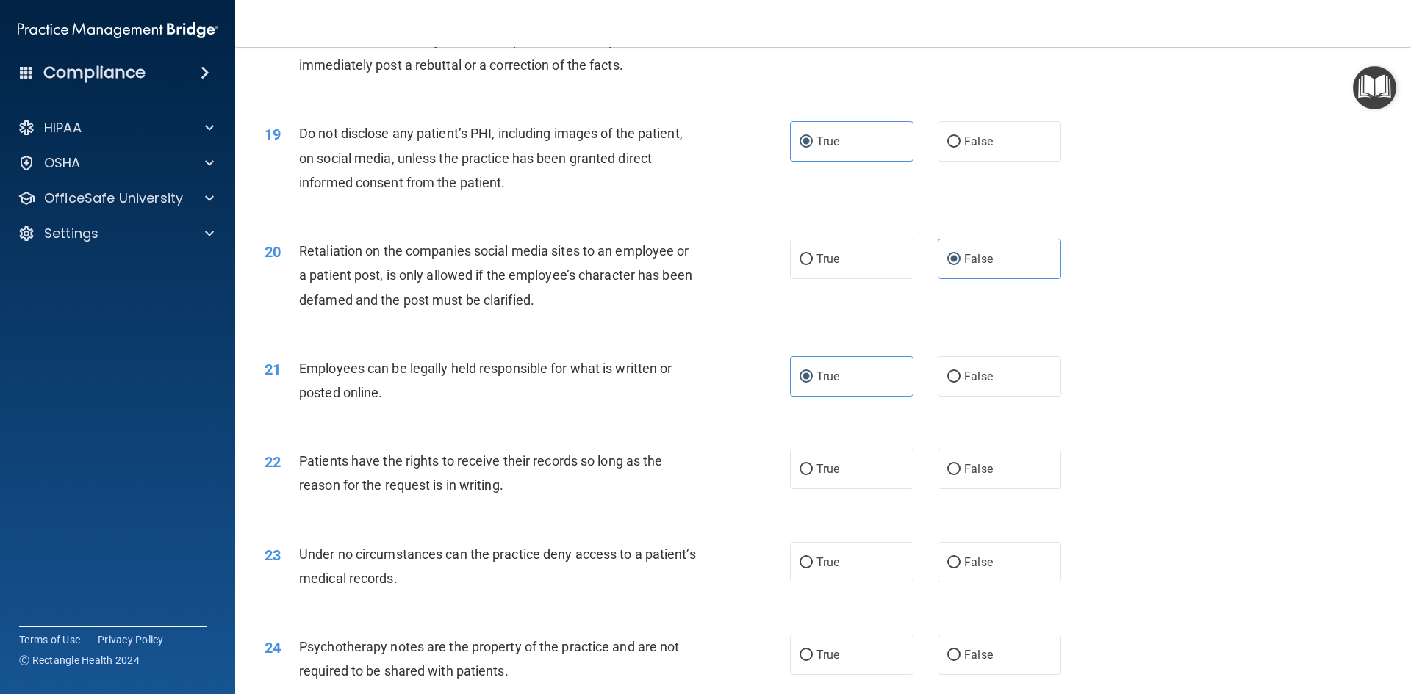
click at [960, 475] on input "False" at bounding box center [953, 469] width 13 height 11
radio input "true"
click at [1008, 580] on label "False" at bounding box center [998, 562] width 123 height 40
click at [960, 569] on input "False" at bounding box center [953, 563] width 13 height 11
radio input "true"
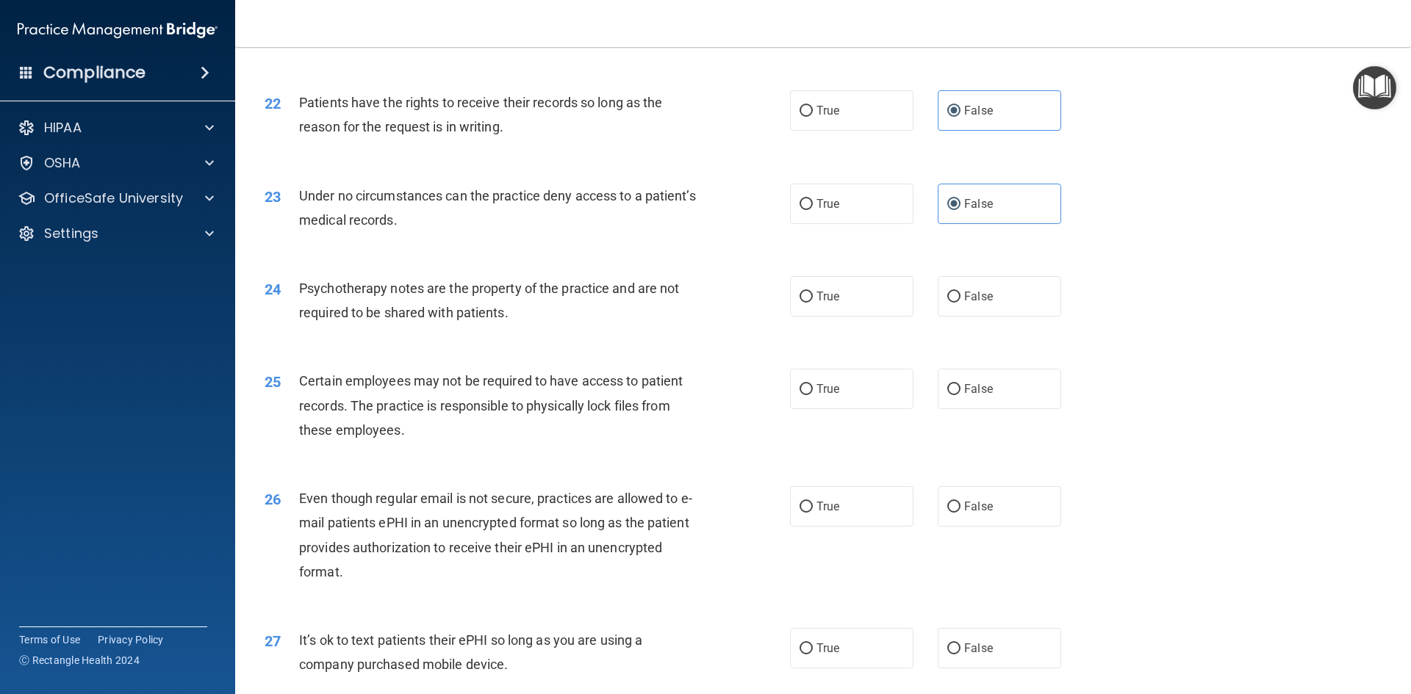
scroll to position [2498, 0]
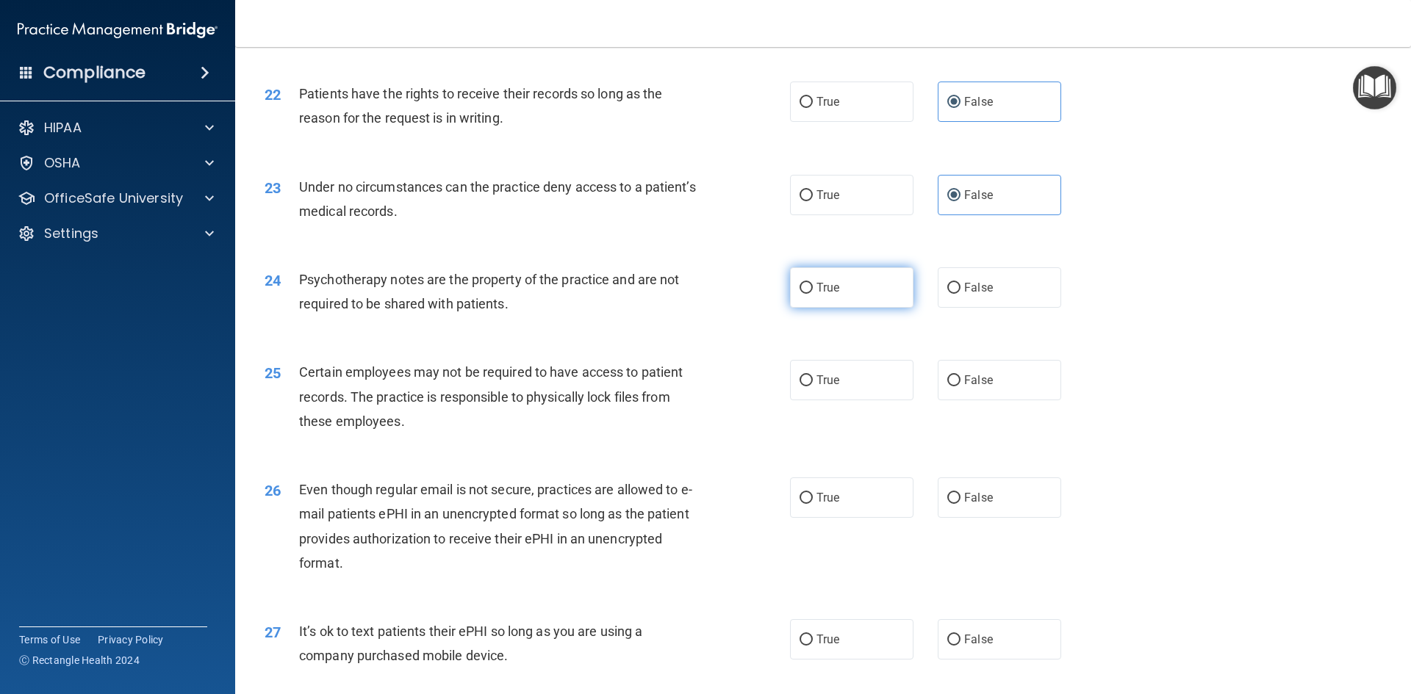
click at [826, 301] on label "True" at bounding box center [851, 287] width 123 height 40
click at [813, 294] on input "True" at bounding box center [805, 288] width 13 height 11
radio input "true"
click at [842, 397] on label "True" at bounding box center [851, 380] width 123 height 40
click at [813, 386] on input "True" at bounding box center [805, 380] width 13 height 11
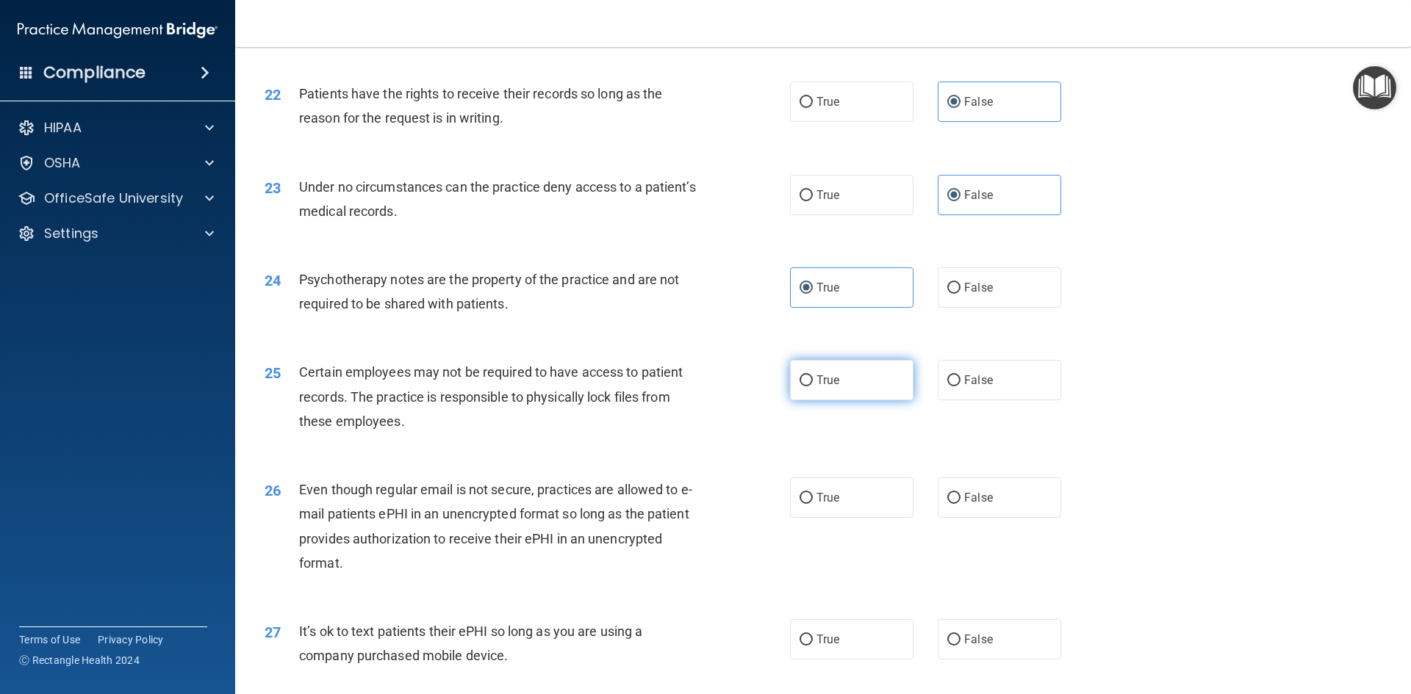
radio input "true"
click at [854, 518] on label "True" at bounding box center [851, 498] width 123 height 40
click at [813, 504] on input "True" at bounding box center [805, 498] width 13 height 11
radio input "true"
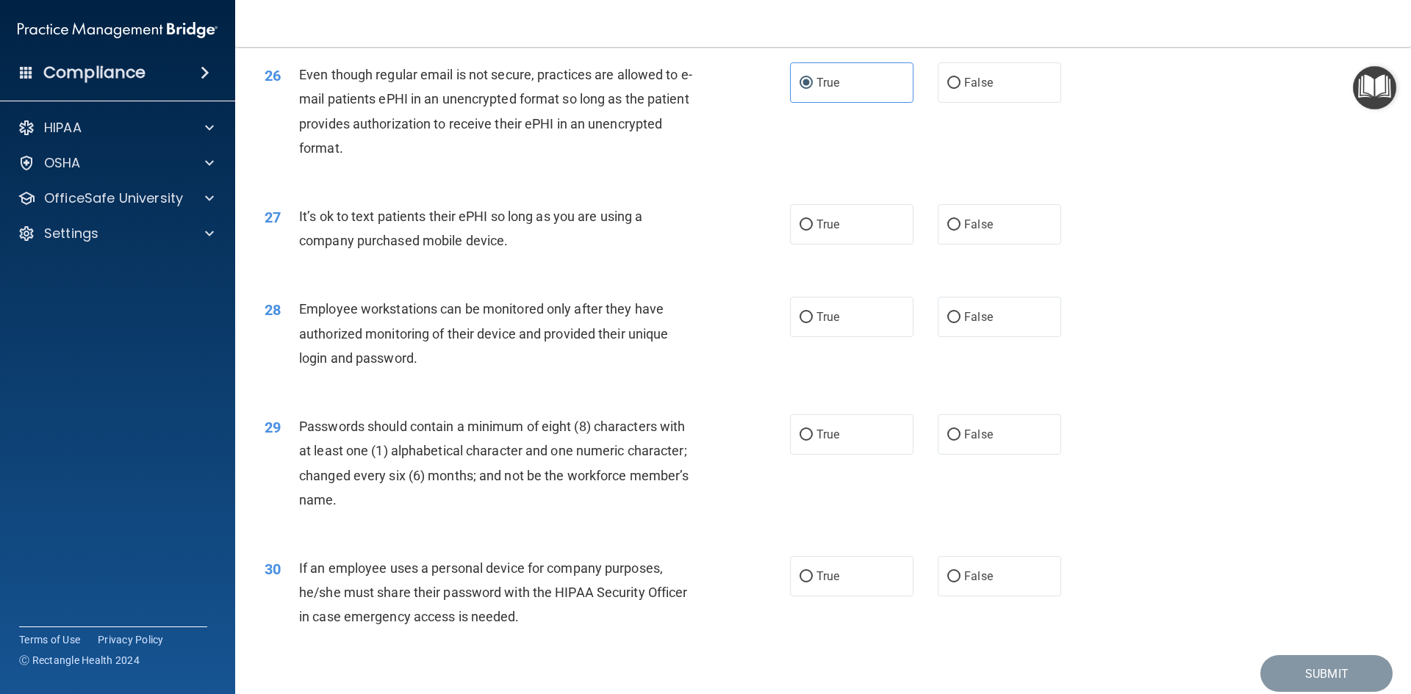
scroll to position [2939, 0]
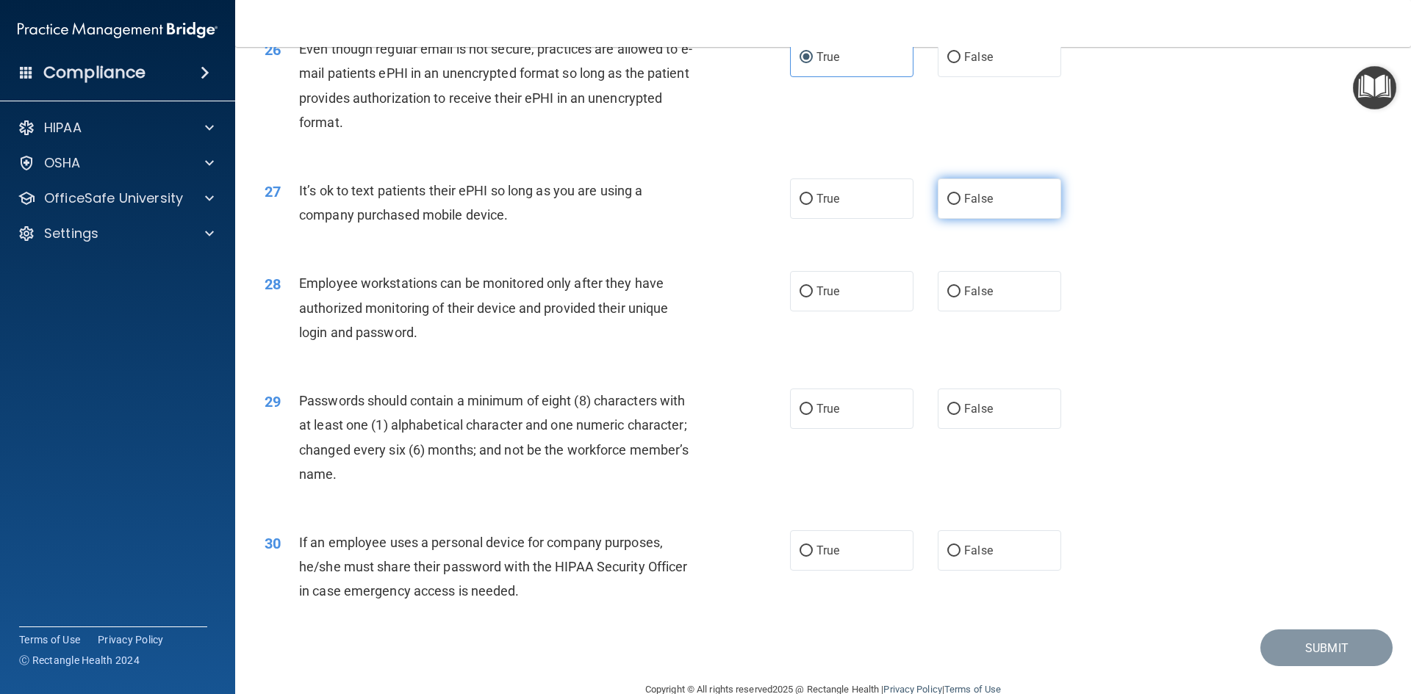
click at [981, 206] on span "False" at bounding box center [978, 199] width 29 height 14
click at [960, 205] on input "False" at bounding box center [953, 199] width 13 height 11
radio input "true"
click at [1002, 311] on label "False" at bounding box center [998, 291] width 123 height 40
click at [960, 298] on input "False" at bounding box center [953, 292] width 13 height 11
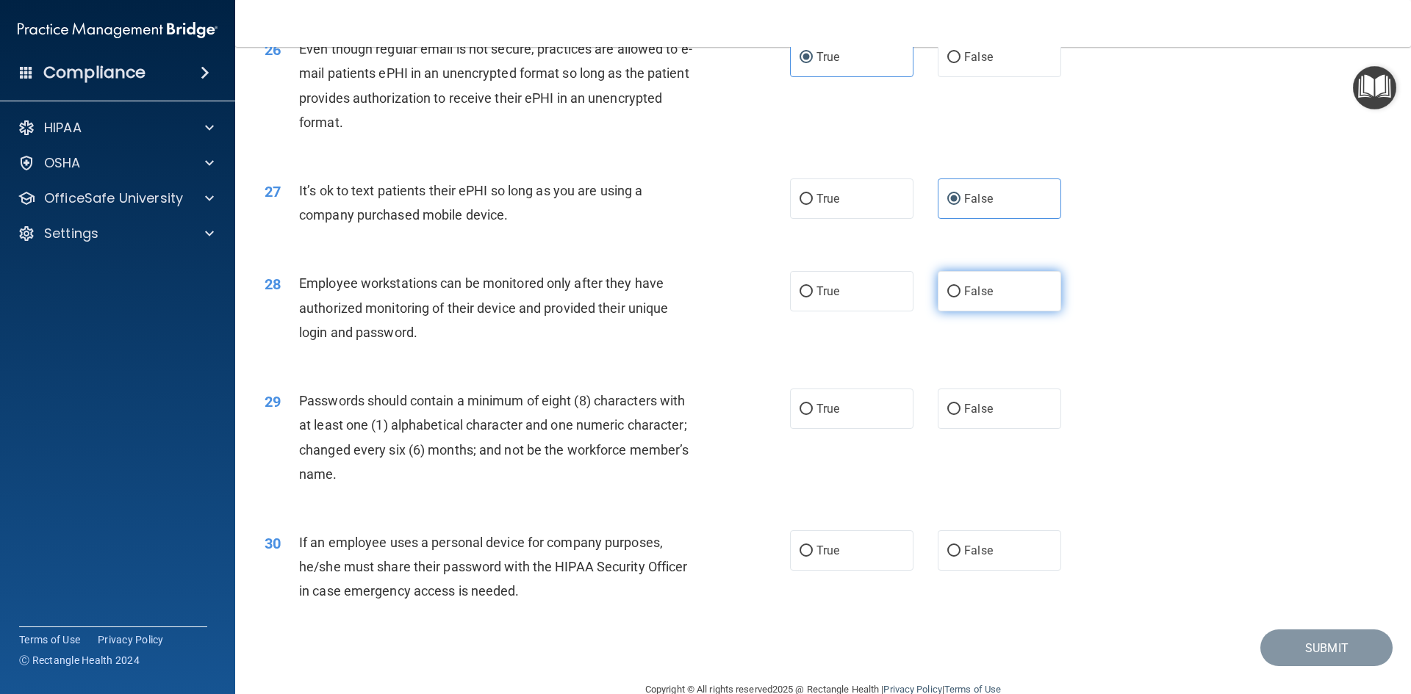
radio input "true"
click at [866, 419] on label "True" at bounding box center [851, 409] width 123 height 40
click at [813, 415] on input "True" at bounding box center [805, 409] width 13 height 11
radio input "true"
click at [1022, 571] on label "False" at bounding box center [998, 550] width 123 height 40
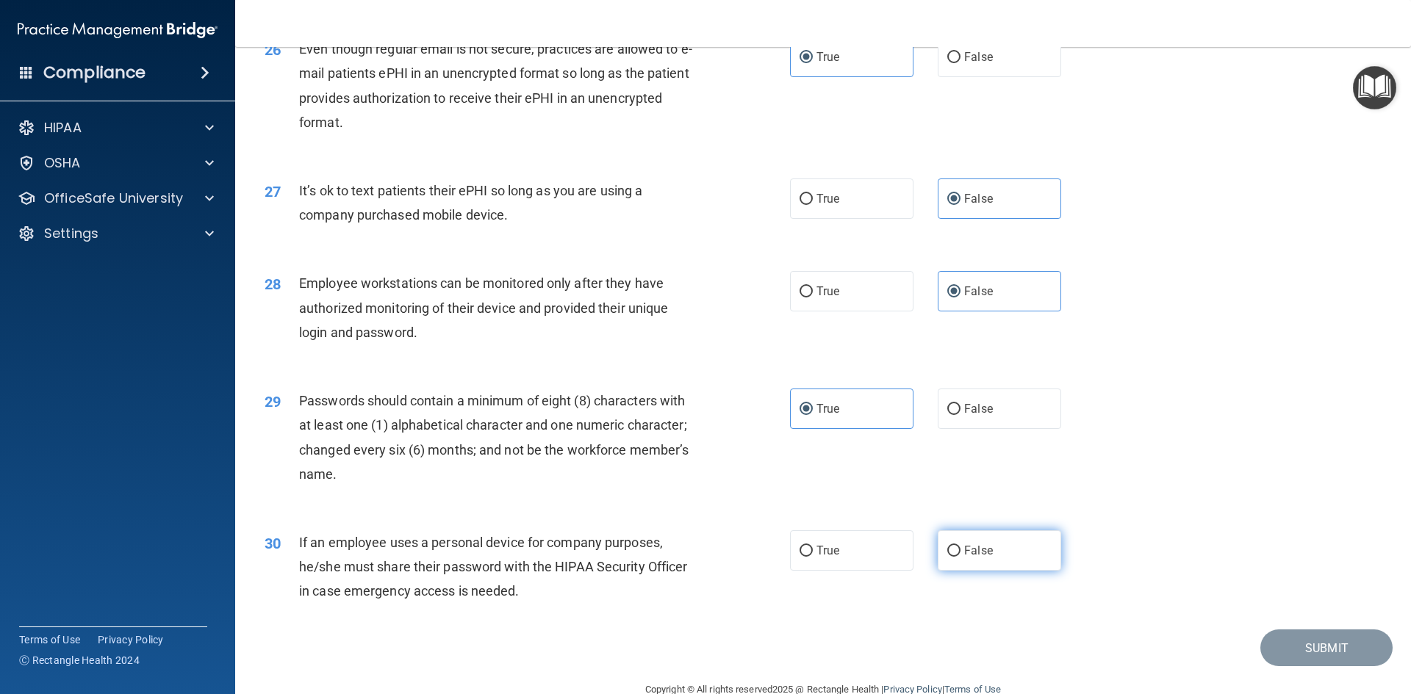
click at [960, 557] on input "False" at bounding box center [953, 551] width 13 height 11
radio input "true"
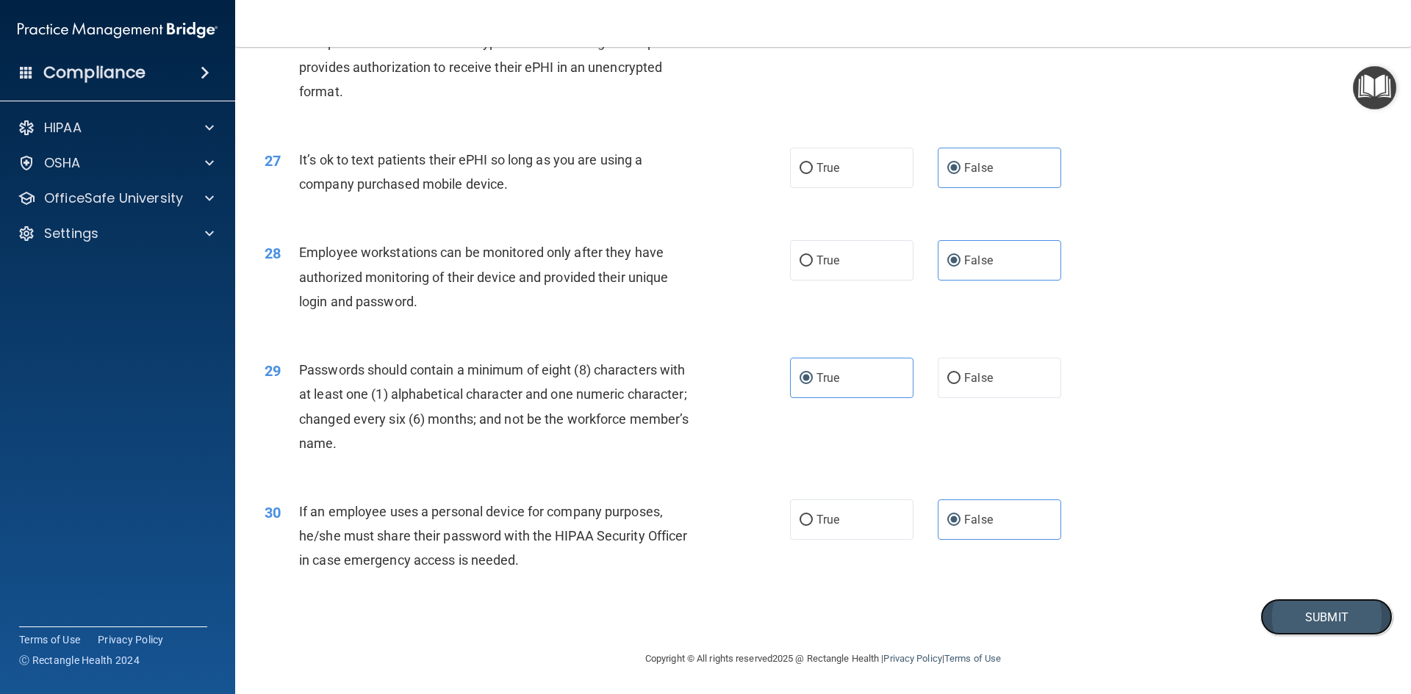
click at [1294, 610] on button "Submit" at bounding box center [1326, 617] width 132 height 37
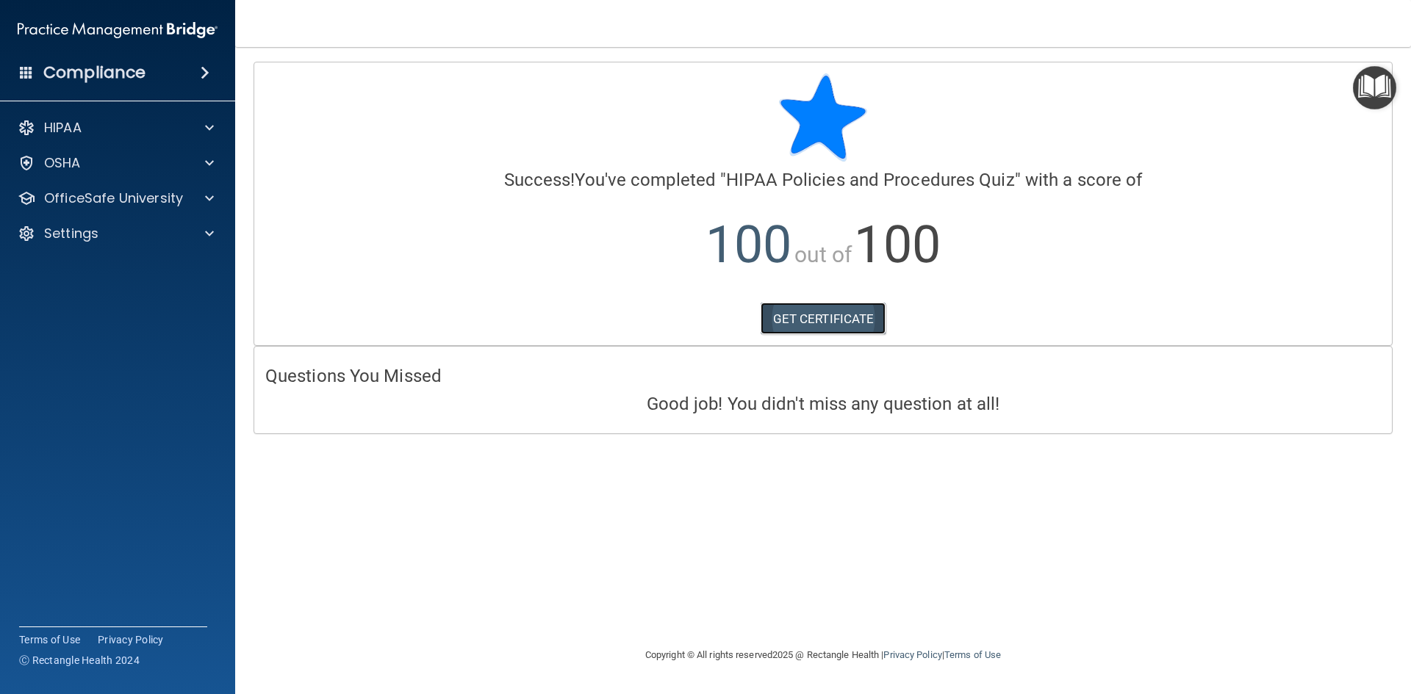
click at [824, 323] on link "GET CERTIFICATE" at bounding box center [823, 319] width 126 height 32
click at [60, 123] on p "HIPAA" at bounding box center [62, 128] width 37 height 18
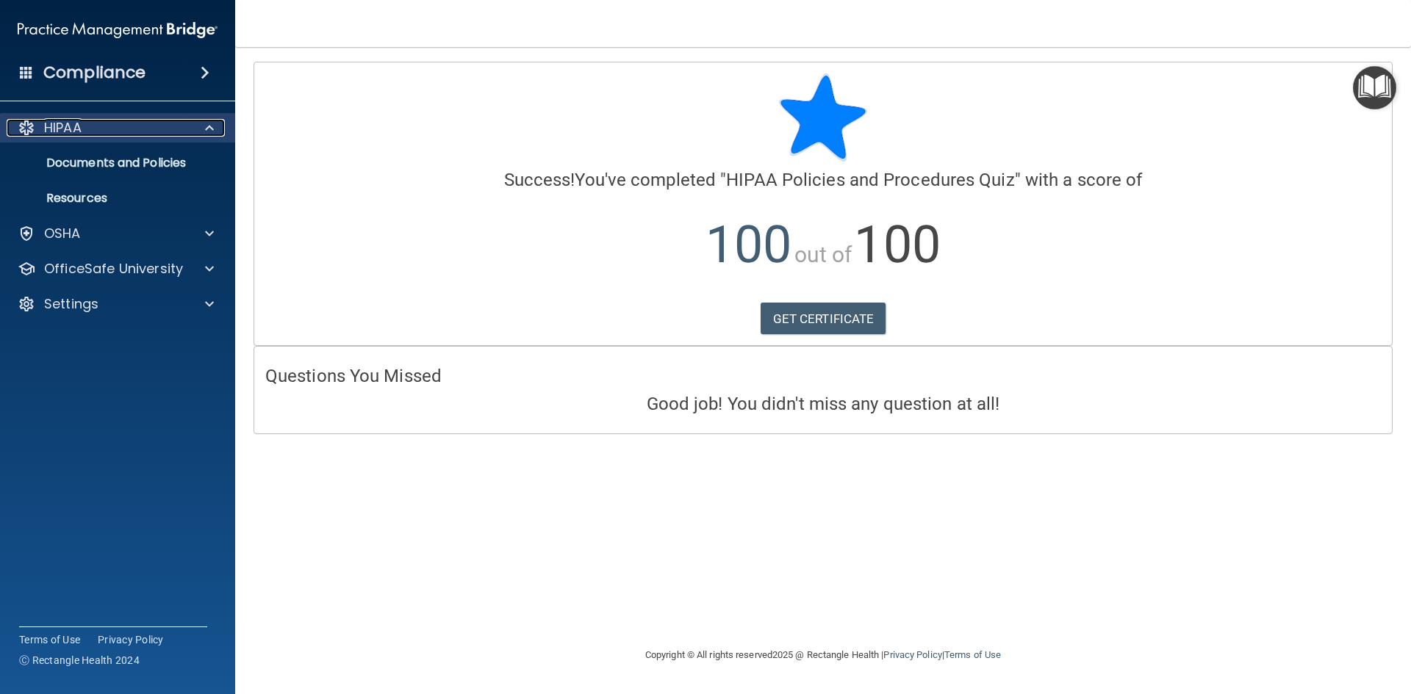
click at [60, 123] on p "HIPAA" at bounding box center [62, 128] width 37 height 18
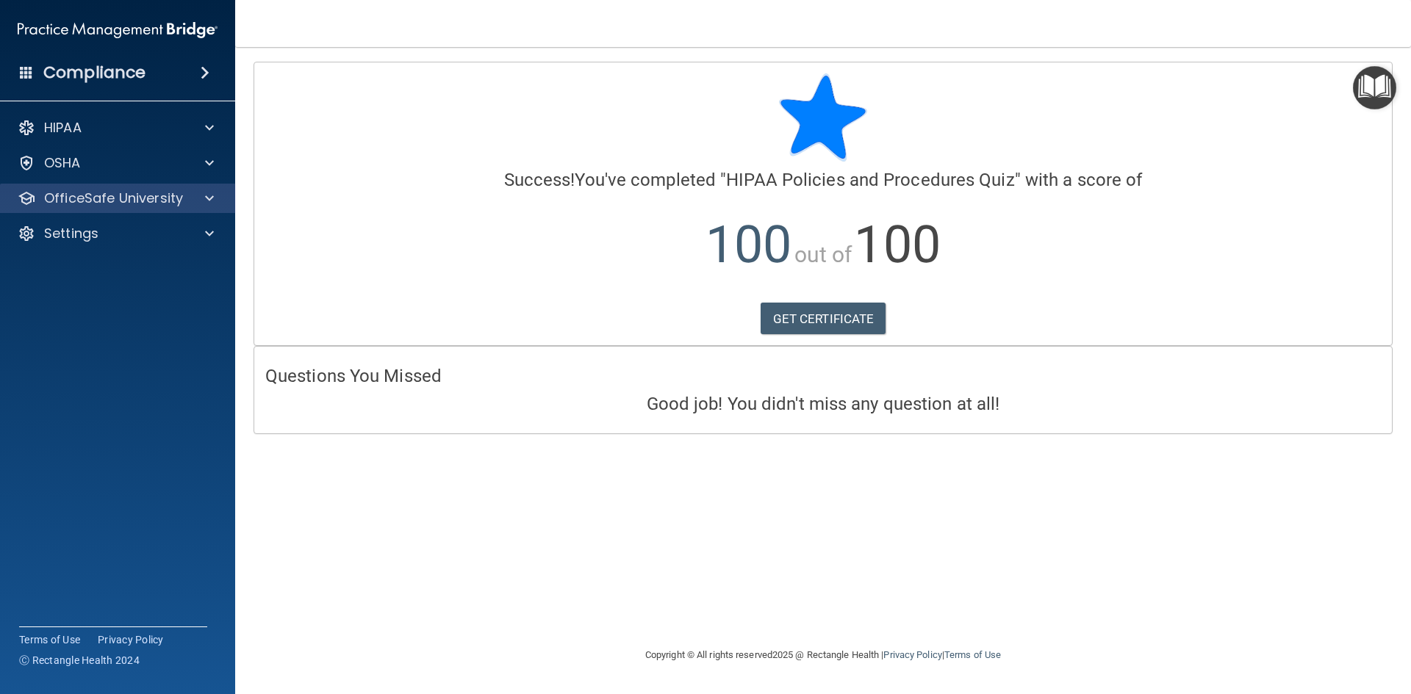
click at [72, 186] on div "OfficeSafe University" at bounding box center [118, 198] width 236 height 29
click at [79, 195] on p "OfficeSafe University" at bounding box center [113, 199] width 139 height 18
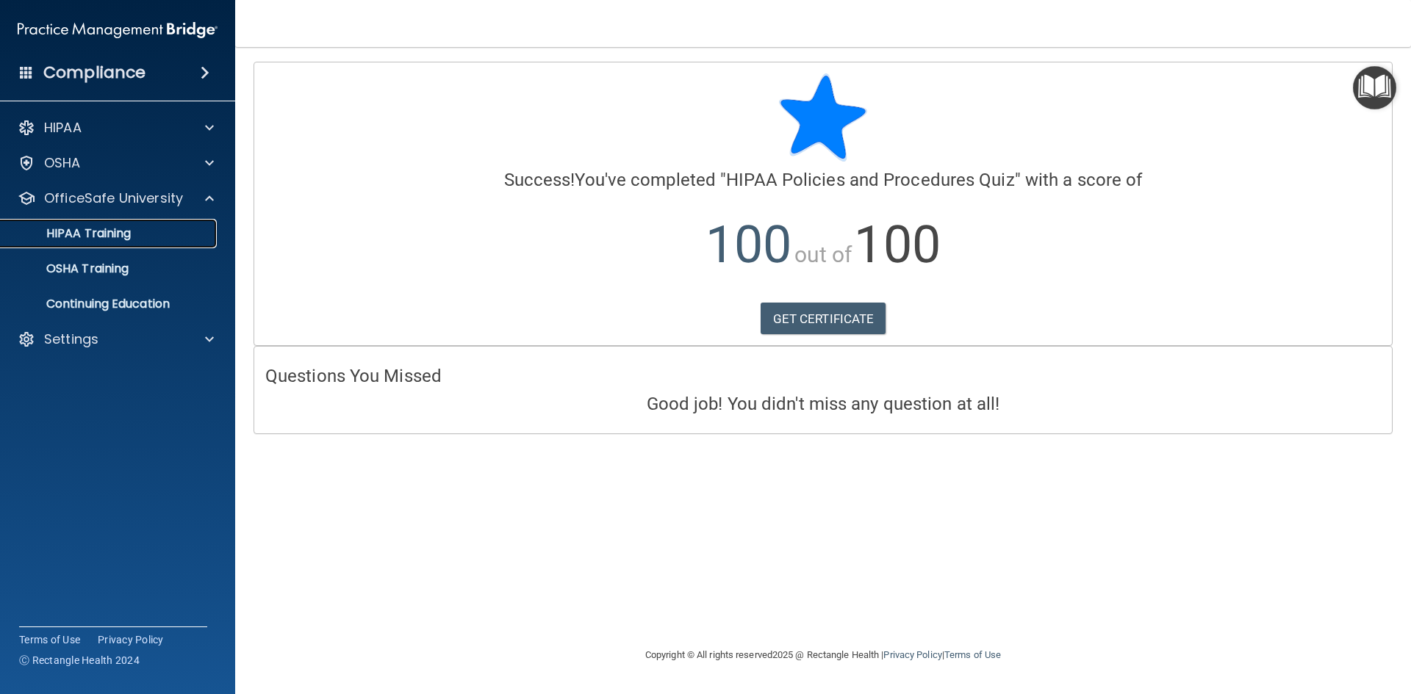
click at [93, 226] on p "HIPAA Training" at bounding box center [70, 233] width 121 height 15
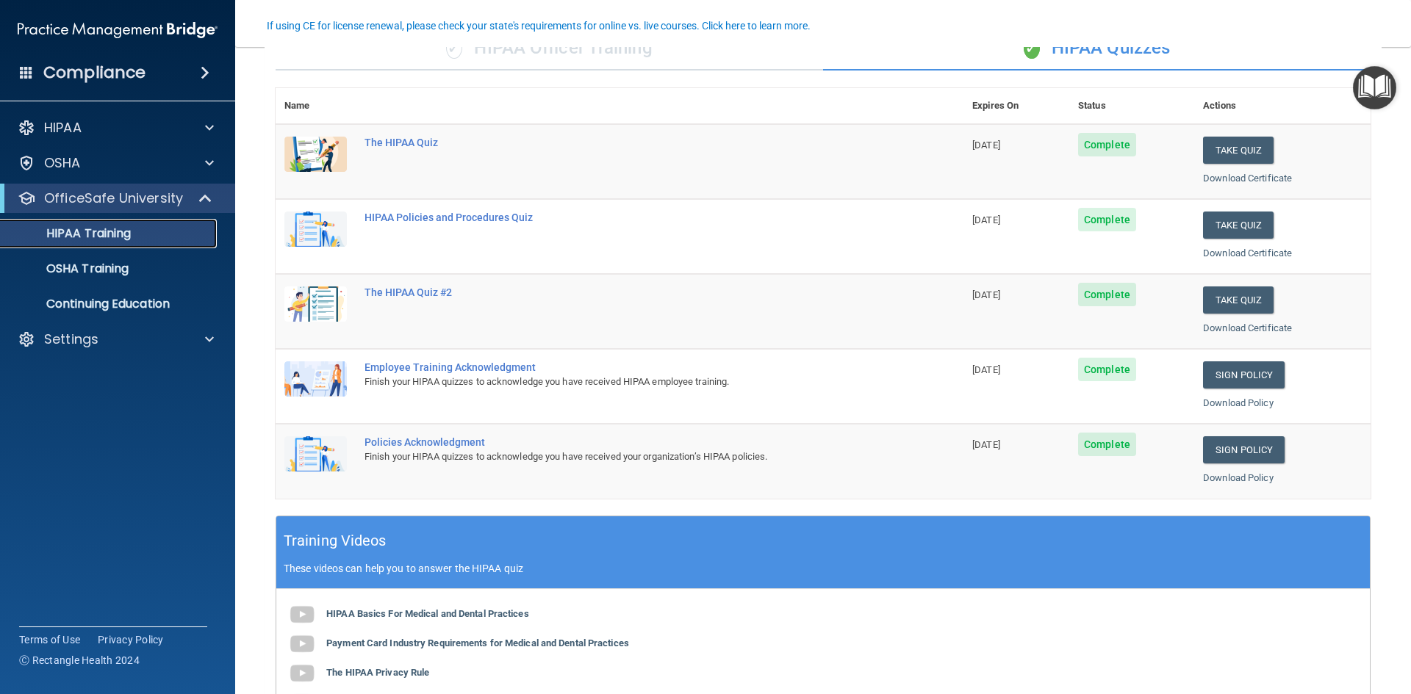
scroll to position [147, 0]
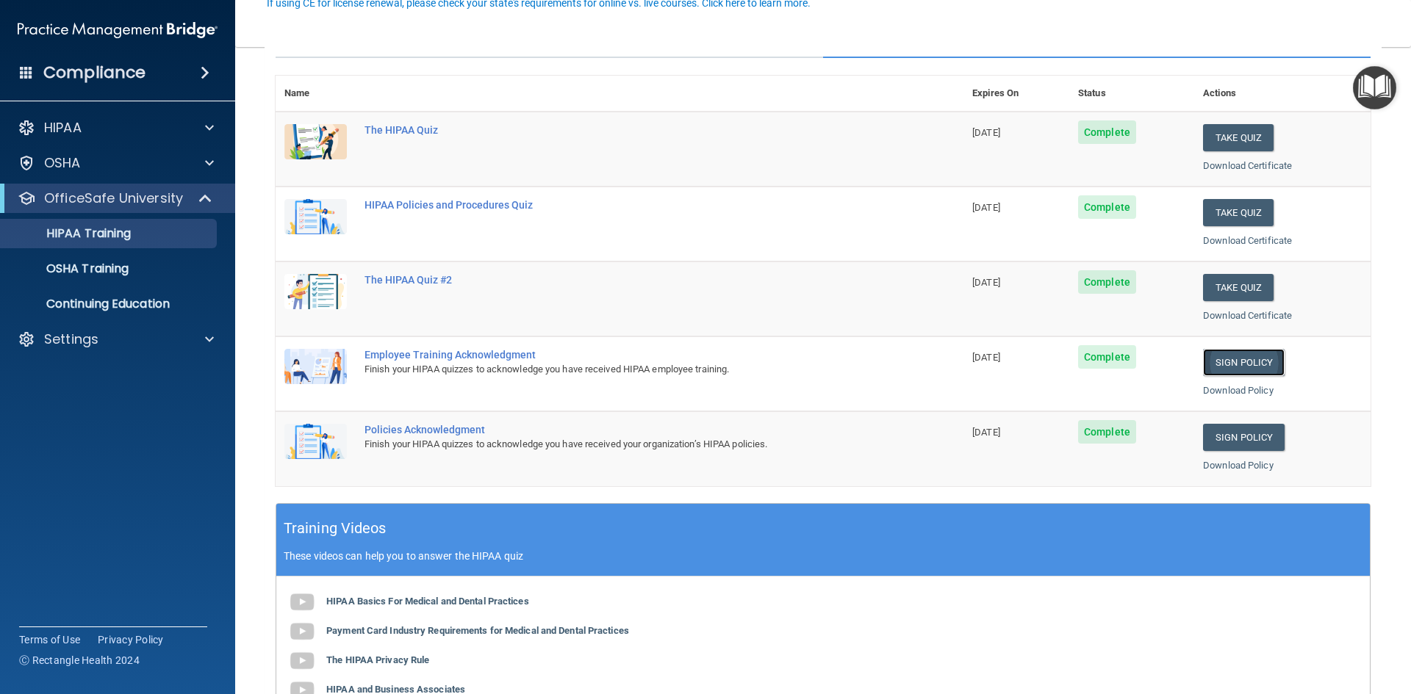
click at [1240, 360] on link "Sign Policy" at bounding box center [1244, 362] width 82 height 27
click at [1244, 435] on link "Sign Policy" at bounding box center [1244, 437] width 82 height 27
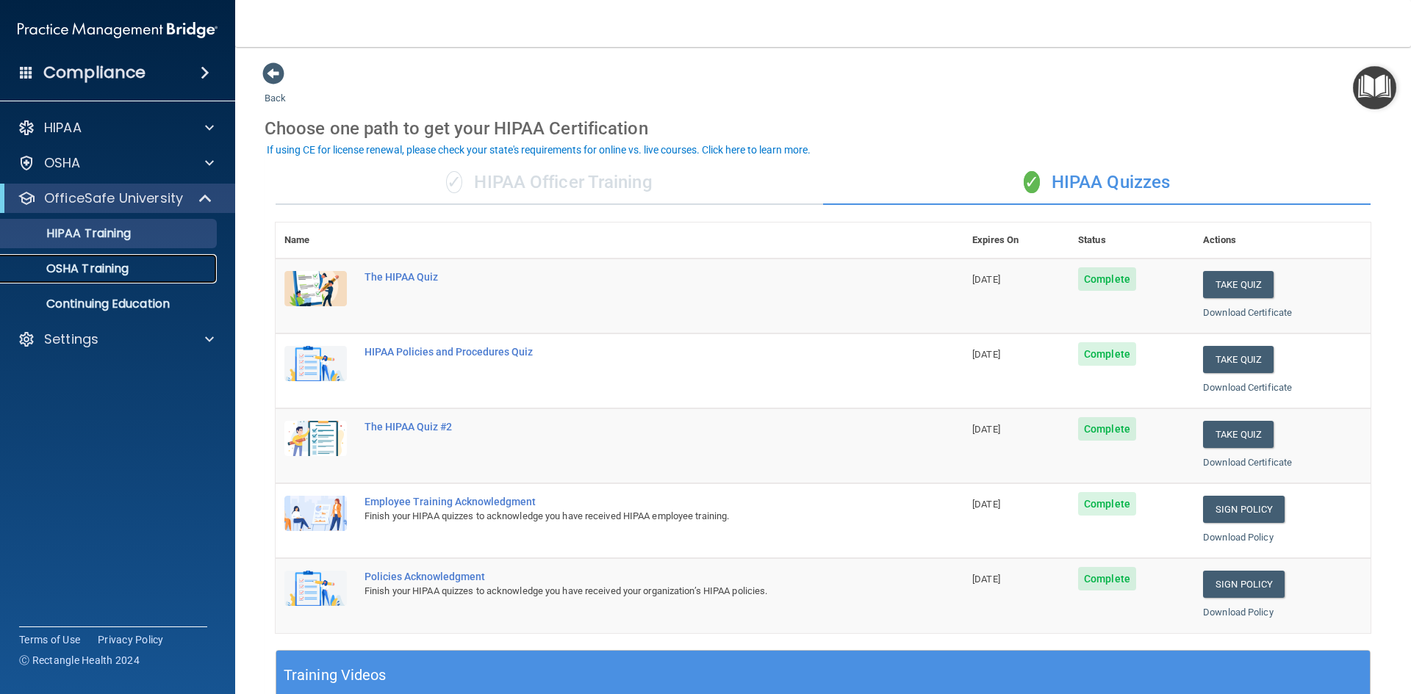
click at [88, 262] on p "OSHA Training" at bounding box center [69, 269] width 119 height 15
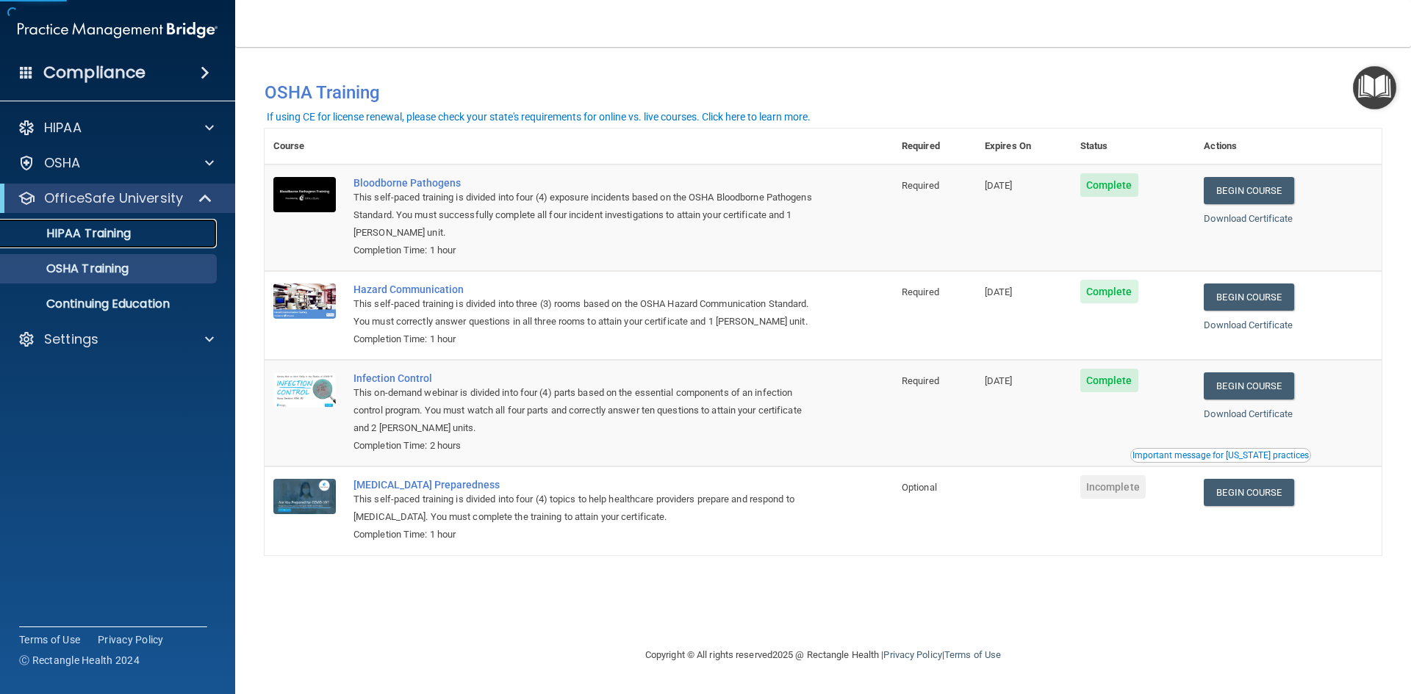
click at [84, 229] on p "HIPAA Training" at bounding box center [70, 233] width 121 height 15
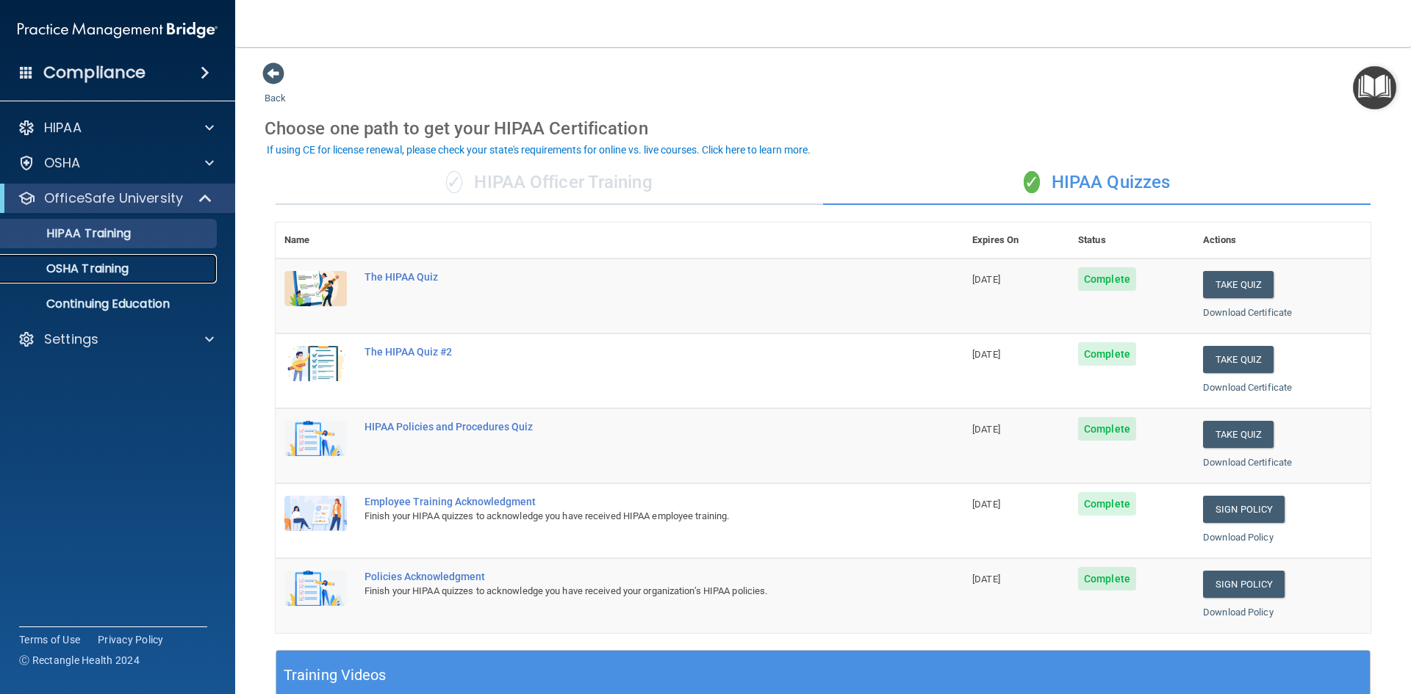
click at [84, 271] on p "OSHA Training" at bounding box center [69, 269] width 119 height 15
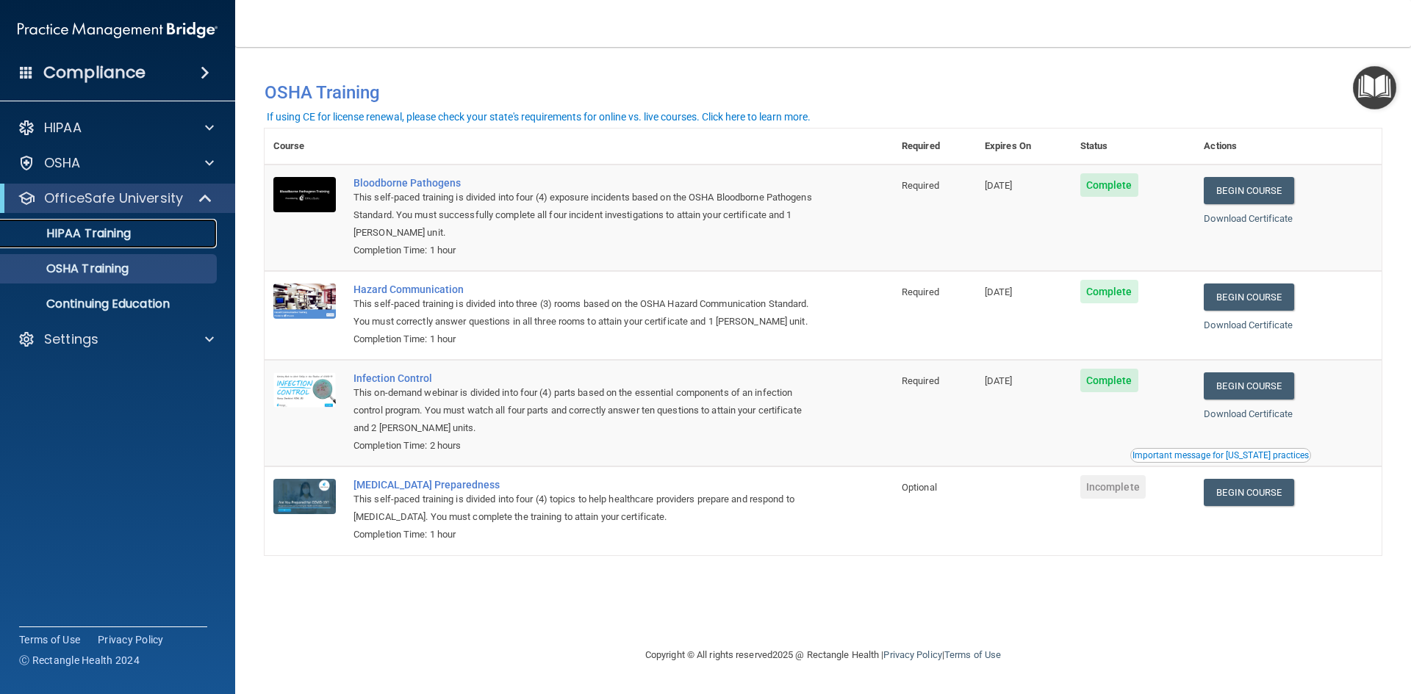
click at [72, 231] on p "HIPAA Training" at bounding box center [70, 233] width 121 height 15
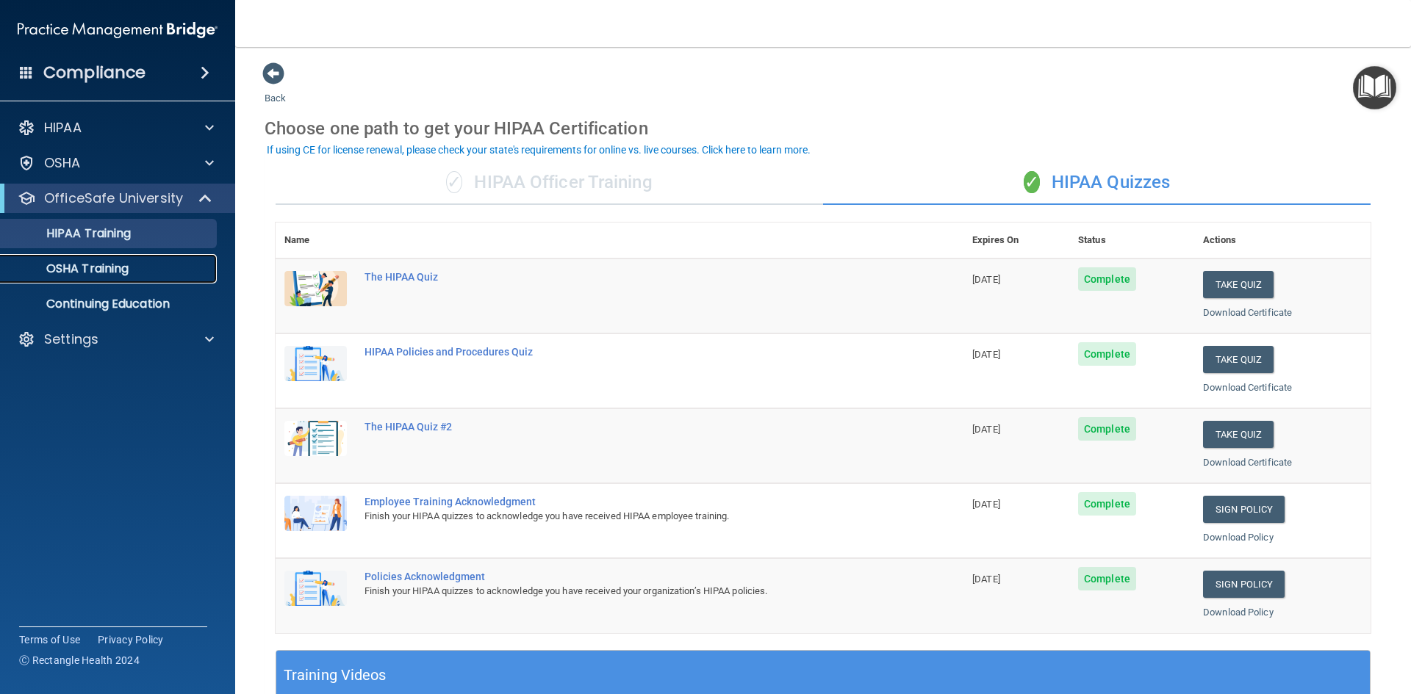
click at [100, 264] on p "OSHA Training" at bounding box center [69, 269] width 119 height 15
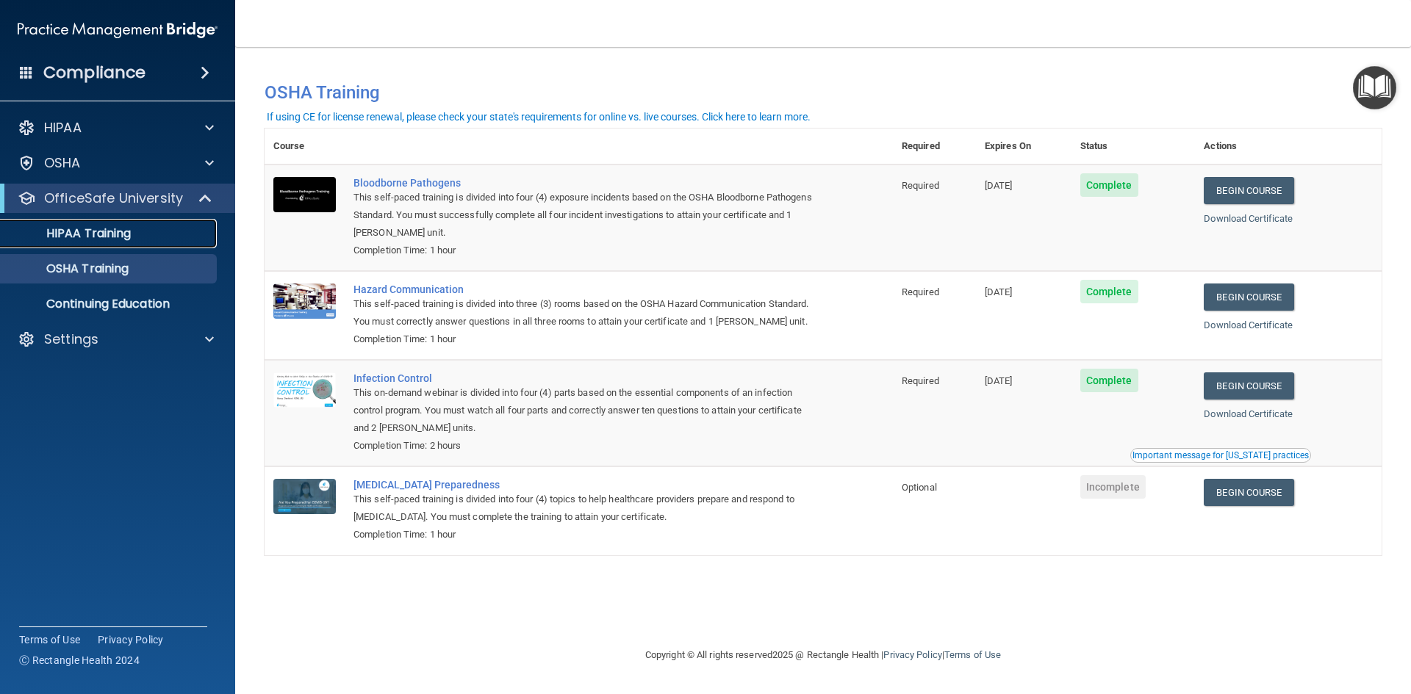
click at [90, 237] on p "HIPAA Training" at bounding box center [70, 233] width 121 height 15
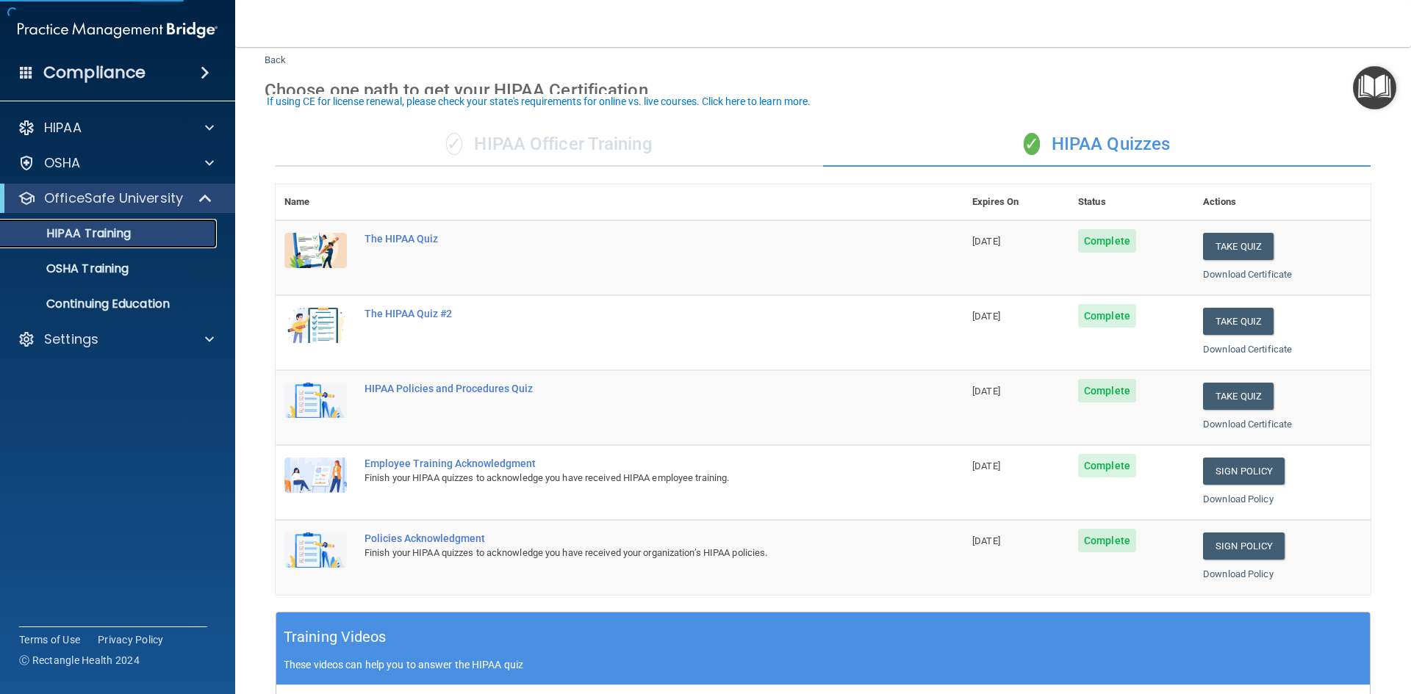
scroll to position [73, 0]
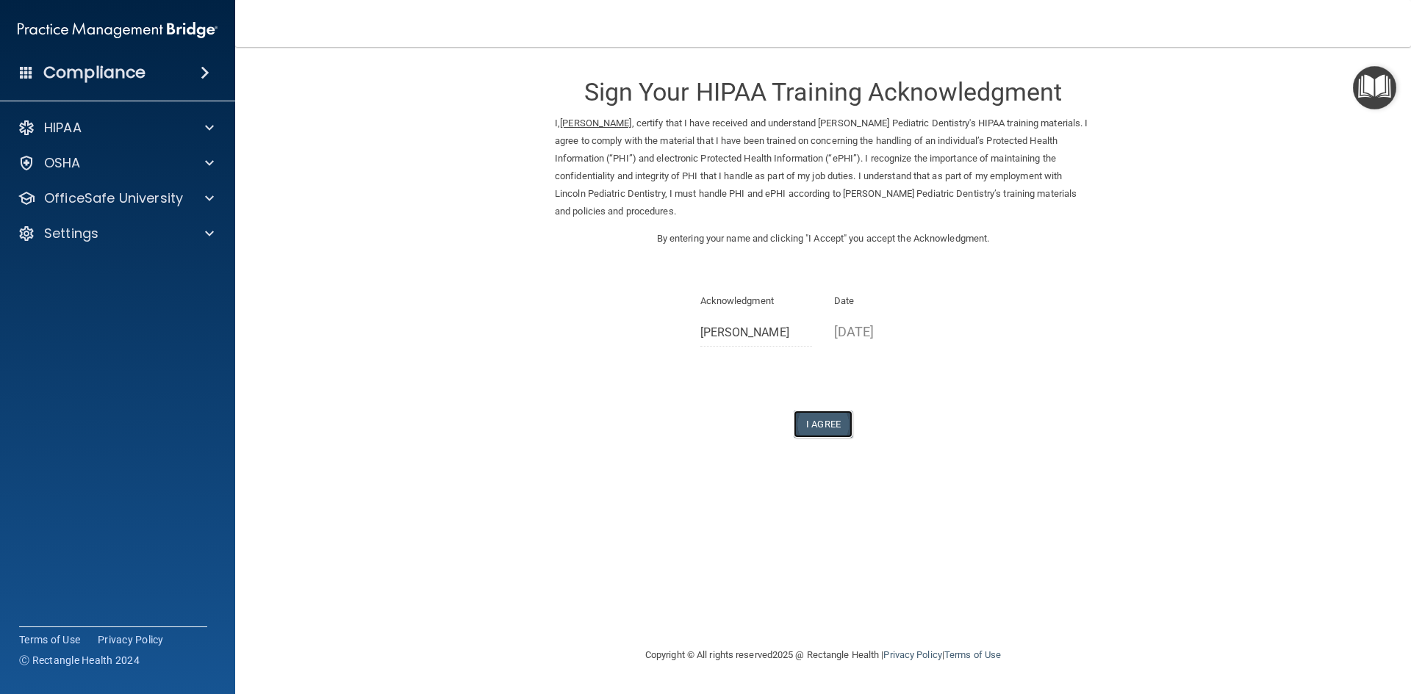
click at [829, 425] on button "I Agree" at bounding box center [822, 424] width 59 height 27
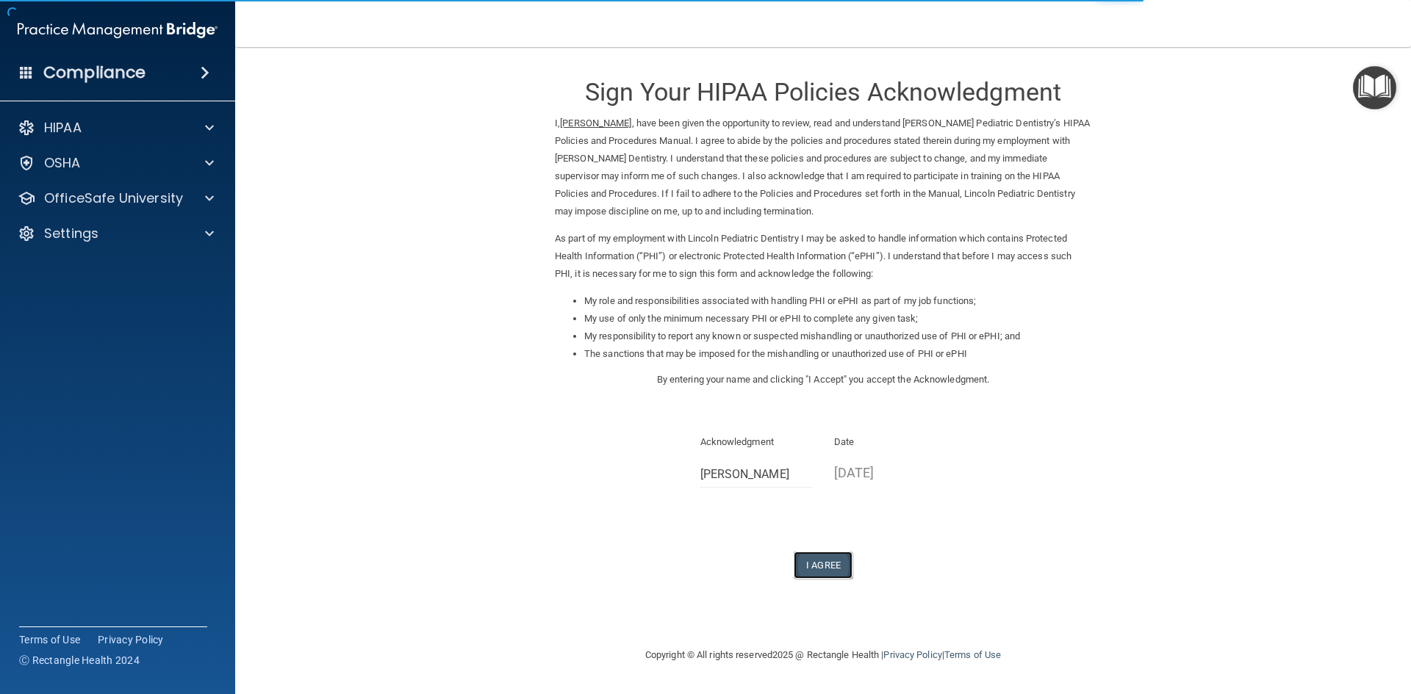
click at [824, 568] on button "I Agree" at bounding box center [822, 565] width 59 height 27
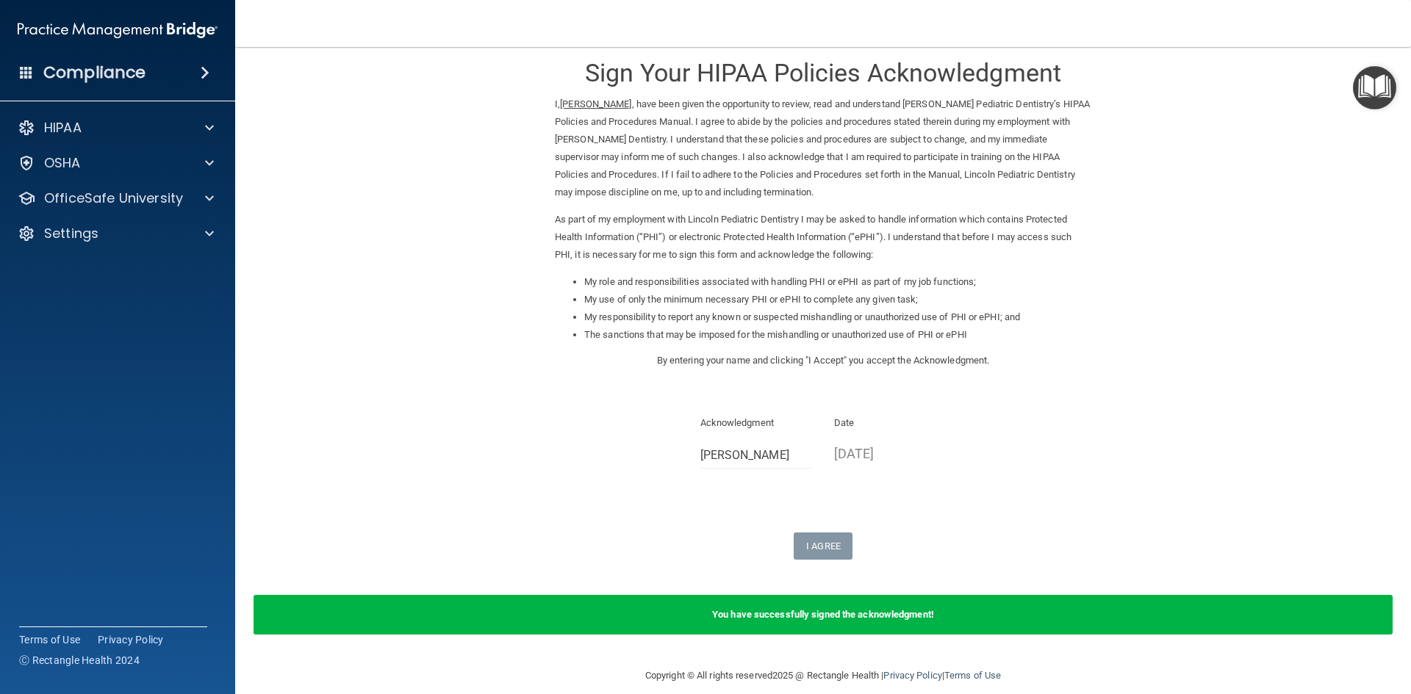
scroll to position [36, 0]
